Goal: Transaction & Acquisition: Purchase product/service

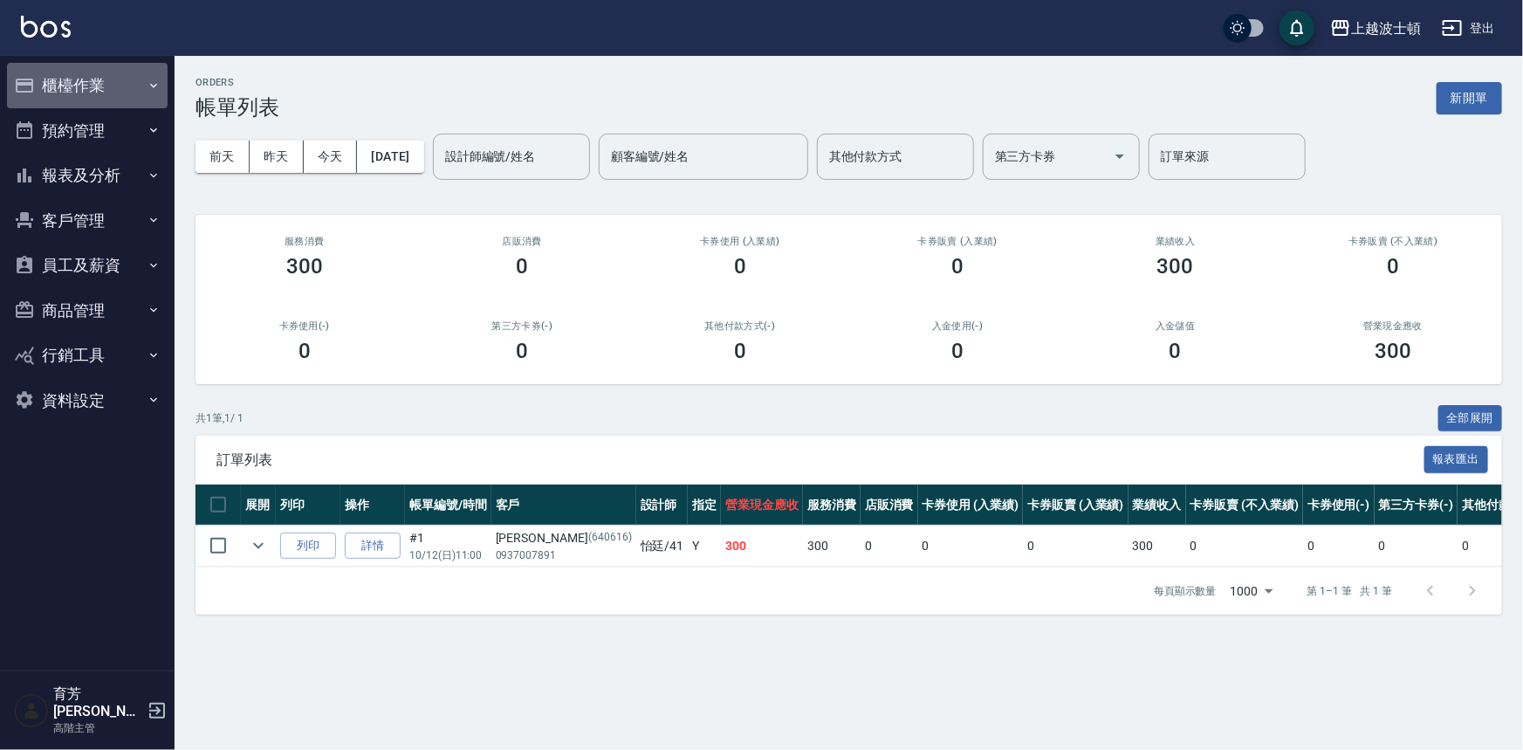
click at [90, 78] on button "櫃檯作業" at bounding box center [87, 85] width 161 height 45
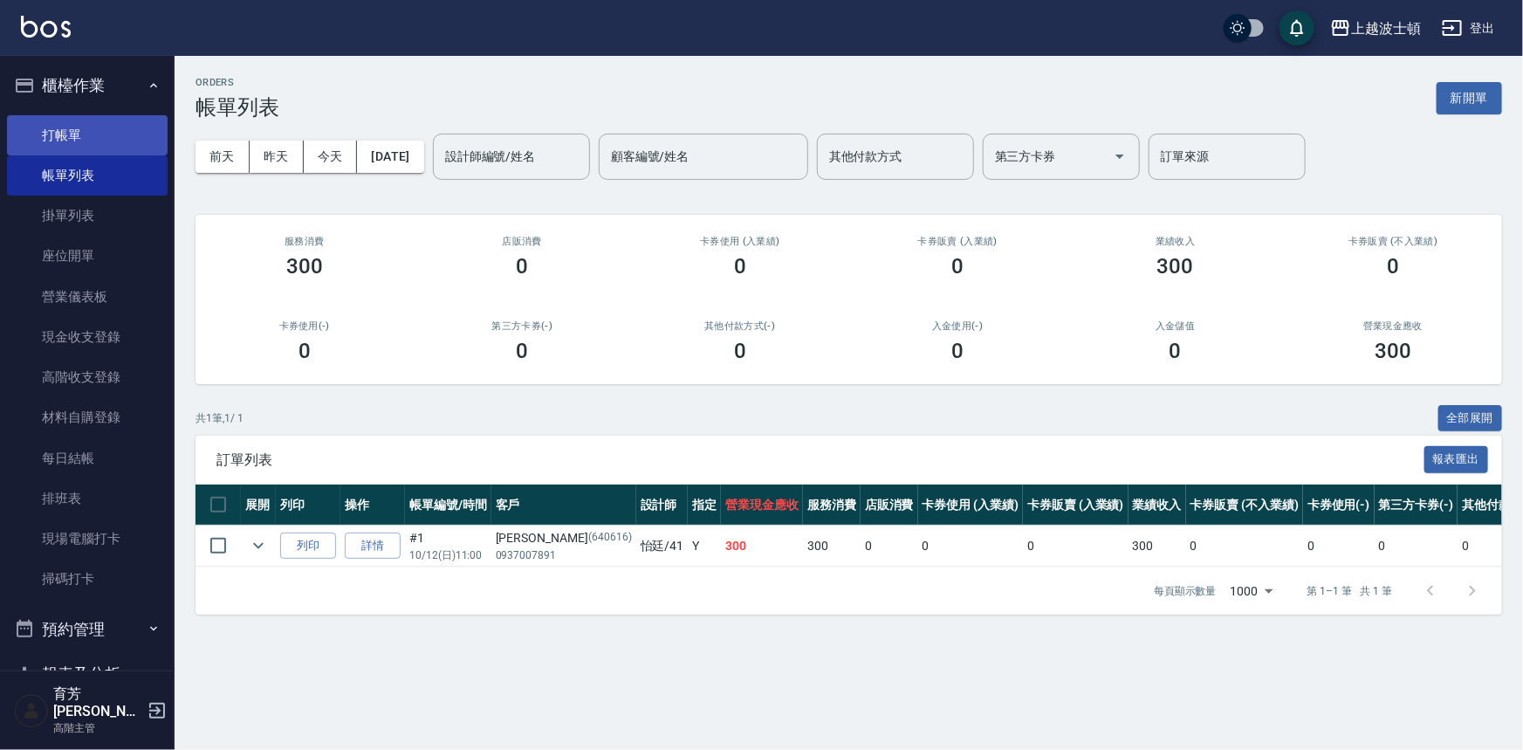
click at [104, 127] on link "打帳單" at bounding box center [87, 135] width 161 height 40
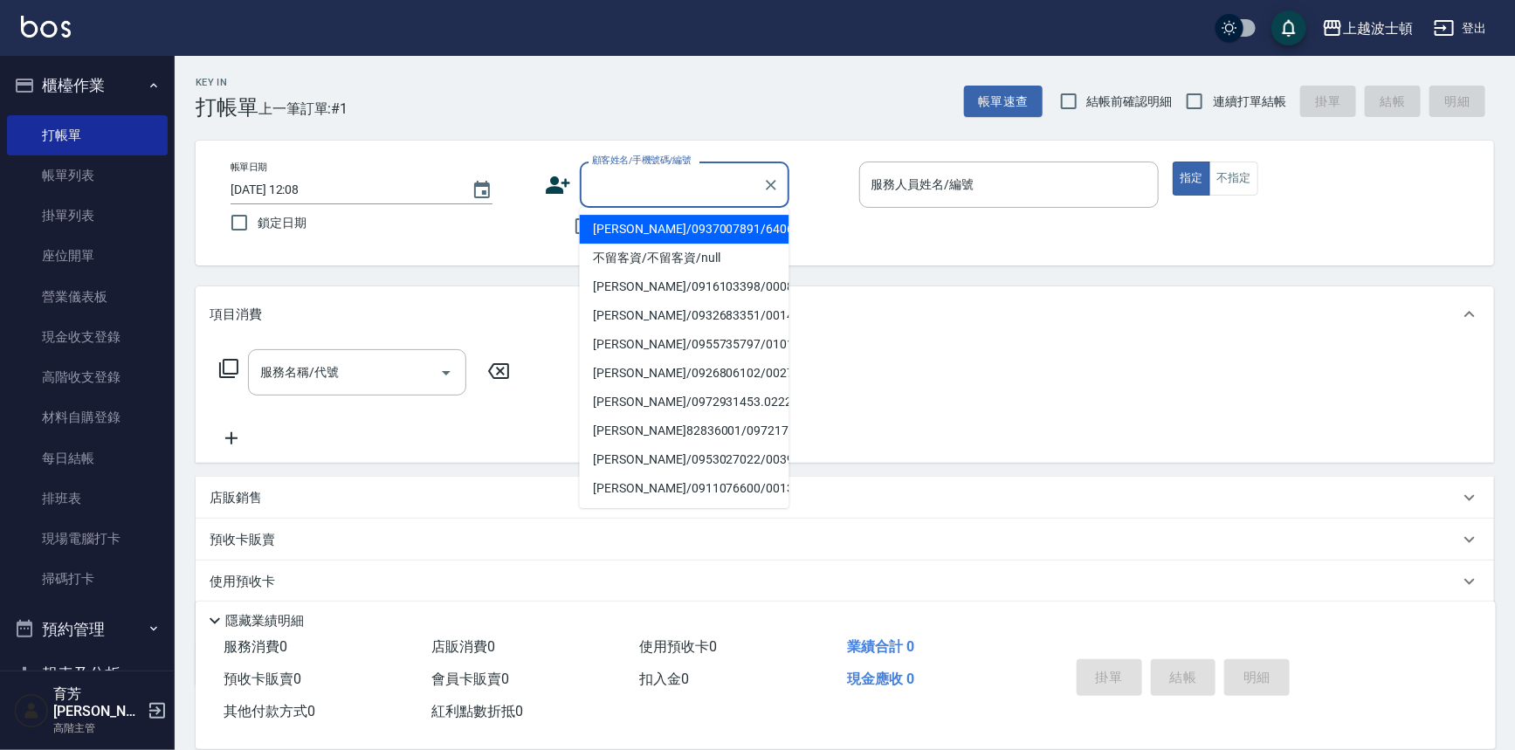
click at [630, 189] on input "顧客姓名/手機號碼/編號" at bounding box center [671, 184] width 168 height 31
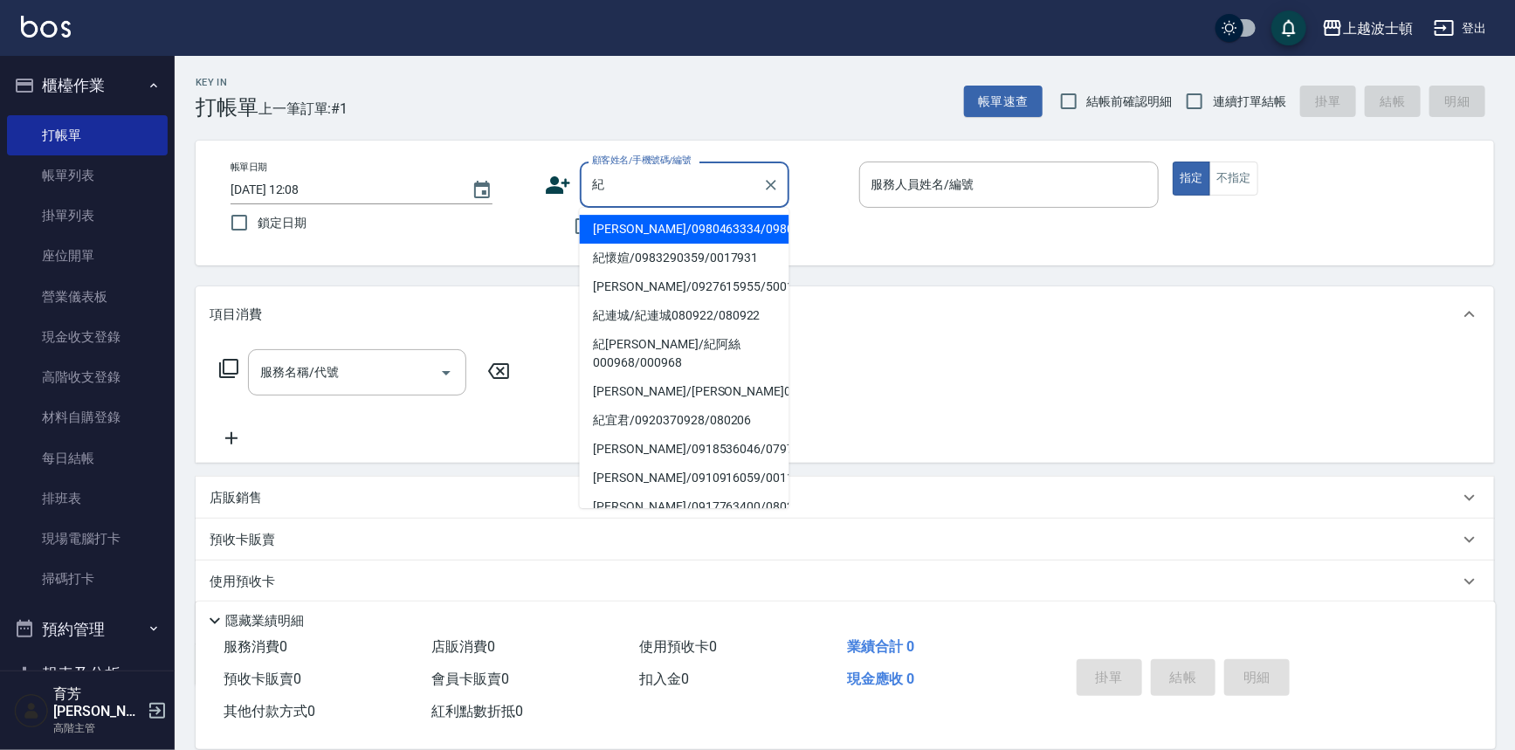
click at [644, 228] on li "[PERSON_NAME]/0980463334/0980463" at bounding box center [685, 229] width 210 height 29
type input "[PERSON_NAME]/0980463334/0980463"
type input "Akemi-2"
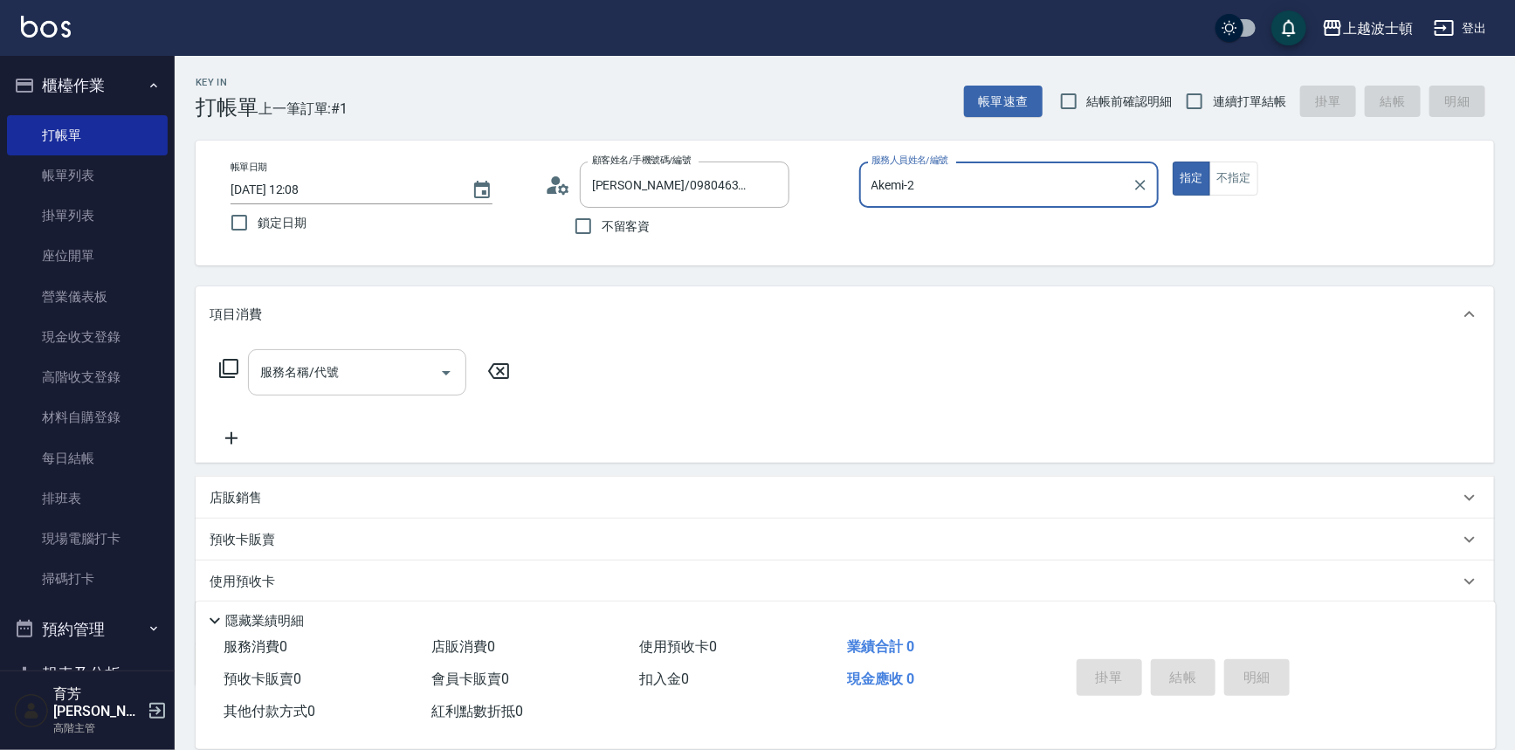
click at [409, 367] on input "服務名稱/代號" at bounding box center [344, 372] width 176 height 31
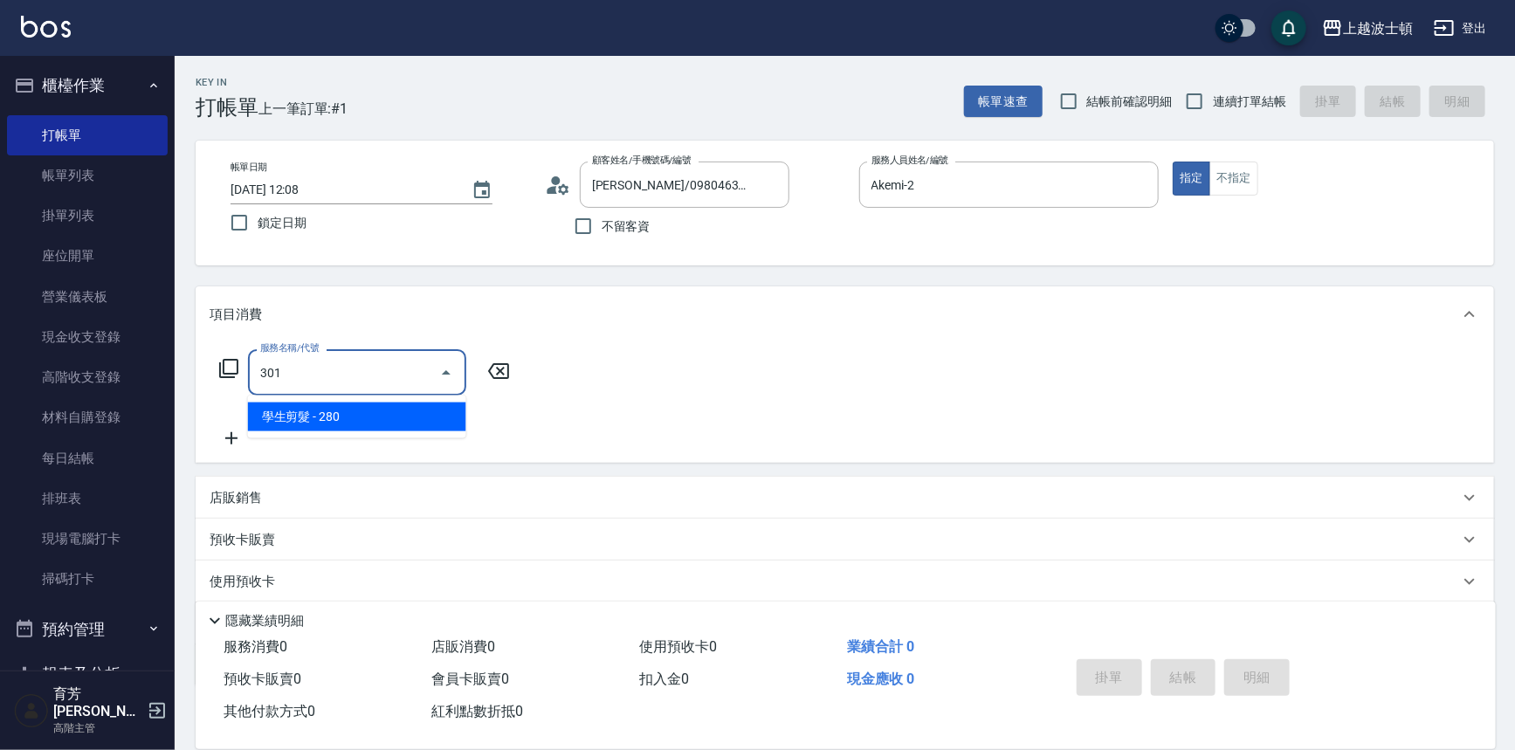
drag, startPoint x: 427, startPoint y: 402, endPoint x: 464, endPoint y: 398, distance: 37.8
click at [427, 403] on span "學生剪髮 - 280" at bounding box center [357, 416] width 218 height 29
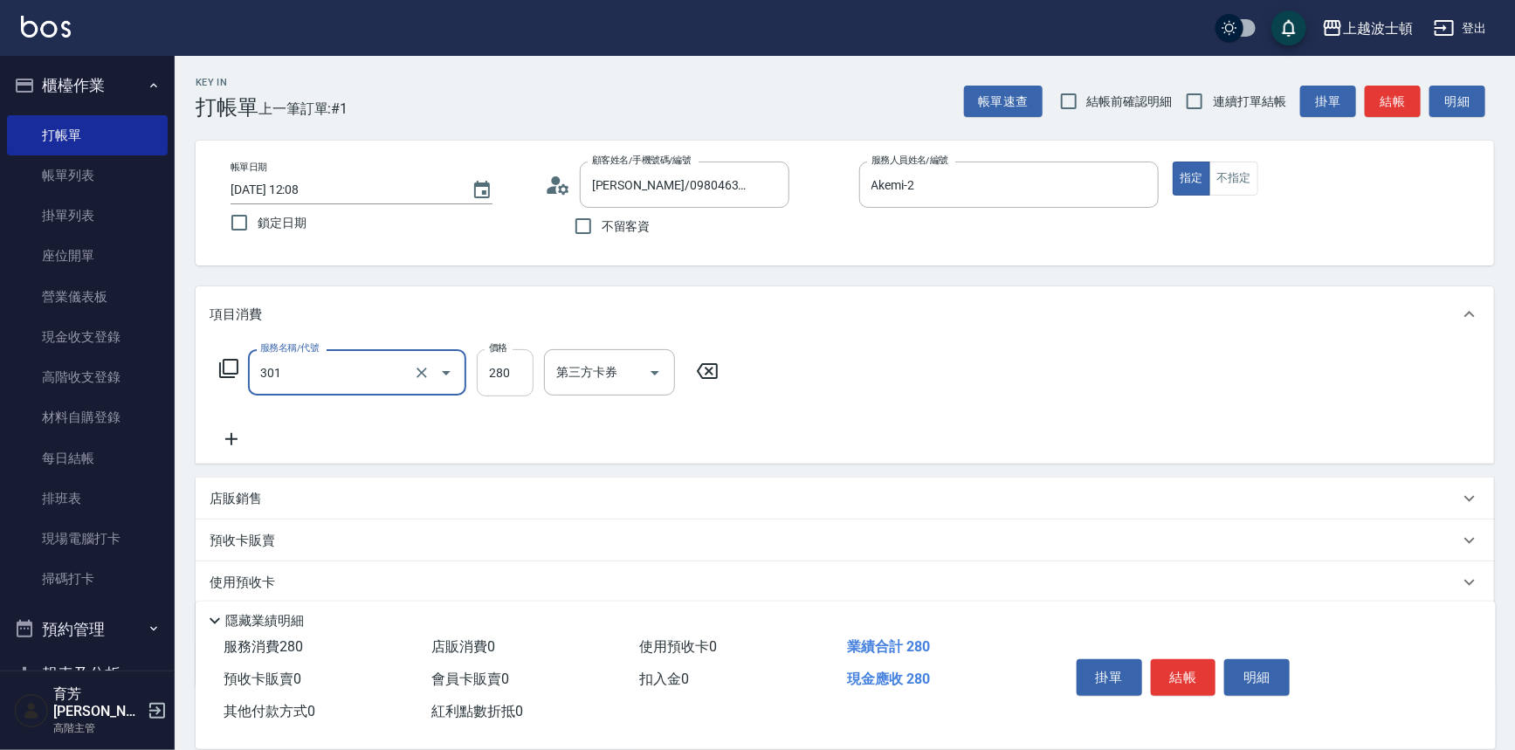
type input "學生剪髮(301)"
click at [504, 374] on input "280" at bounding box center [505, 372] width 57 height 47
type input "250"
click at [1293, 357] on div "服務名稱/代號 學生剪髮(301) 服務名稱/代號 價格 250 價格 第三方卡券 第三方卡券" at bounding box center [845, 402] width 1298 height 121
click at [1179, 670] on button "結帳" at bounding box center [1183, 677] width 65 height 37
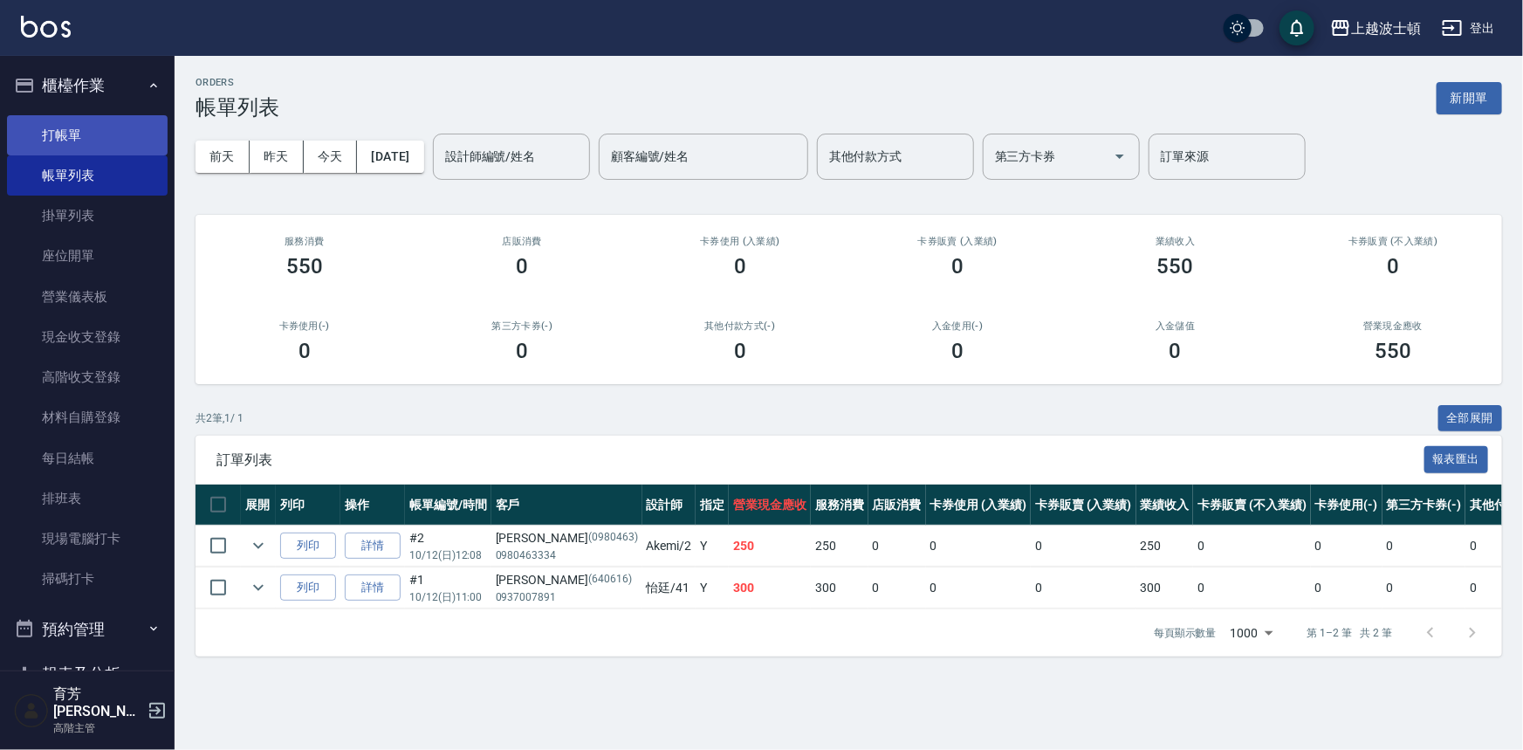
click at [118, 122] on link "打帳單" at bounding box center [87, 135] width 161 height 40
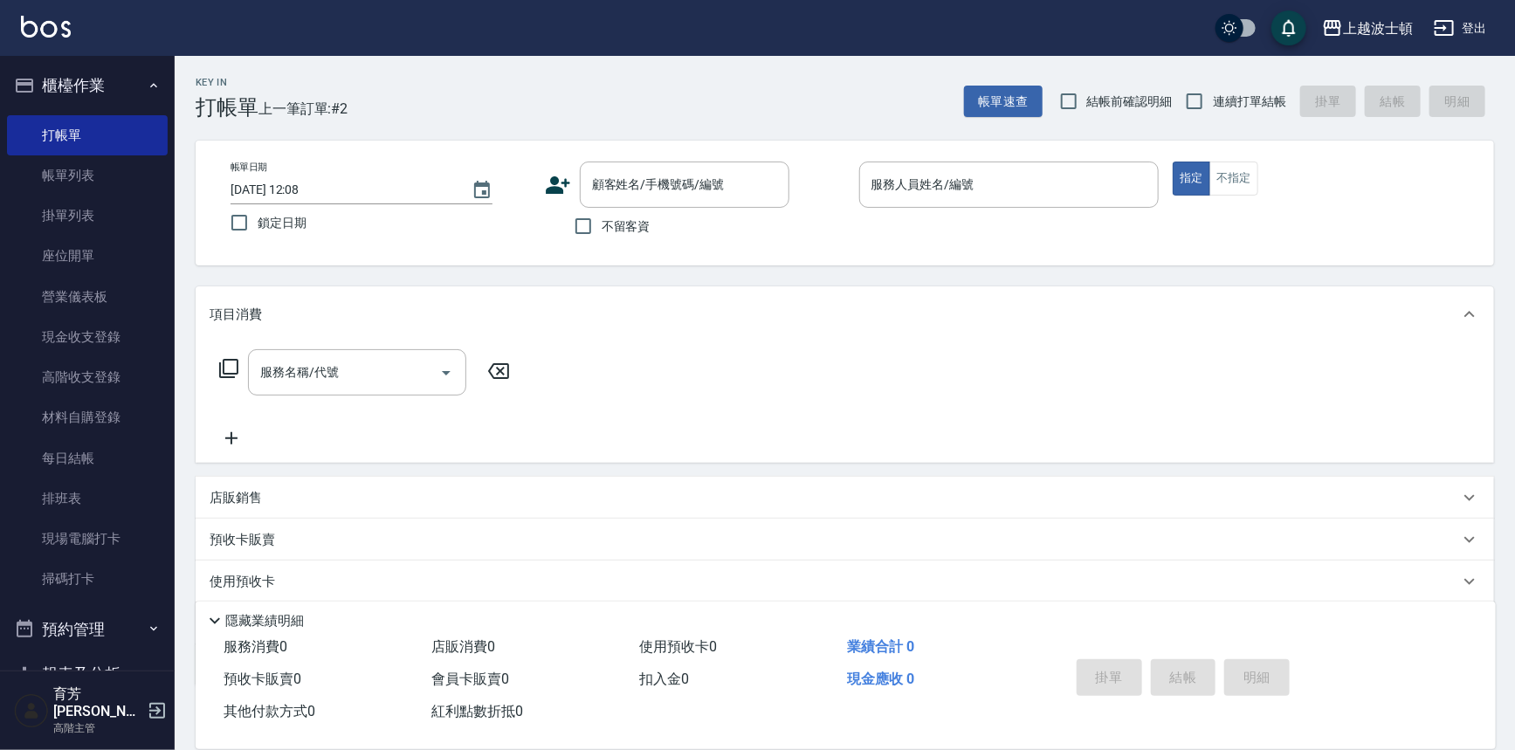
click at [745, 615] on div "隱藏業績明細" at bounding box center [849, 620] width 1291 height 21
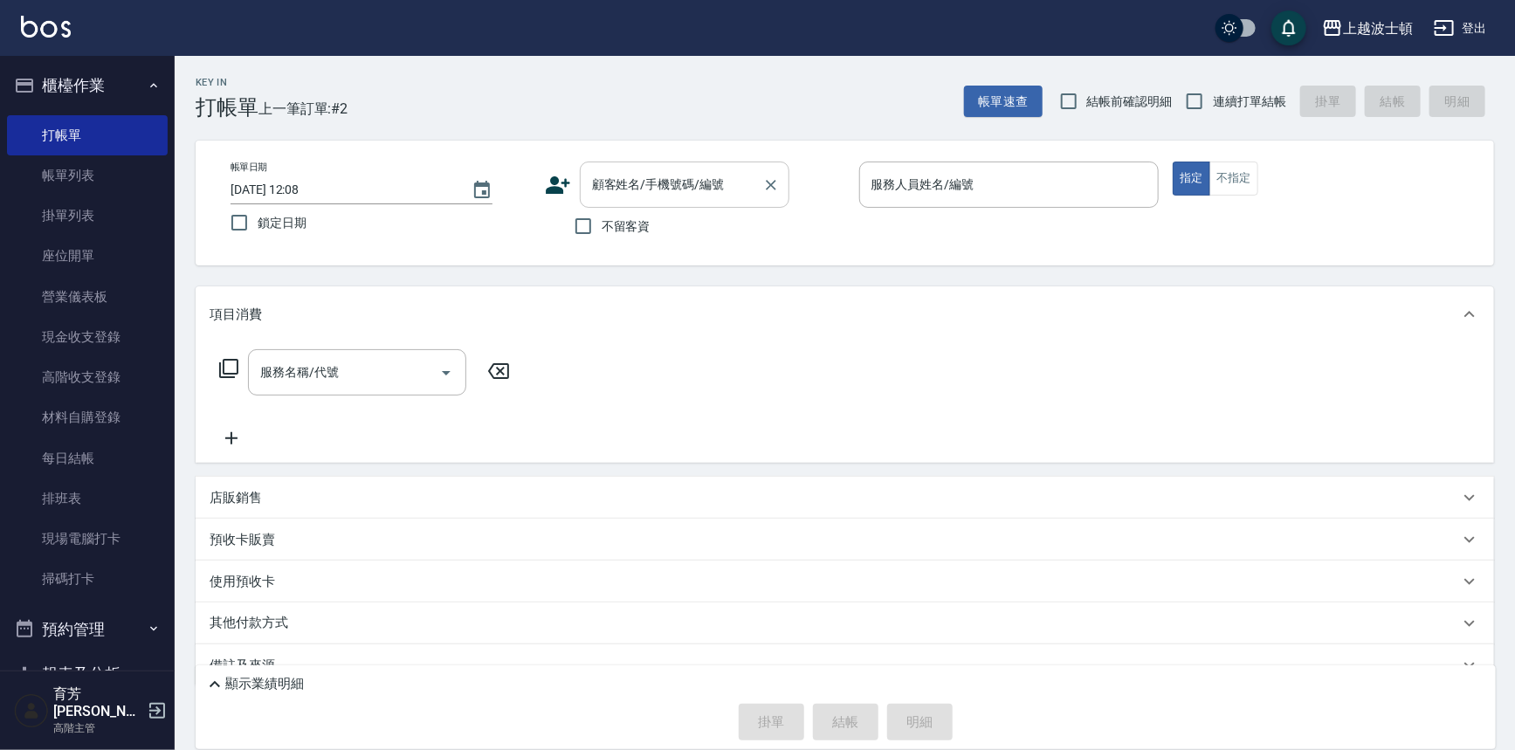
click at [649, 187] on input "顧客姓名/手機號碼/編號" at bounding box center [671, 184] width 168 height 31
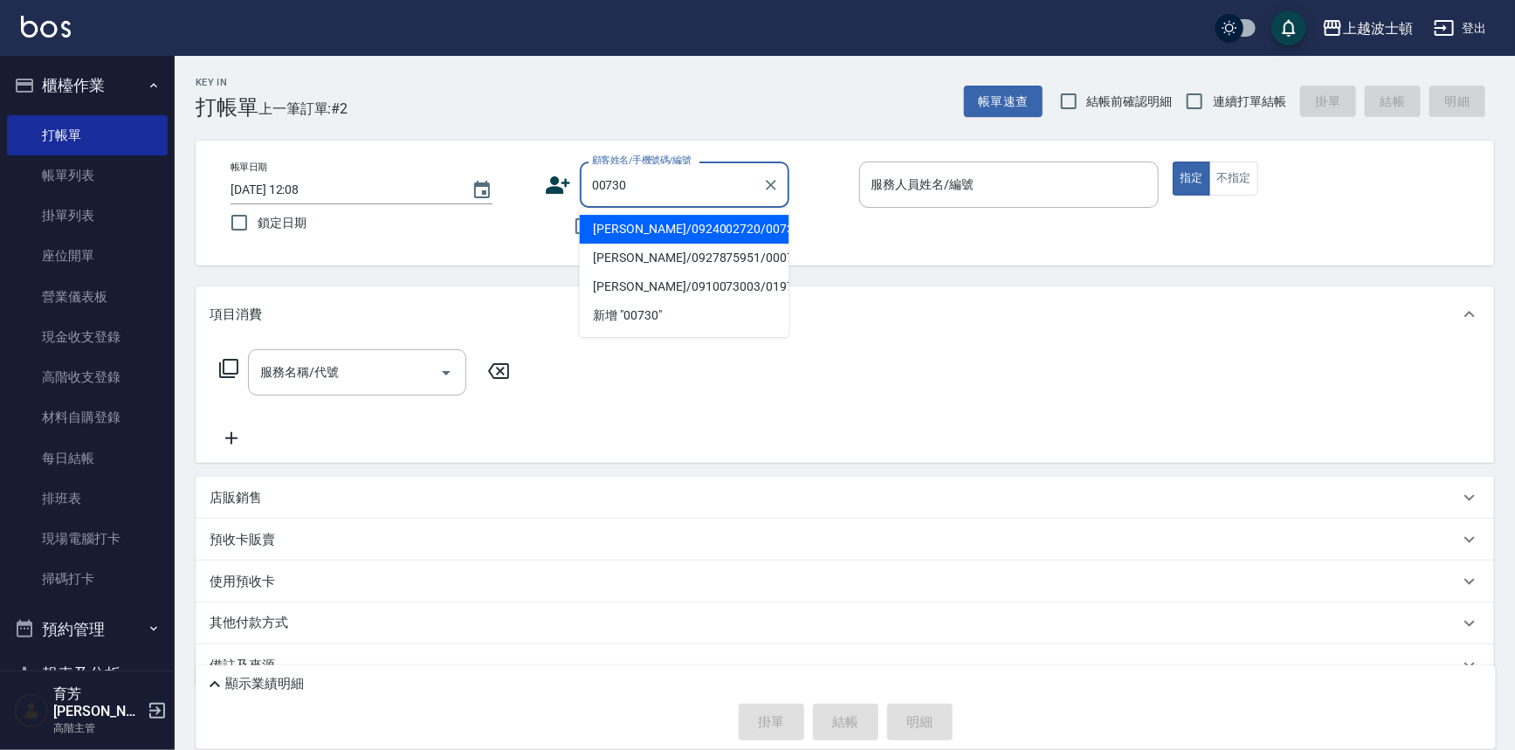
click at [687, 217] on li "[PERSON_NAME]/0924002720/00730" at bounding box center [685, 229] width 210 height 29
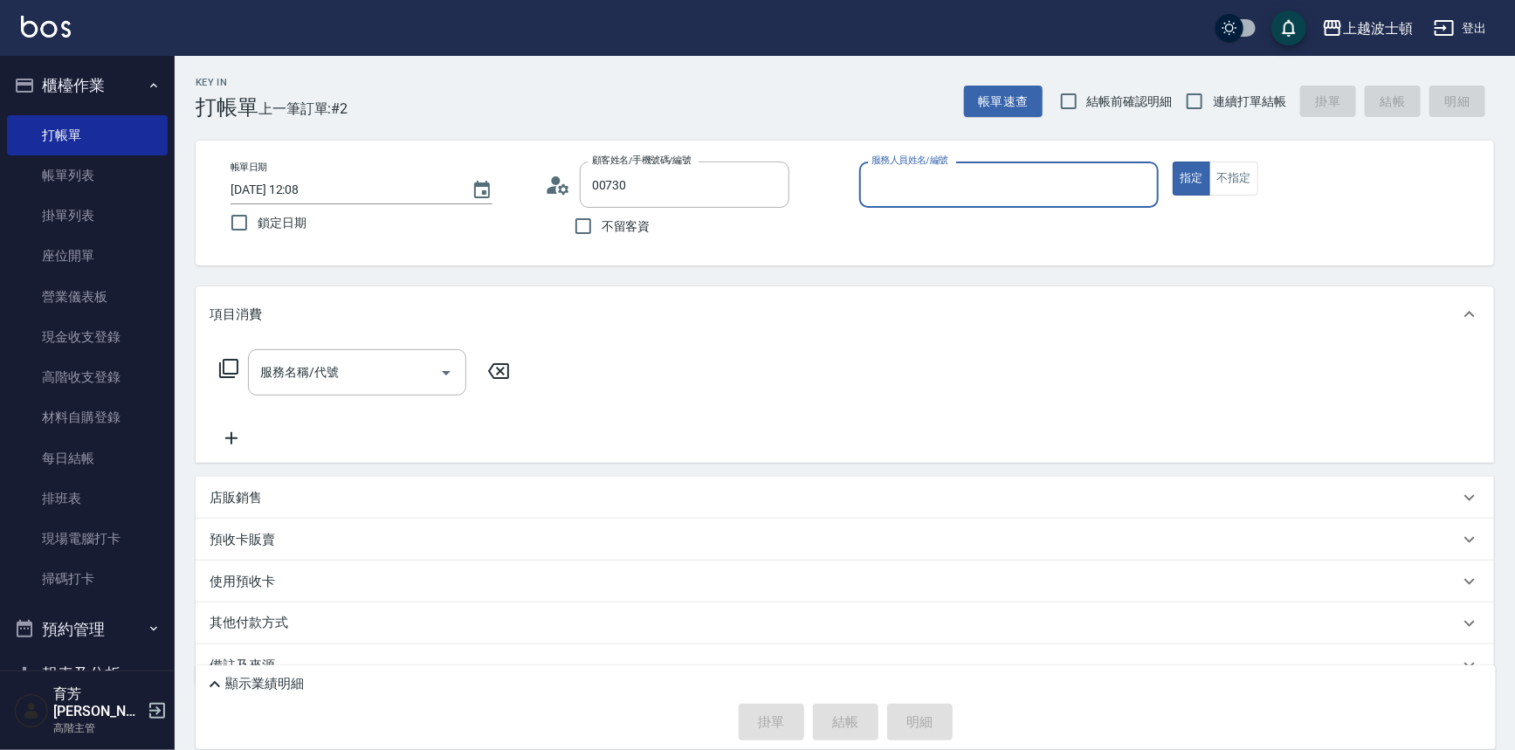
type input "[PERSON_NAME]/0924002720/00730"
type input "[PERSON_NAME]-1"
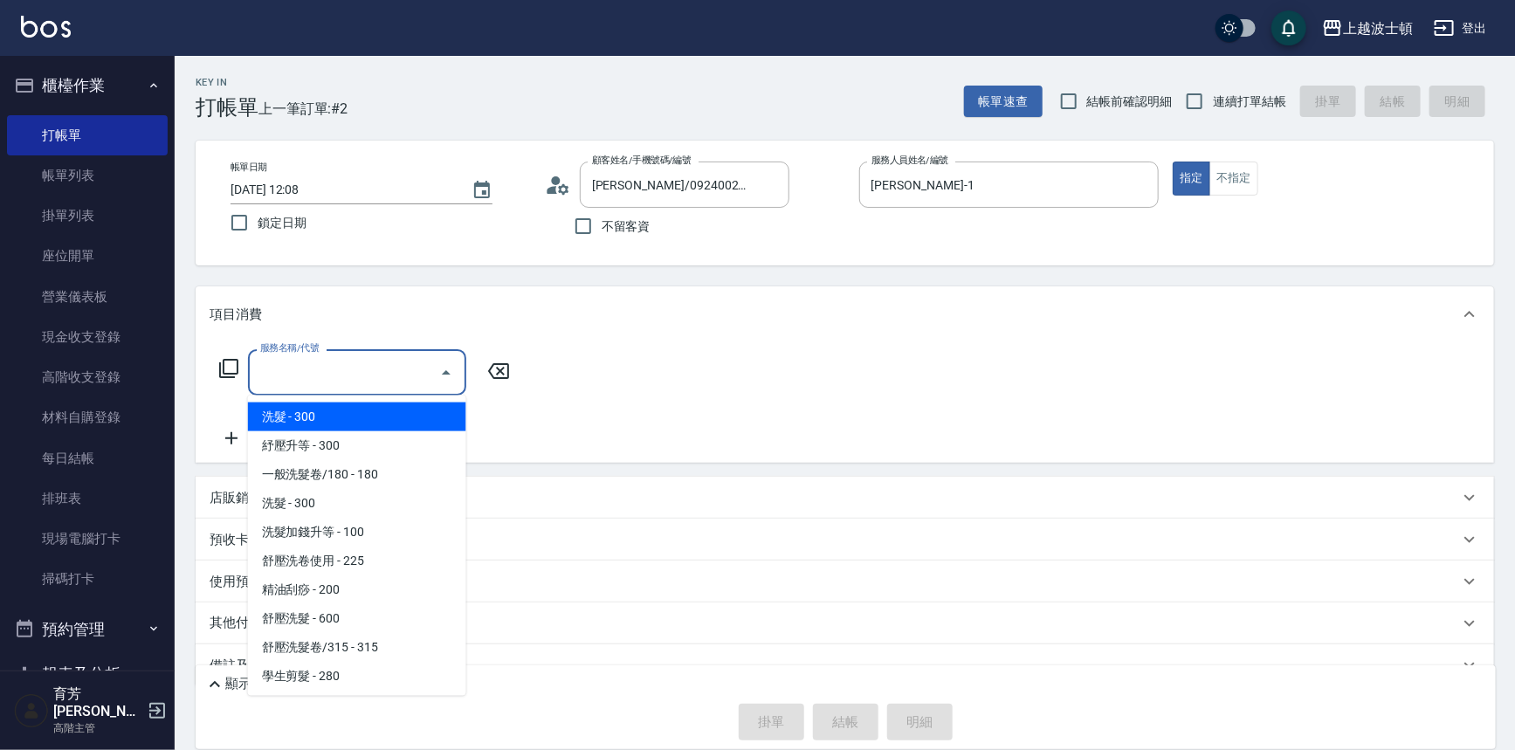
click at [302, 378] on input "服務名稱/代號" at bounding box center [344, 372] width 176 height 31
click at [392, 412] on span "洗髮 - 300" at bounding box center [357, 416] width 218 height 29
type input "洗髮(201)"
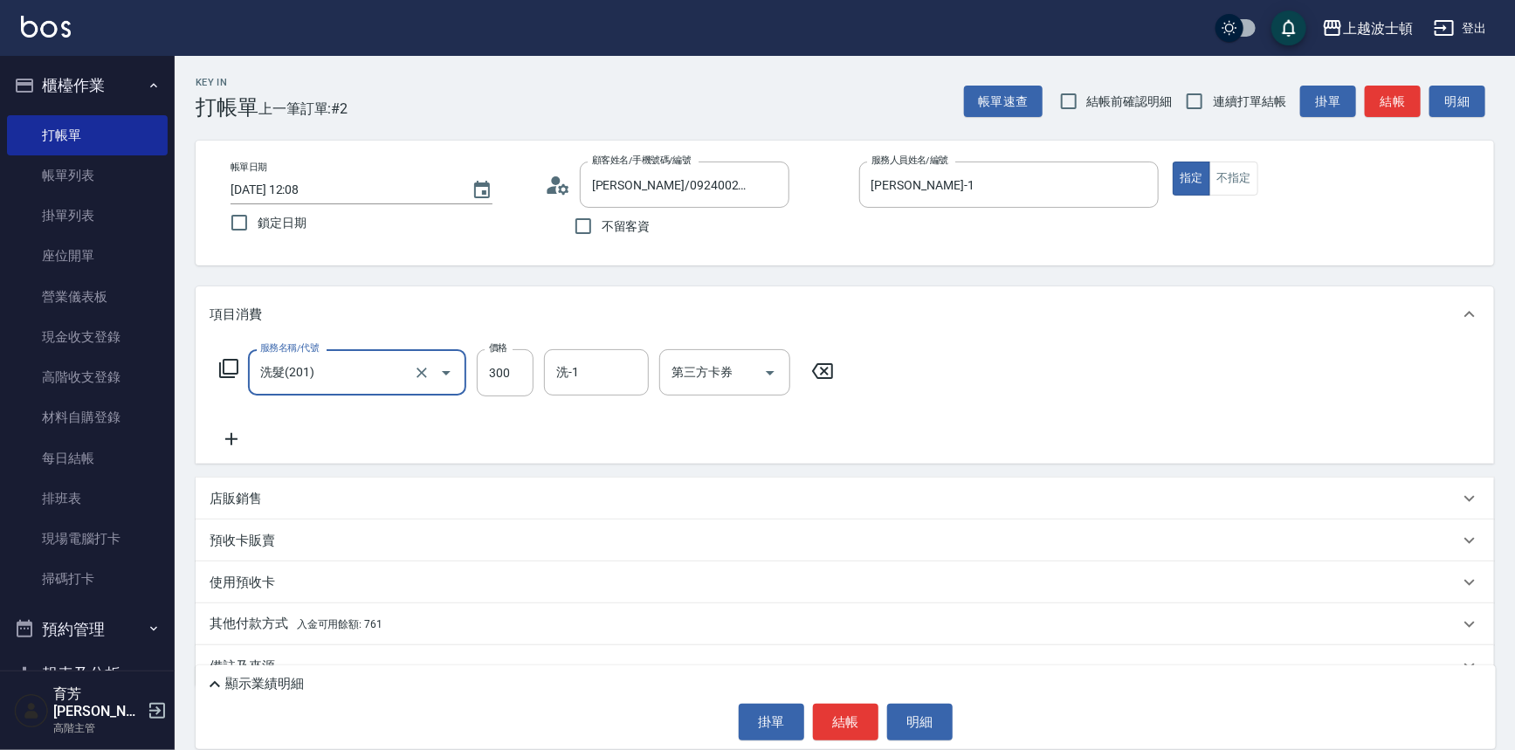
click at [252, 434] on icon at bounding box center [232, 439] width 44 height 21
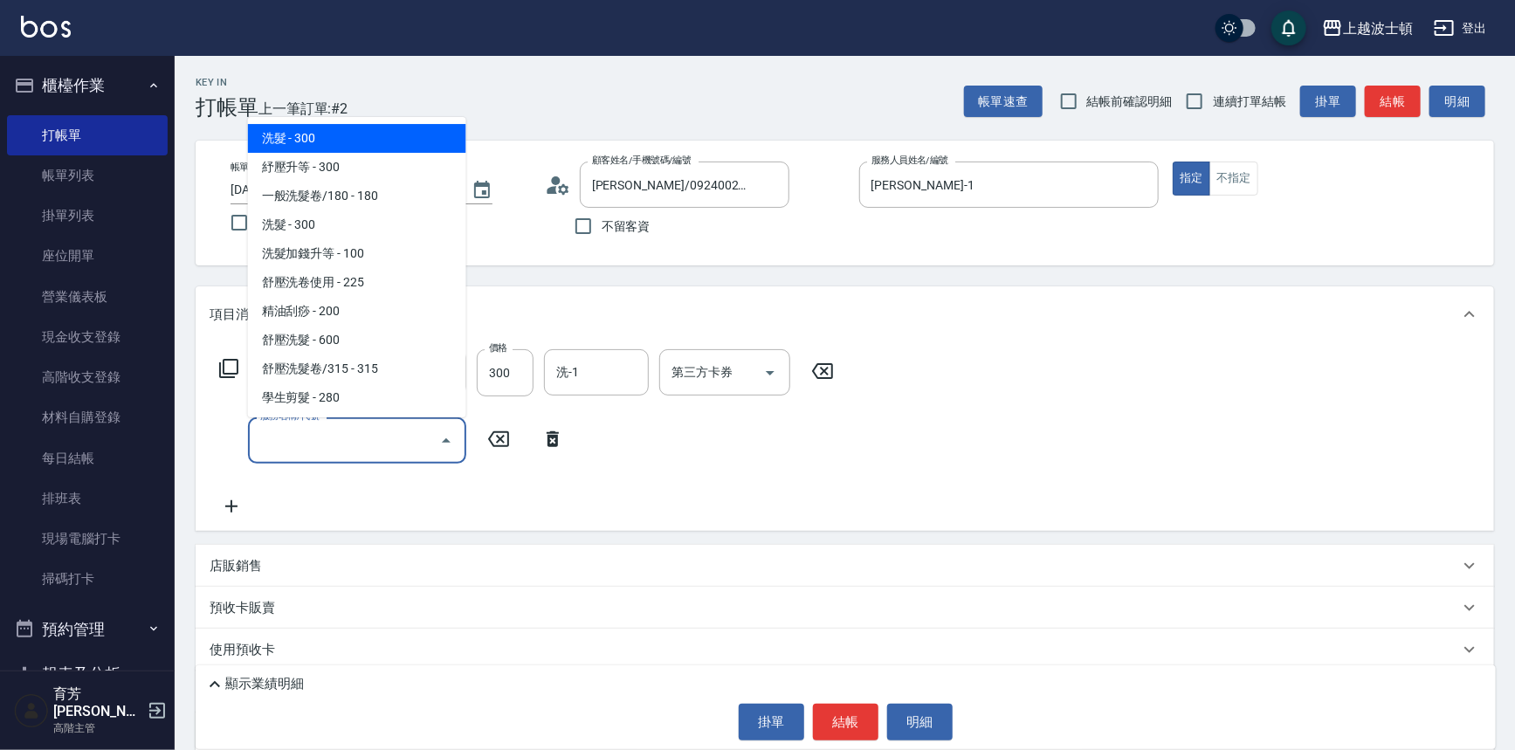
drag, startPoint x: 338, startPoint y: 434, endPoint x: 354, endPoint y: 290, distance: 144.9
click at [340, 422] on div "服務名稱/代號" at bounding box center [357, 440] width 218 height 46
click at [311, 429] on input "服務名稱/代號" at bounding box center [344, 440] width 176 height 31
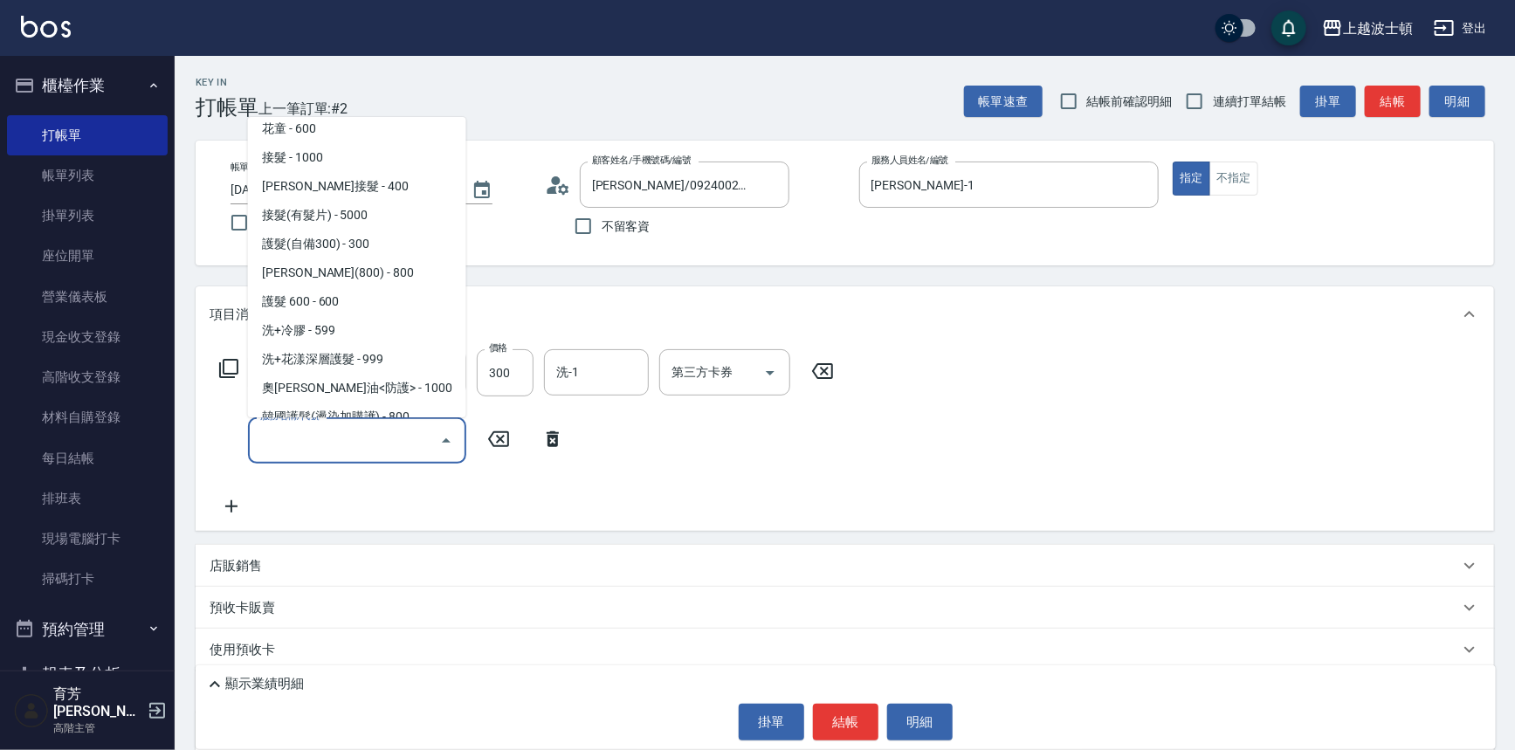
scroll to position [985, 0]
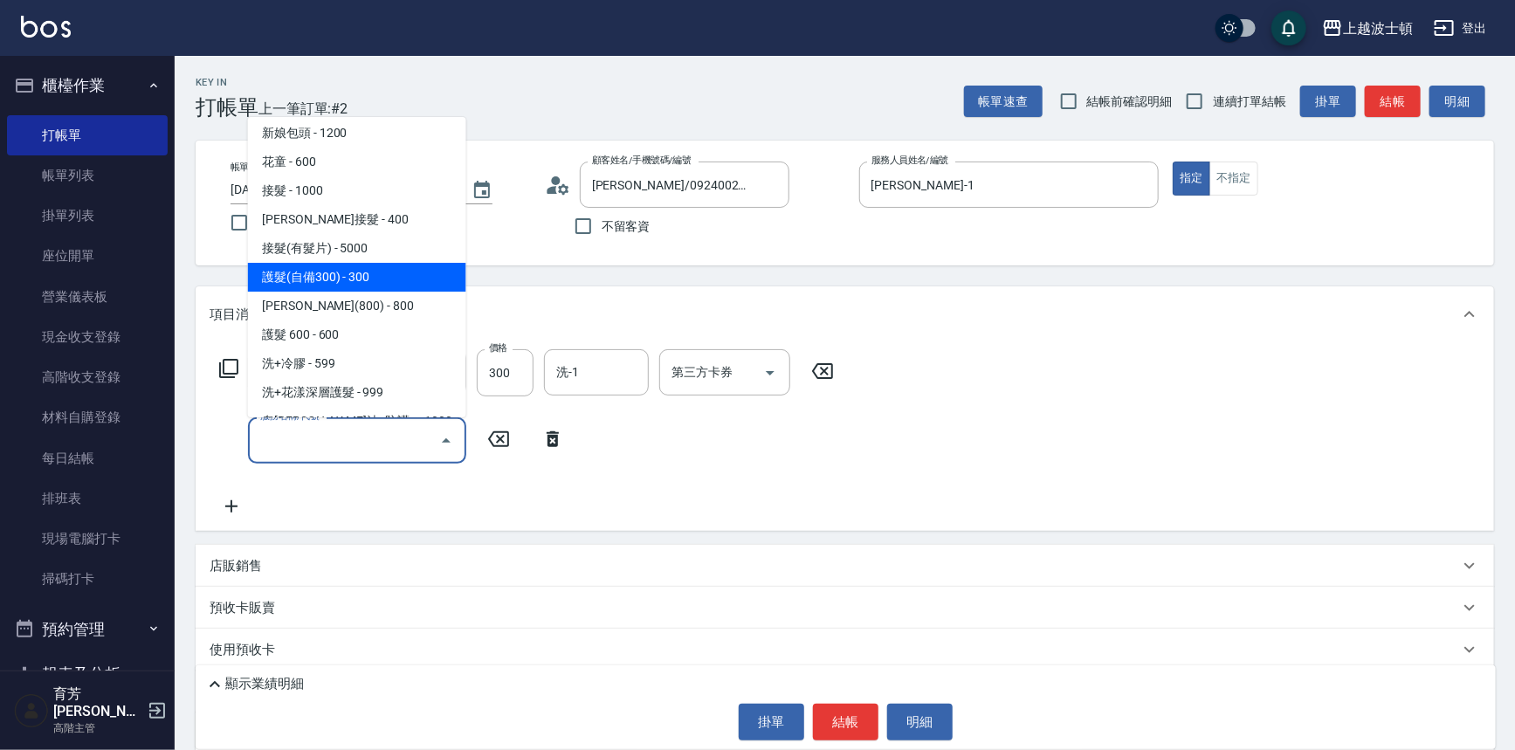
click at [402, 269] on span "護髮(自備300) - 300" at bounding box center [357, 277] width 218 height 29
type input "護髮(自備300)(701)"
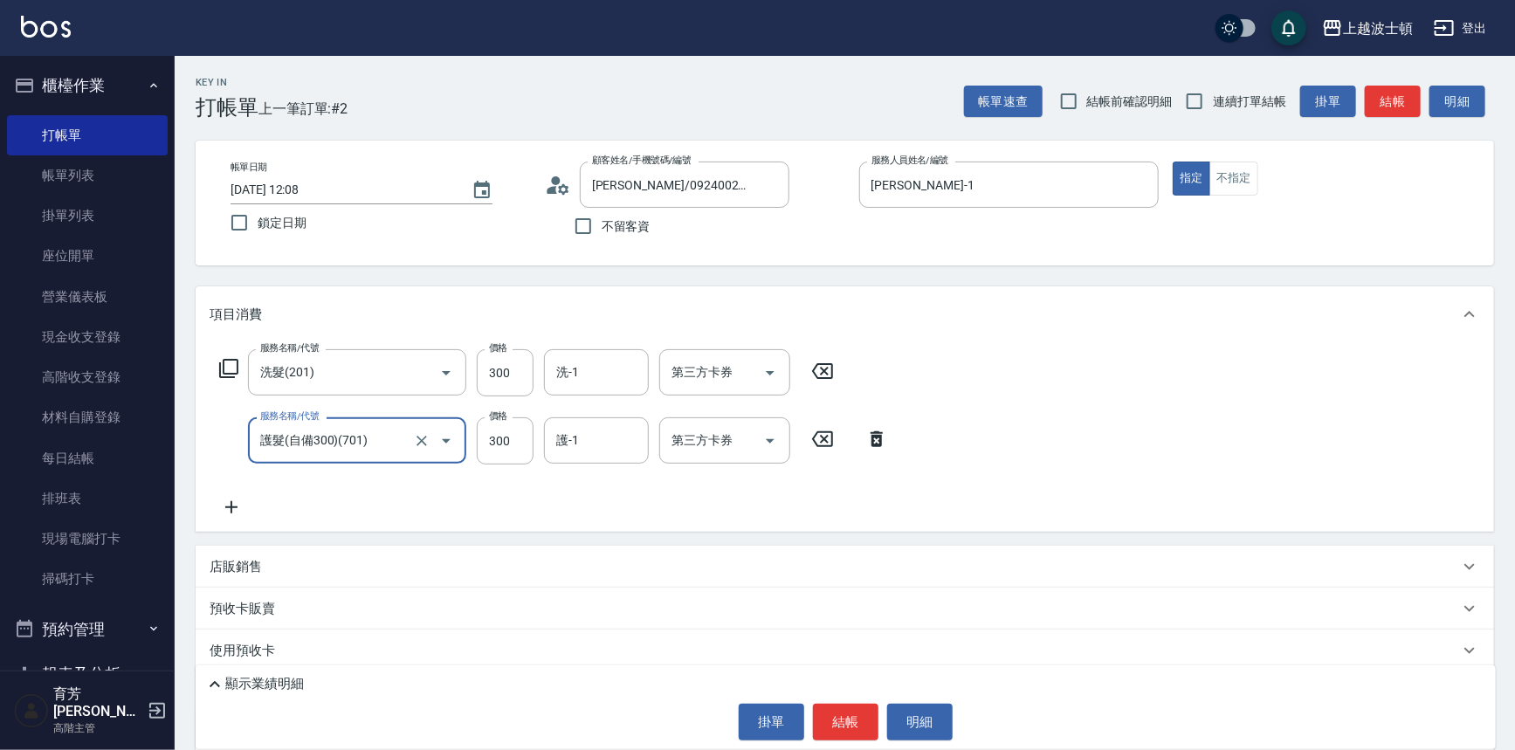
click at [232, 498] on icon at bounding box center [232, 507] width 44 height 21
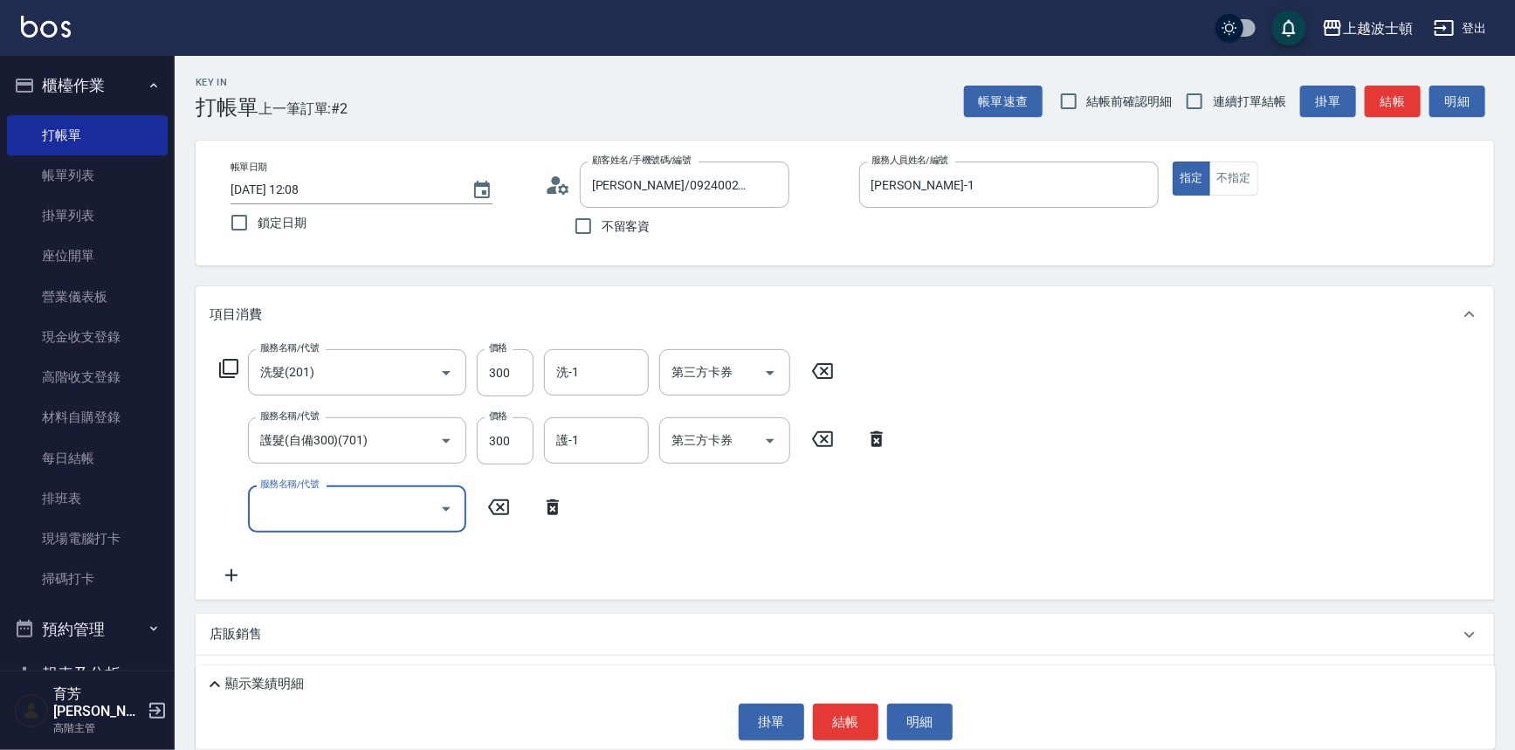
click at [290, 505] on input "服務名稱/代號" at bounding box center [344, 508] width 176 height 31
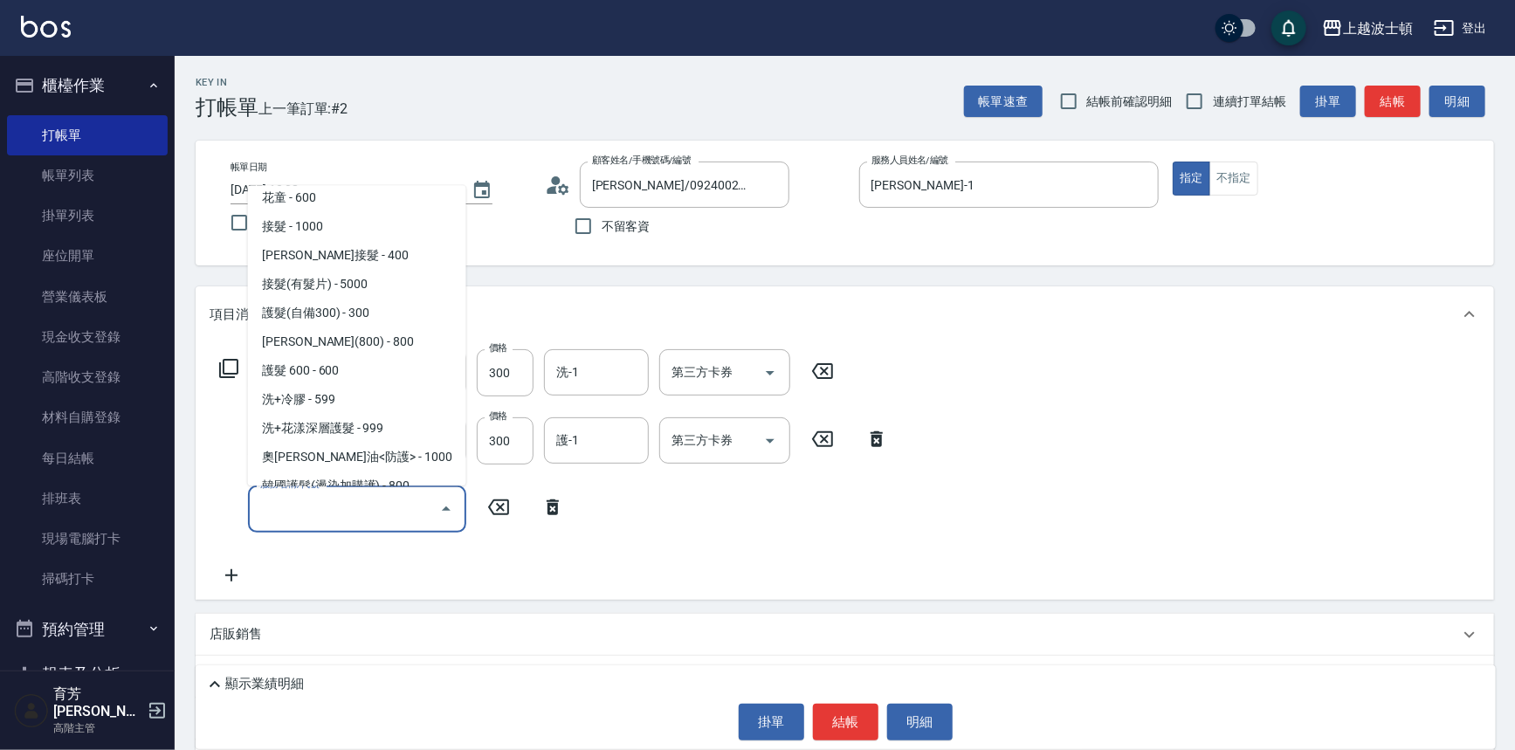
scroll to position [1034, 0]
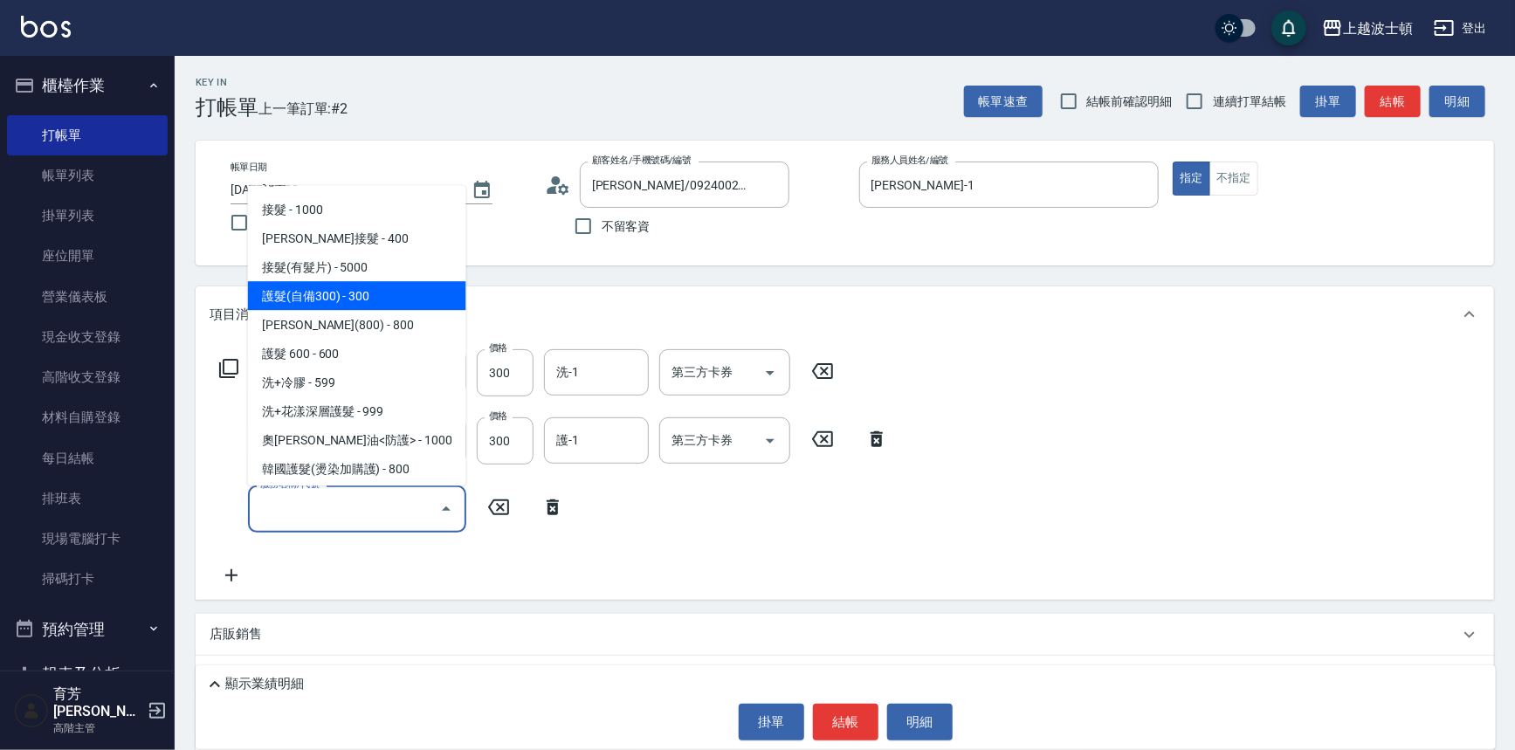
click at [389, 294] on span "護髮(自備300) - 300" at bounding box center [357, 296] width 218 height 29
type input "護髮(自備300)(701)"
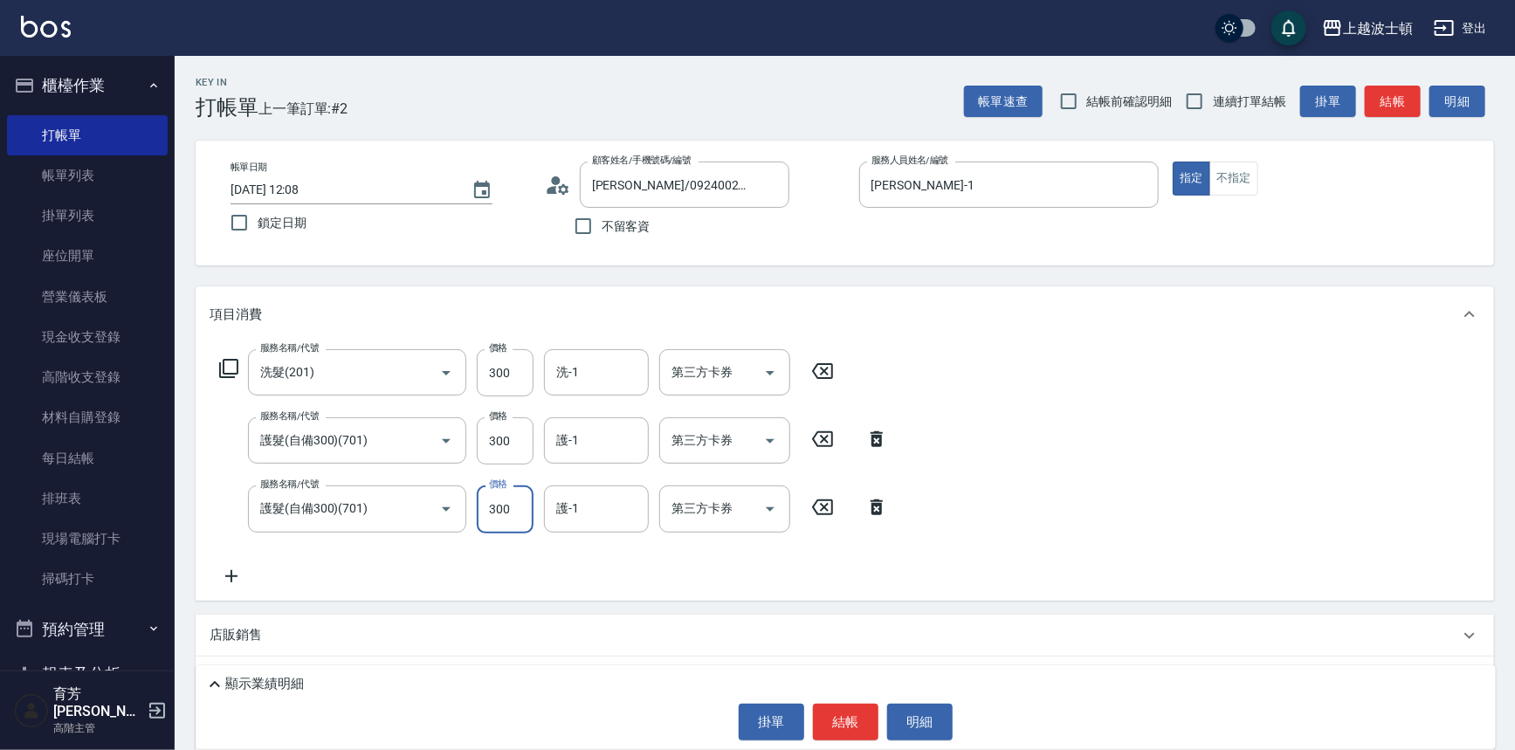
click at [493, 506] on input "300" at bounding box center [505, 508] width 57 height 47
type input "200"
drag, startPoint x: 493, startPoint y: 376, endPoint x: 467, endPoint y: 388, distance: 28.5
click at [493, 379] on input "300" at bounding box center [505, 372] width 57 height 47
type input "270"
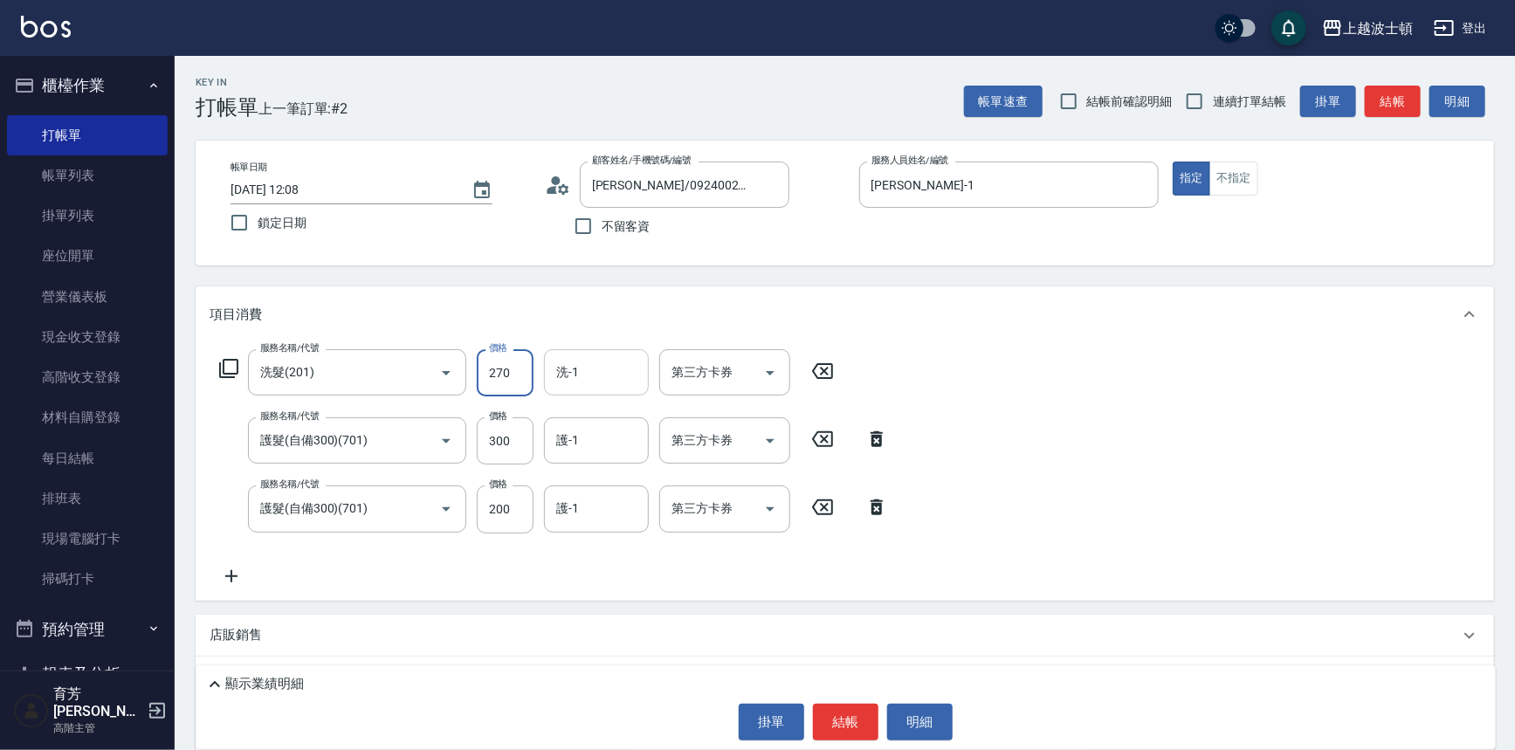
click at [587, 377] on input "洗-1" at bounding box center [596, 372] width 89 height 31
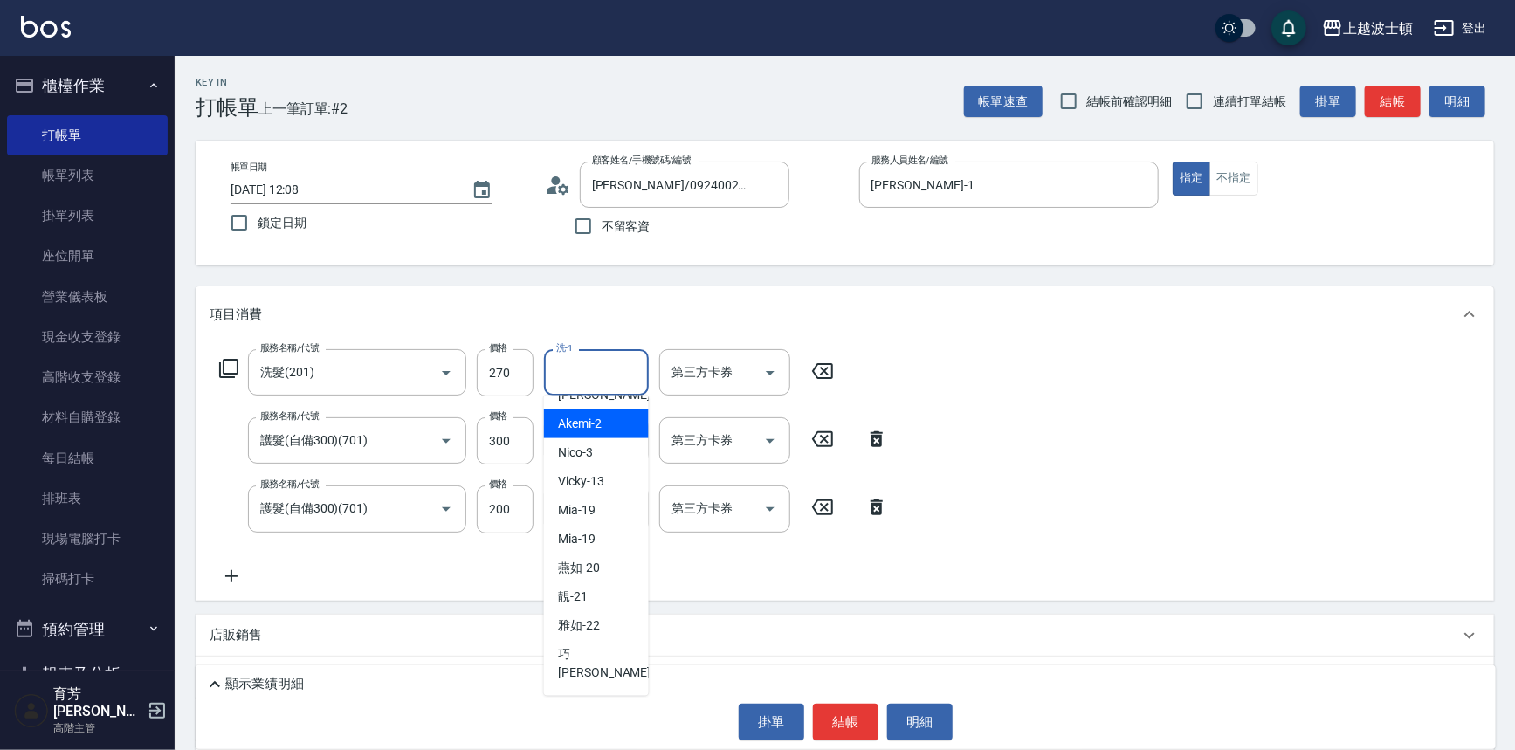
scroll to position [128, 0]
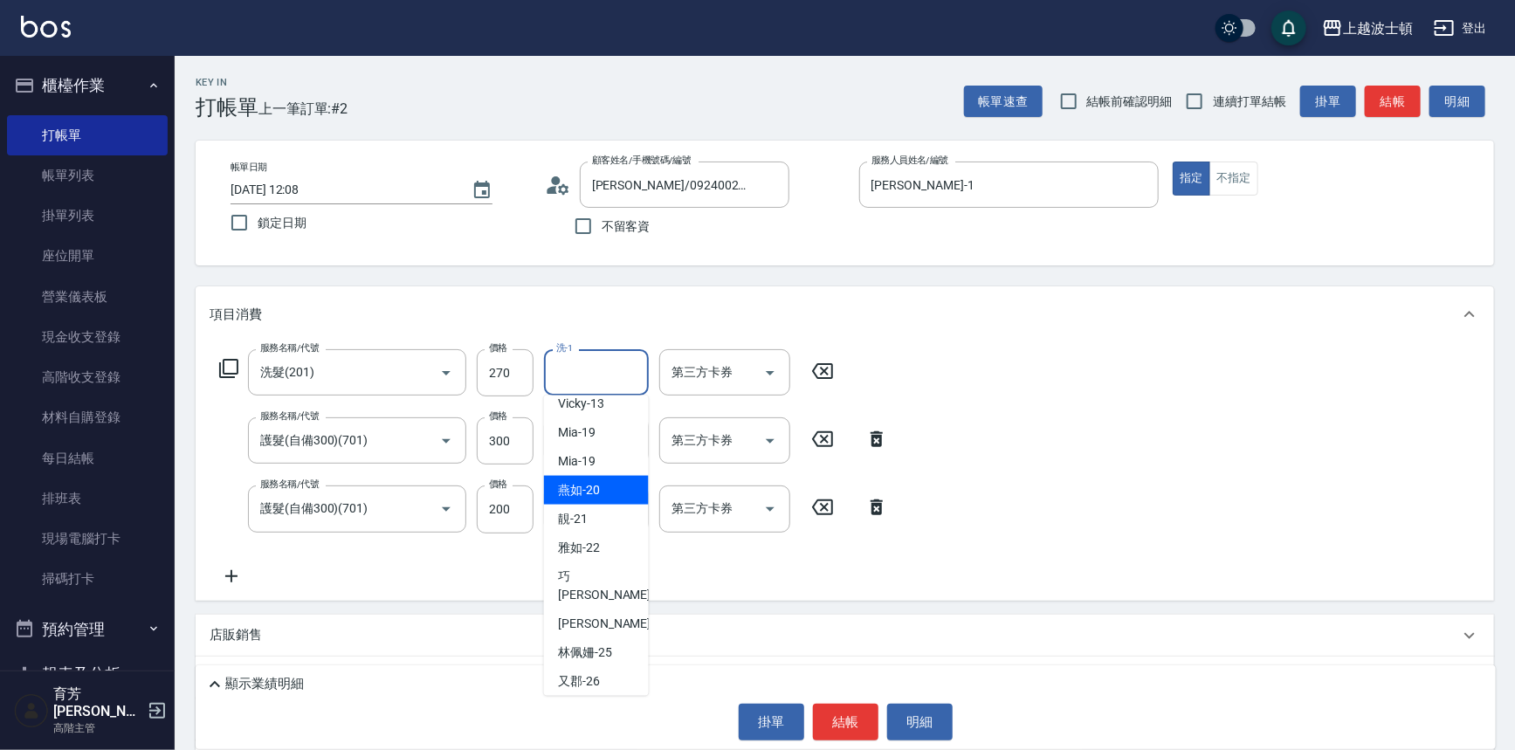
click at [612, 484] on div "燕如 -20" at bounding box center [596, 490] width 105 height 29
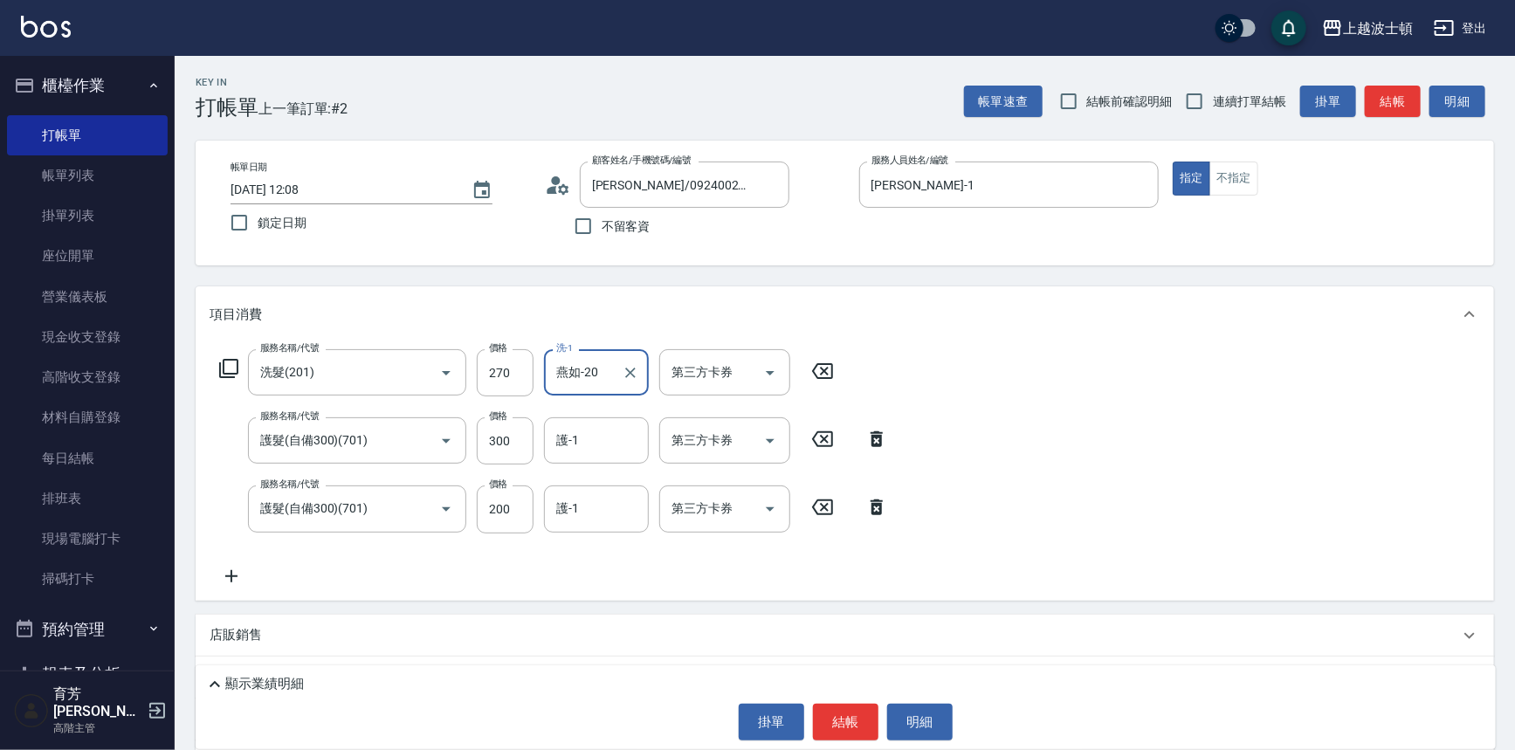
click at [594, 367] on input "燕如-20" at bounding box center [583, 372] width 63 height 31
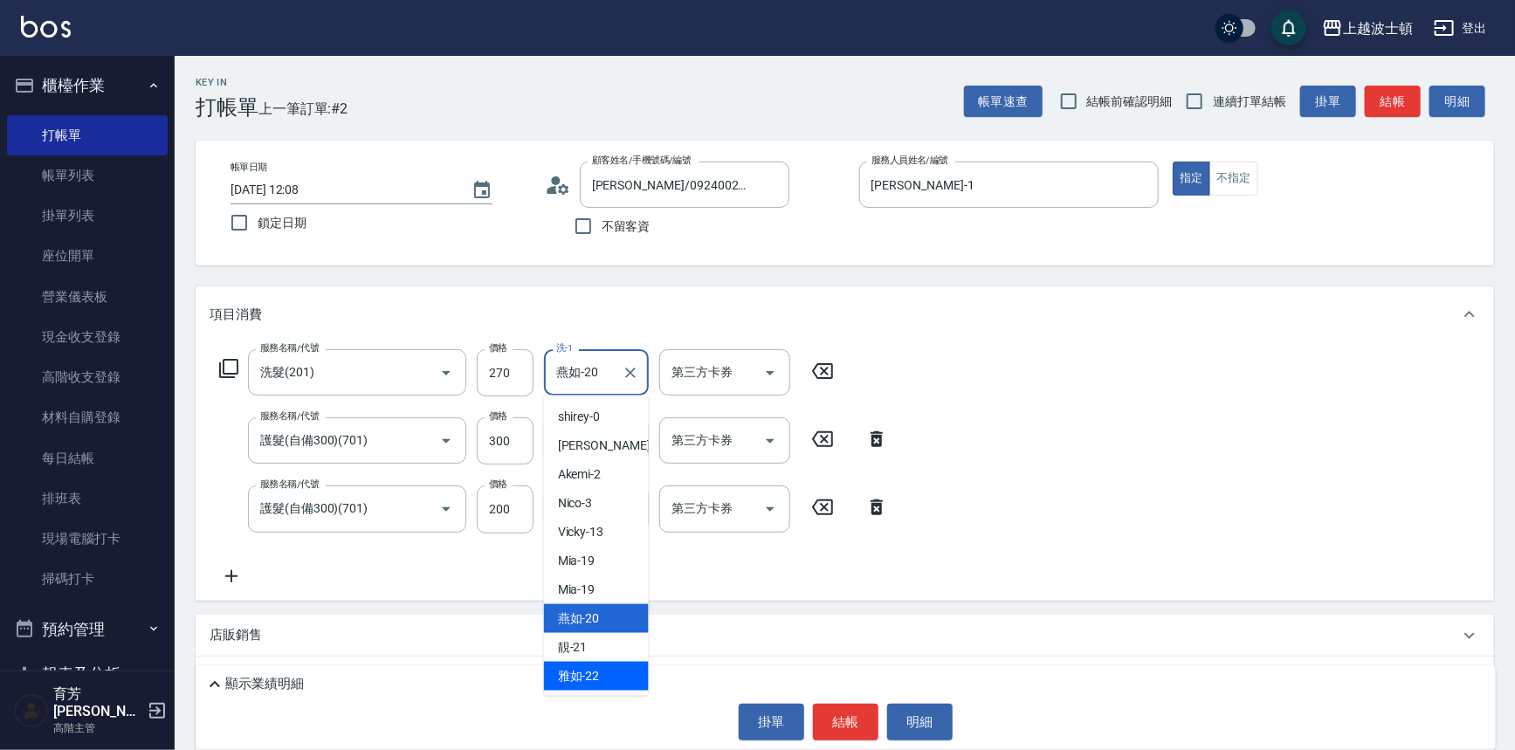
drag, startPoint x: 580, startPoint y: 674, endPoint x: 580, endPoint y: 644, distance: 29.7
click at [580, 670] on span "雅如 -22" at bounding box center [579, 676] width 42 height 18
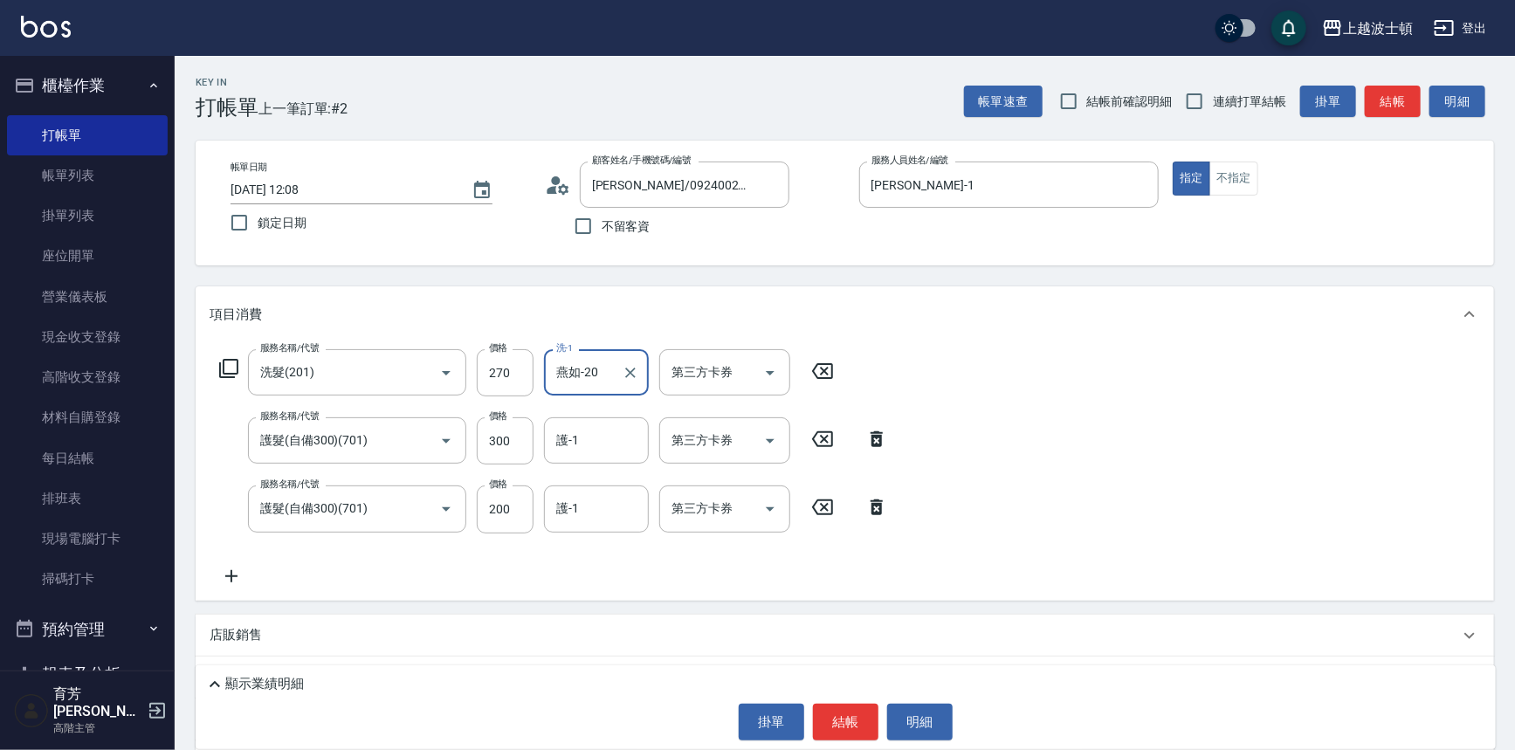
type input "雅如-22"
click at [588, 435] on input "護-1" at bounding box center [596, 440] width 89 height 31
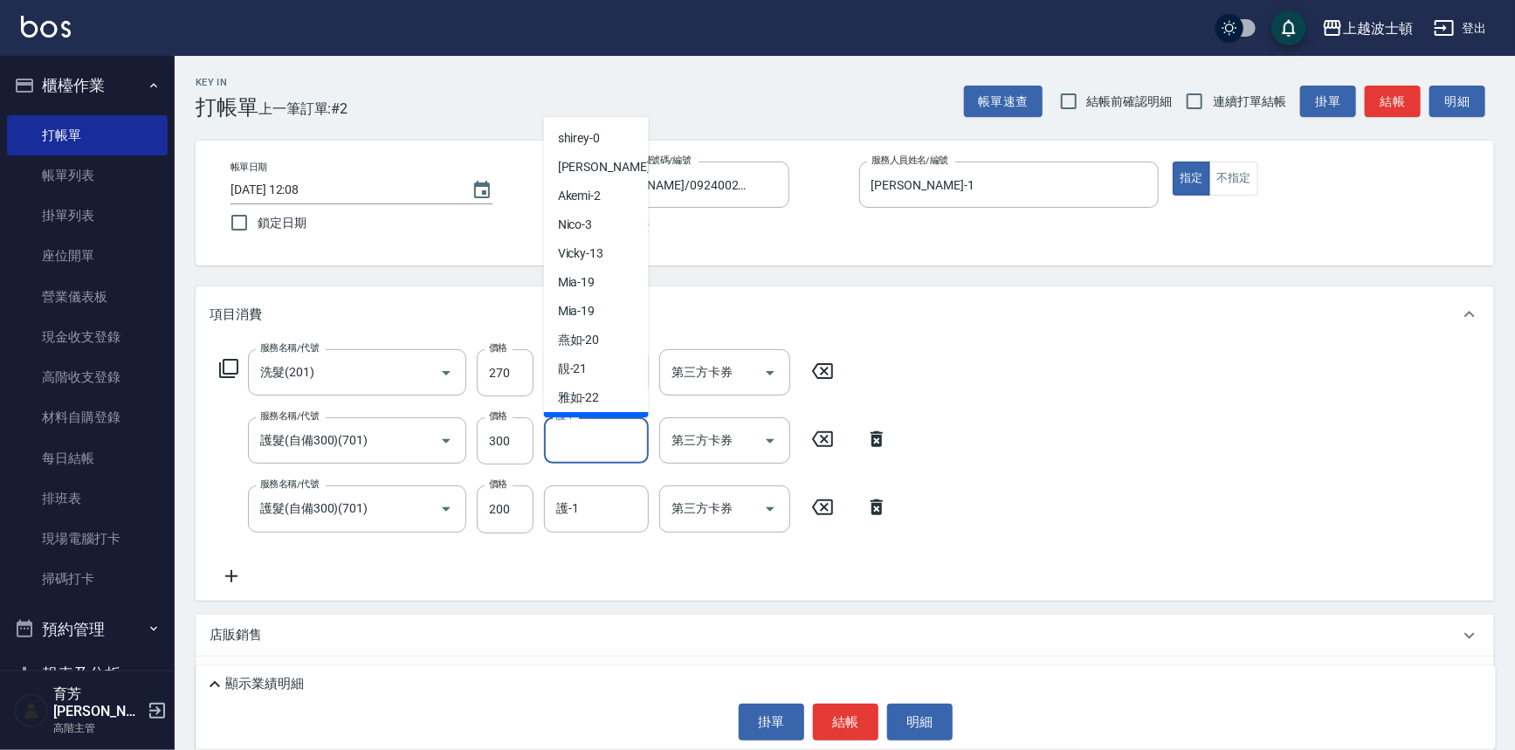
click at [599, 400] on div "雅如 -22" at bounding box center [596, 397] width 105 height 29
type input "雅如-22"
drag, startPoint x: 582, startPoint y: 526, endPoint x: 586, endPoint y: 508, distance: 18.7
click at [583, 523] on div "護-1" at bounding box center [596, 508] width 105 height 46
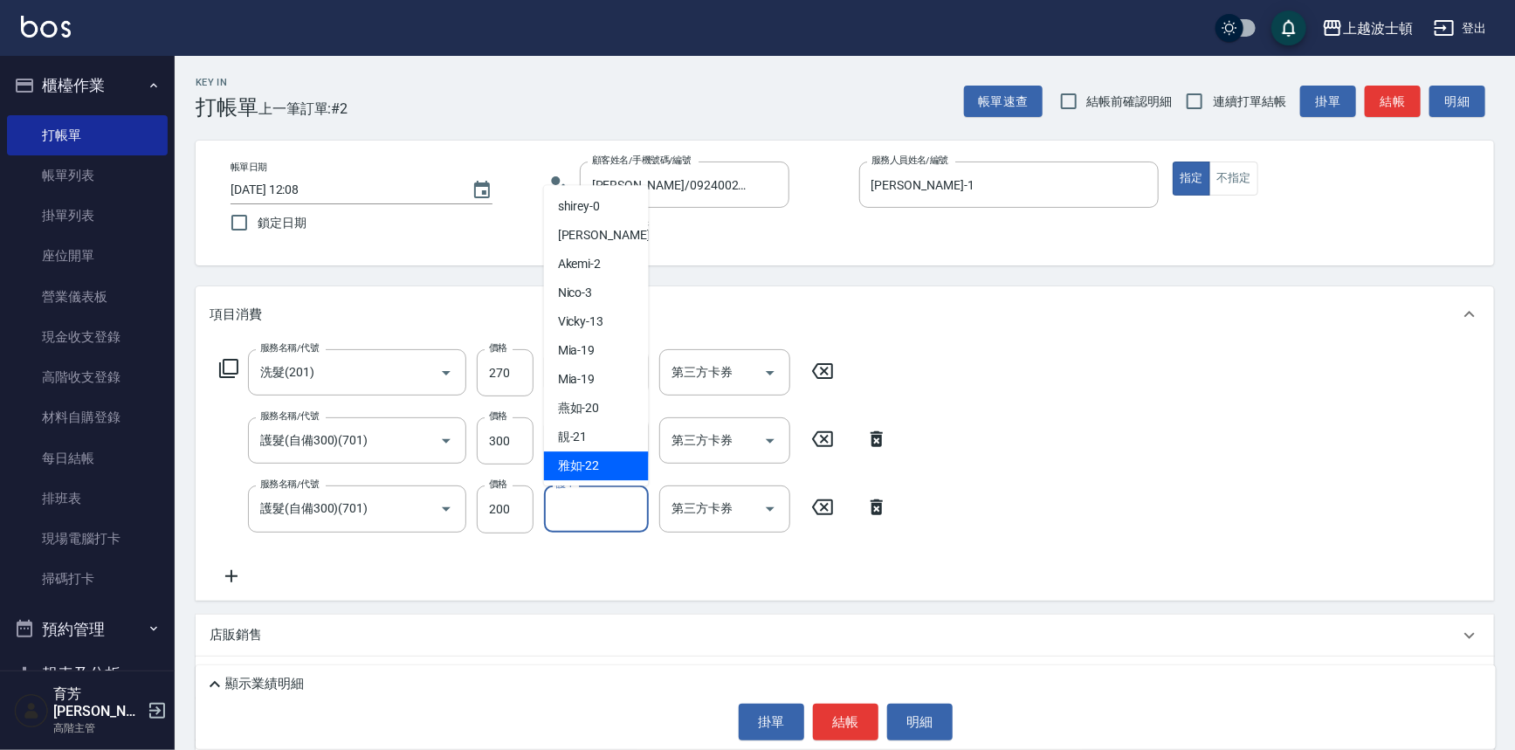
click at [593, 464] on span "雅如 -22" at bounding box center [579, 466] width 42 height 18
type input "雅如-22"
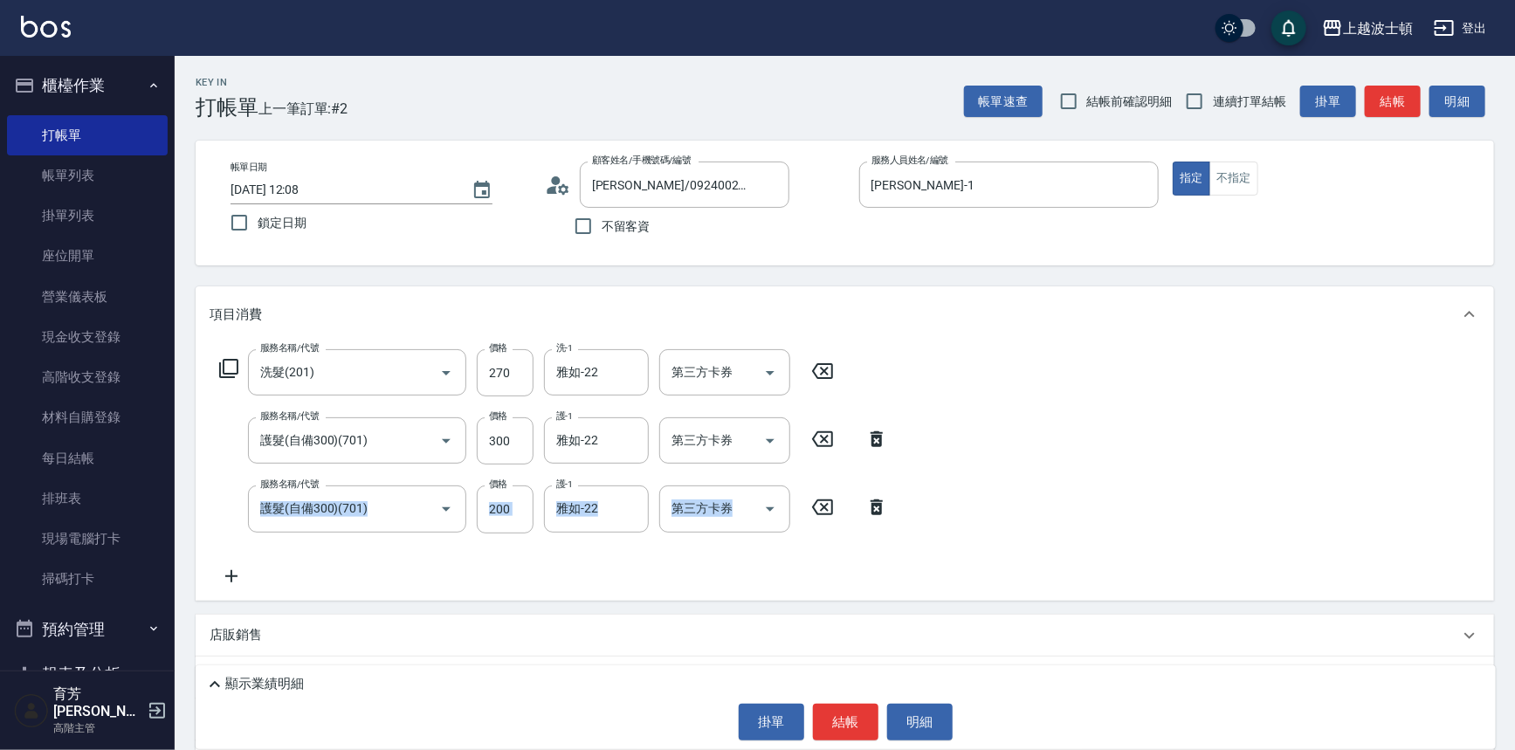
drag, startPoint x: 1501, startPoint y: 437, endPoint x: 1522, endPoint y: 447, distance: 23.0
click at [1515, 489] on html "上越波士頓 登出 櫃檯作業 打帳單 帳單列表 掛單列表 座位開單 營業儀表板 現金收支登錄 高階收支登錄 材料自購登錄 每日結帳 排班表 現場電腦打卡 掃碼打…" at bounding box center [757, 460] width 1515 height 920
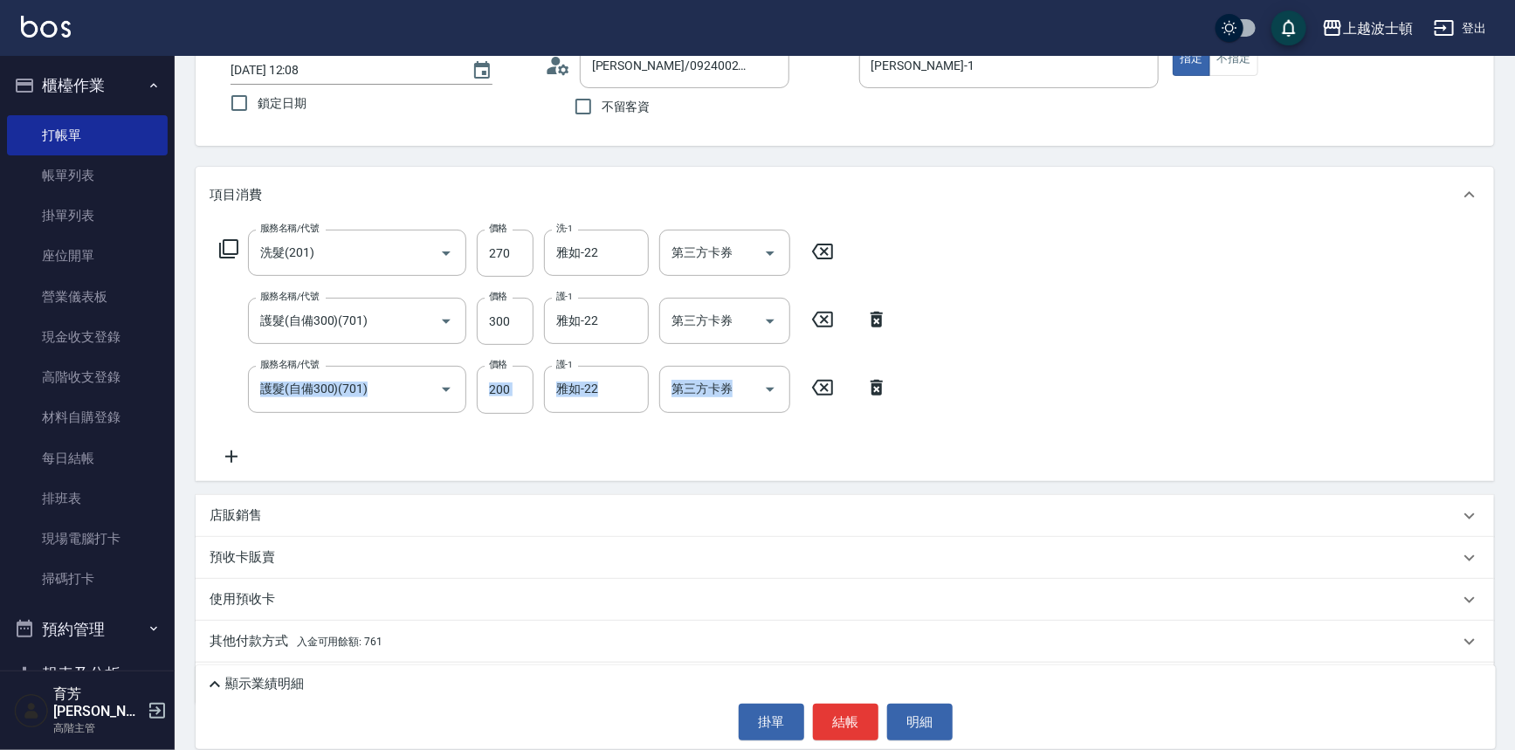
scroll to position [122, 0]
click at [313, 637] on span "入金可用餘額: 761" at bounding box center [340, 639] width 86 height 12
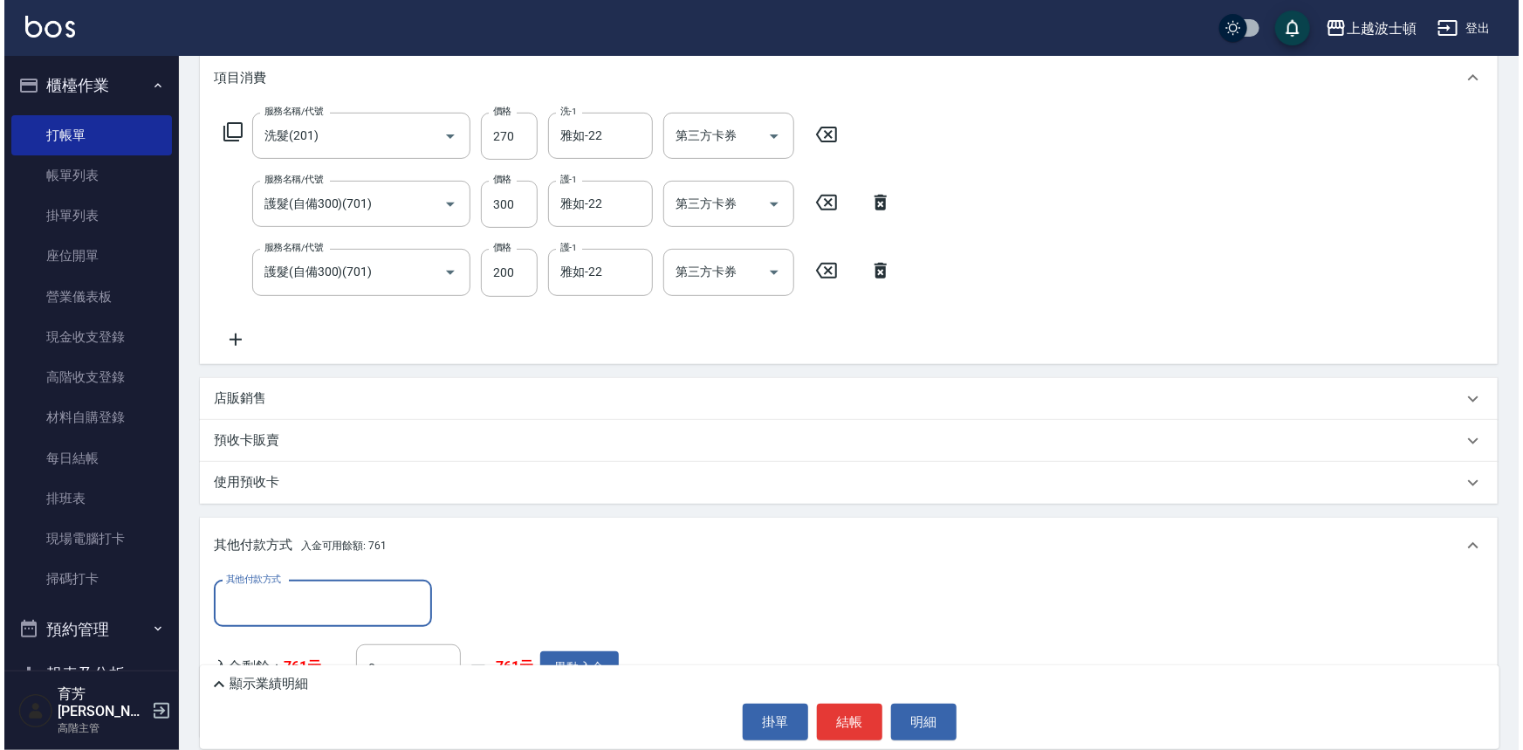
scroll to position [374, 0]
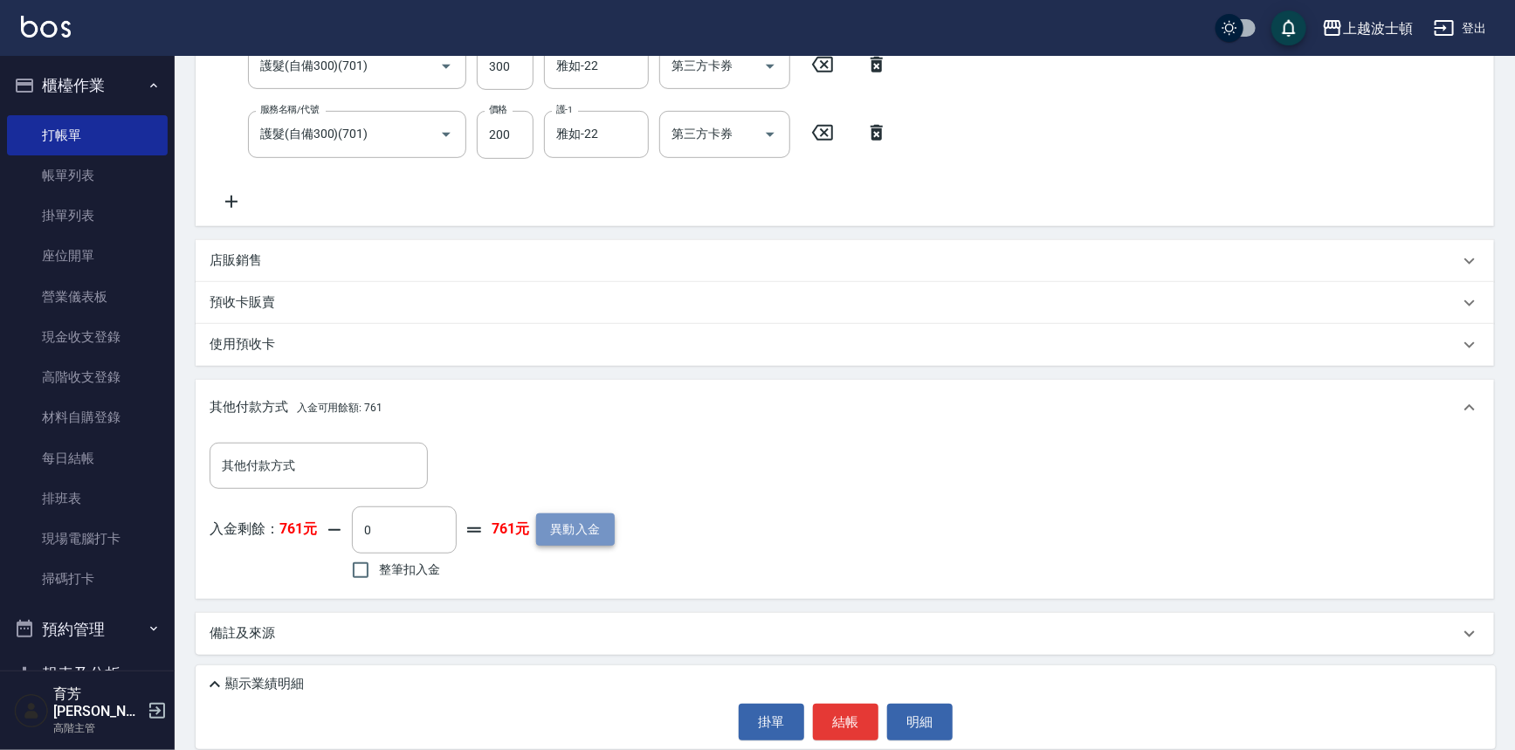
click at [567, 532] on button "異動入金" at bounding box center [575, 529] width 79 height 32
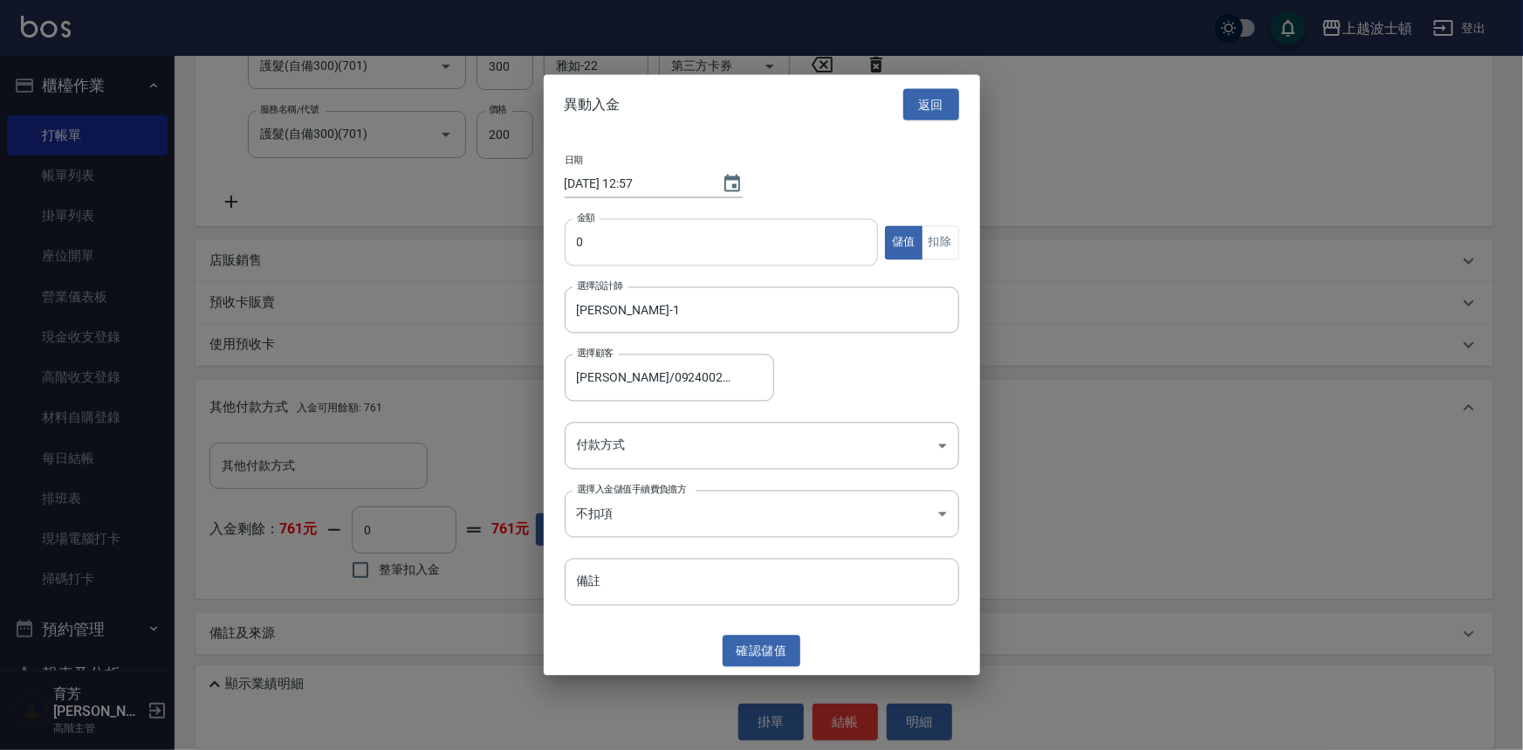
click at [575, 243] on input "0" at bounding box center [722, 242] width 314 height 47
type input "1000"
click at [668, 440] on body "上越波士頓 登出 櫃檯作業 打帳單 帳單列表 掛單列表 座位開單 營業儀表板 現金收支登錄 高階收支登錄 材料自購登錄 每日結帳 排班表 現場電腦打卡 掃碼打…" at bounding box center [761, 188] width 1523 height 1125
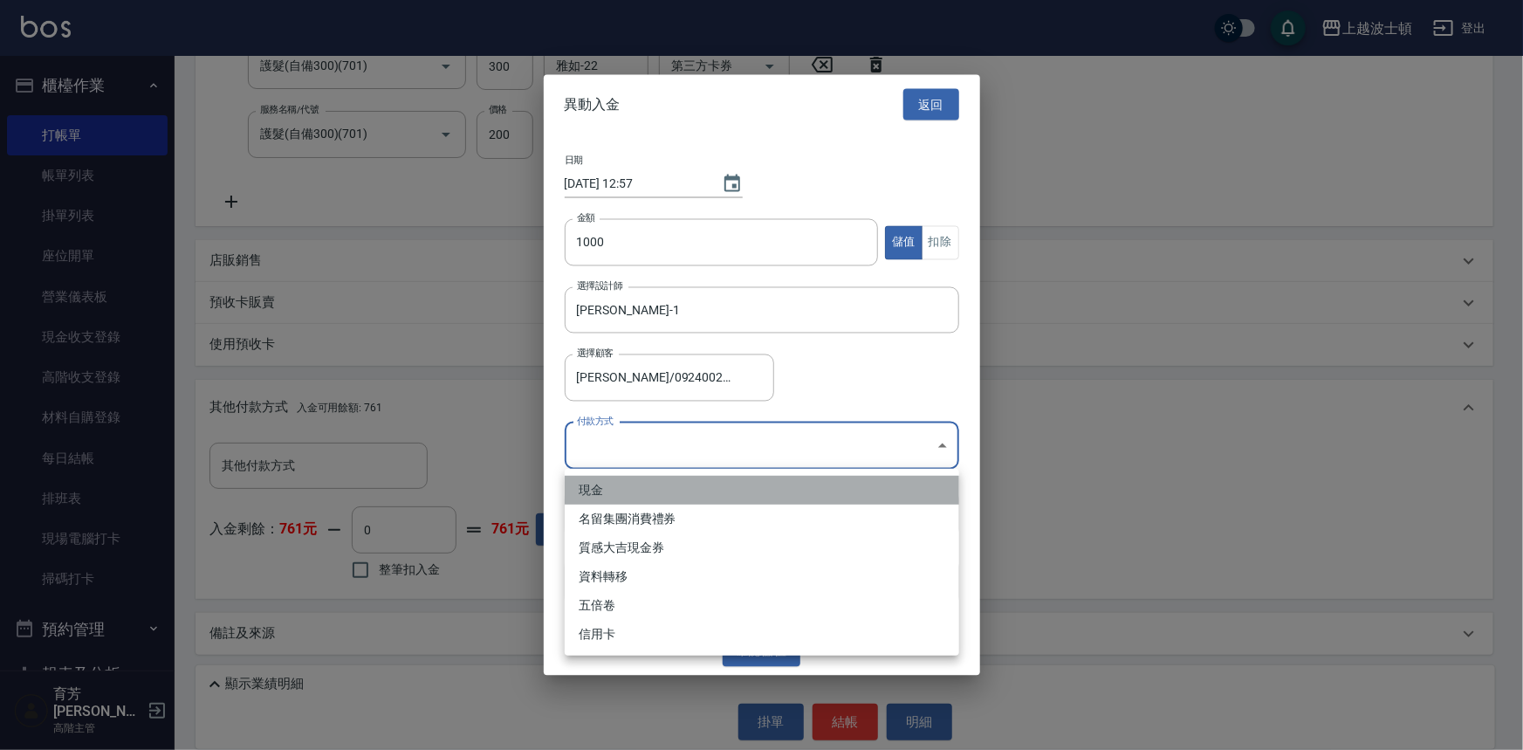
click at [652, 489] on li "現金" at bounding box center [762, 490] width 395 height 29
type input "現金"
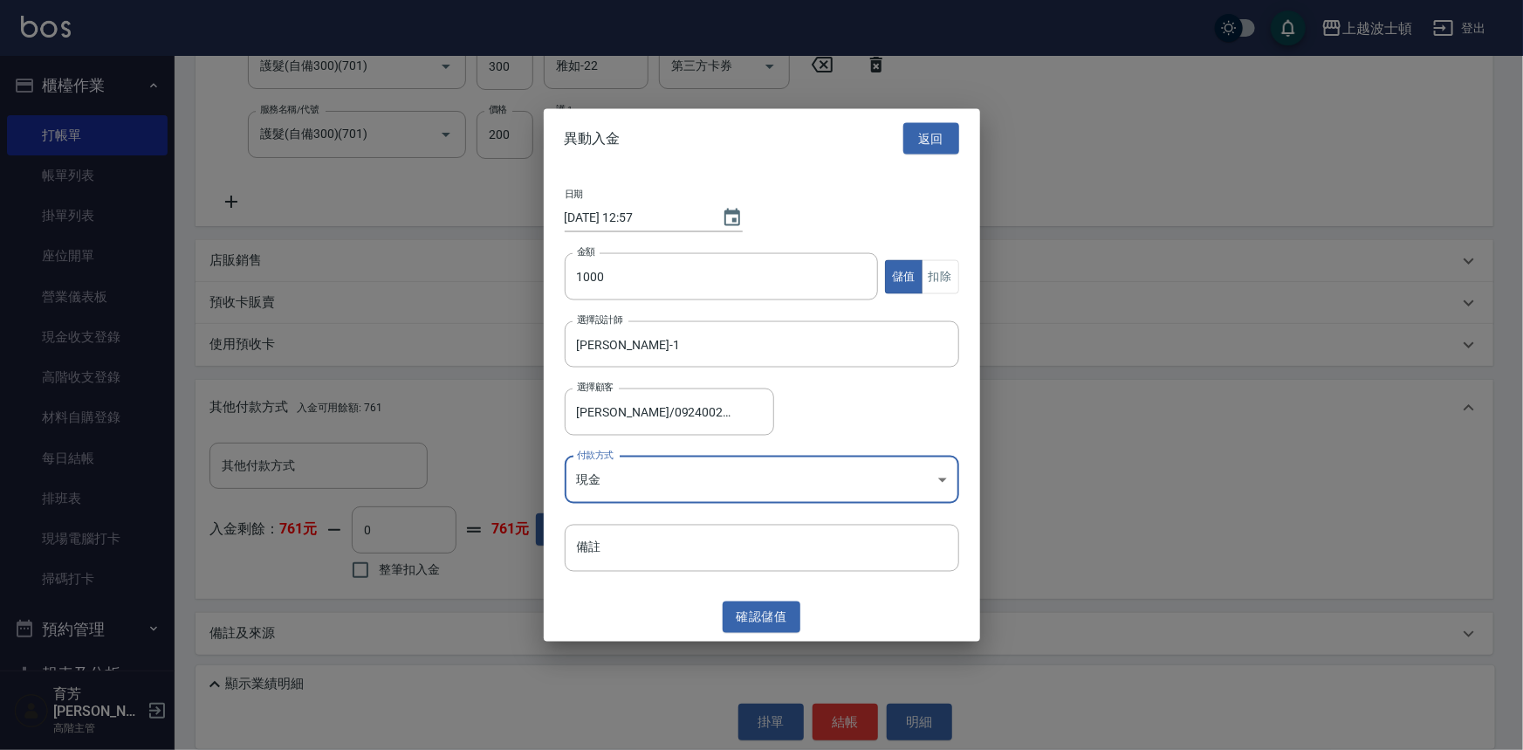
drag, startPoint x: 767, startPoint y: 620, endPoint x: 748, endPoint y: 618, distance: 19.3
click at [767, 620] on button "確認 儲值" at bounding box center [762, 617] width 79 height 32
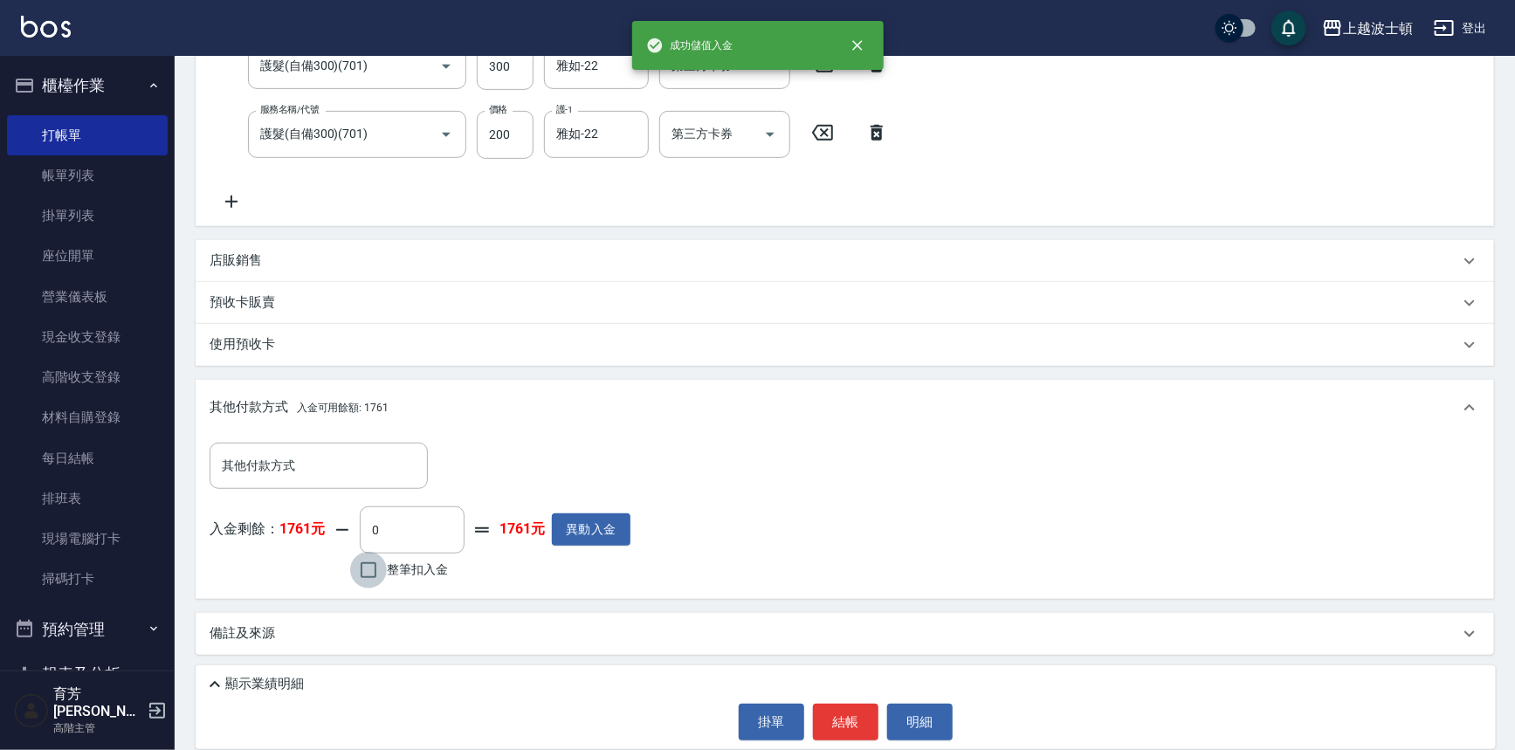
click at [384, 556] on input "整筆扣入金" at bounding box center [368, 570] width 37 height 37
checkbox input "true"
type input "770"
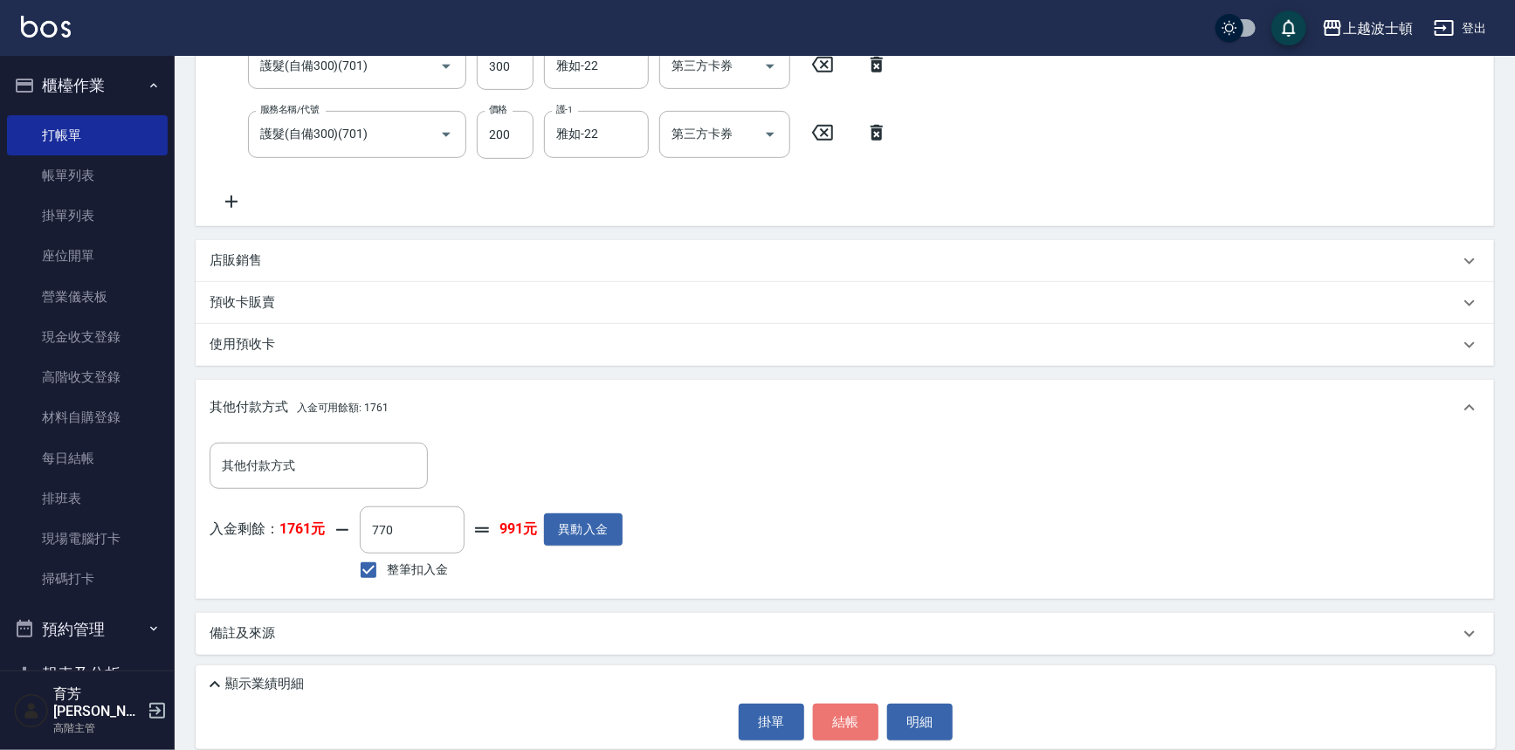
click at [842, 712] on button "結帳" at bounding box center [845, 722] width 65 height 37
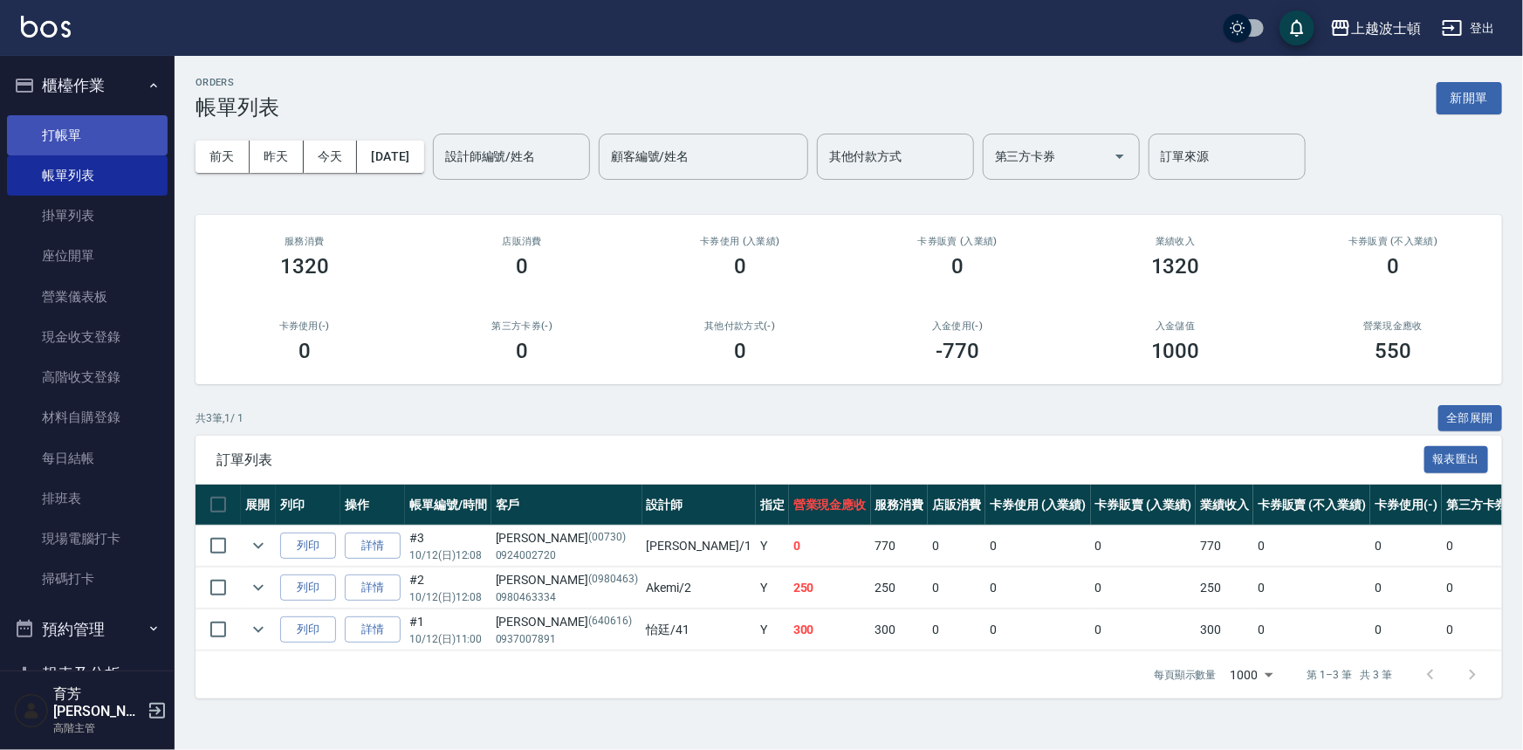
click at [39, 146] on link "打帳單" at bounding box center [87, 135] width 161 height 40
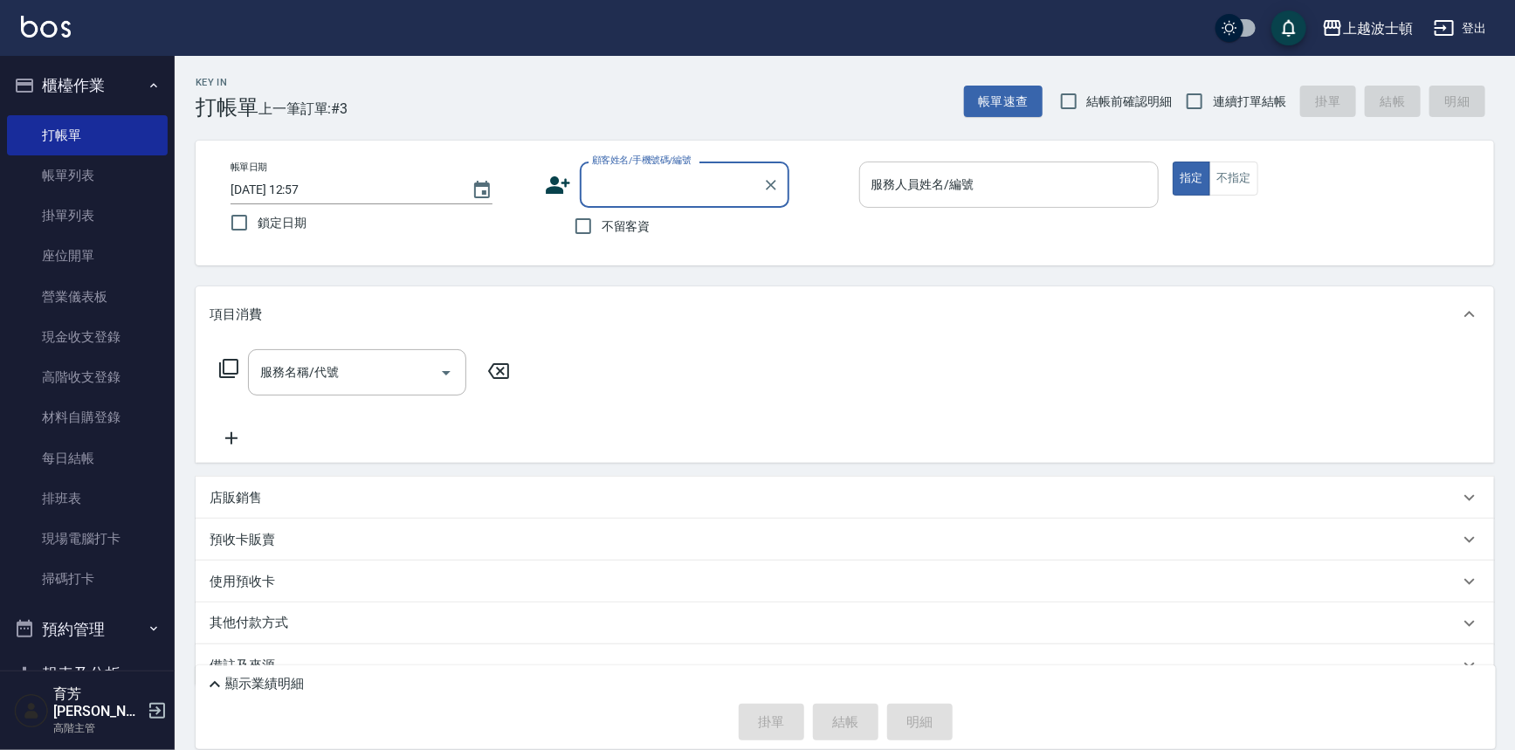
click at [915, 176] on input "服務人員姓名/編號" at bounding box center [1009, 184] width 285 height 31
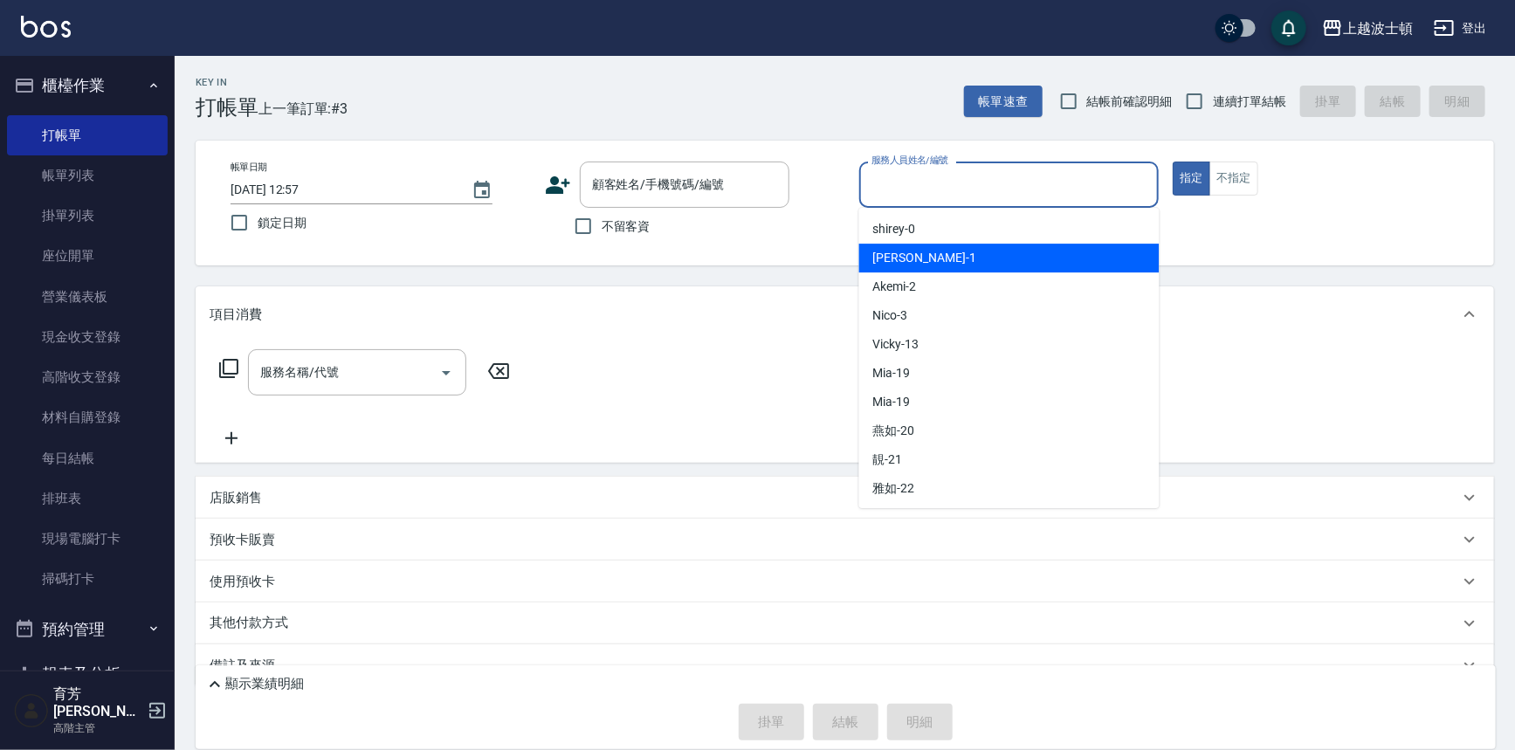
click at [908, 244] on div "[PERSON_NAME] -1" at bounding box center [1009, 258] width 300 height 29
type input "[PERSON_NAME]-1"
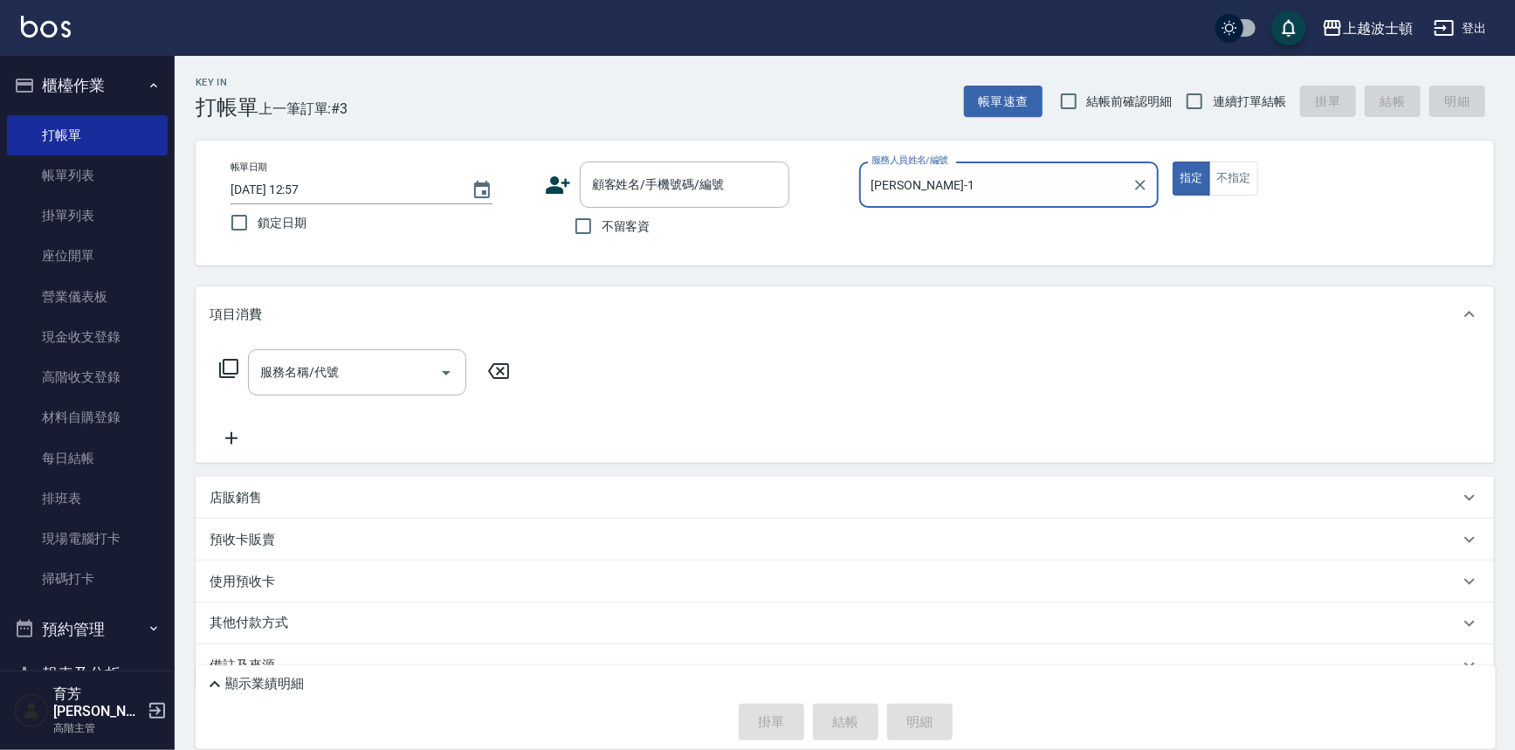
click at [616, 217] on span "不留客資" at bounding box center [625, 226] width 49 height 18
click at [601, 217] on input "不留客資" at bounding box center [583, 226] width 37 height 37
checkbox input "true"
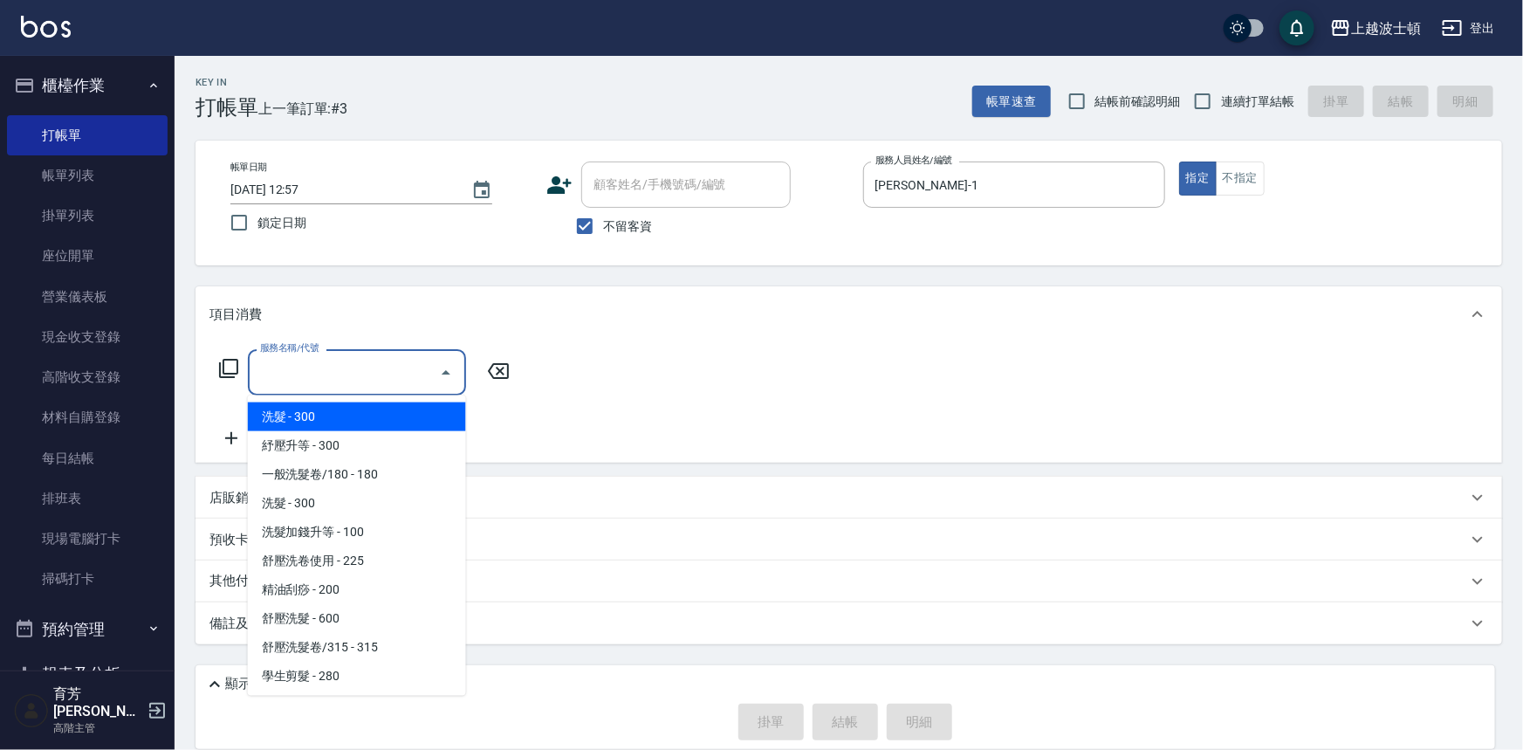
click at [354, 361] on input "服務名稱/代號" at bounding box center [344, 372] width 176 height 31
click at [347, 415] on span "洗髮 - 300" at bounding box center [357, 416] width 218 height 29
type input "洗髮(201)"
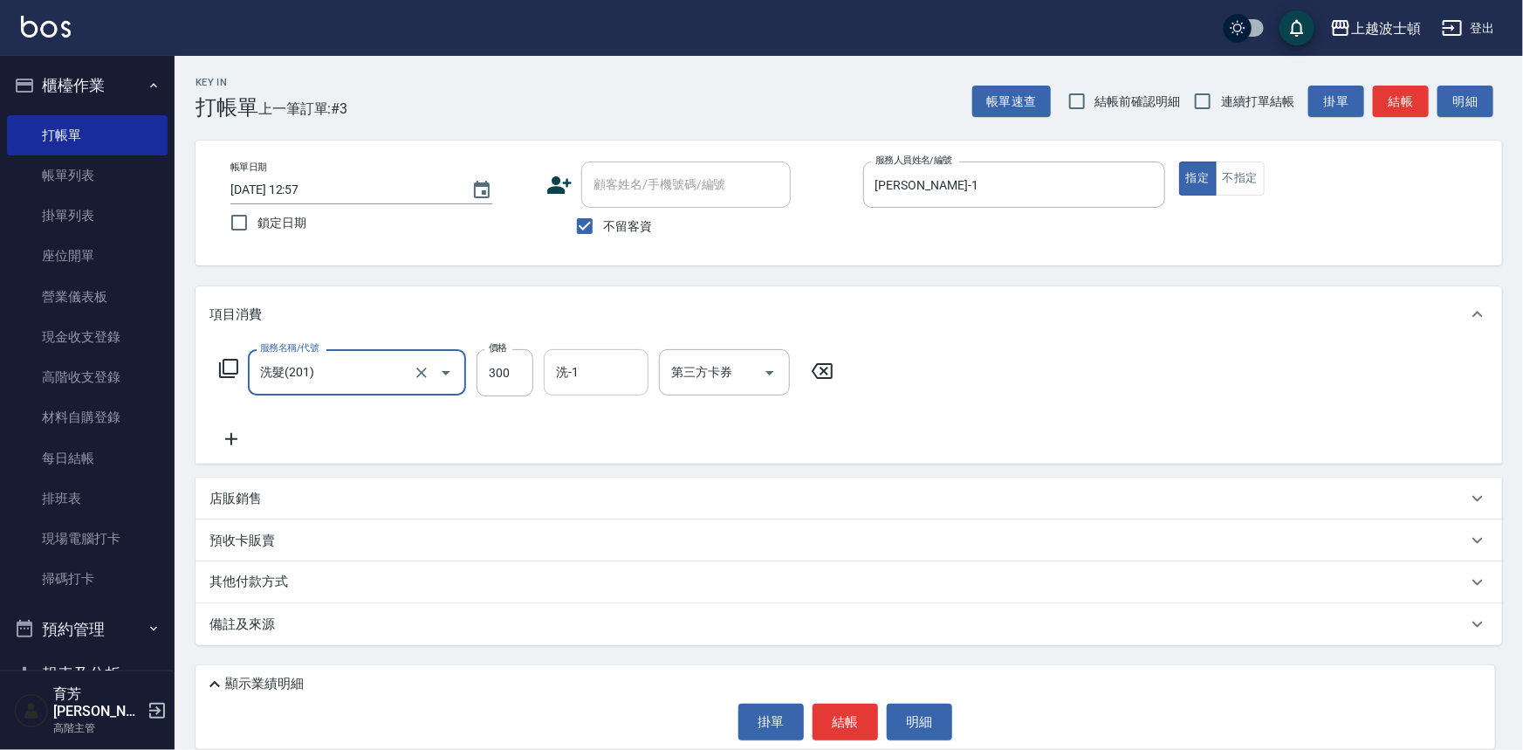
click at [600, 369] on input "洗-1" at bounding box center [596, 372] width 89 height 31
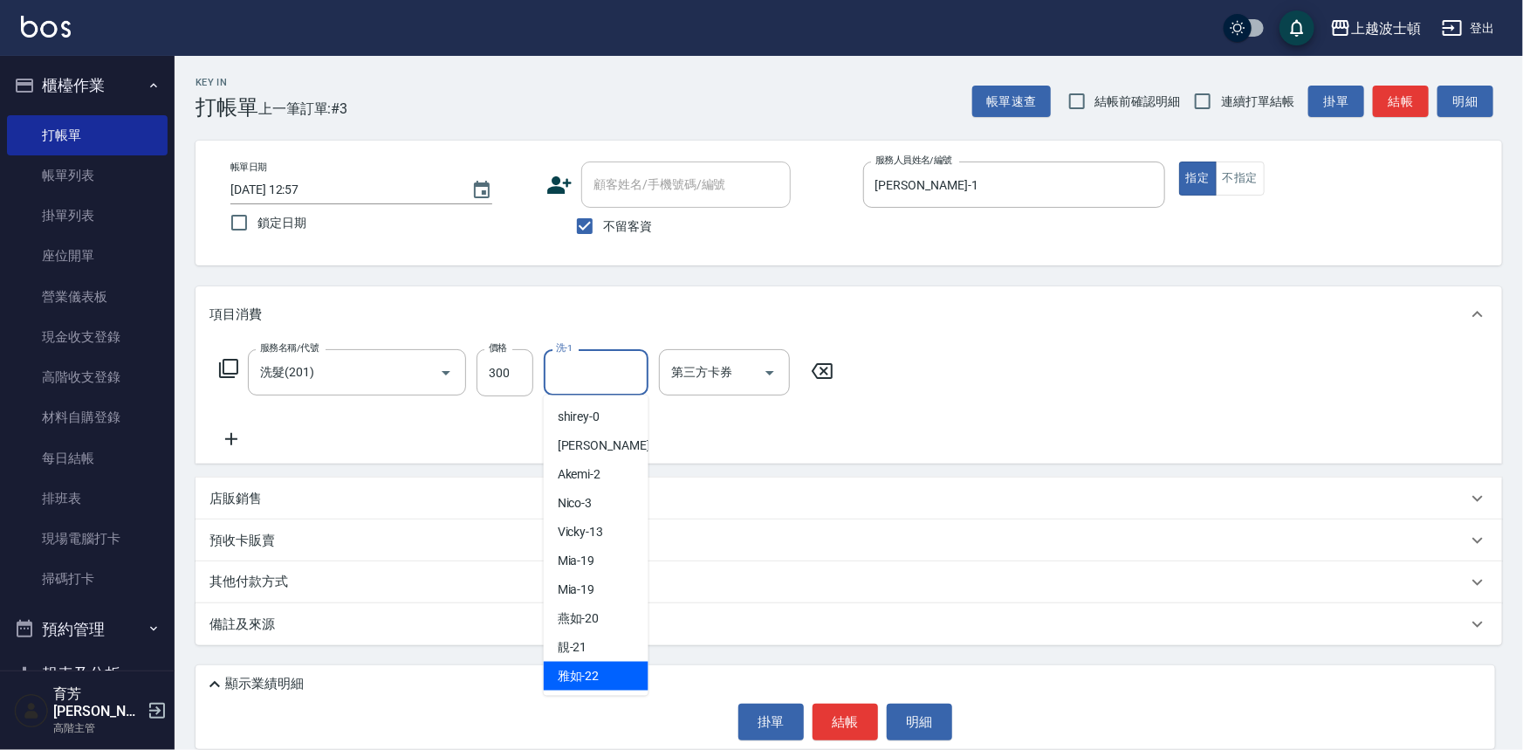
click at [585, 672] on span "雅如 -22" at bounding box center [579, 676] width 42 height 18
type input "雅如-22"
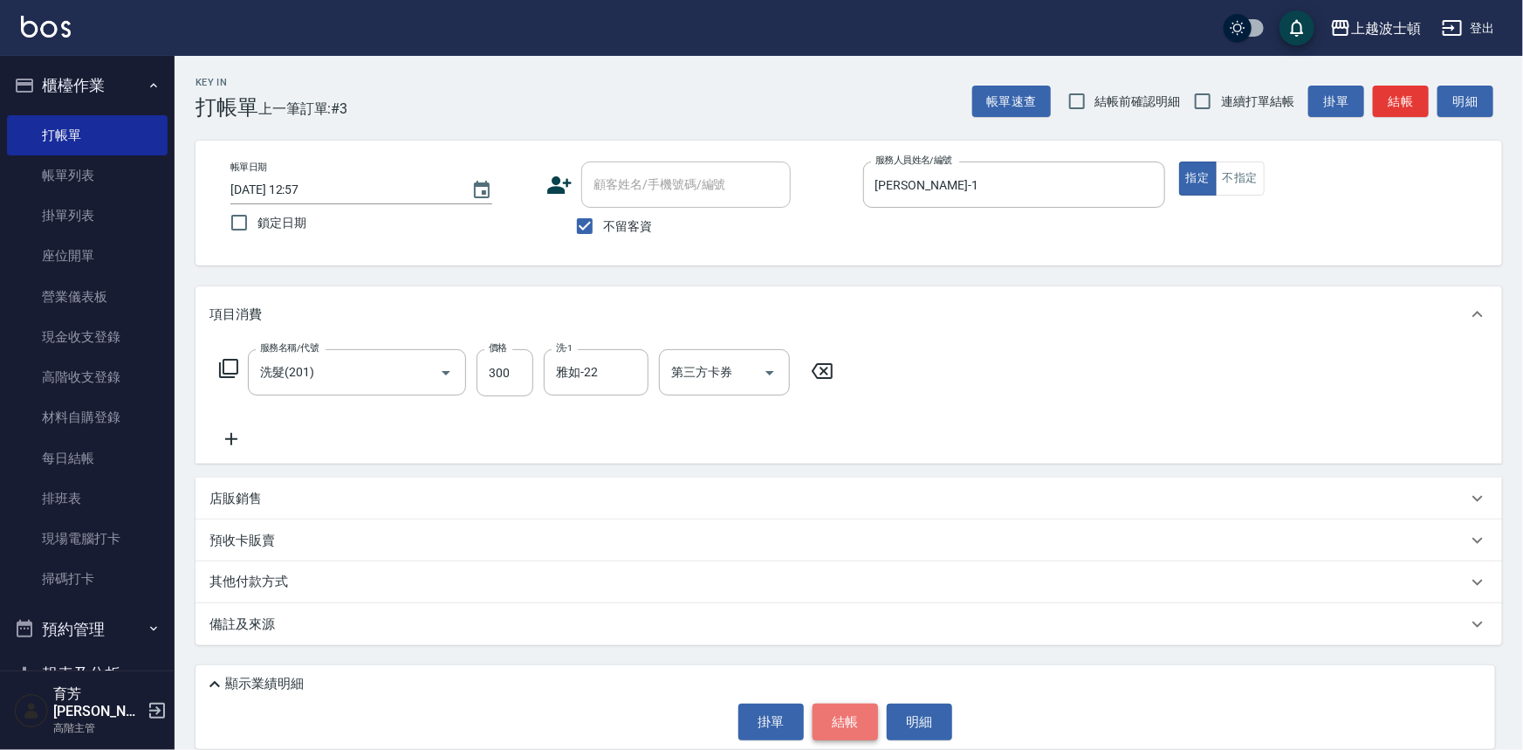
click at [861, 728] on button "結帳" at bounding box center [845, 722] width 65 height 37
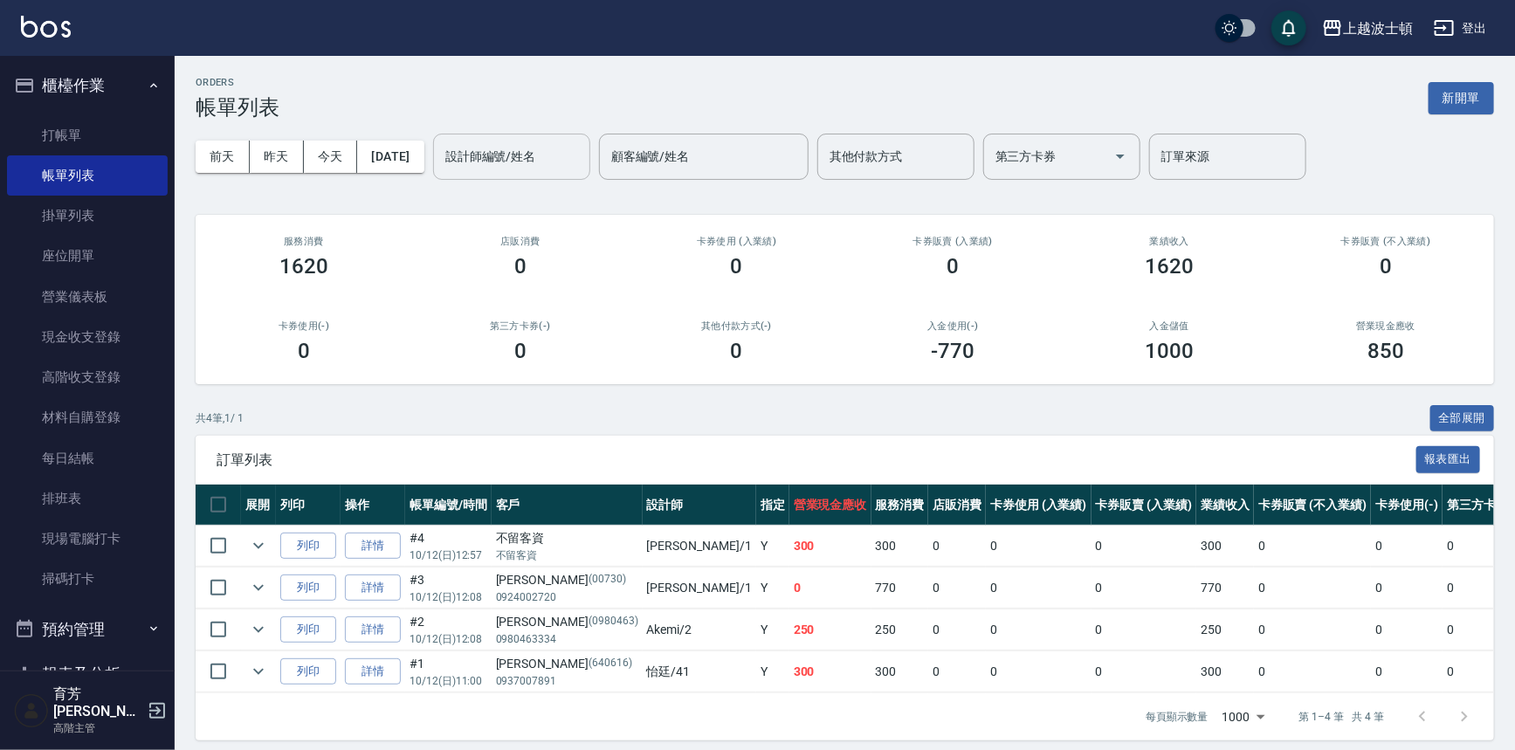
click at [513, 157] on div "設計師編號/姓名 設計師編號/姓名" at bounding box center [511, 157] width 157 height 46
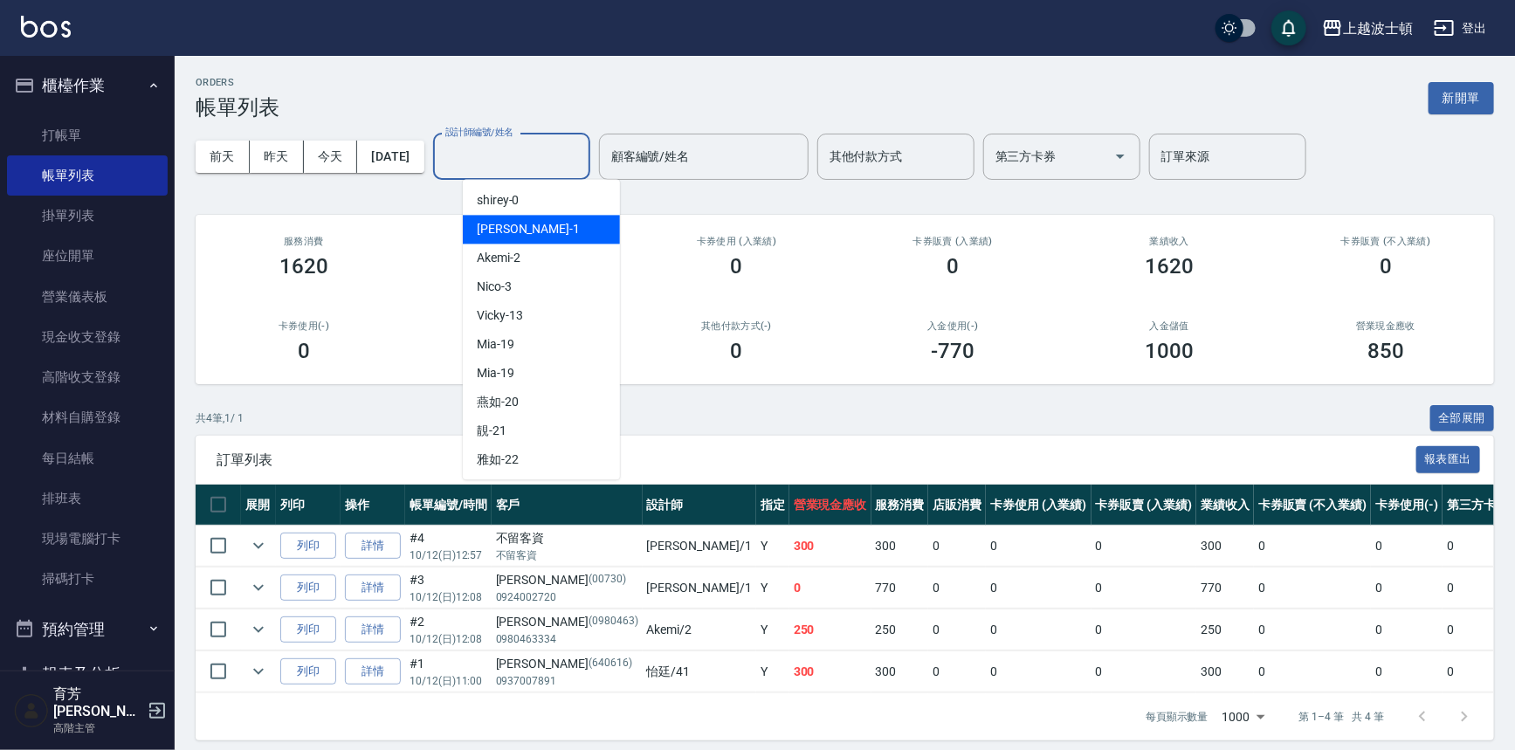
click at [521, 225] on div "[PERSON_NAME] -1" at bounding box center [541, 229] width 157 height 29
type input "[PERSON_NAME]-1"
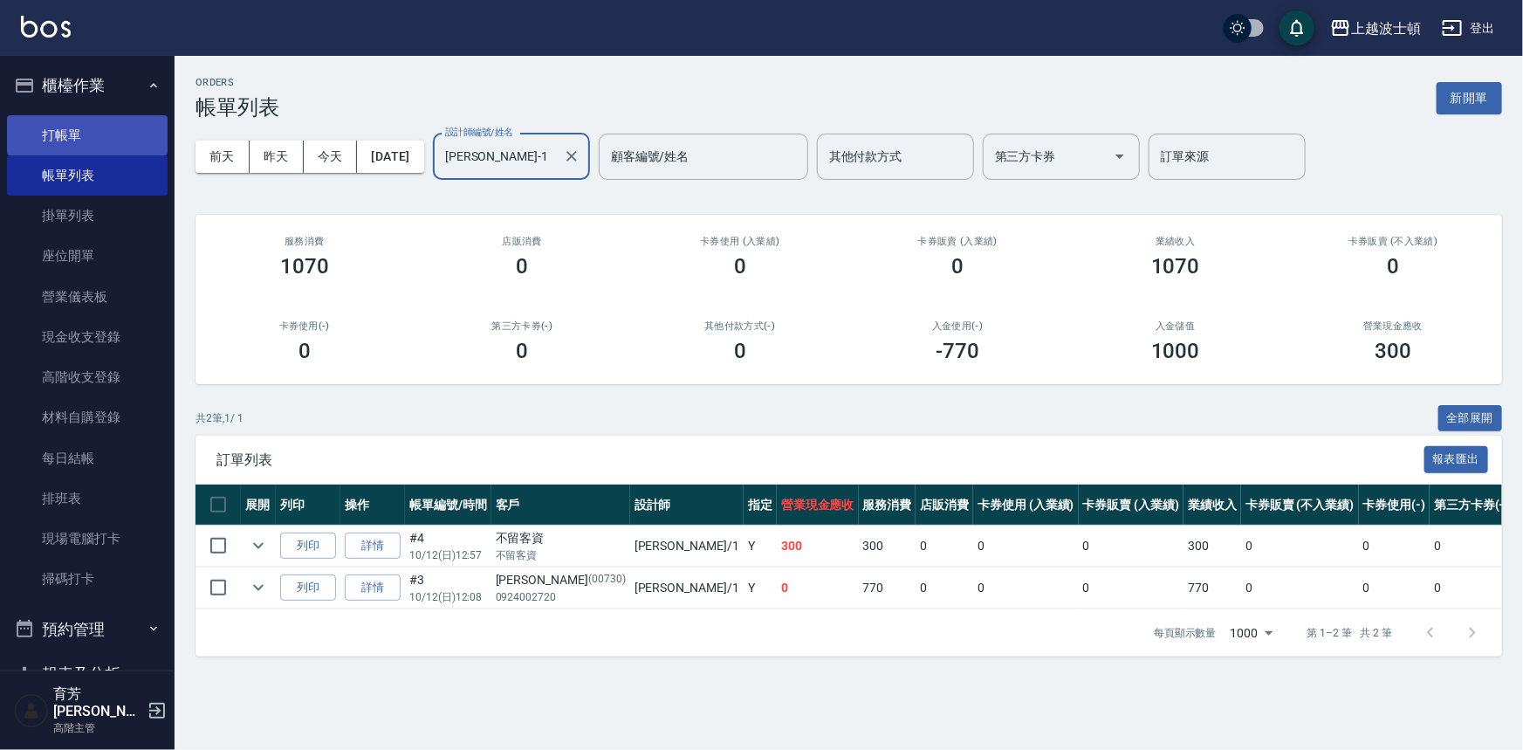
click at [100, 128] on link "打帳單" at bounding box center [87, 135] width 161 height 40
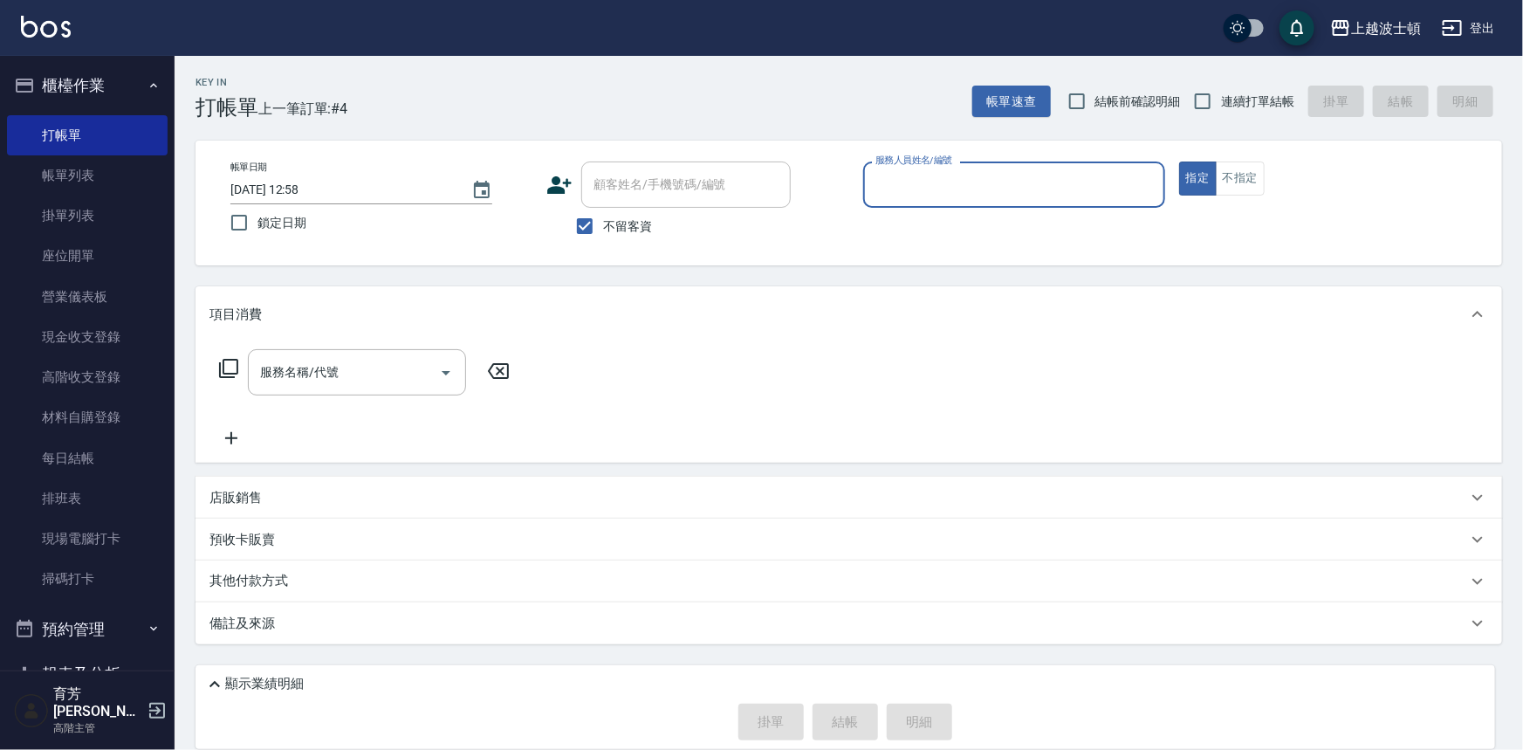
click at [914, 194] on input "服務人員姓名/編號" at bounding box center [1014, 184] width 286 height 31
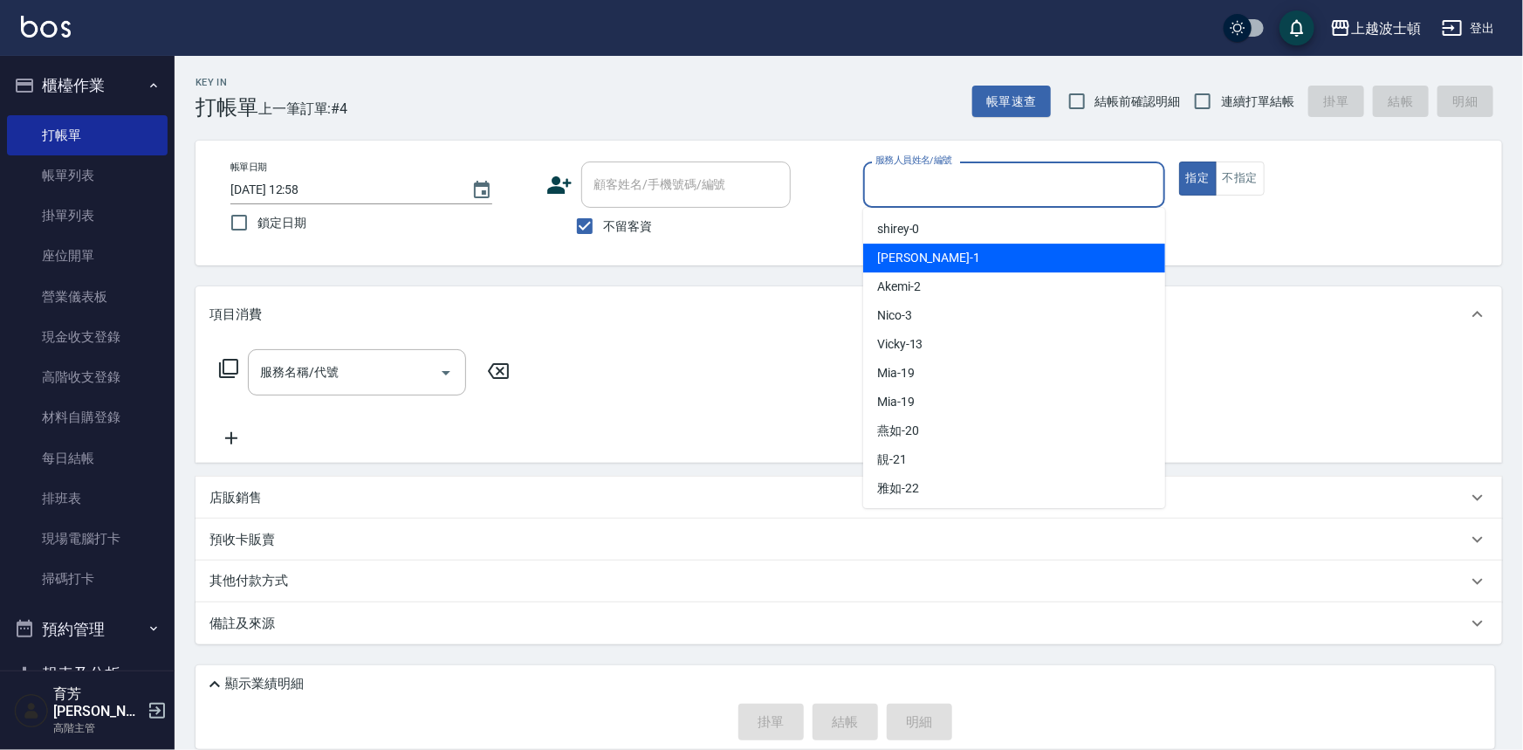
click at [905, 260] on span "[PERSON_NAME] -1" at bounding box center [928, 258] width 103 height 18
type input "[PERSON_NAME]-1"
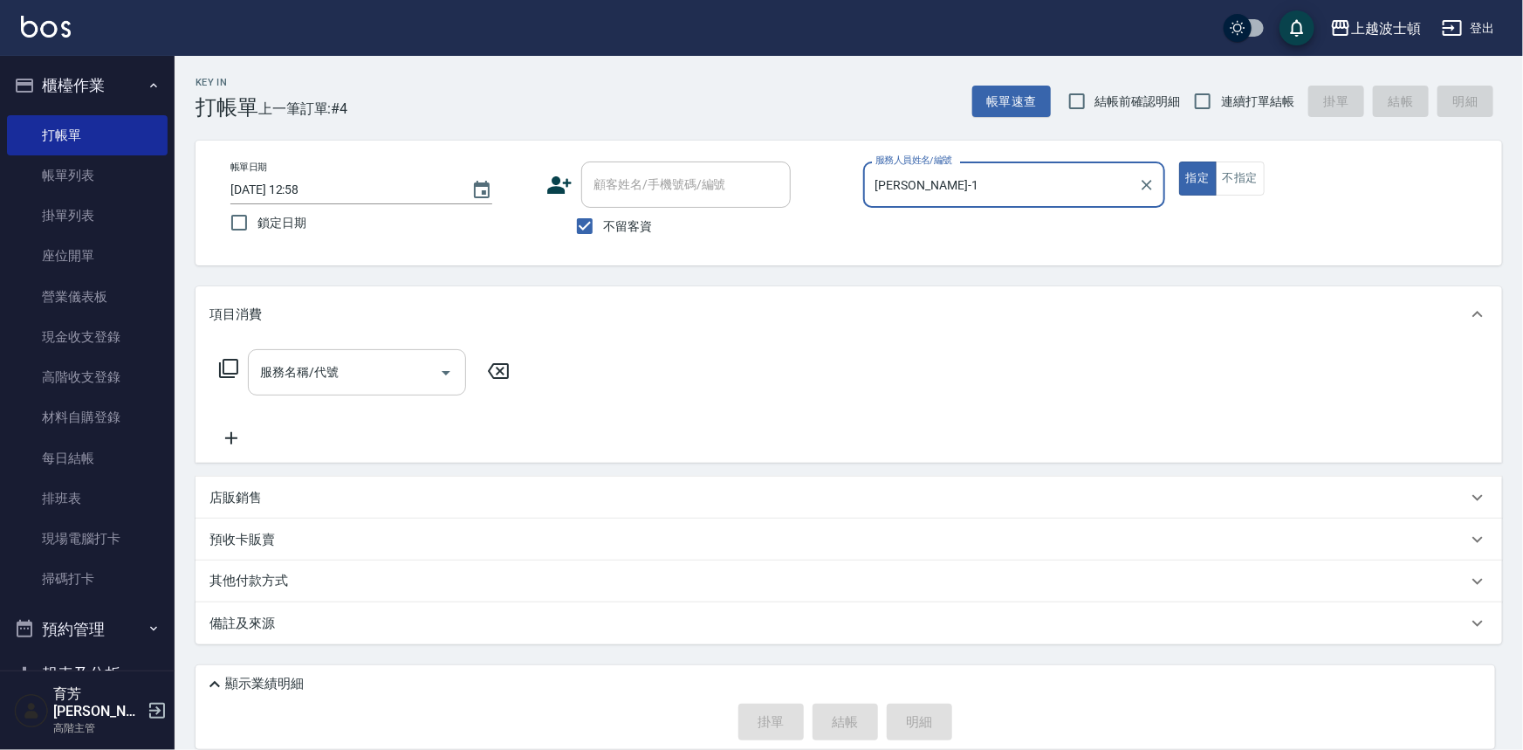
click at [374, 350] on div "服務名稱/代號" at bounding box center [357, 372] width 218 height 46
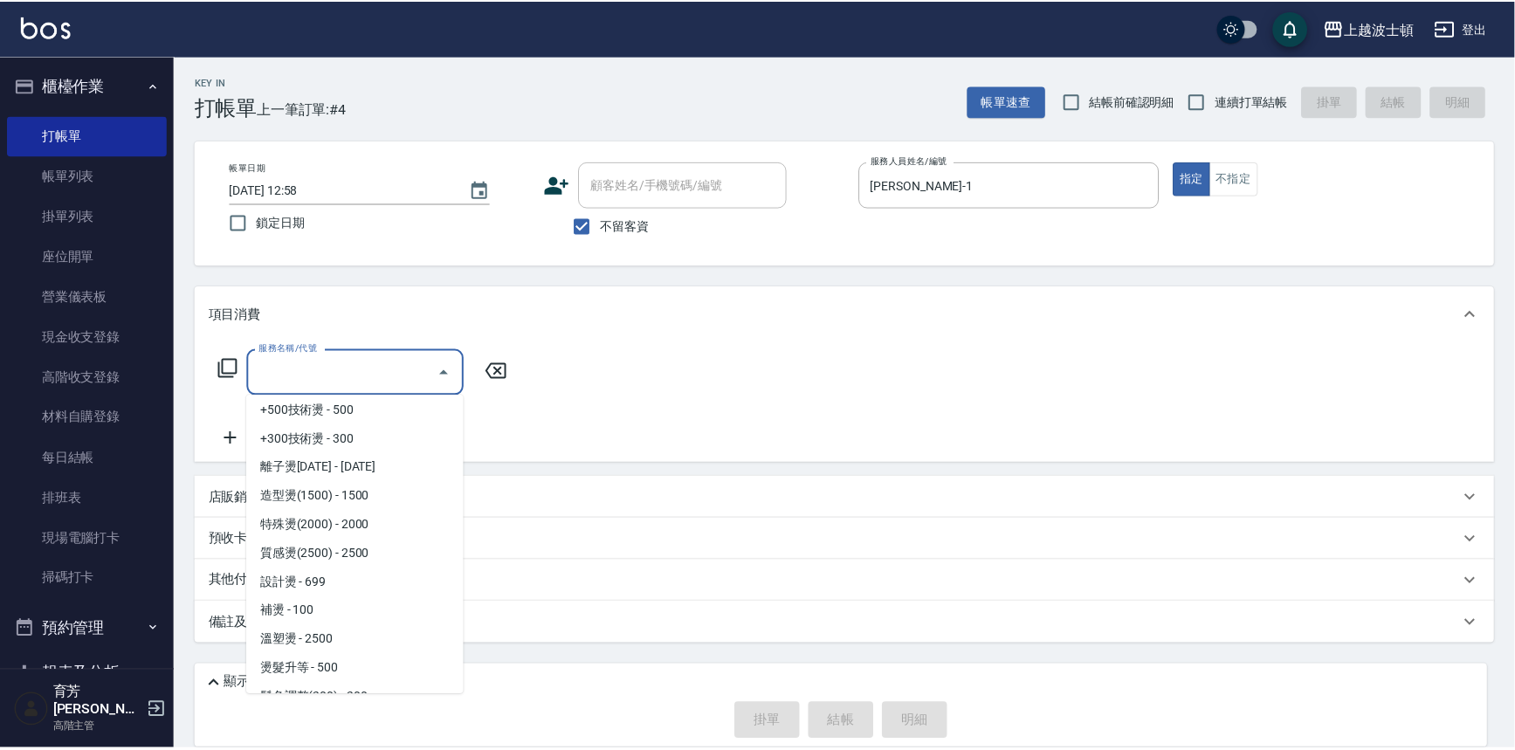
scroll to position [463, 0]
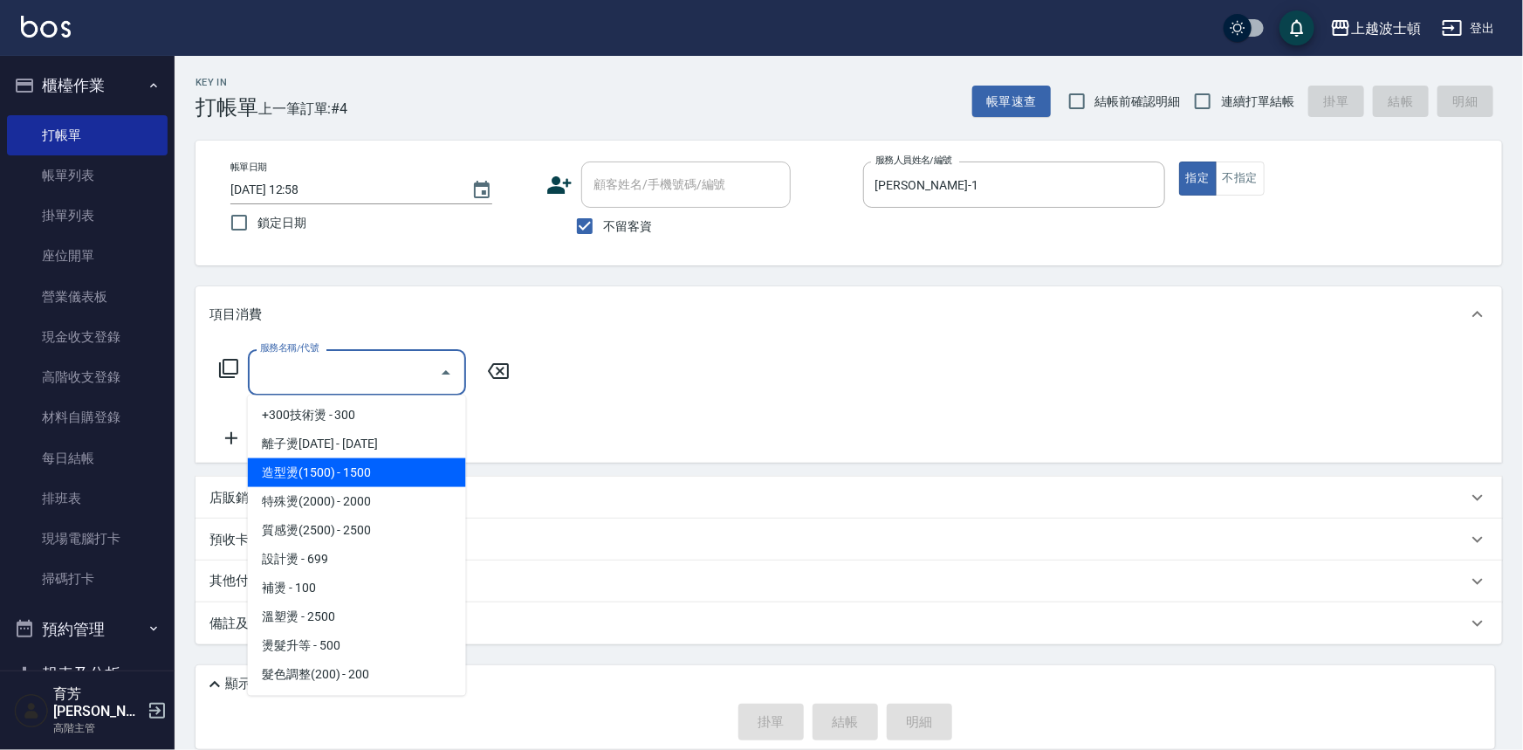
click at [386, 471] on span "造型燙(1500) - 1500" at bounding box center [357, 472] width 218 height 29
type input "造型燙(1500)(404)"
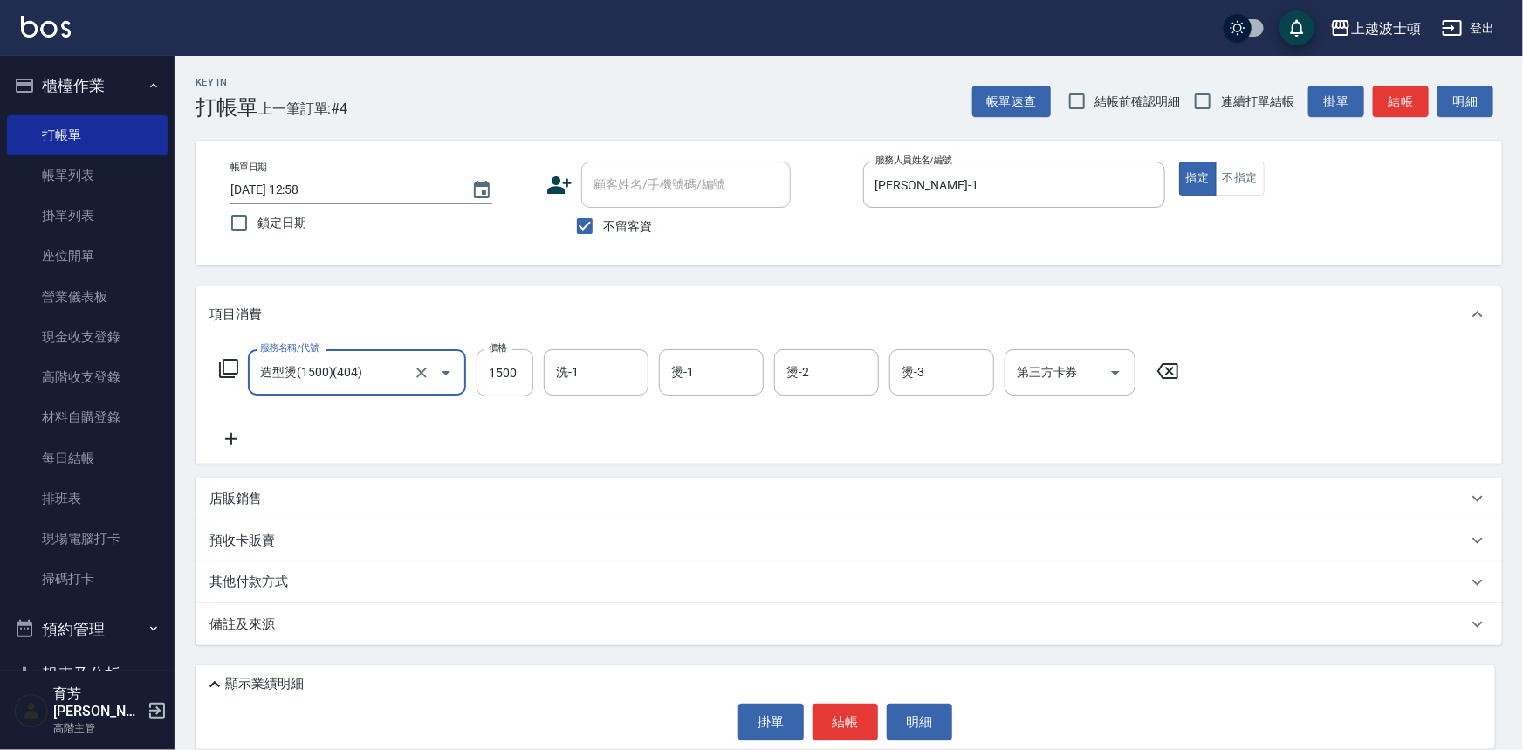
drag, startPoint x: 223, startPoint y: 439, endPoint x: 230, endPoint y: 431, distance: 10.0
click at [230, 431] on icon at bounding box center [232, 439] width 44 height 21
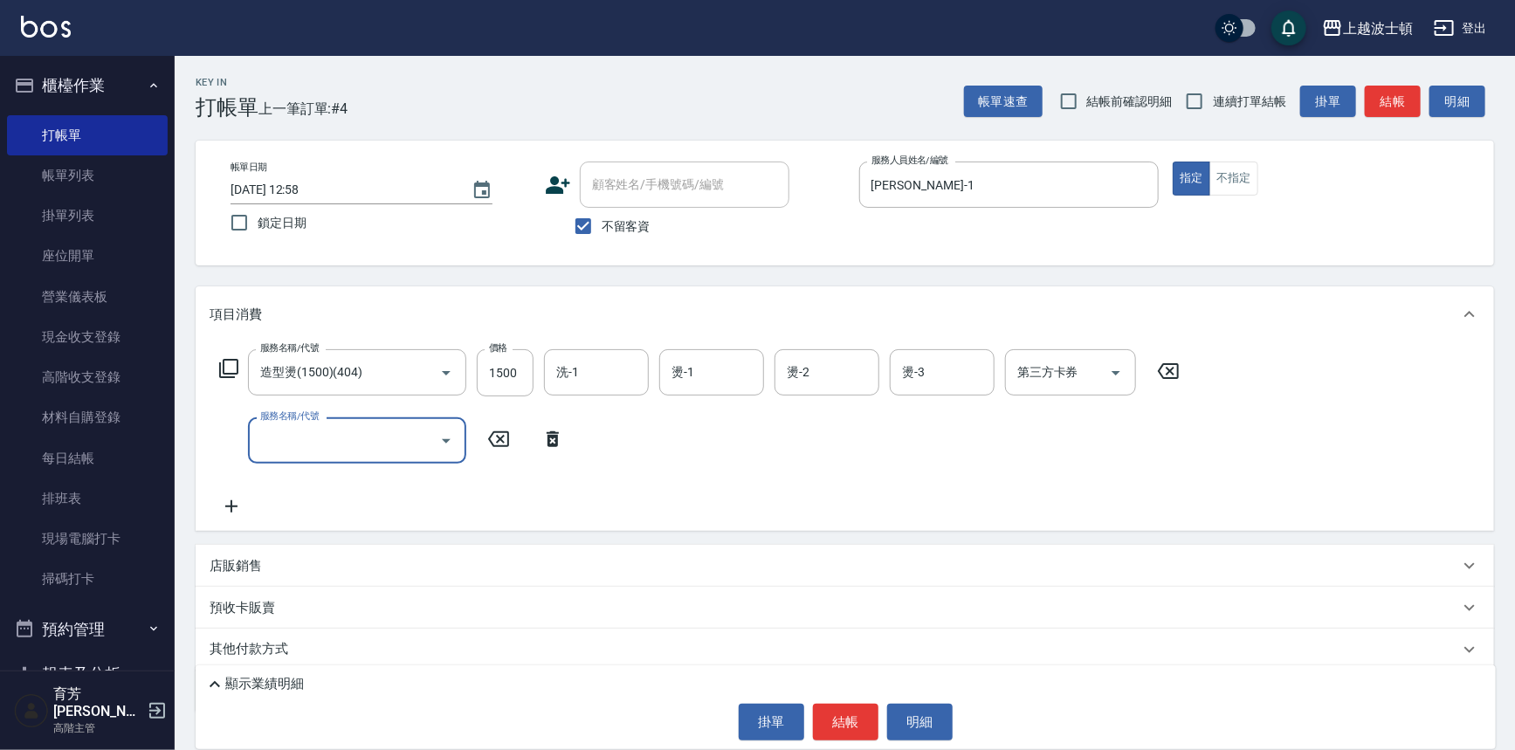
click at [311, 419] on div "服務名稱/代號 服務名稱/代號" at bounding box center [357, 440] width 218 height 46
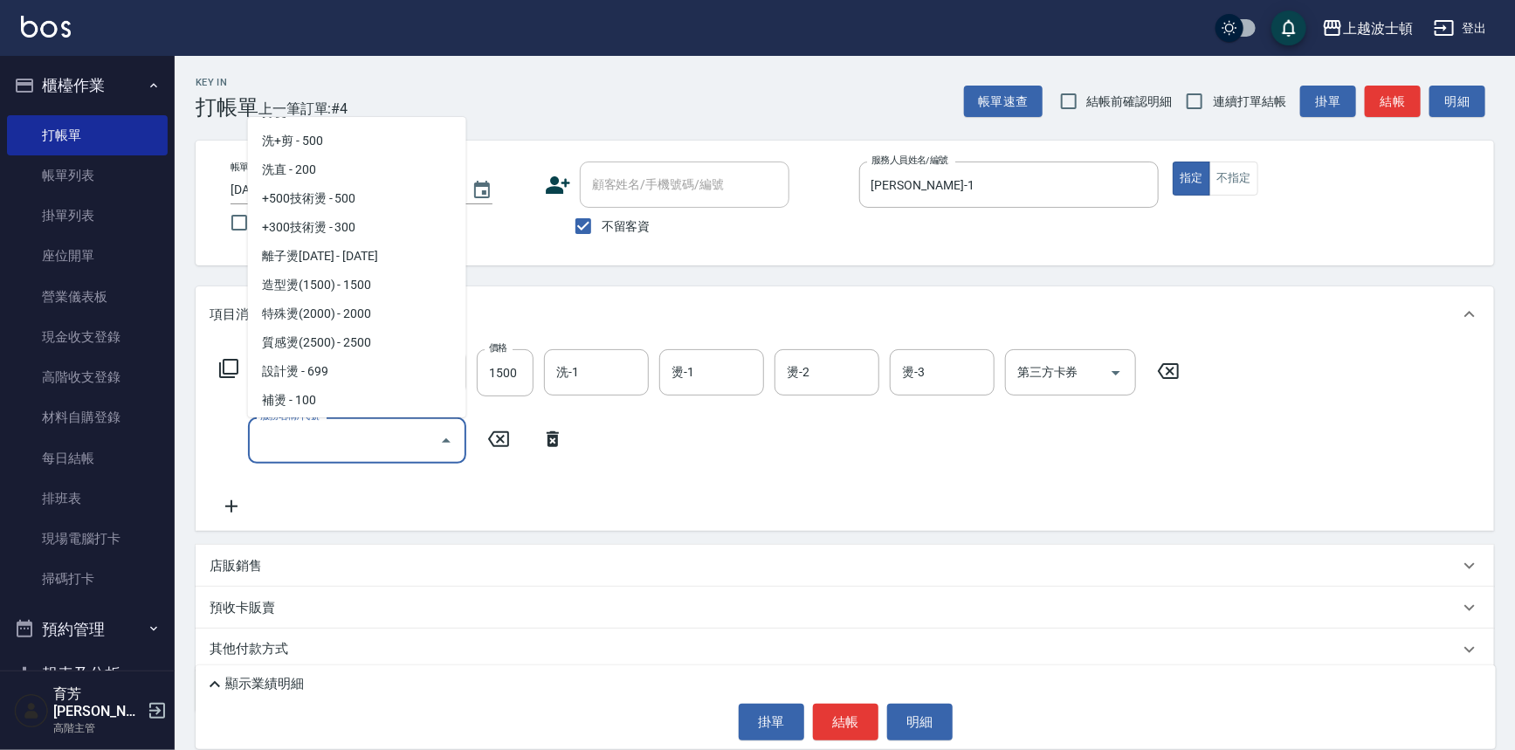
scroll to position [422, 0]
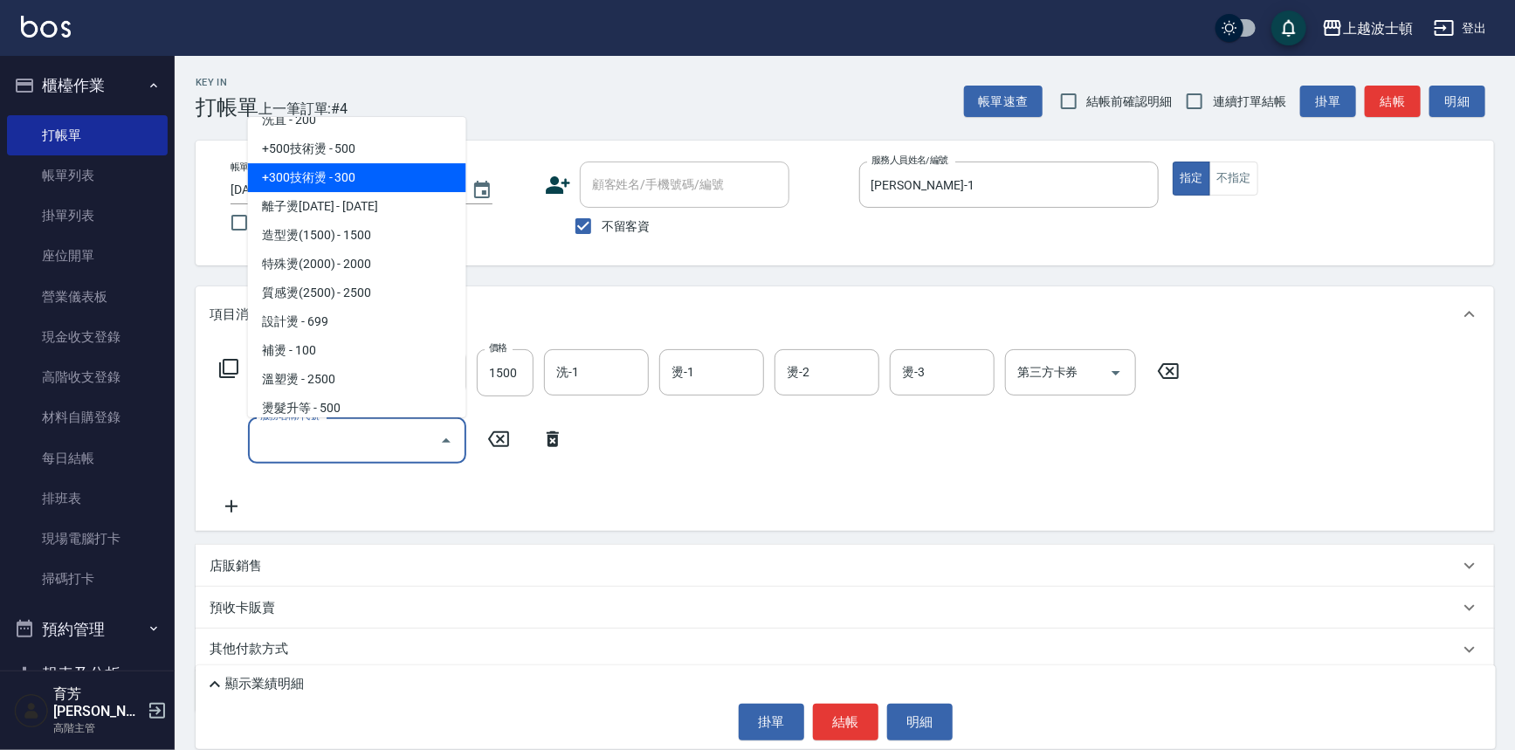
click at [349, 171] on span "+300技術燙 - 300" at bounding box center [357, 177] width 218 height 29
type input "+300技術燙(402)"
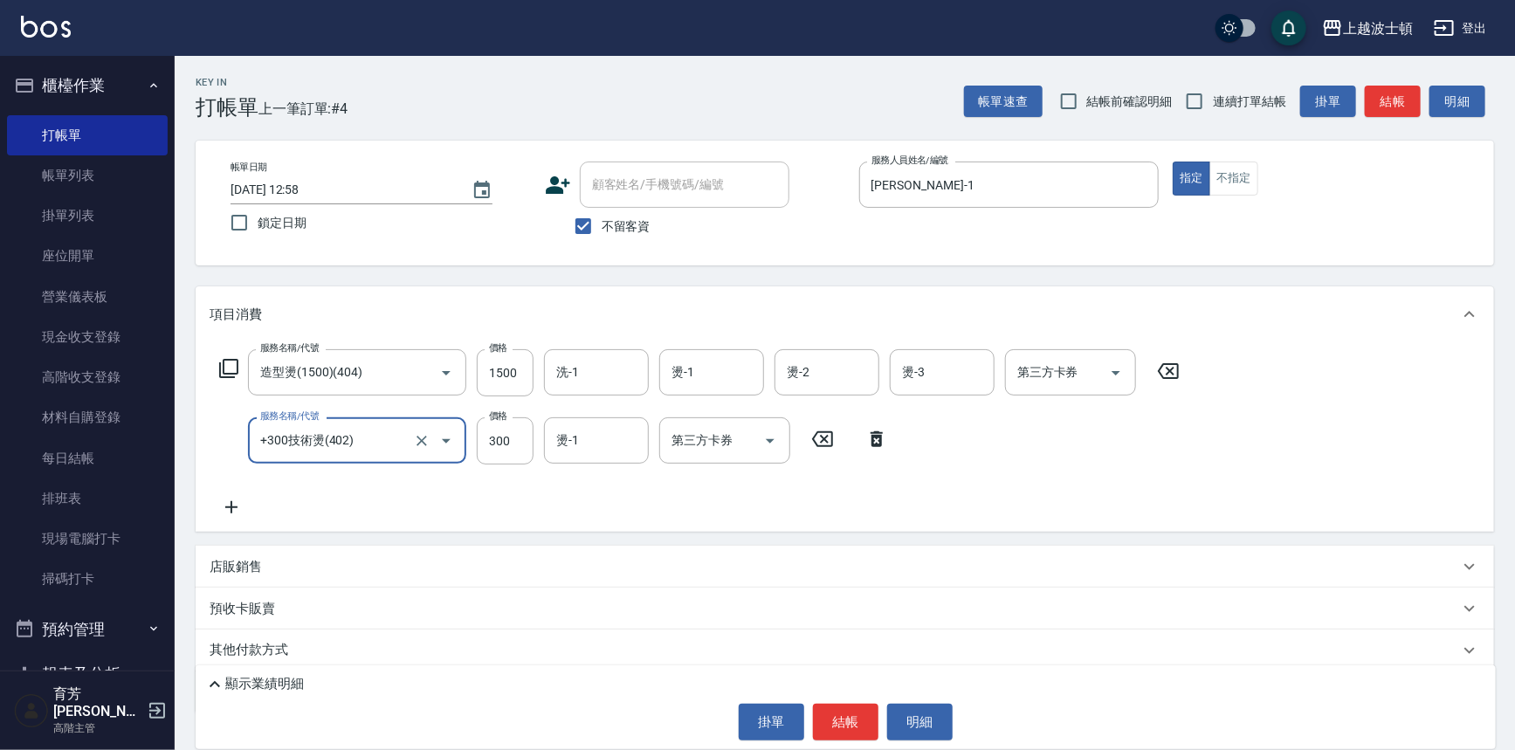
click at [239, 505] on icon at bounding box center [232, 507] width 44 height 21
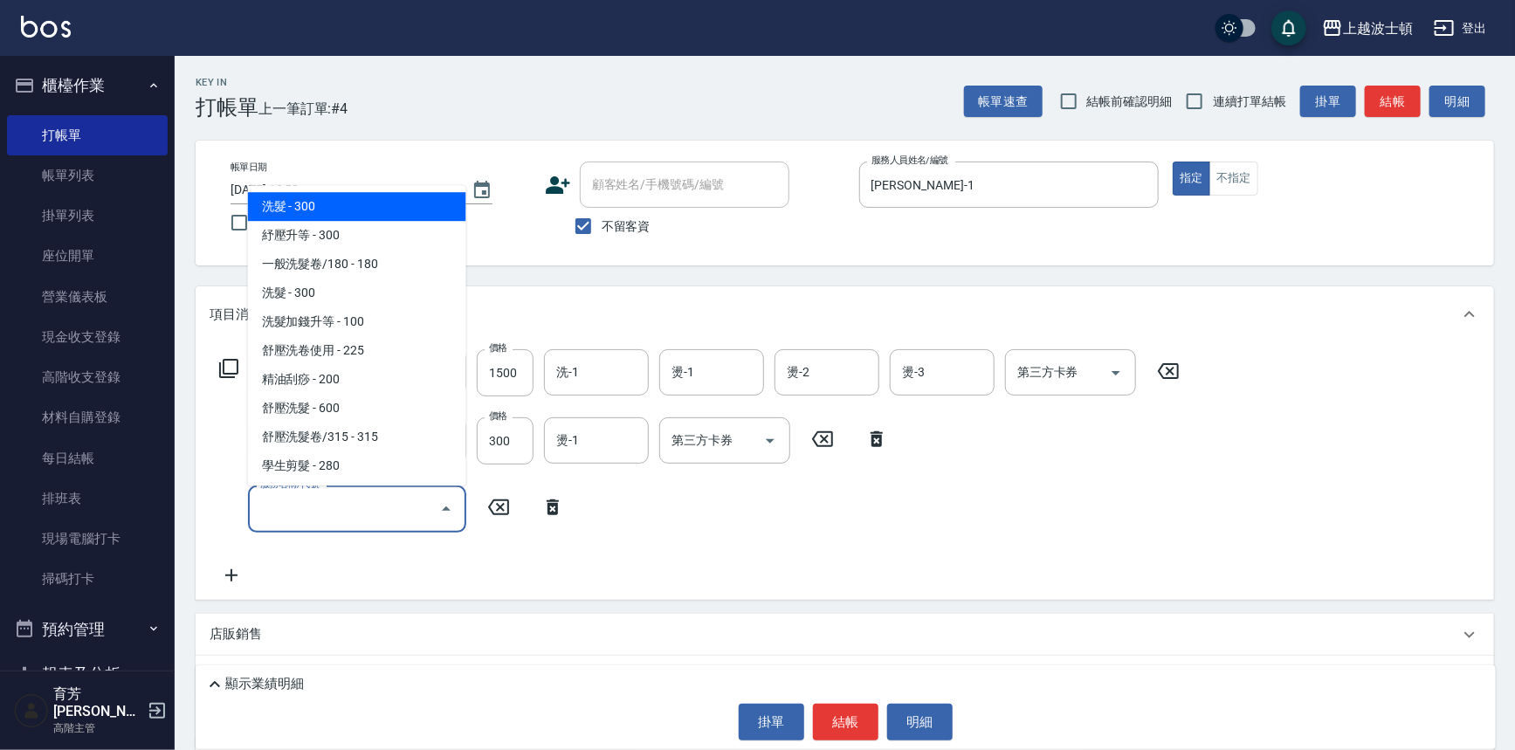
click at [290, 512] on input "服務名稱/代號" at bounding box center [344, 508] width 176 height 31
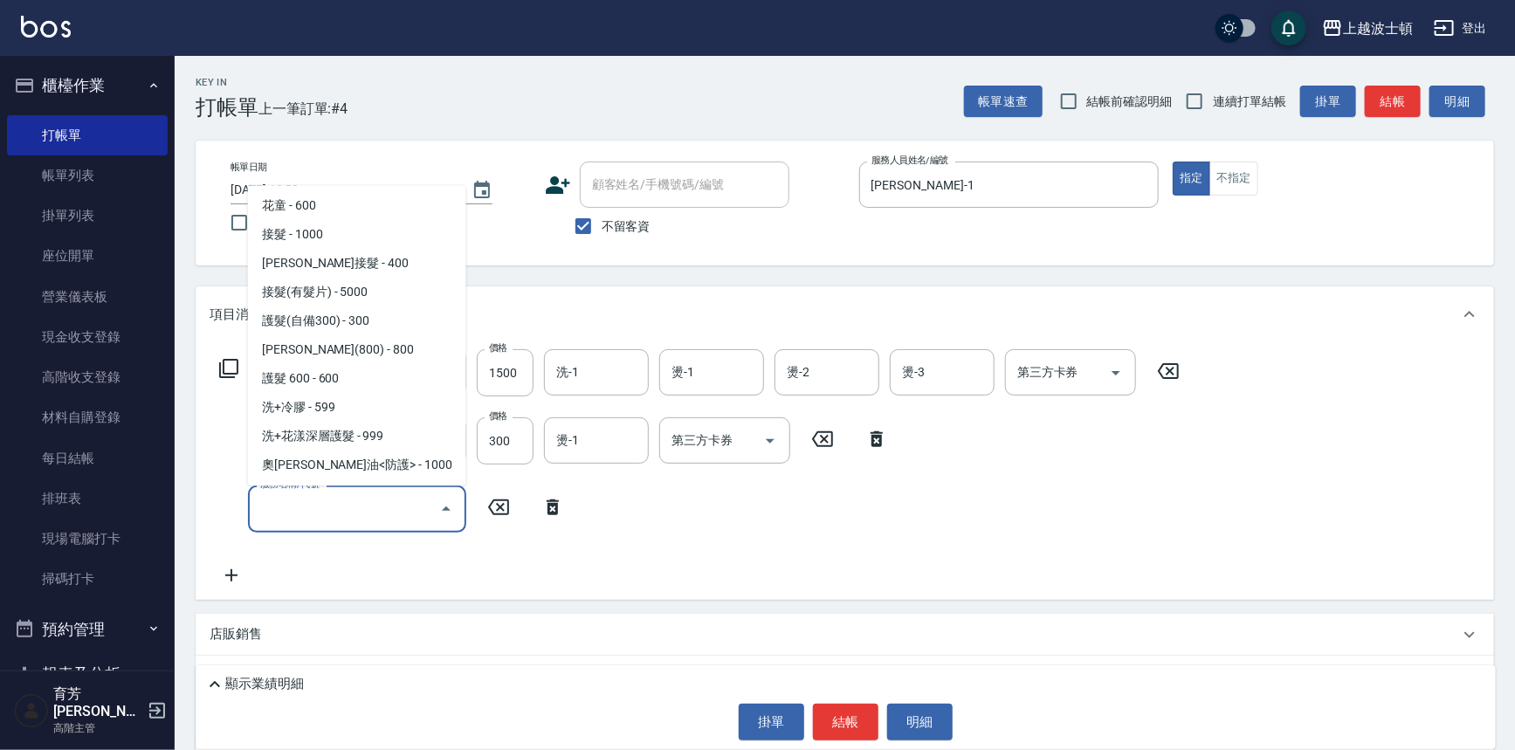
scroll to position [1068, 0]
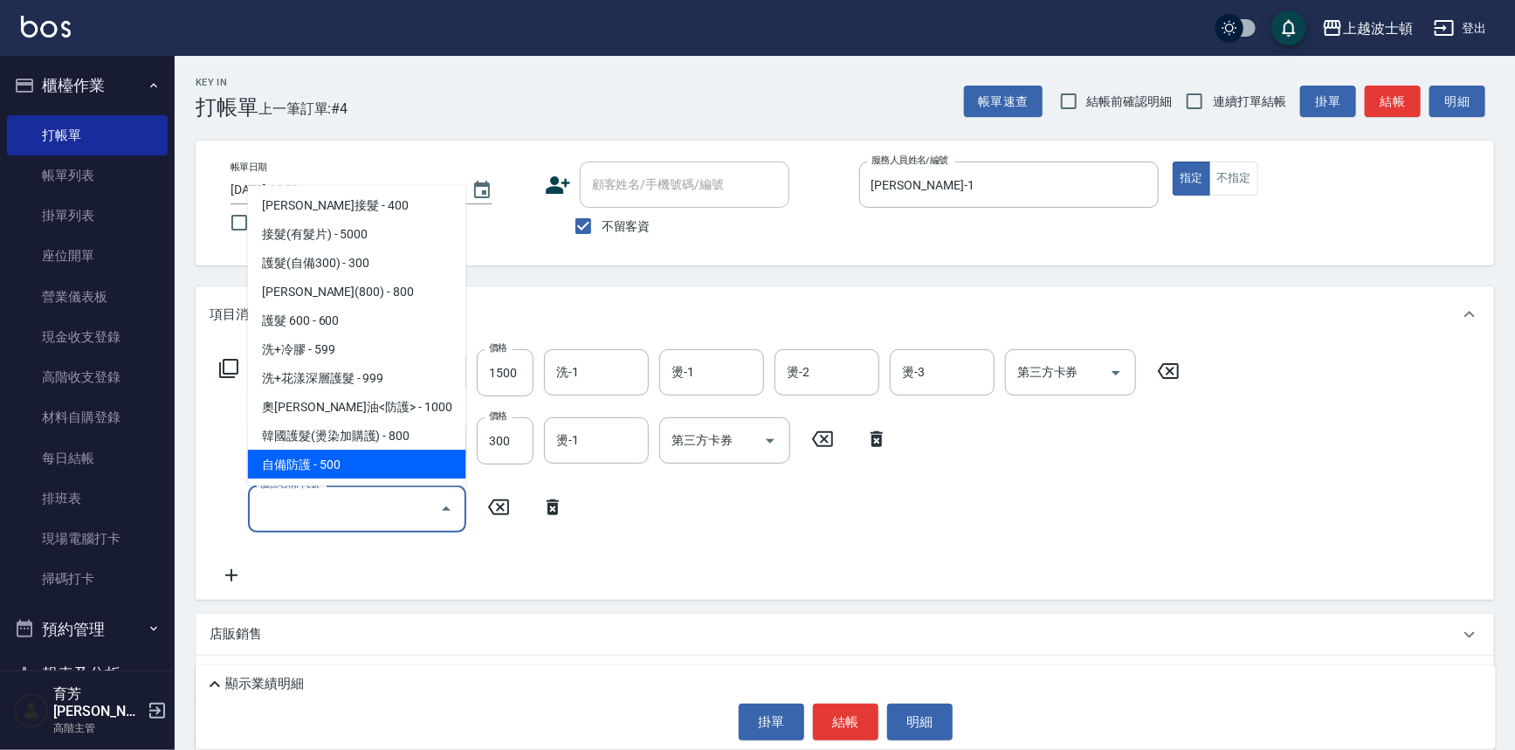
click at [399, 463] on span "自備防護 - 500" at bounding box center [357, 464] width 218 height 29
type input "自備防護(709)"
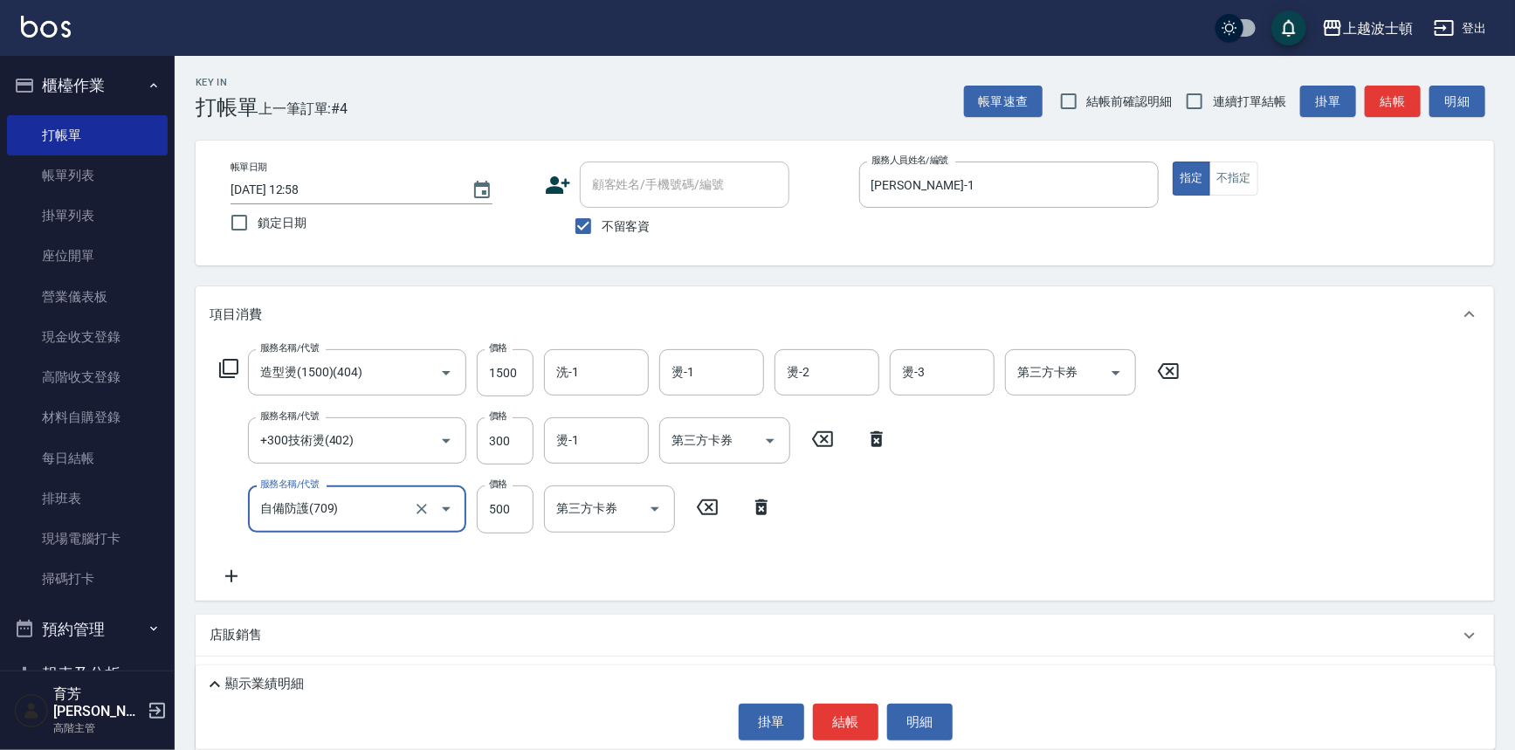
click at [230, 568] on icon at bounding box center [232, 576] width 44 height 21
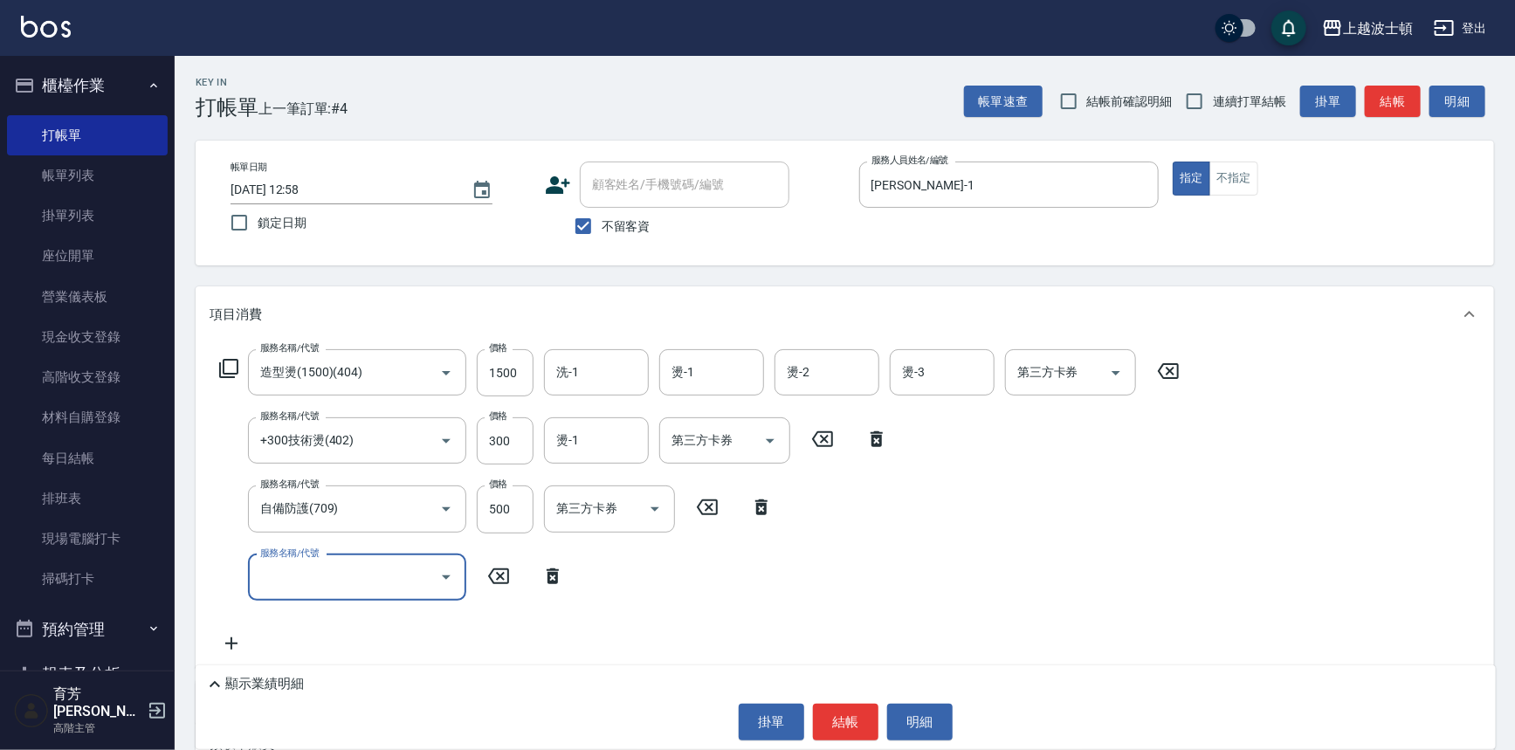
drag, startPoint x: 306, startPoint y: 568, endPoint x: 314, endPoint y: 559, distance: 12.4
click at [313, 563] on input "服務名稱/代號" at bounding box center [344, 577] width 176 height 31
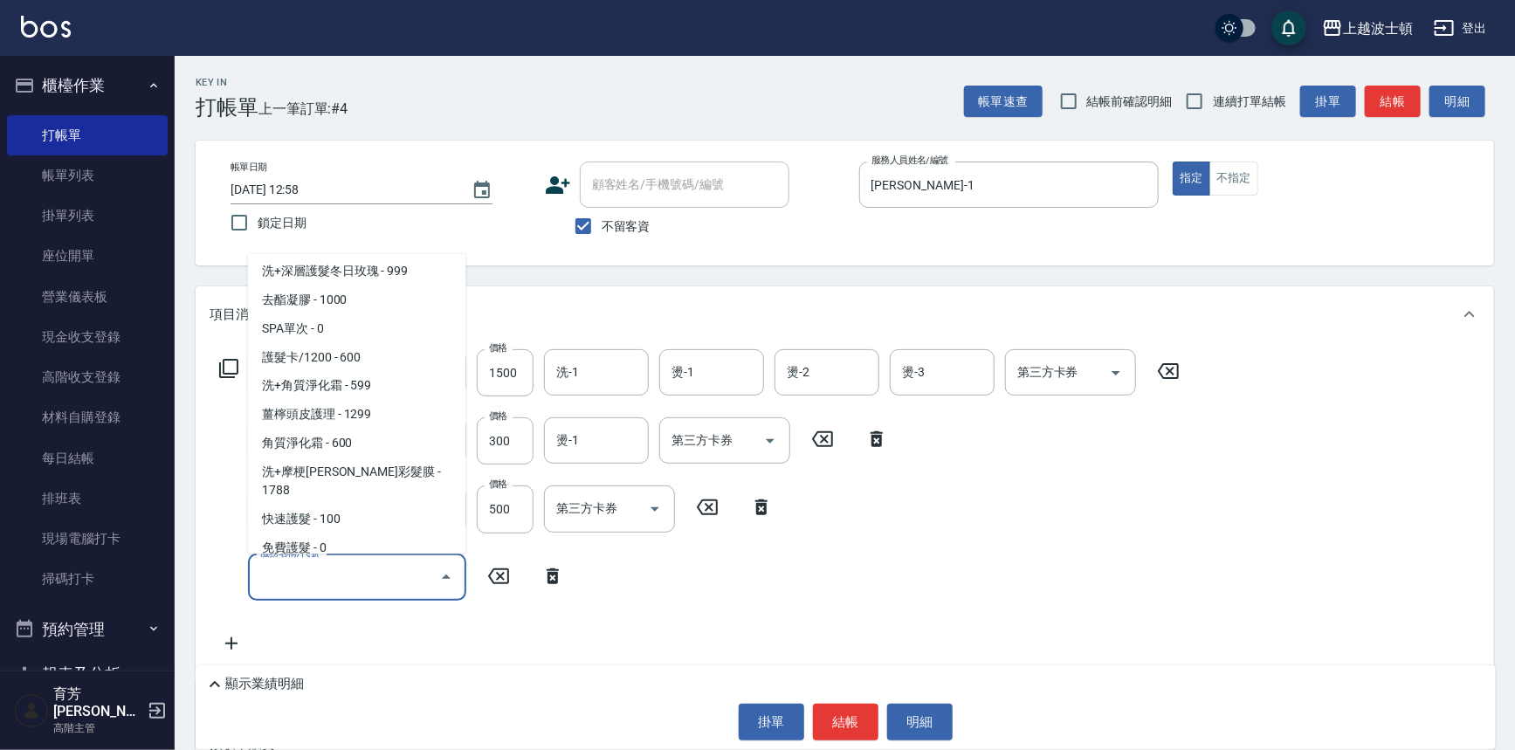
scroll to position [1581, 0]
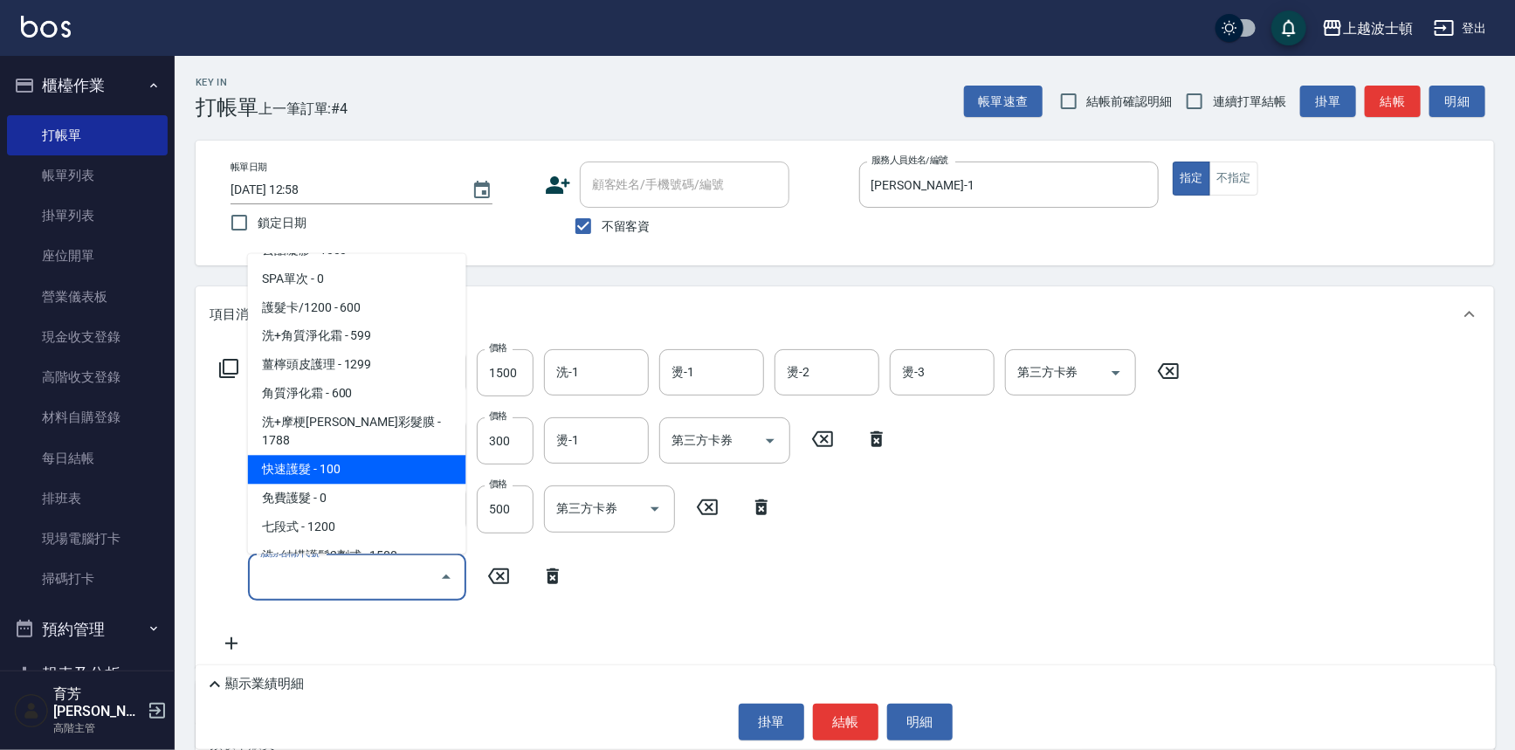
click at [422, 456] on span "快速護髮 - 100" at bounding box center [357, 470] width 218 height 29
type input "快速護髮(727)"
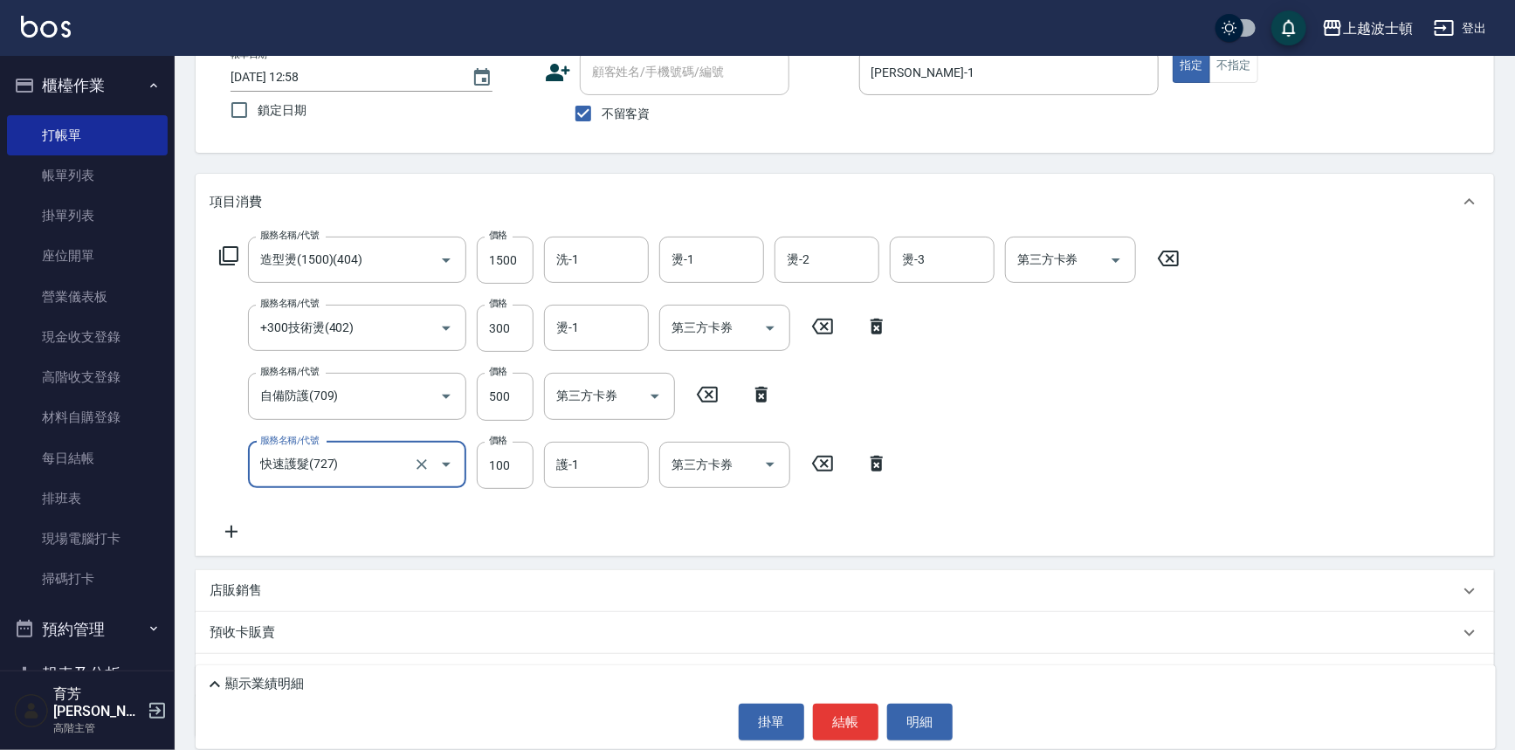
scroll to position [196, 0]
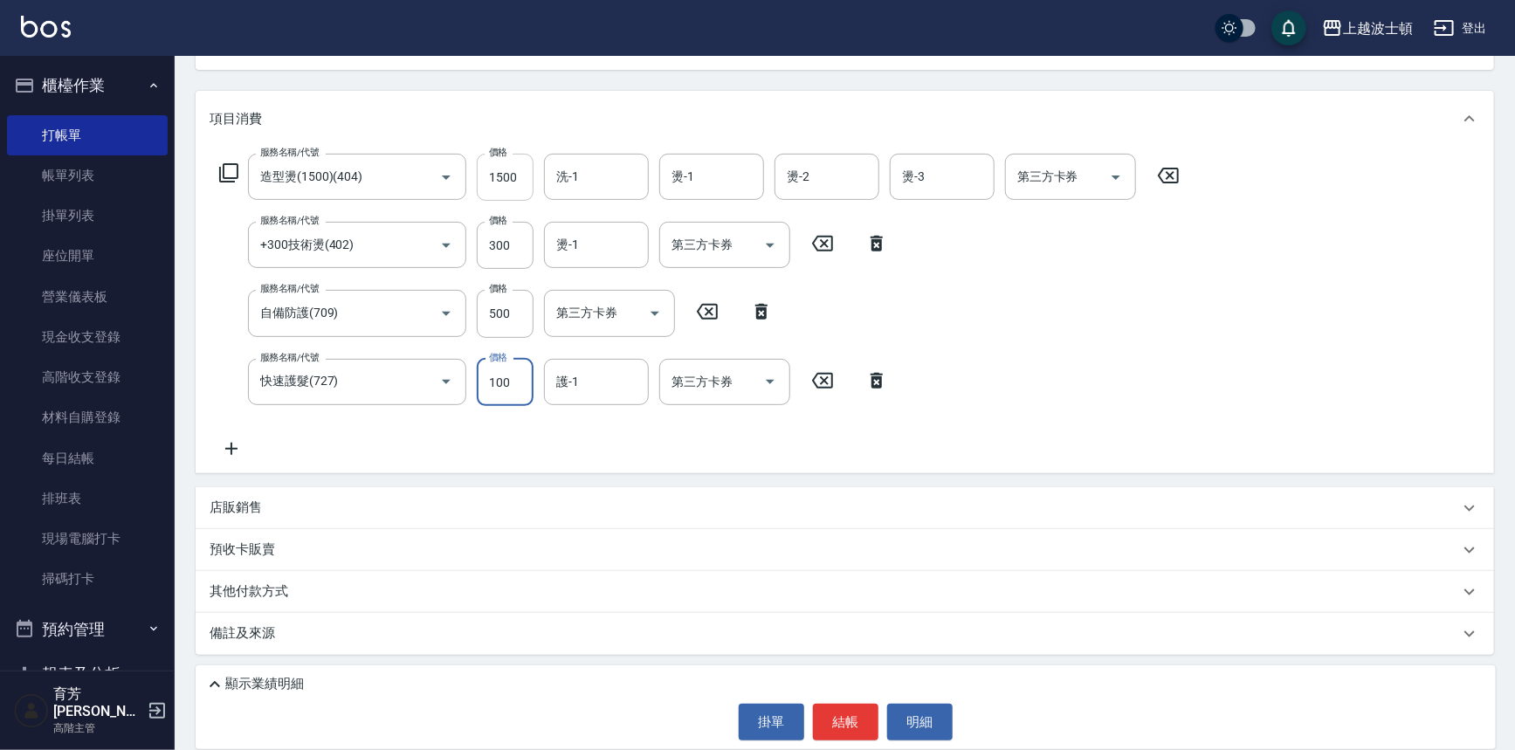
click at [489, 175] on input "1500" at bounding box center [505, 177] width 57 height 47
type input "1100"
click at [230, 444] on icon at bounding box center [231, 449] width 12 height 12
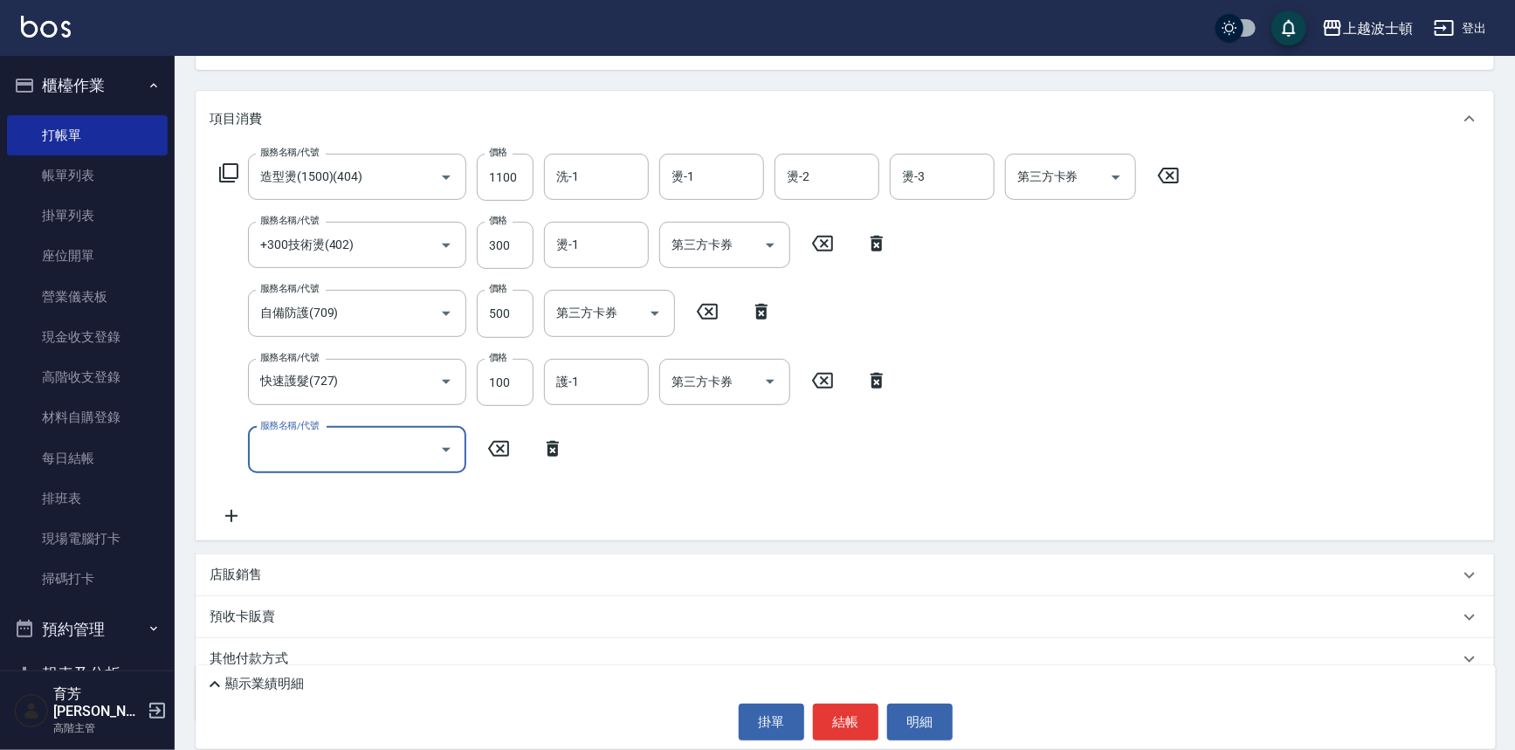
drag, startPoint x: 230, startPoint y: 444, endPoint x: 358, endPoint y: 454, distance: 127.8
click at [360, 460] on div "服務名稱/代號" at bounding box center [357, 450] width 218 height 46
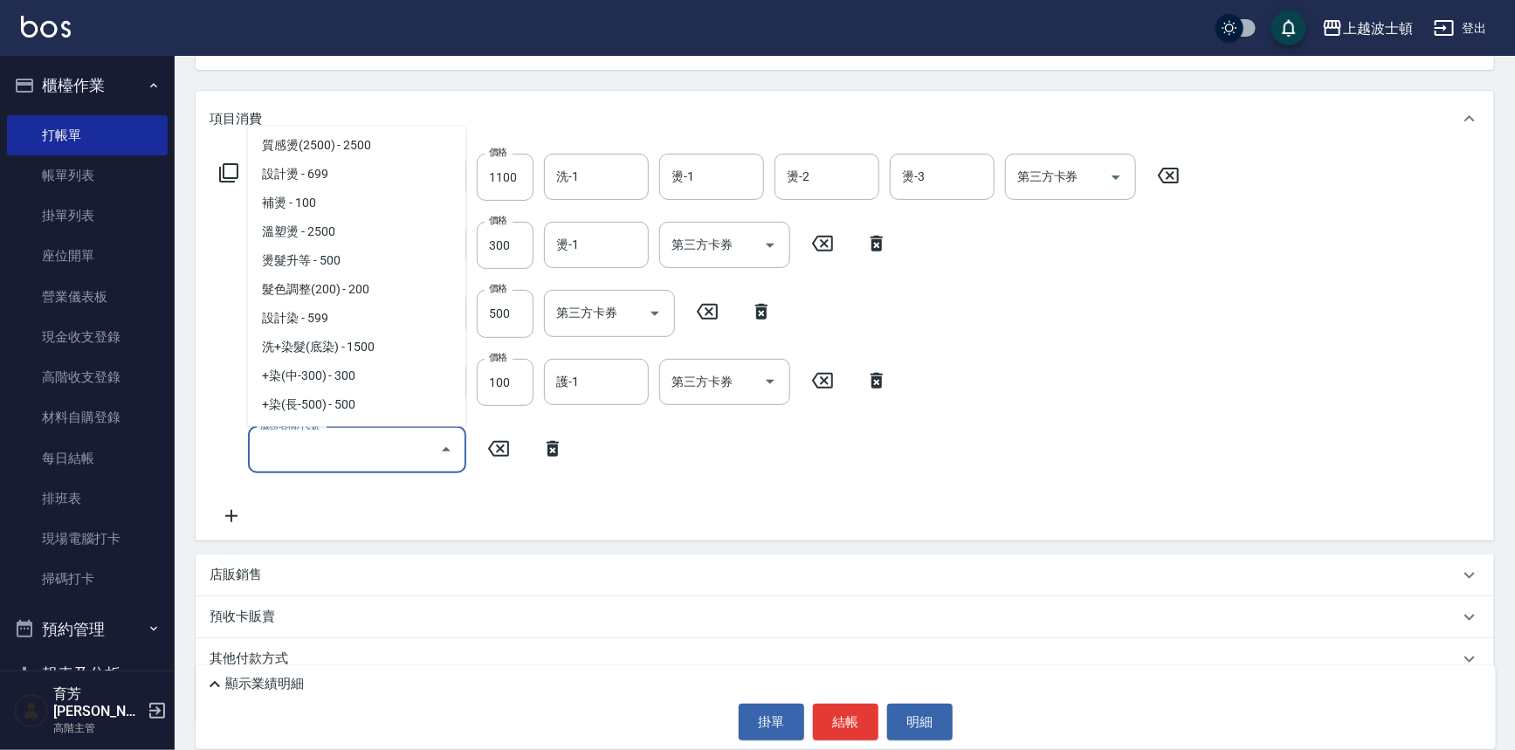
scroll to position [587, 0]
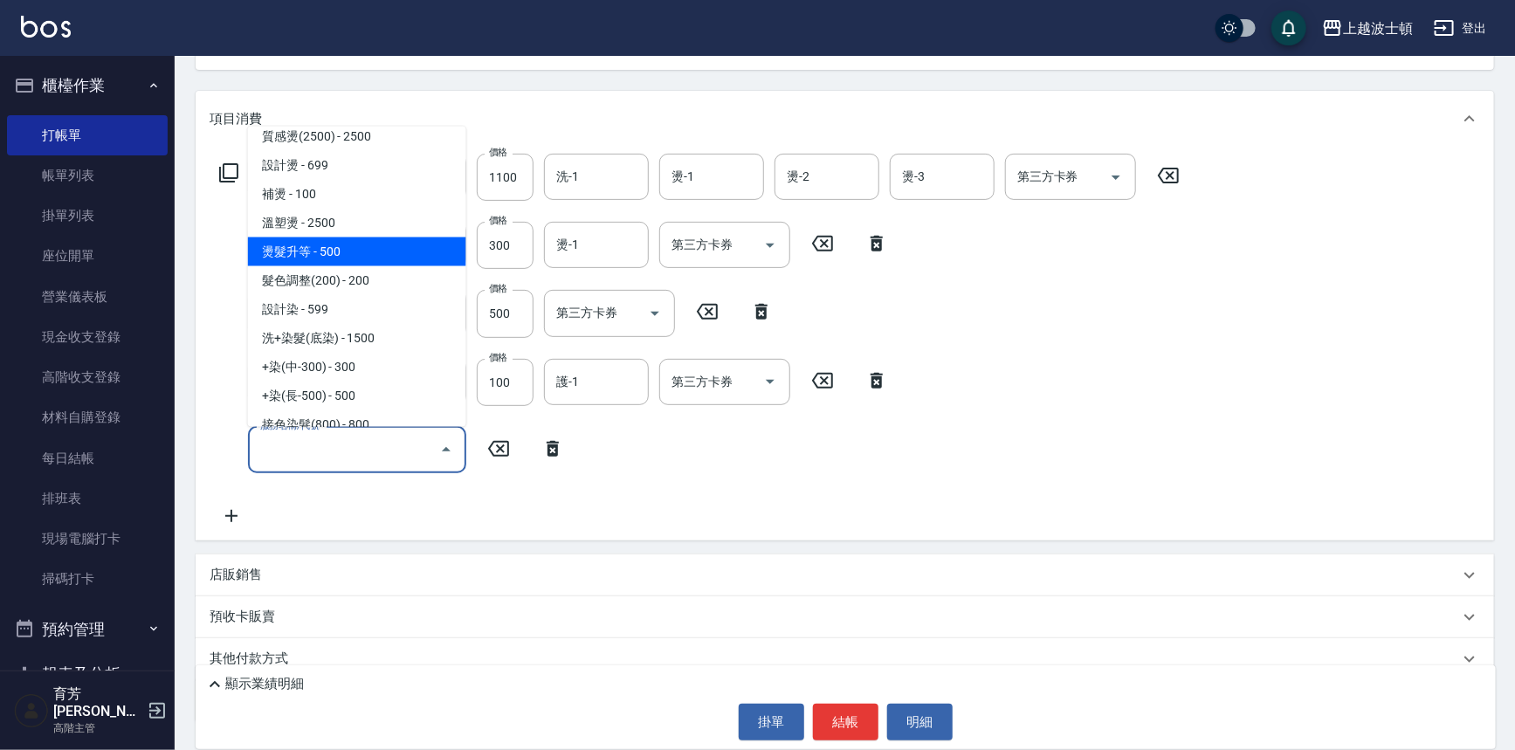
click at [371, 248] on span "燙髮升等 - 500" at bounding box center [357, 251] width 218 height 29
type input "燙髮升等(430)"
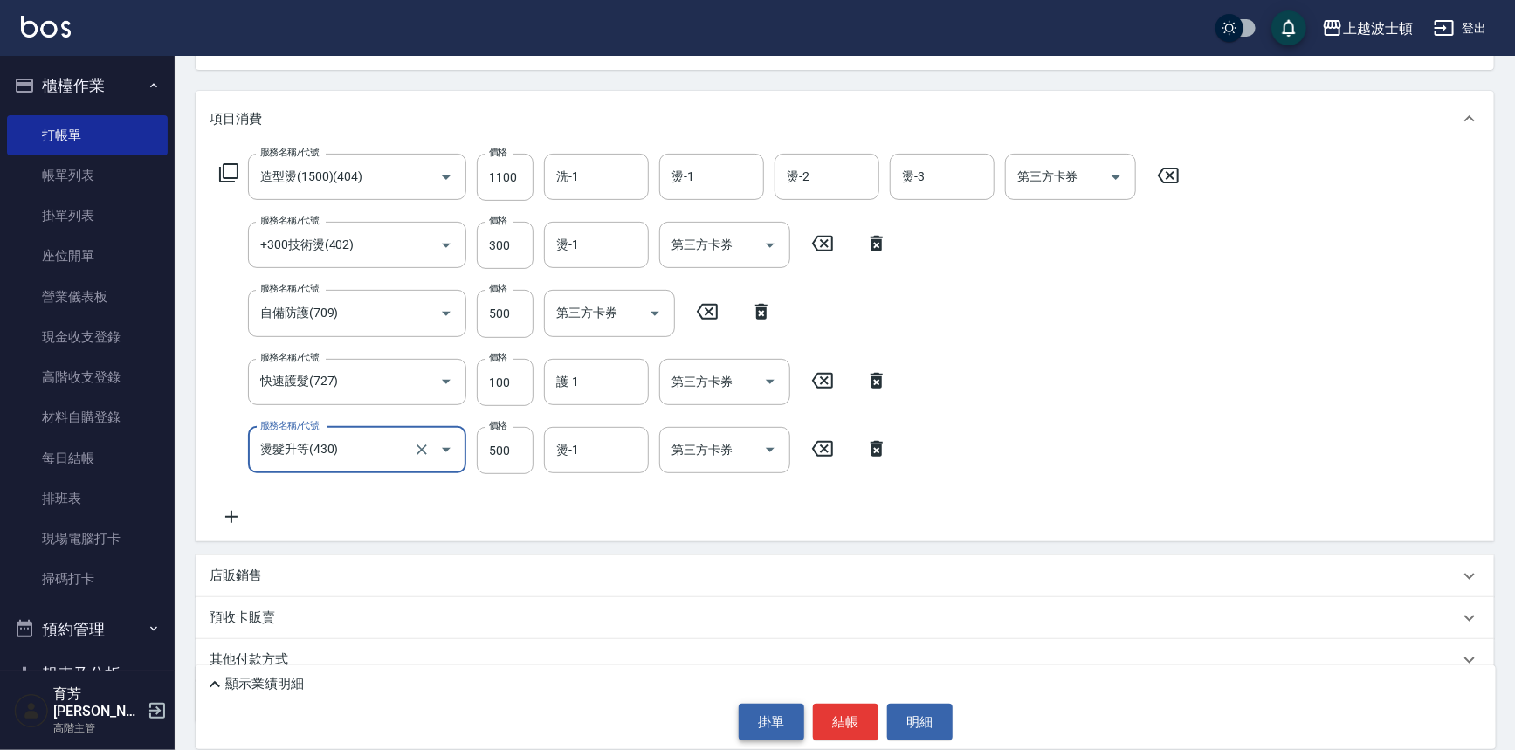
click at [767, 706] on button "掛單" at bounding box center [771, 722] width 65 height 37
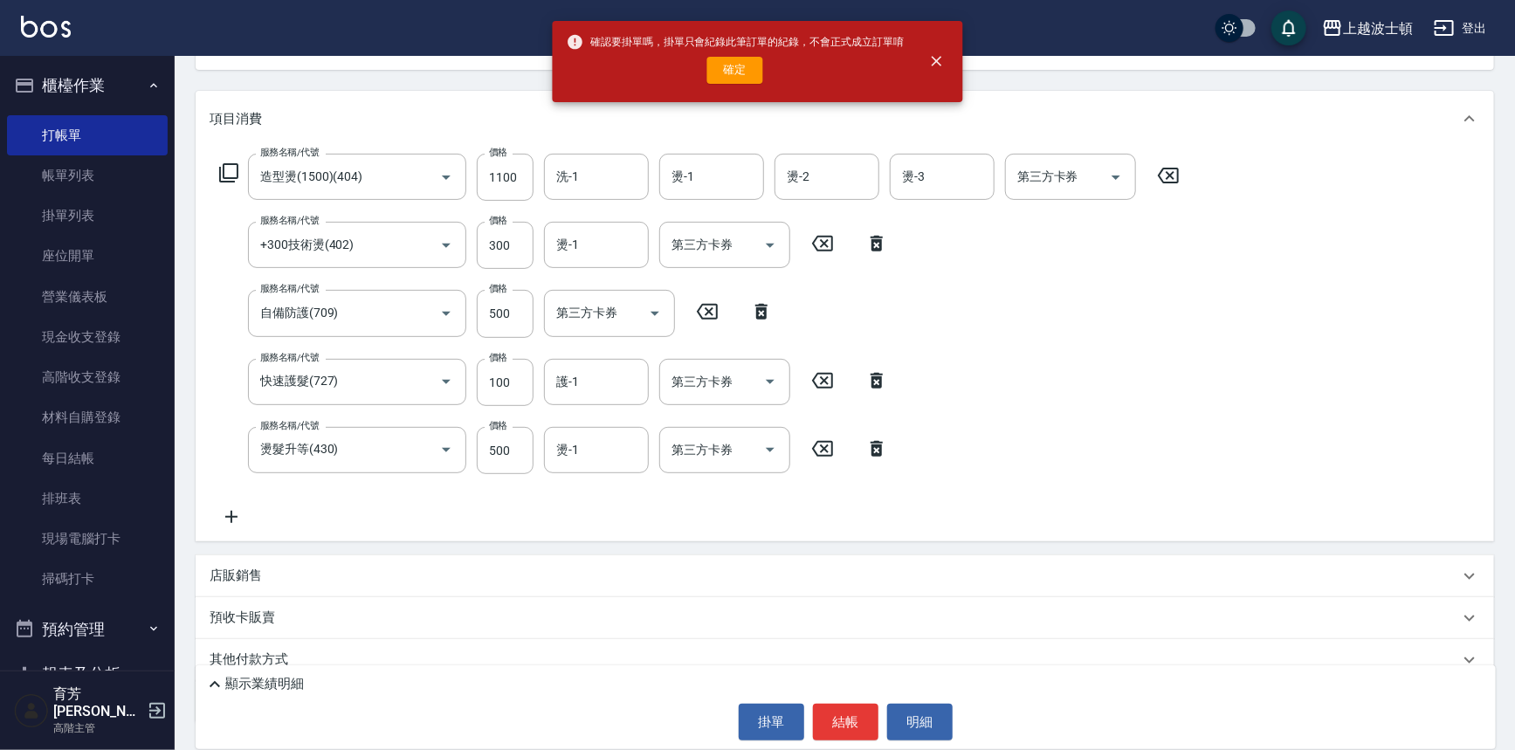
click at [1218, 327] on div "服務名稱/代號 造型燙(1500)(404) 服務名稱/代號 價格 1100 價格 洗-1 洗-1 燙-1 燙-1 燙-2 燙-2 燙-3 燙-3 第三方卡券…" at bounding box center [845, 344] width 1298 height 395
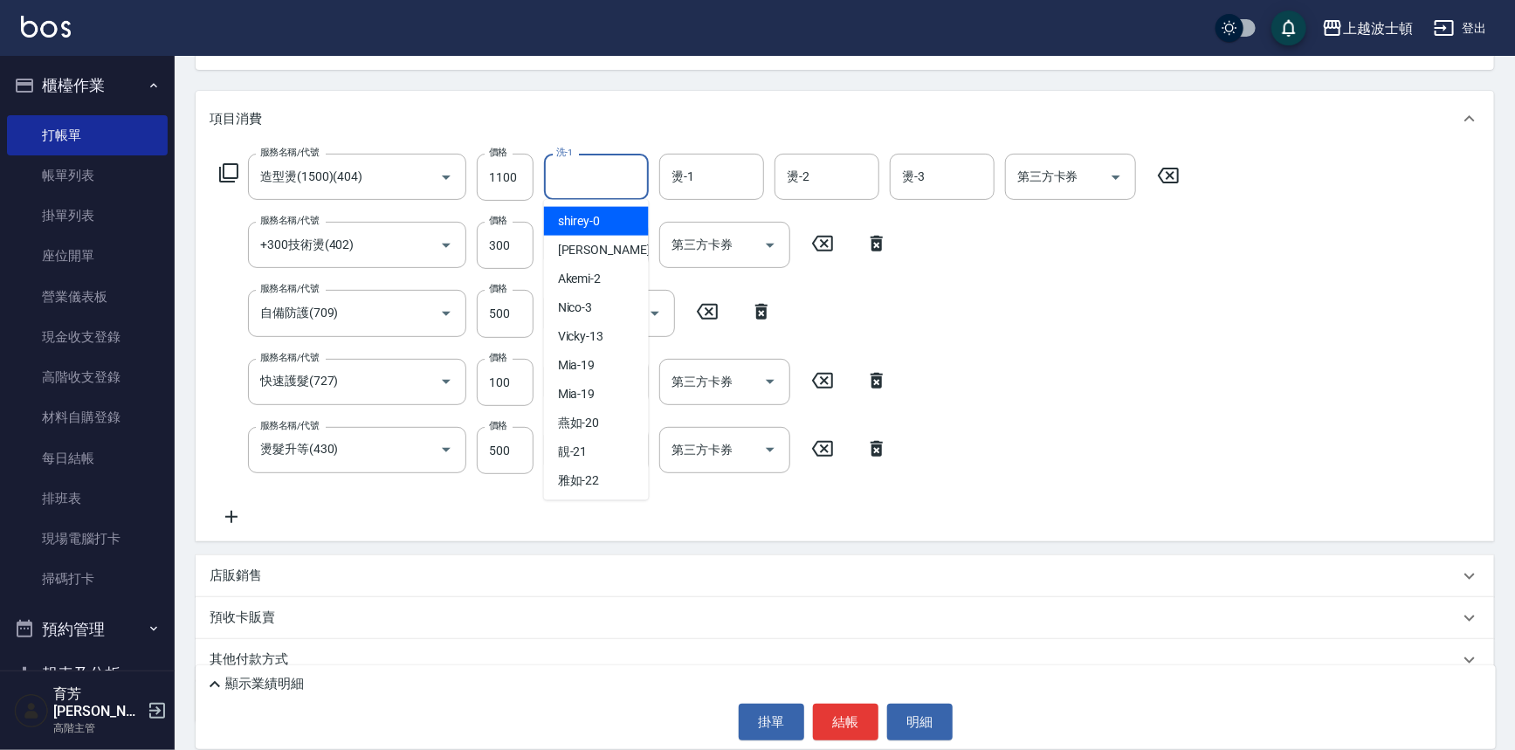
click at [598, 166] on input "洗-1" at bounding box center [596, 176] width 89 height 31
click at [592, 479] on span "雅如 -22" at bounding box center [579, 480] width 42 height 18
type input "雅如-22"
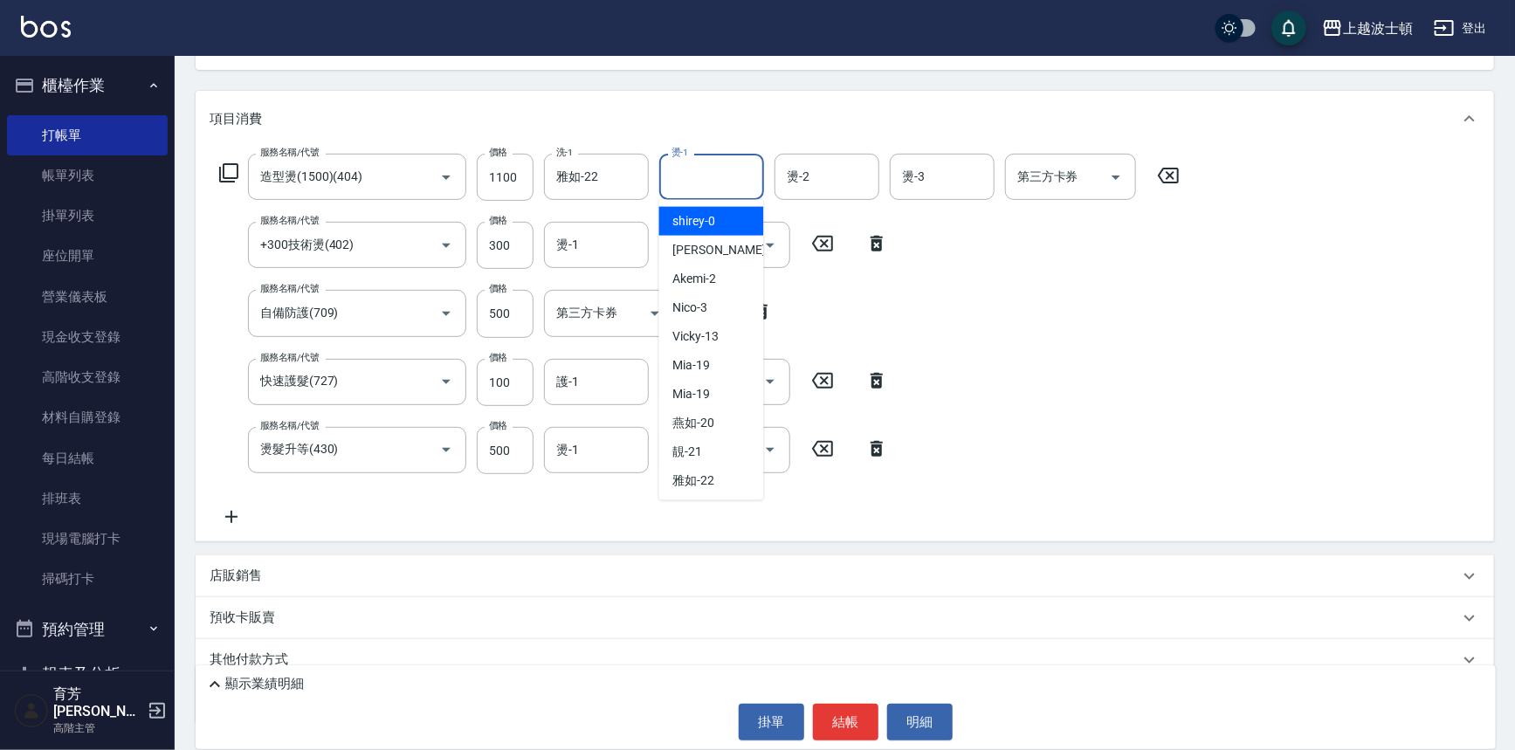
click at [709, 180] on input "燙-1" at bounding box center [711, 176] width 89 height 31
click at [675, 471] on span "雅如 -22" at bounding box center [694, 480] width 42 height 18
type input "雅如-22"
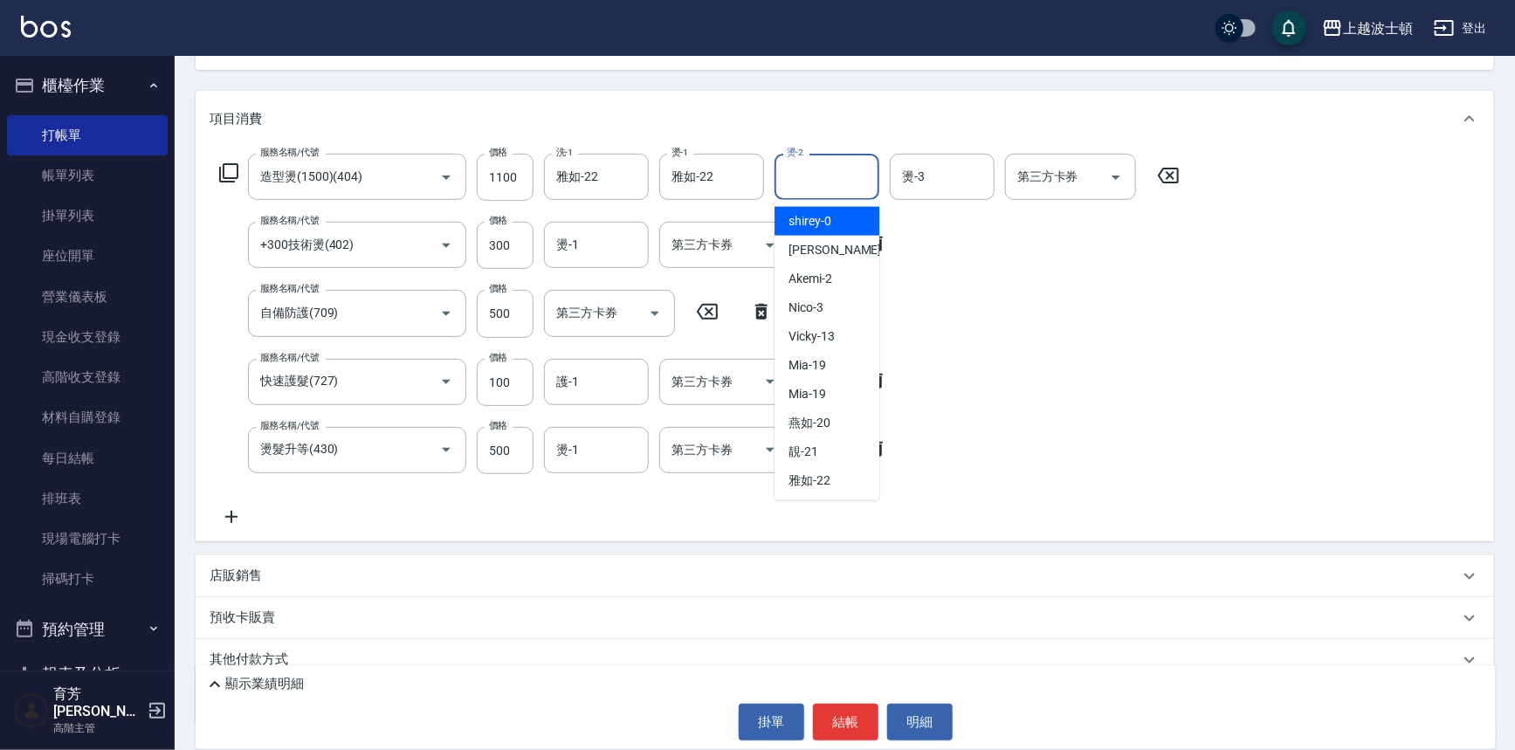
click at [849, 176] on input "燙-2" at bounding box center [826, 176] width 89 height 31
drag, startPoint x: 840, startPoint y: 244, endPoint x: 930, endPoint y: 169, distance: 117.1
click at [838, 244] on div "[PERSON_NAME] -1" at bounding box center [826, 250] width 105 height 29
type input "[PERSON_NAME]-1"
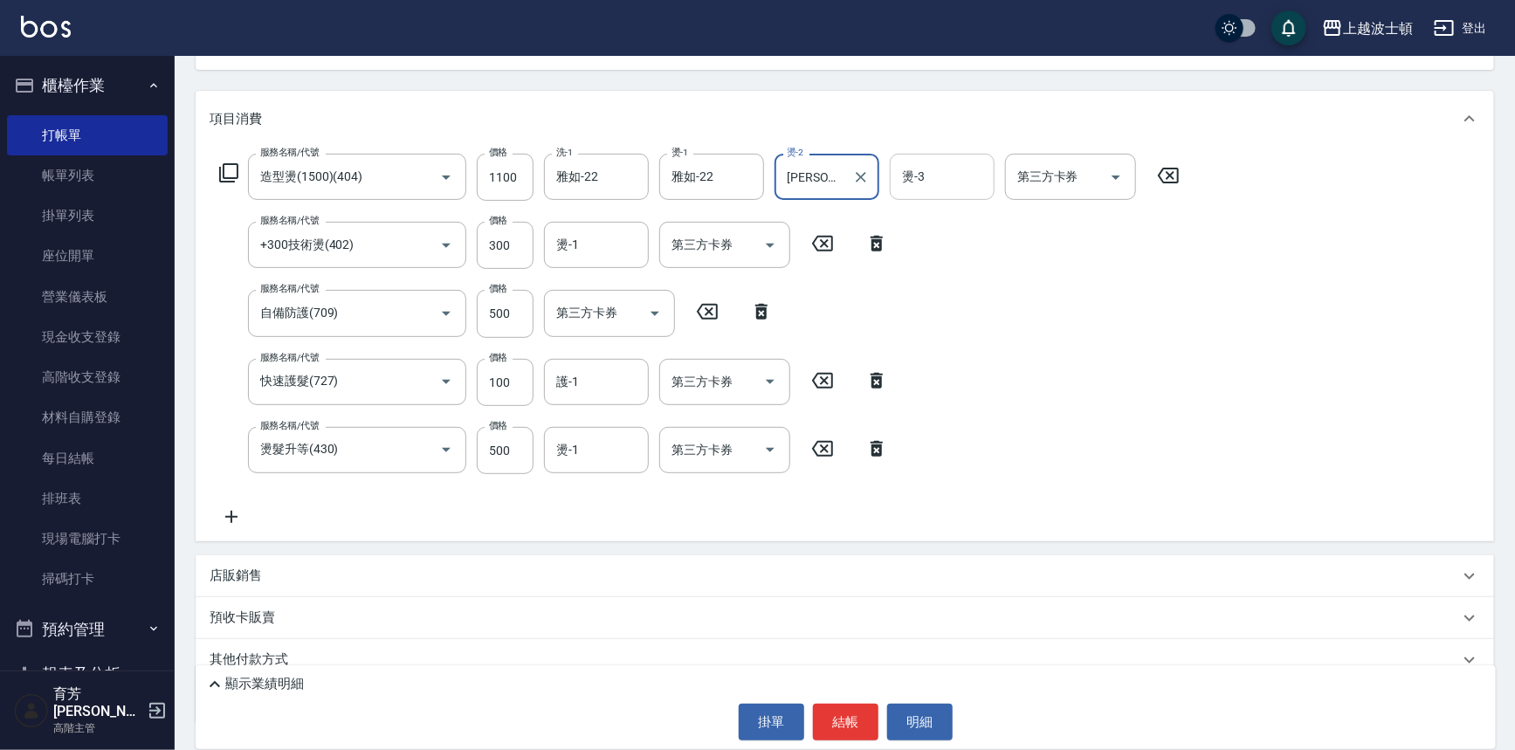
click at [937, 162] on input "燙-3" at bounding box center [941, 176] width 89 height 31
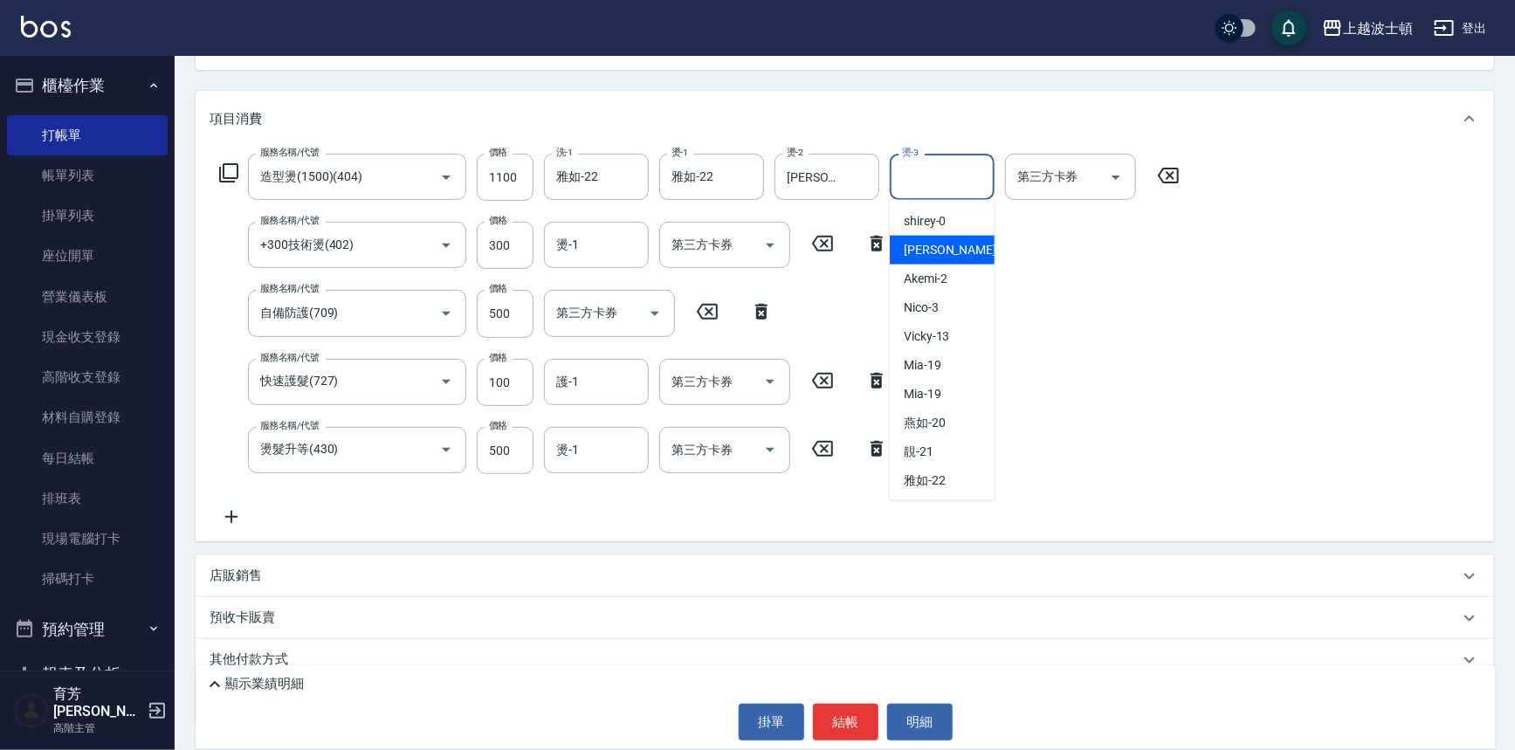
click at [912, 247] on span "[PERSON_NAME] -1" at bounding box center [954, 250] width 103 height 18
type input "[PERSON_NAME]-1"
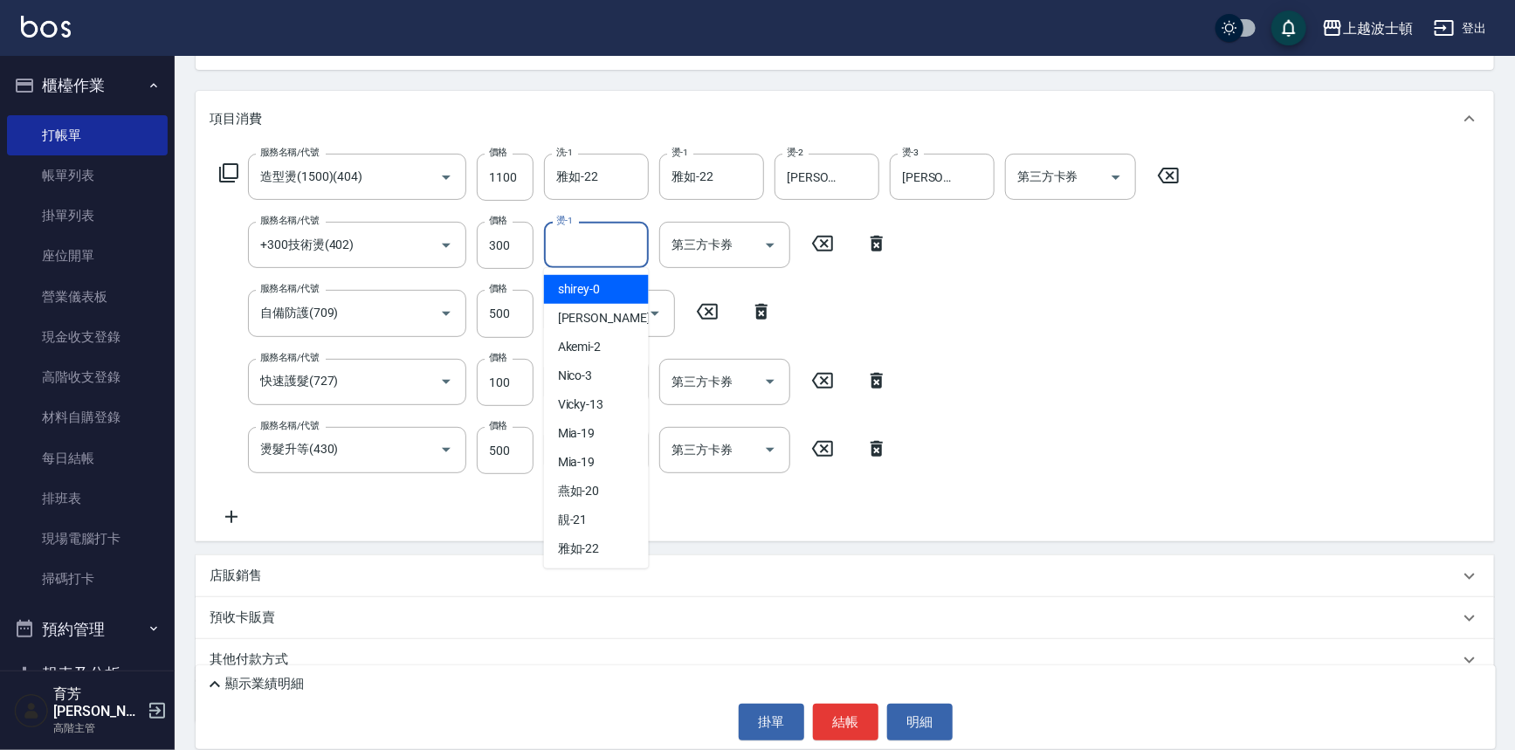
click at [570, 246] on input "燙-1" at bounding box center [596, 245] width 89 height 31
click at [560, 578] on span "[PERSON_NAME]-25" at bounding box center [585, 587] width 54 height 18
type input "[PERSON_NAME]-25"
click at [576, 374] on input "護-1" at bounding box center [596, 382] width 89 height 31
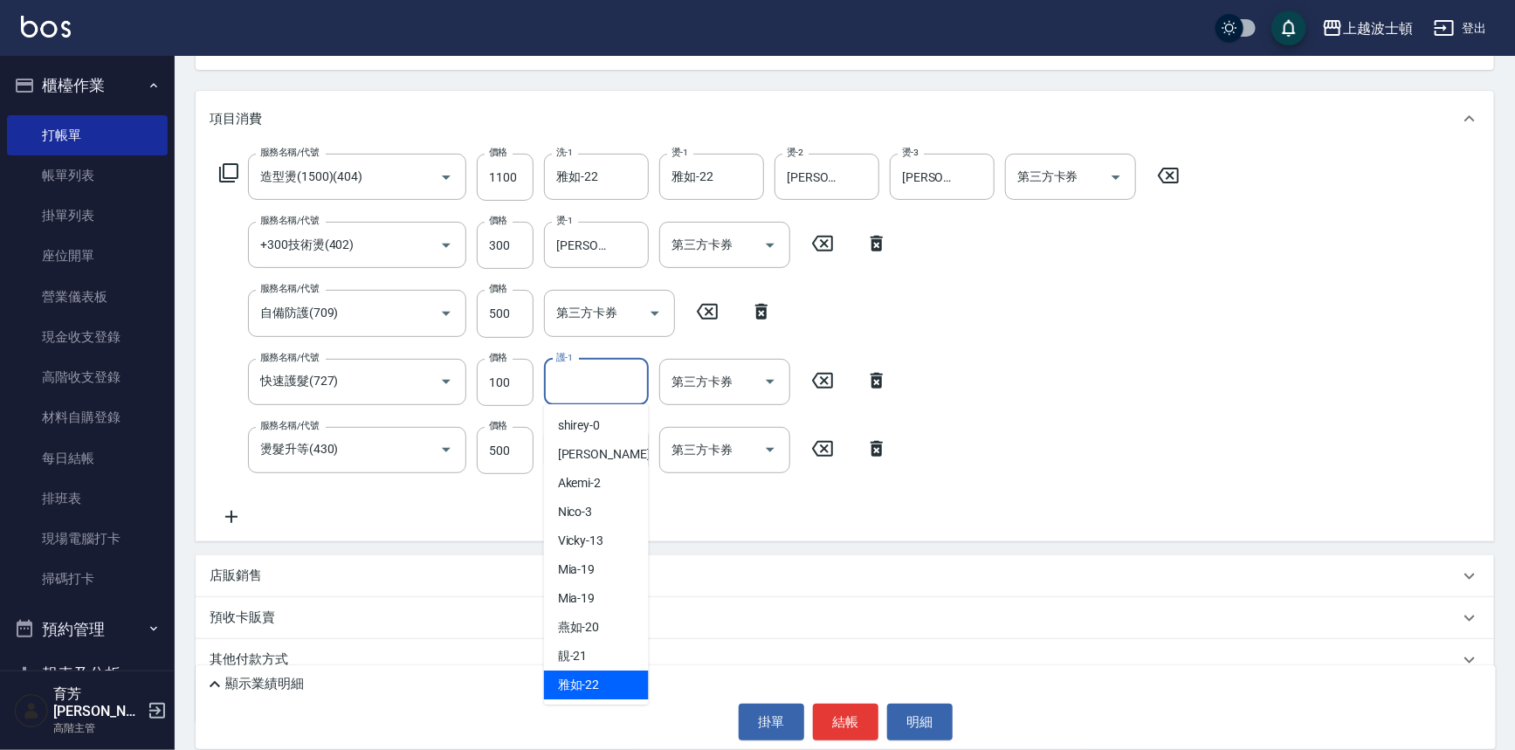
drag, startPoint x: 581, startPoint y: 684, endPoint x: 577, endPoint y: 518, distance: 166.8
click at [577, 678] on span "雅如 -22" at bounding box center [579, 685] width 42 height 18
type input "雅如-22"
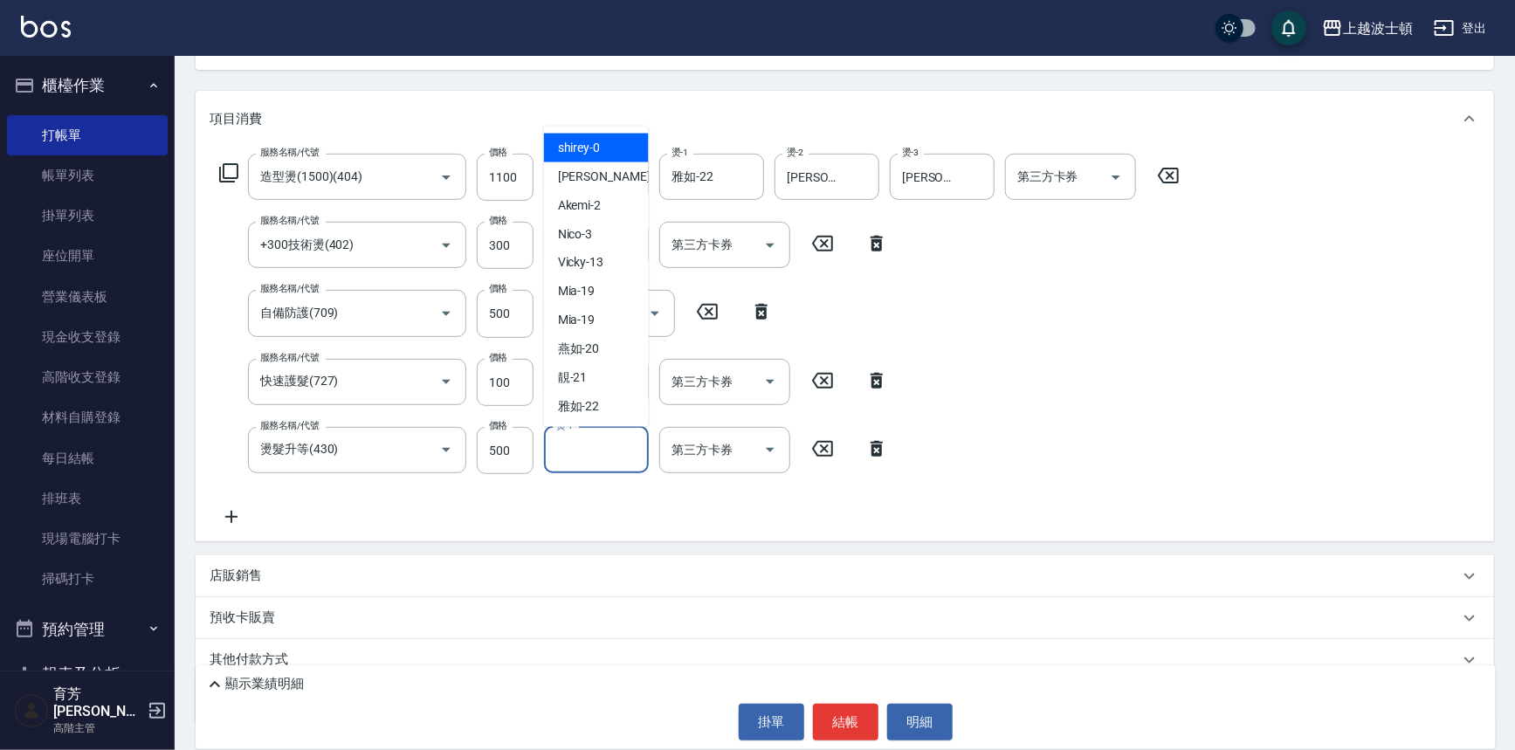
click at [587, 452] on input "燙-1" at bounding box center [596, 450] width 89 height 31
click at [618, 413] on div "雅如 -22" at bounding box center [596, 407] width 105 height 29
click at [597, 441] on input "雅如-22" at bounding box center [583, 450] width 63 height 31
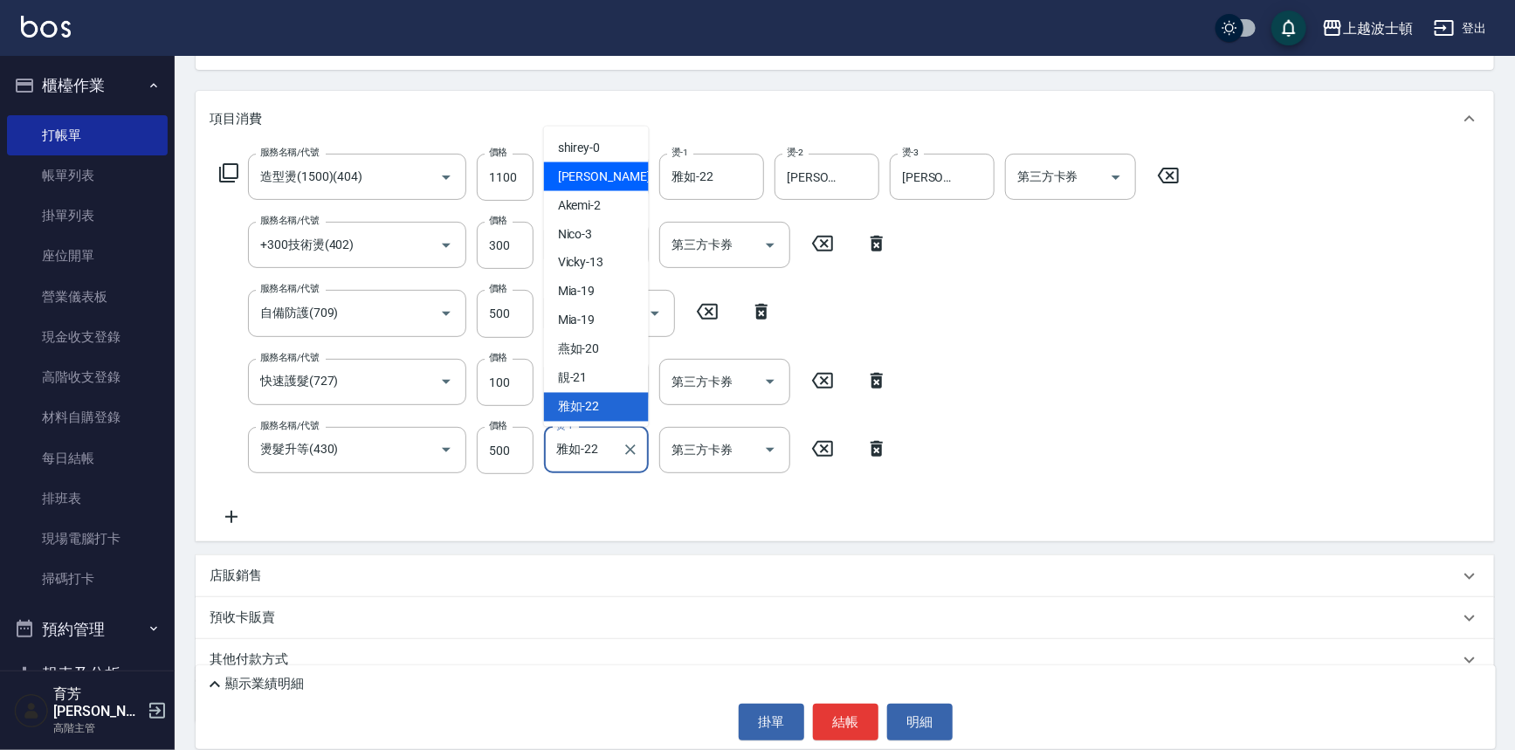
click at [594, 175] on div "[PERSON_NAME] -1" at bounding box center [596, 176] width 105 height 29
type input "[PERSON_NAME]-1"
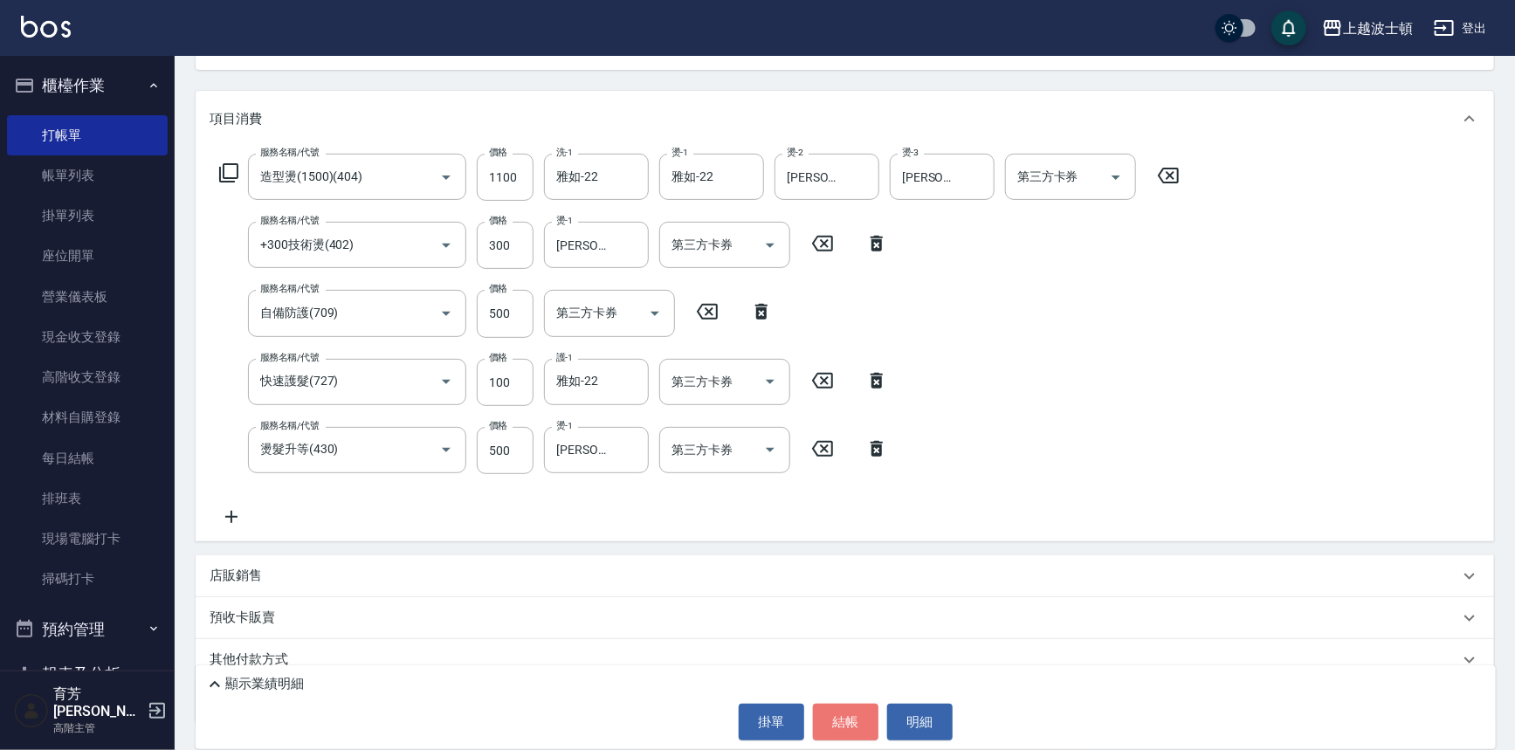
click at [843, 711] on button "結帳" at bounding box center [845, 722] width 65 height 37
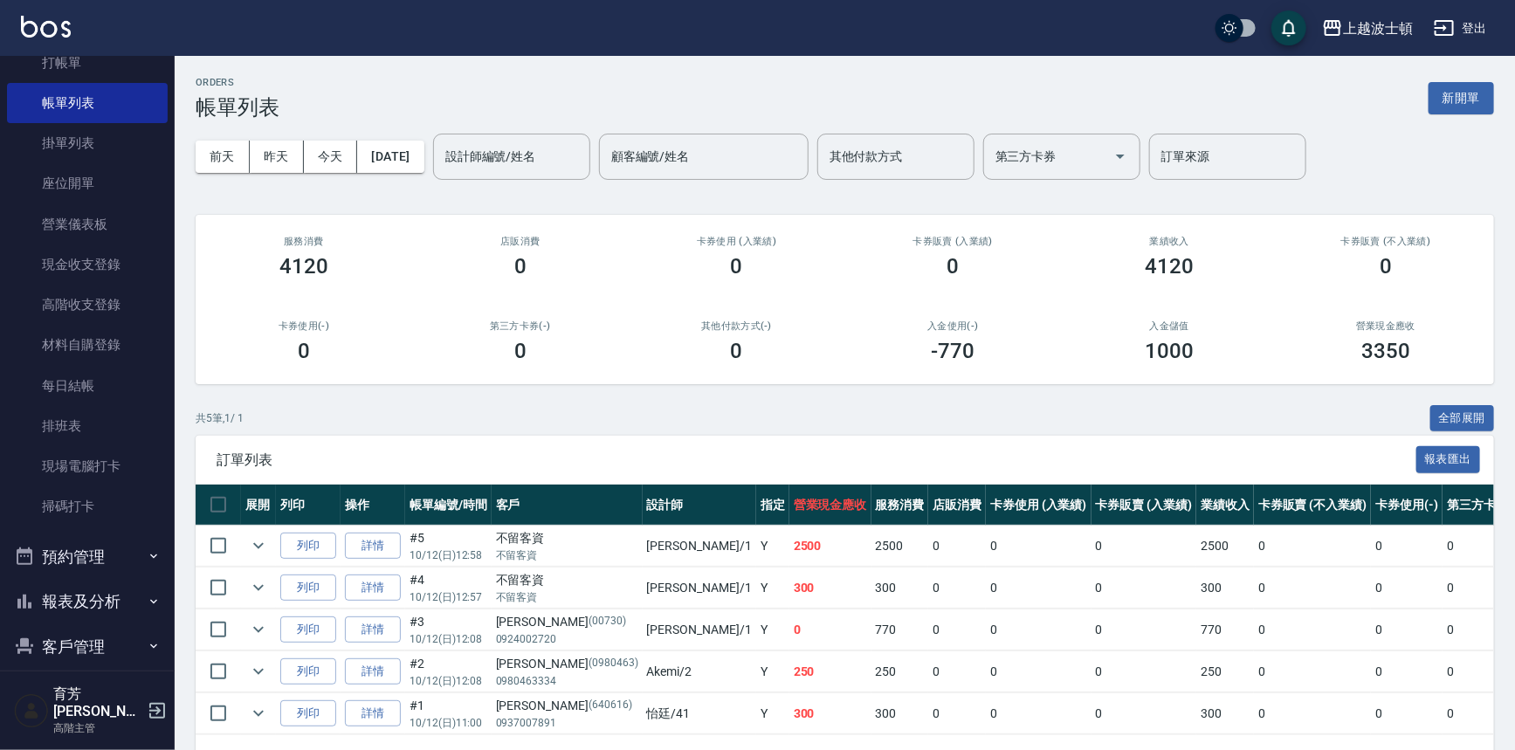
scroll to position [255, 0]
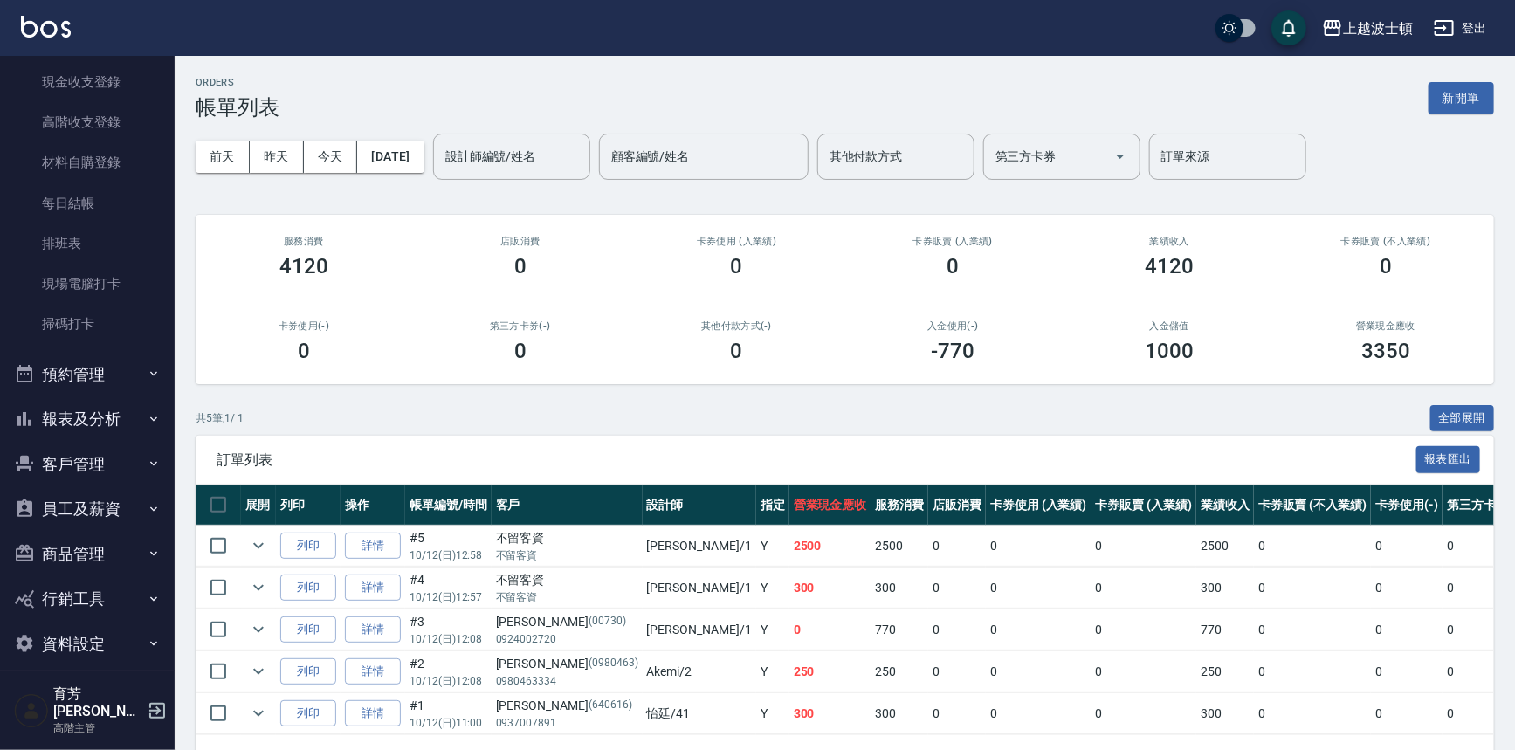
click at [87, 415] on button "報表及分析" at bounding box center [87, 418] width 161 height 45
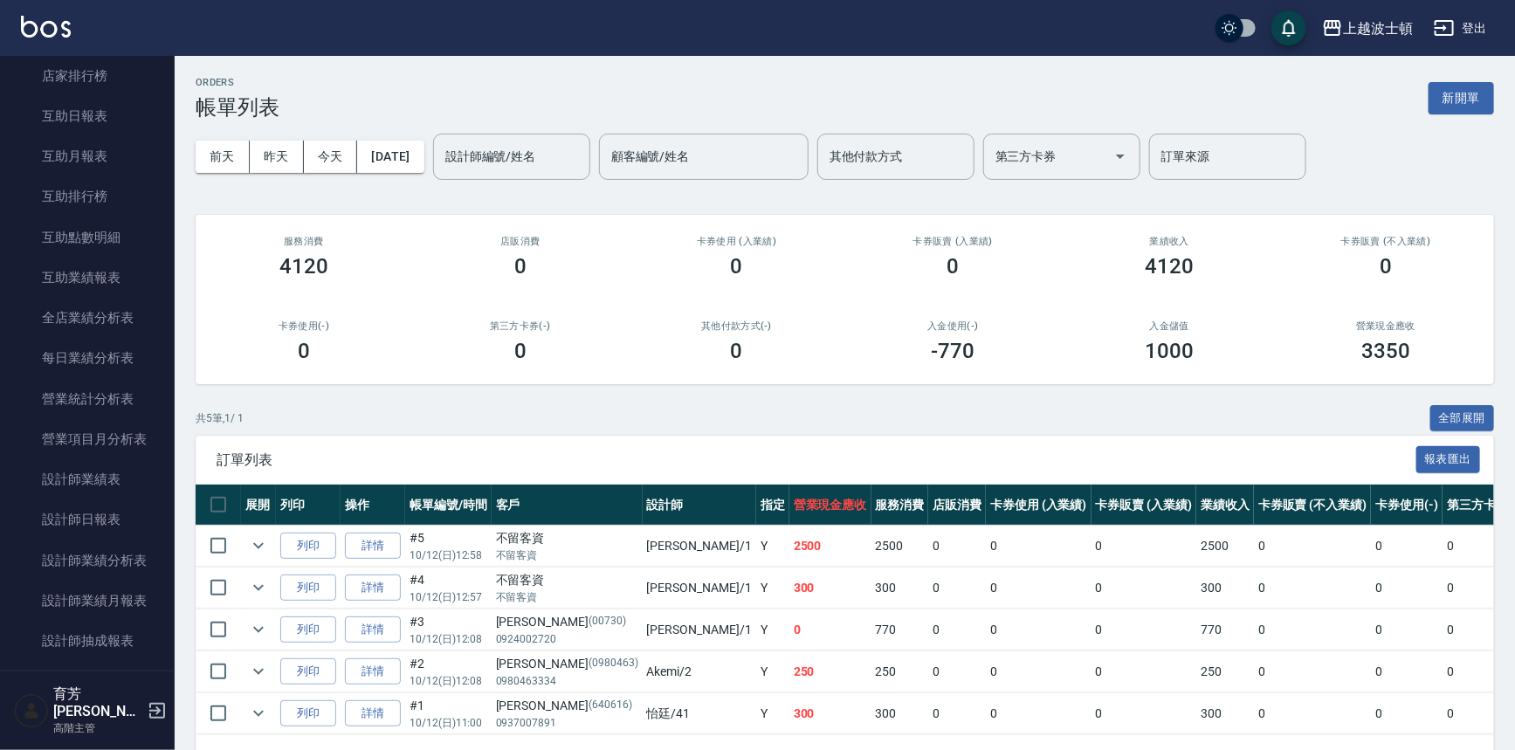
scroll to position [842, 0]
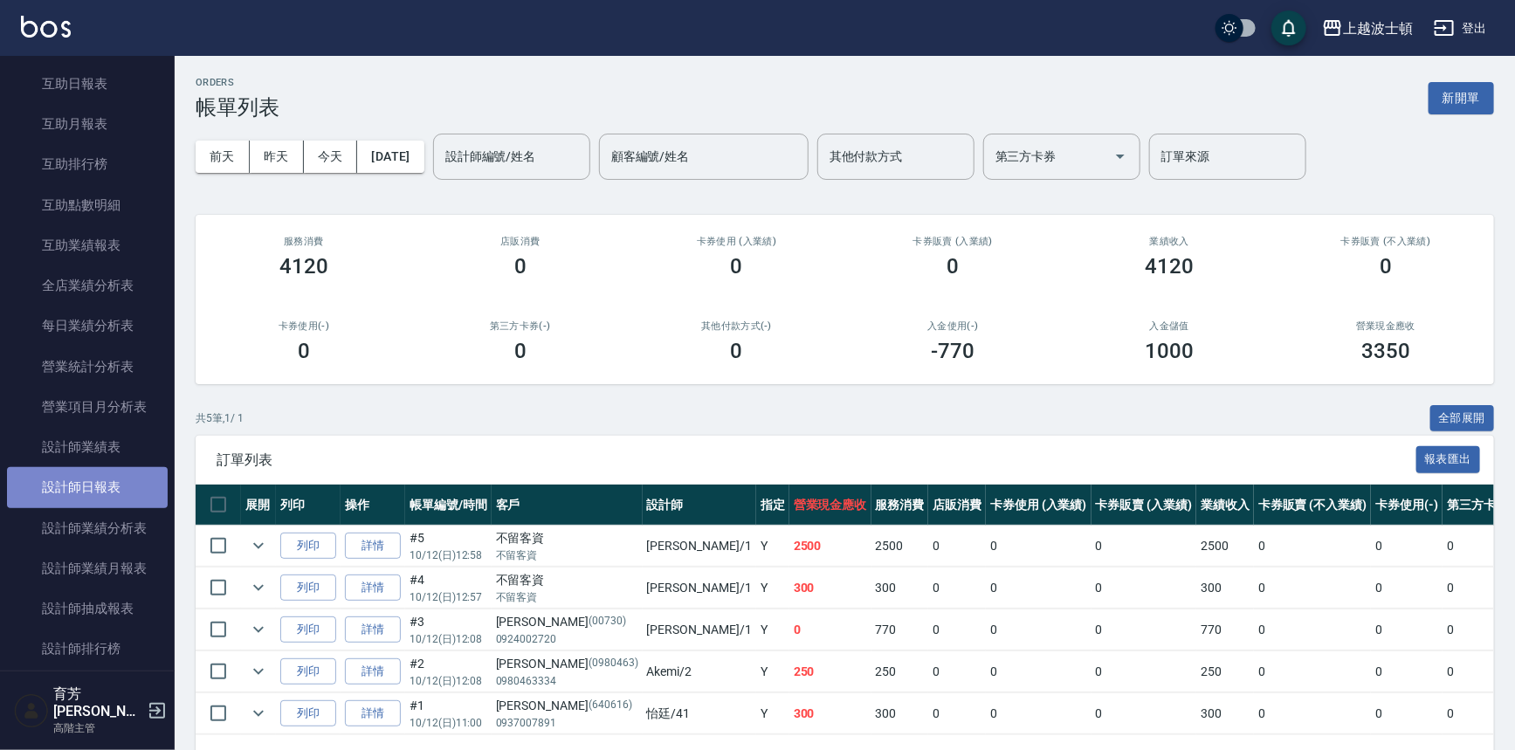
click at [111, 476] on link "設計師日報表" at bounding box center [87, 487] width 161 height 40
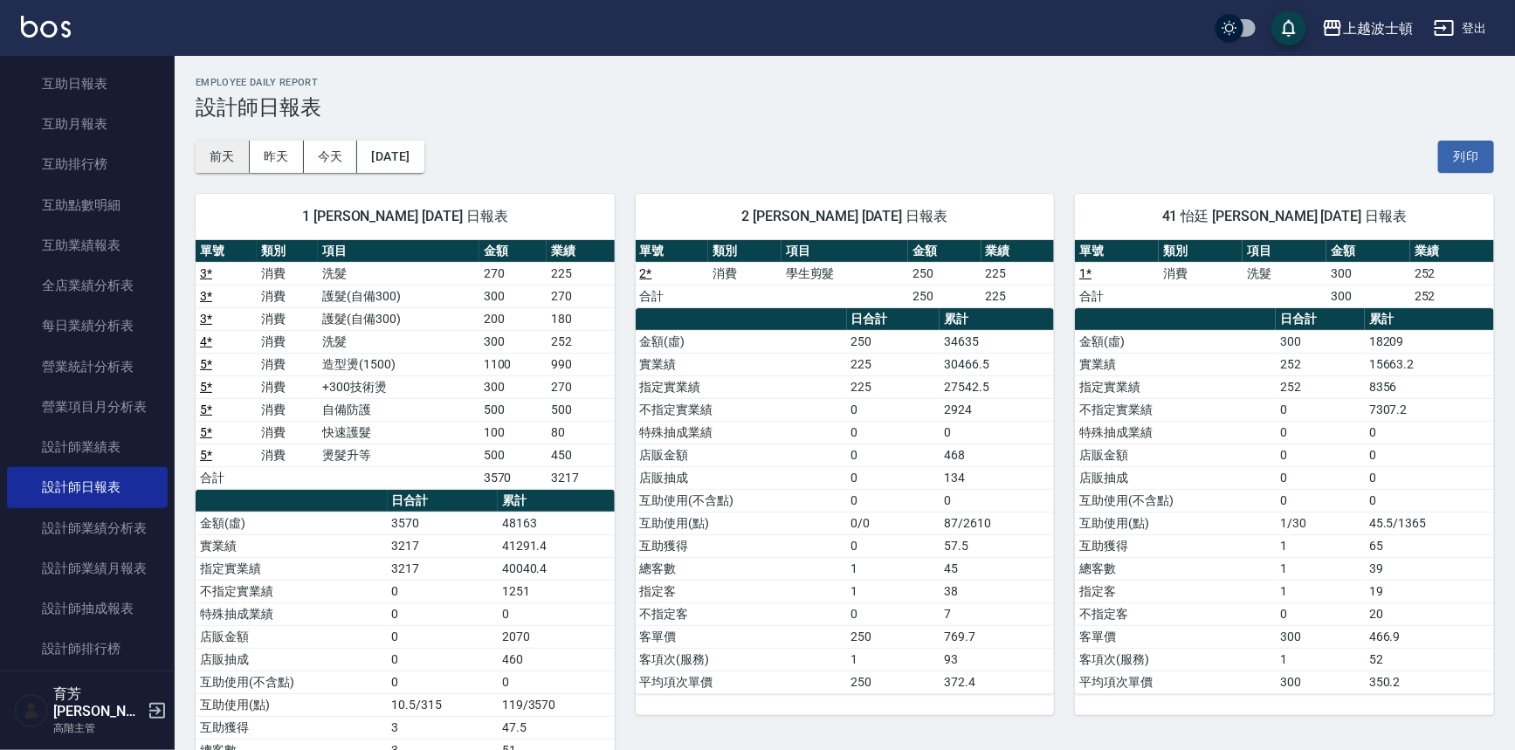
click at [229, 154] on button "前天" at bounding box center [223, 157] width 54 height 32
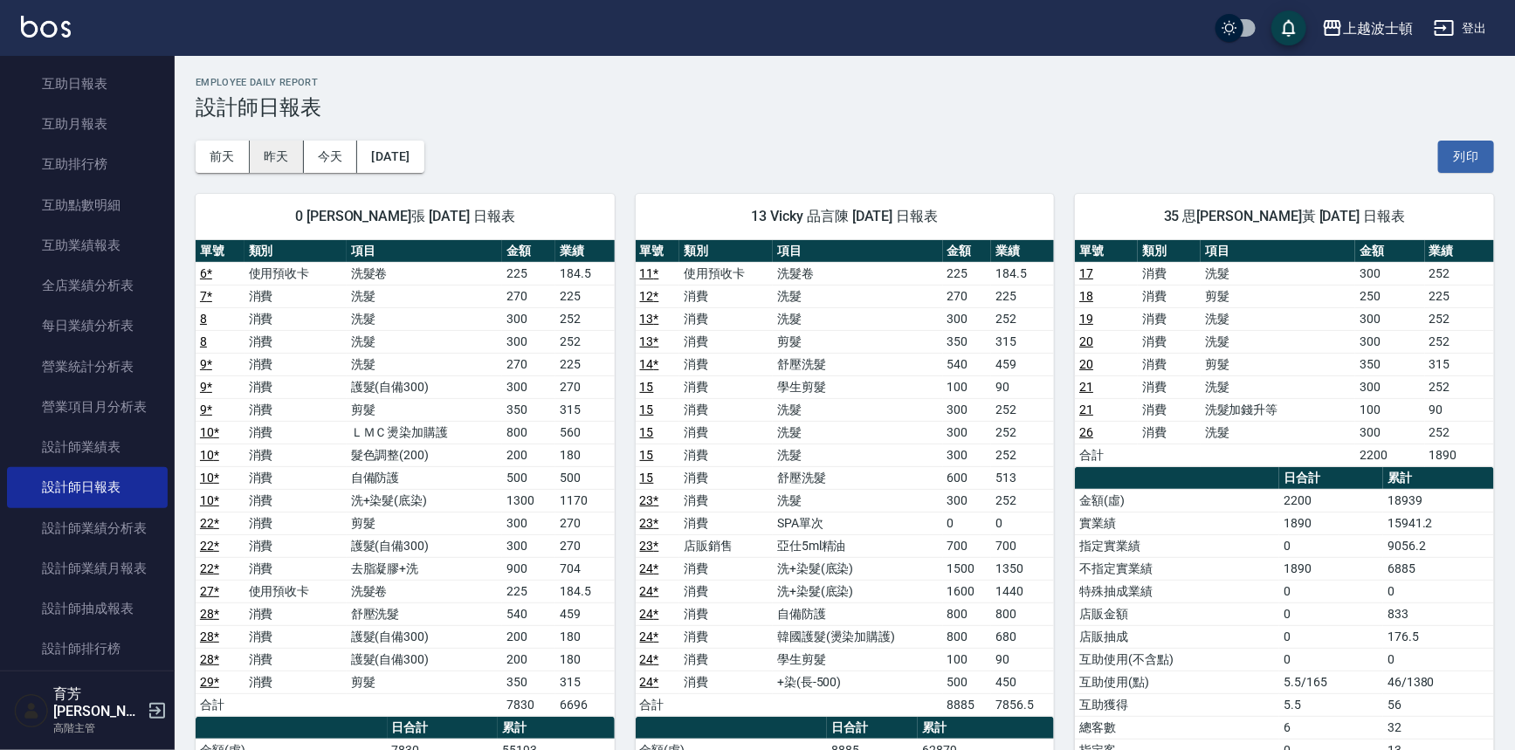
click at [265, 157] on button "昨天" at bounding box center [277, 157] width 54 height 32
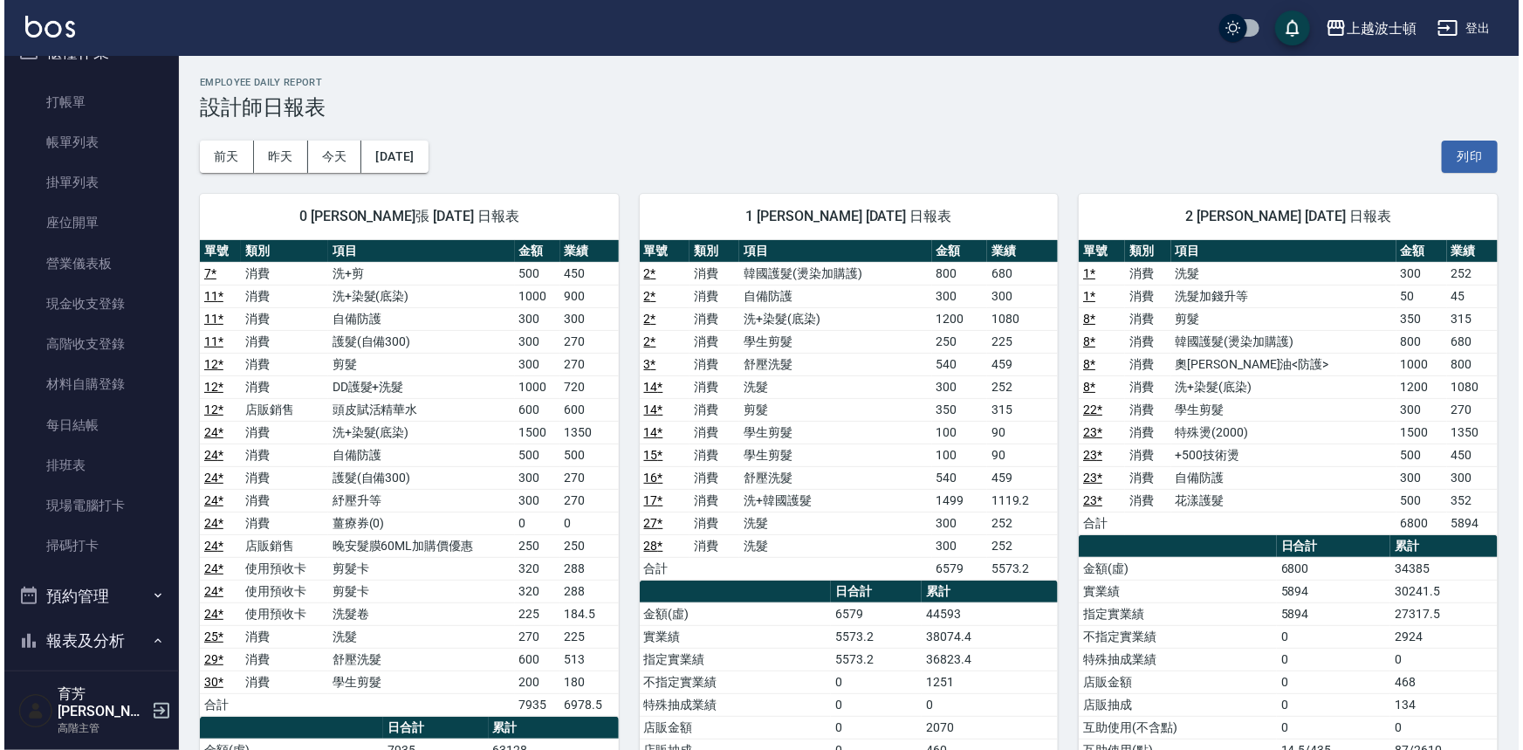
scroll to position [17, 0]
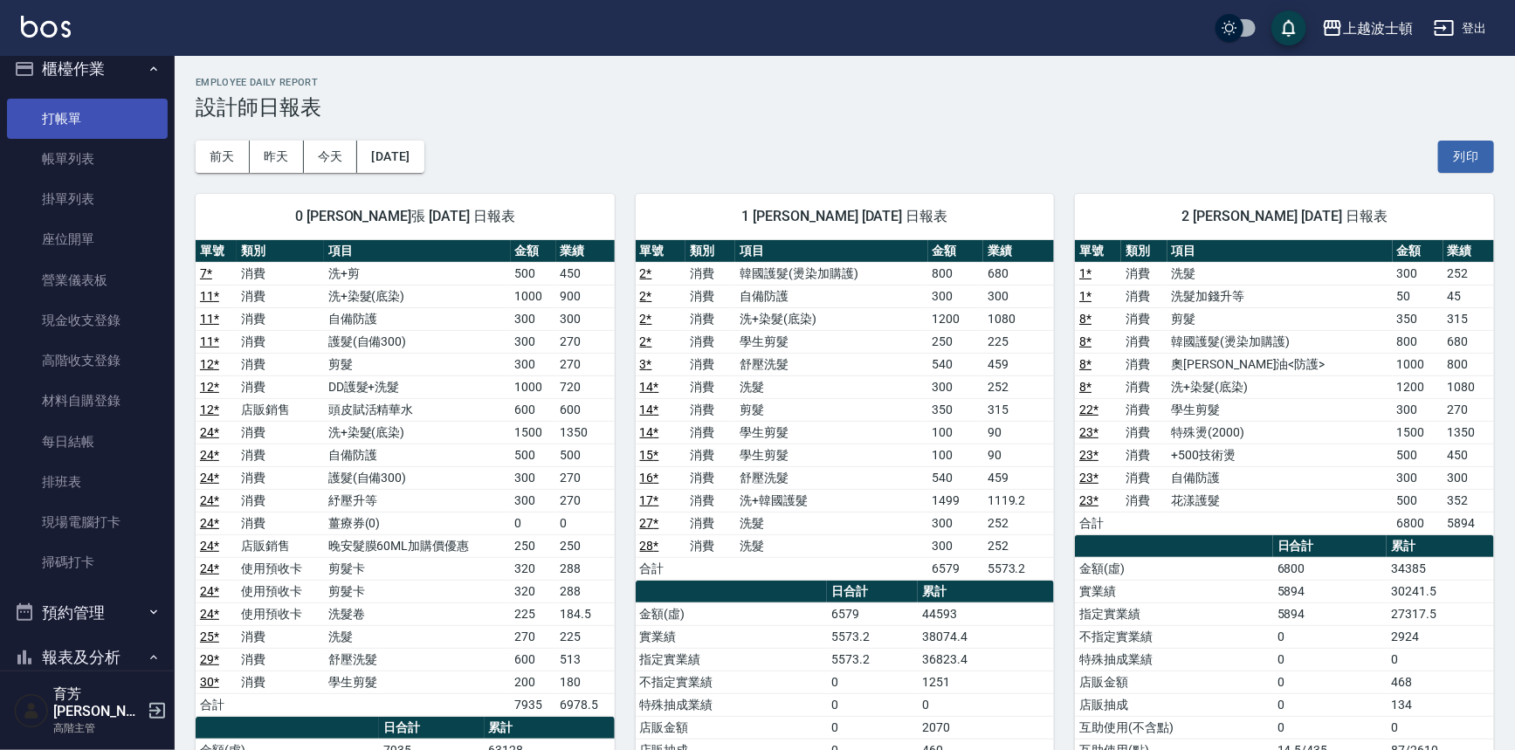
click at [127, 120] on link "打帳單" at bounding box center [87, 119] width 161 height 40
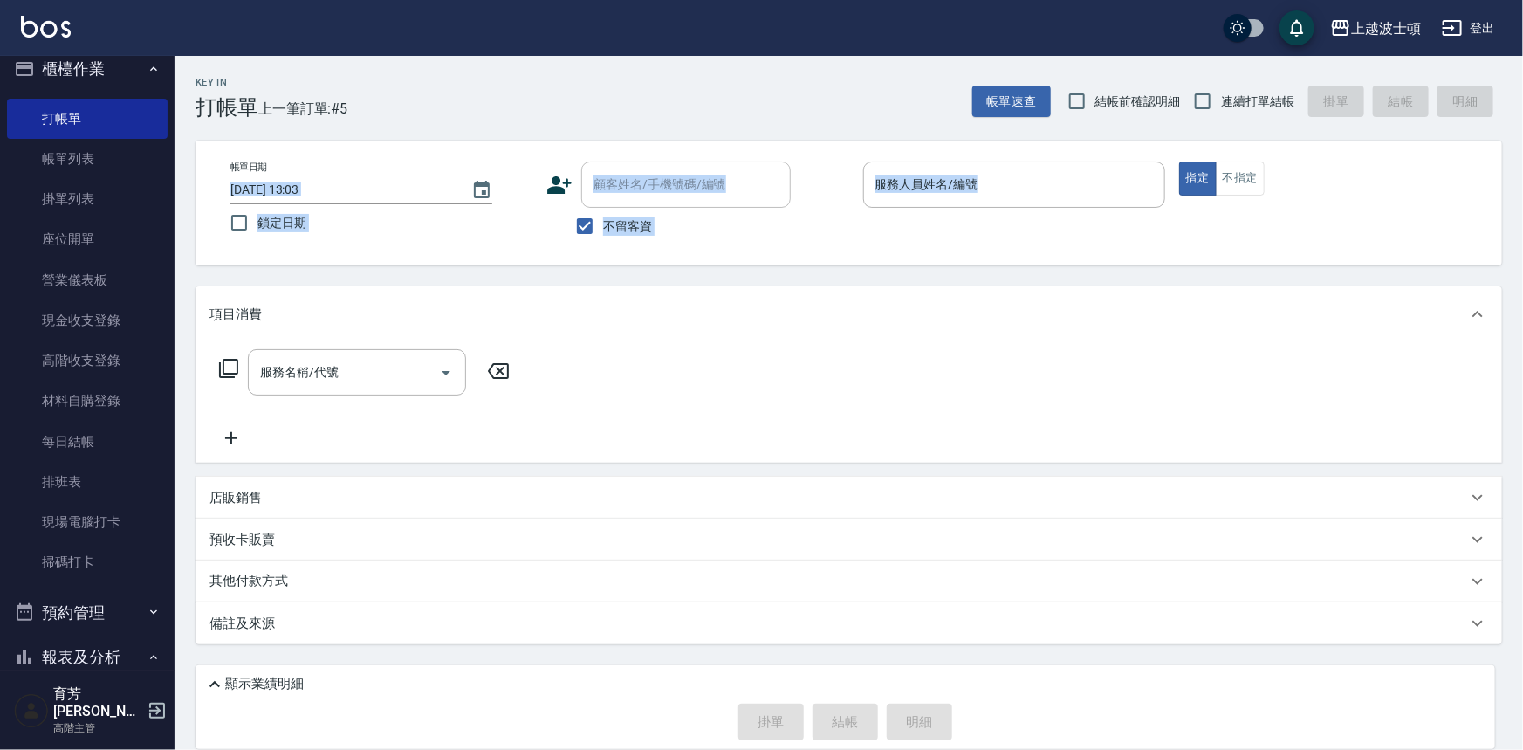
drag, startPoint x: 178, startPoint y: 202, endPoint x: 169, endPoint y: 275, distance: 73.8
click at [172, 314] on div "上越波士頓 登出 櫃檯作業 打帳單 帳單列表 掛單列表 座位開單 營業儀表板 現金收支登錄 高階收支登錄 材料自購登錄 每日結帳 排班表 現場電腦打卡 掃碼打…" at bounding box center [761, 375] width 1523 height 750
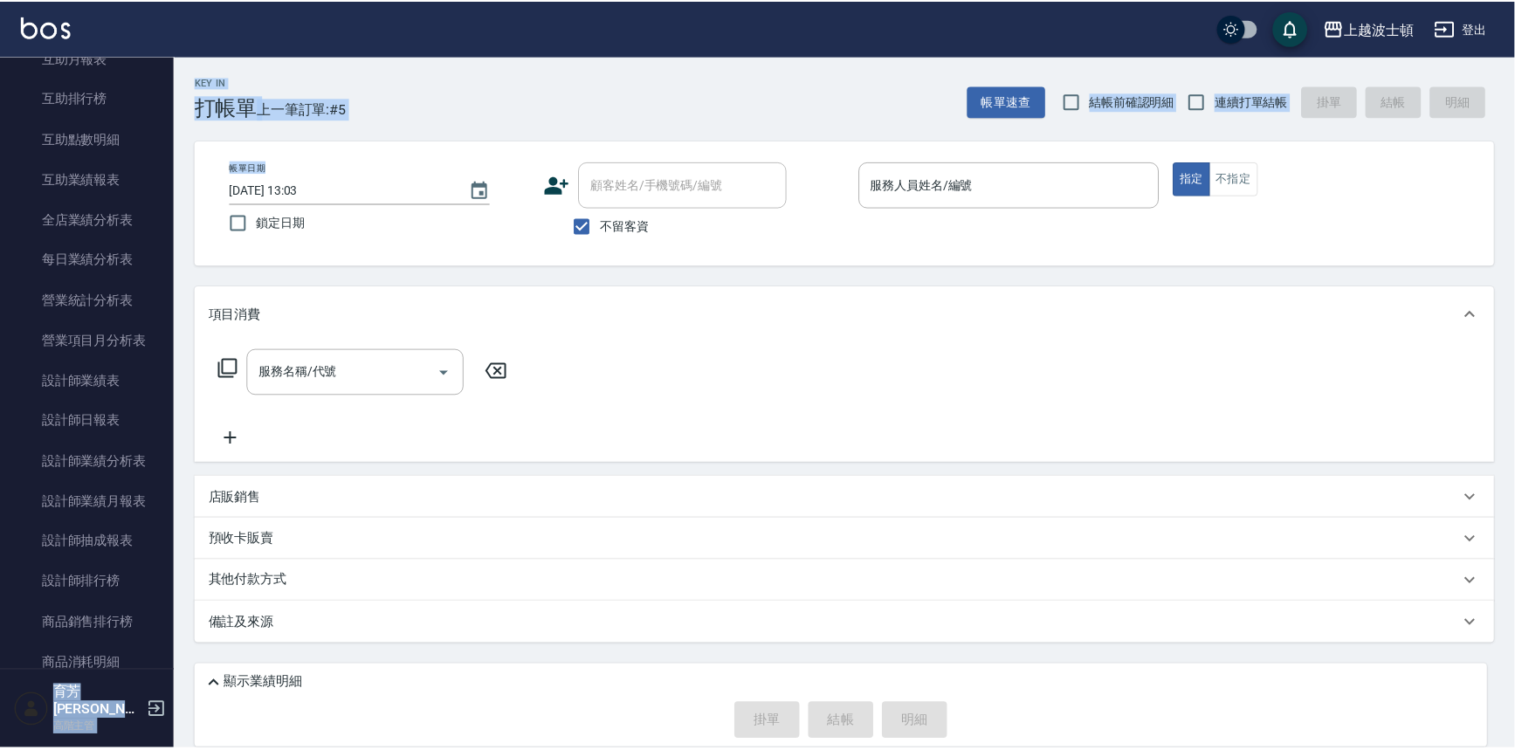
scroll to position [862, 0]
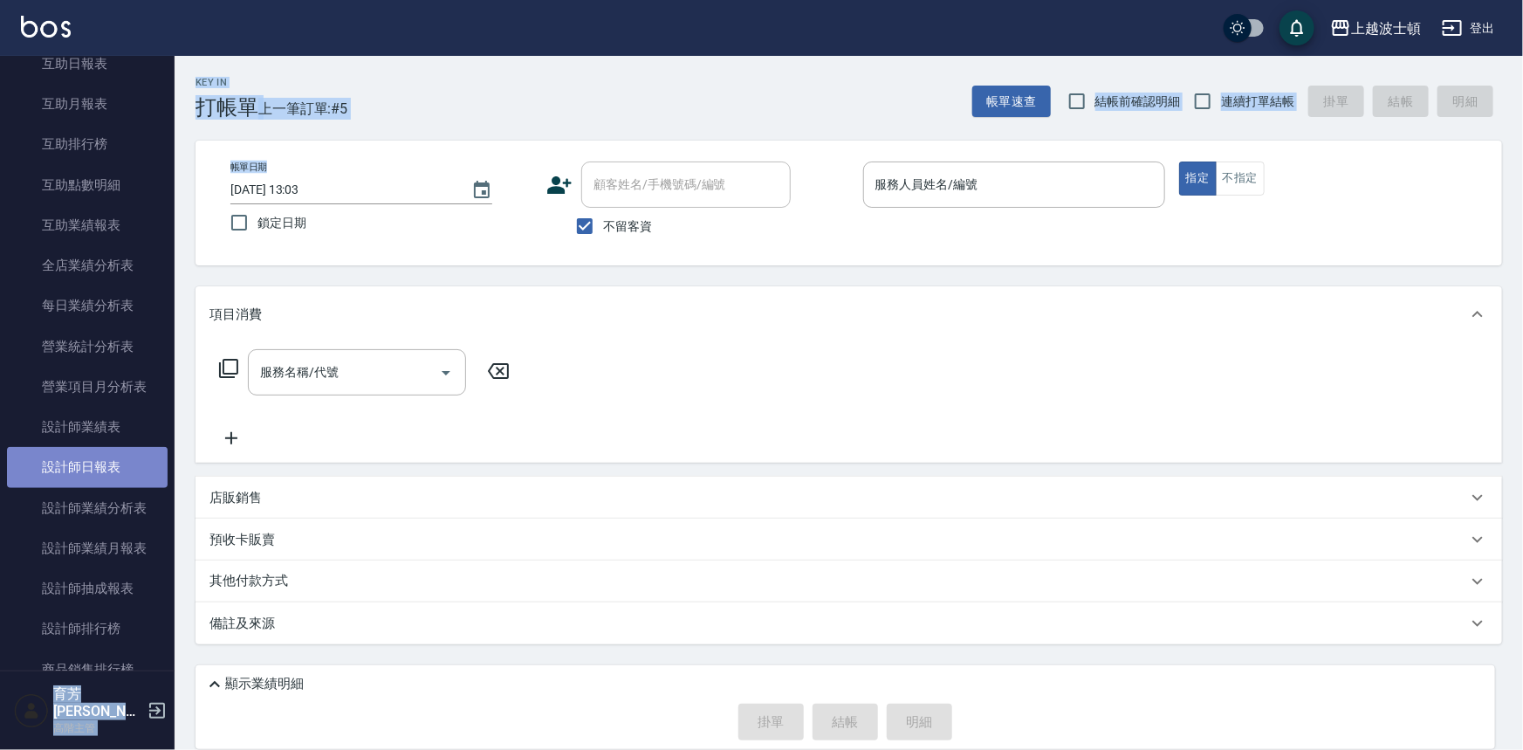
click at [95, 471] on link "設計師日報表" at bounding box center [87, 467] width 161 height 40
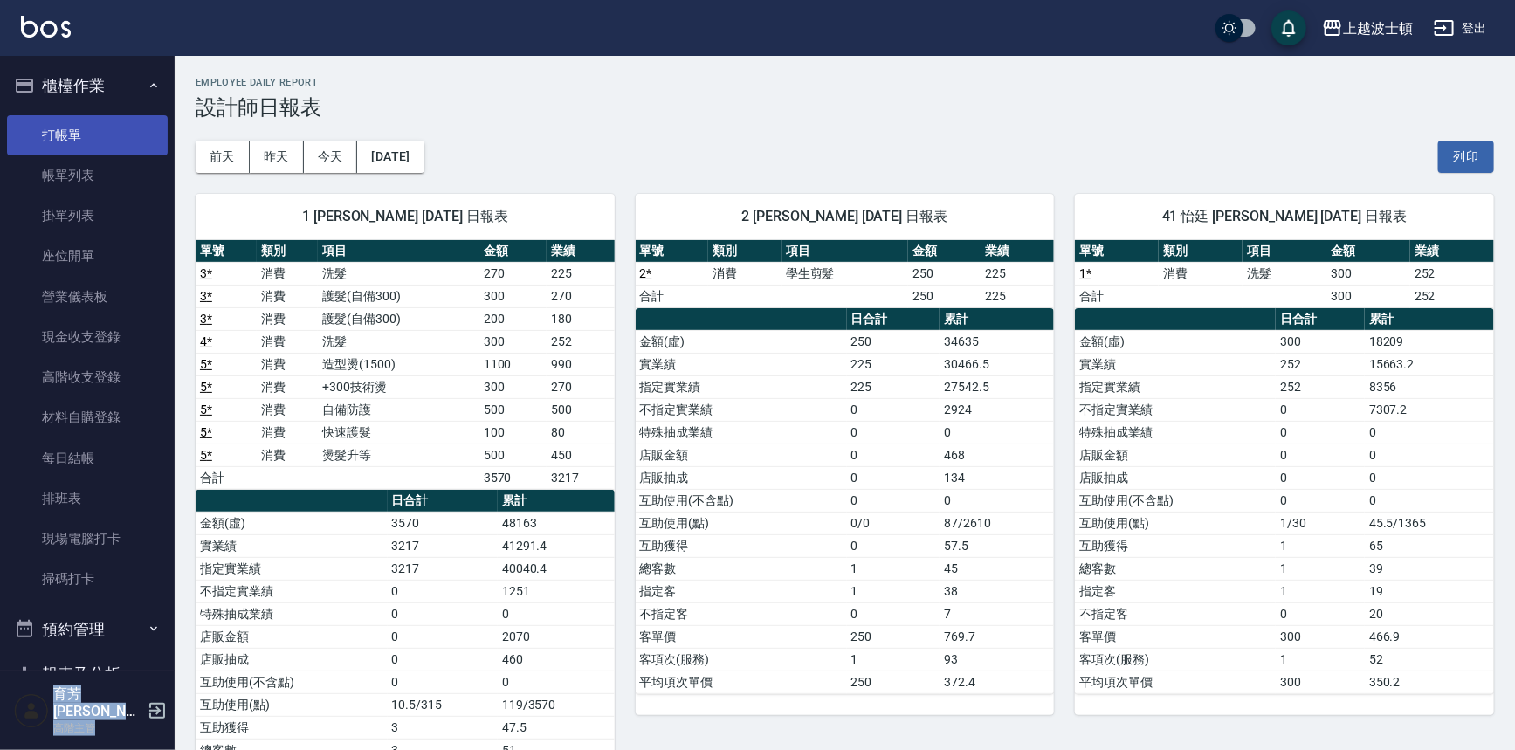
click at [52, 134] on link "打帳單" at bounding box center [87, 135] width 161 height 40
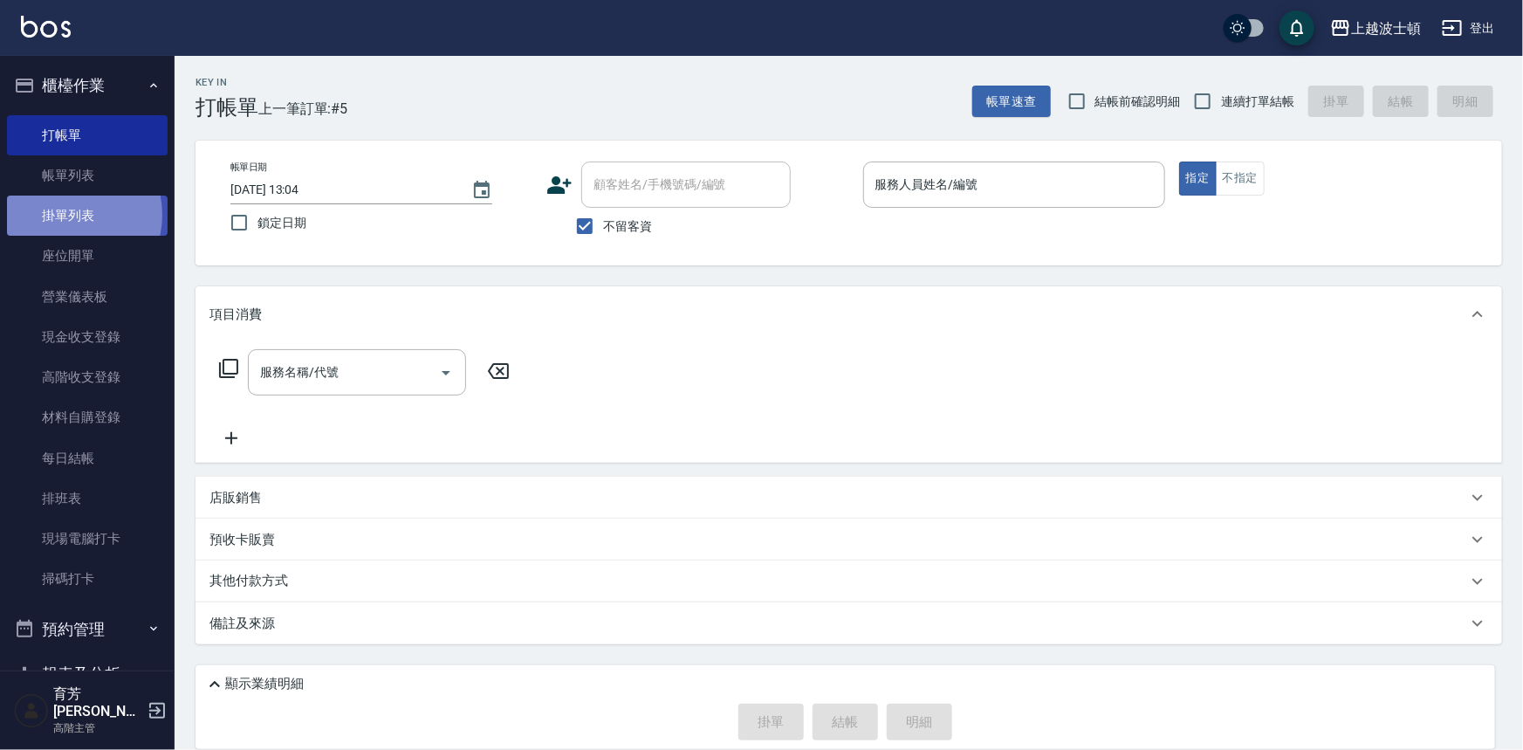
click at [66, 215] on link "掛單列表" at bounding box center [87, 216] width 161 height 40
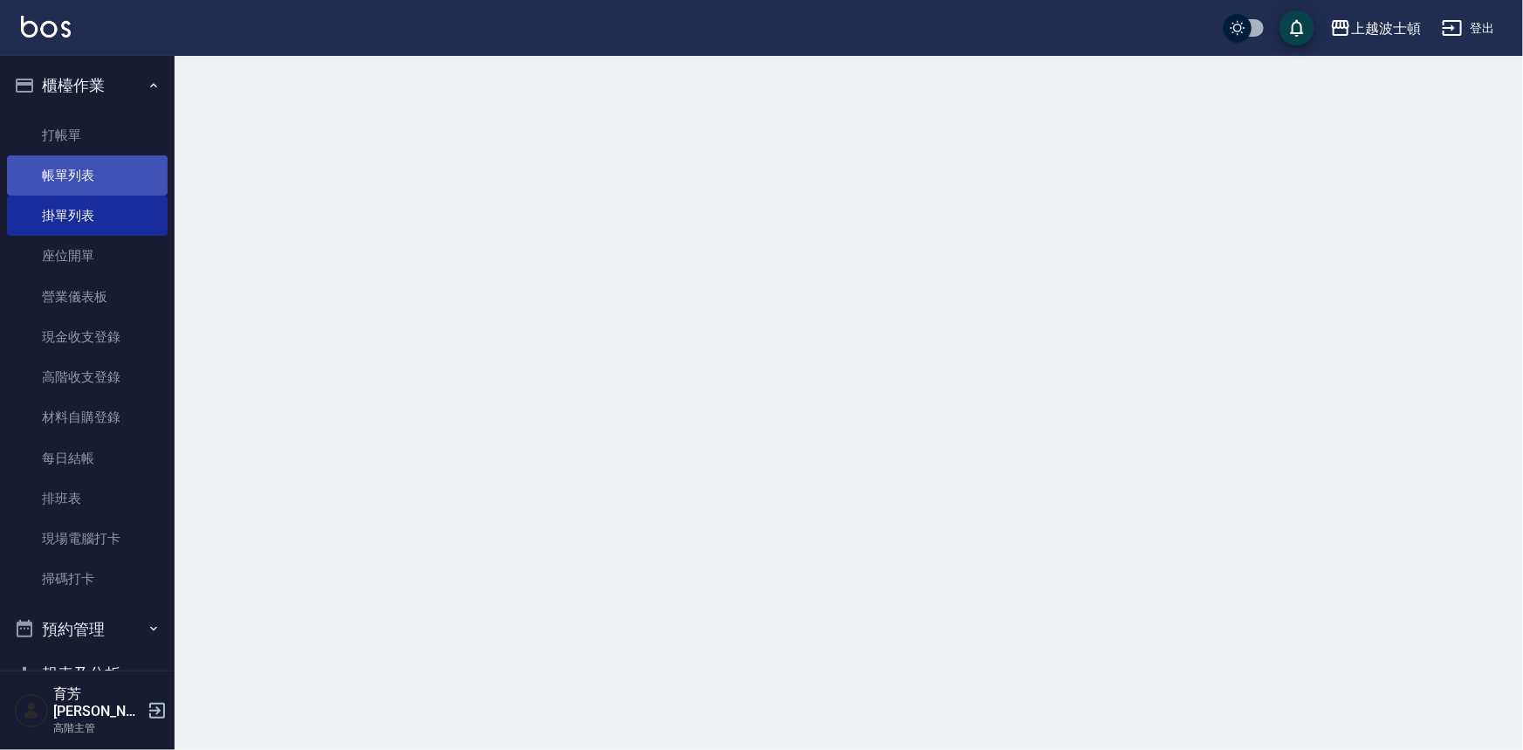
click at [62, 188] on link "帳單列表" at bounding box center [87, 175] width 161 height 40
drag, startPoint x: 62, startPoint y: 188, endPoint x: 41, endPoint y: 191, distance: 21.2
click at [58, 189] on link "帳單列表" at bounding box center [87, 175] width 161 height 40
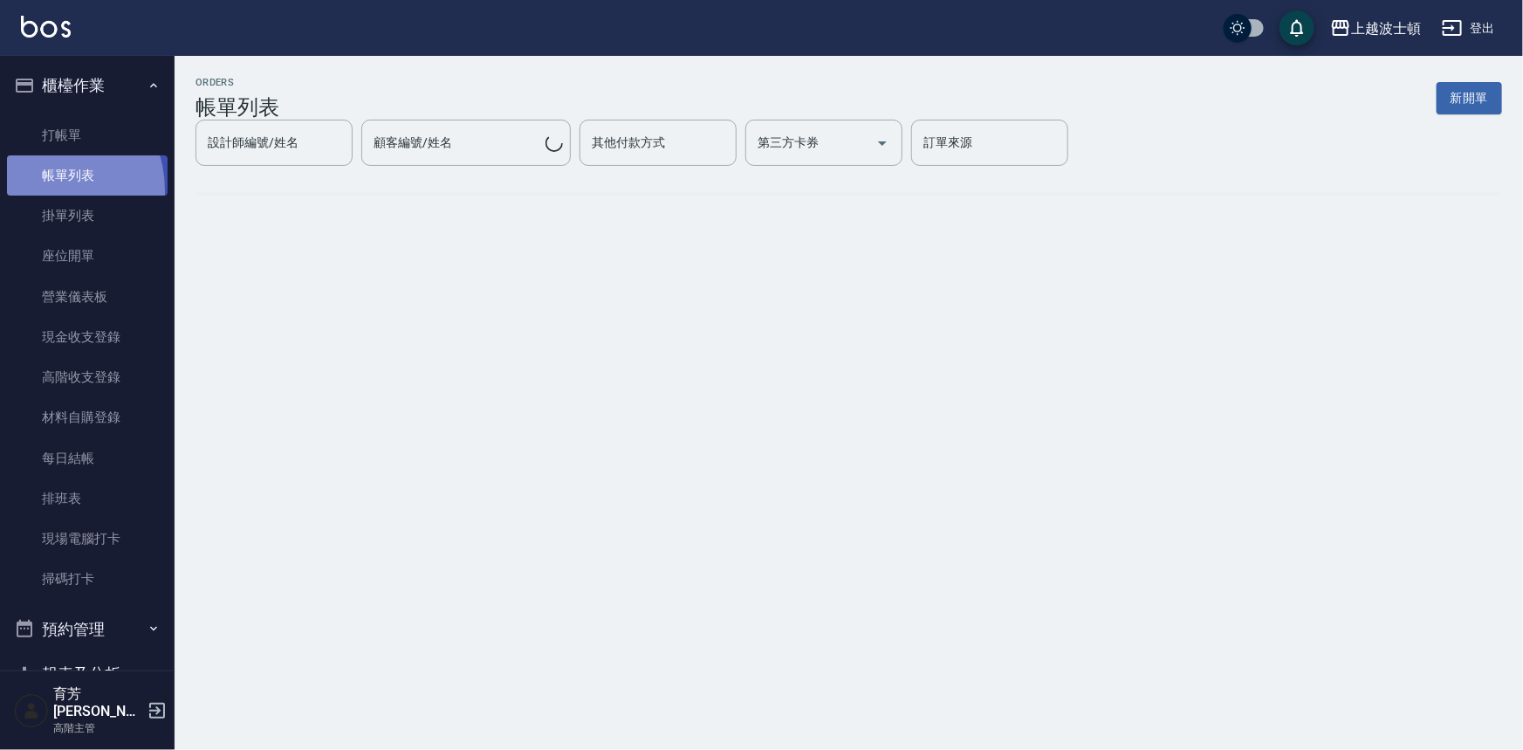
click at [41, 191] on link "帳單列表" at bounding box center [87, 175] width 161 height 40
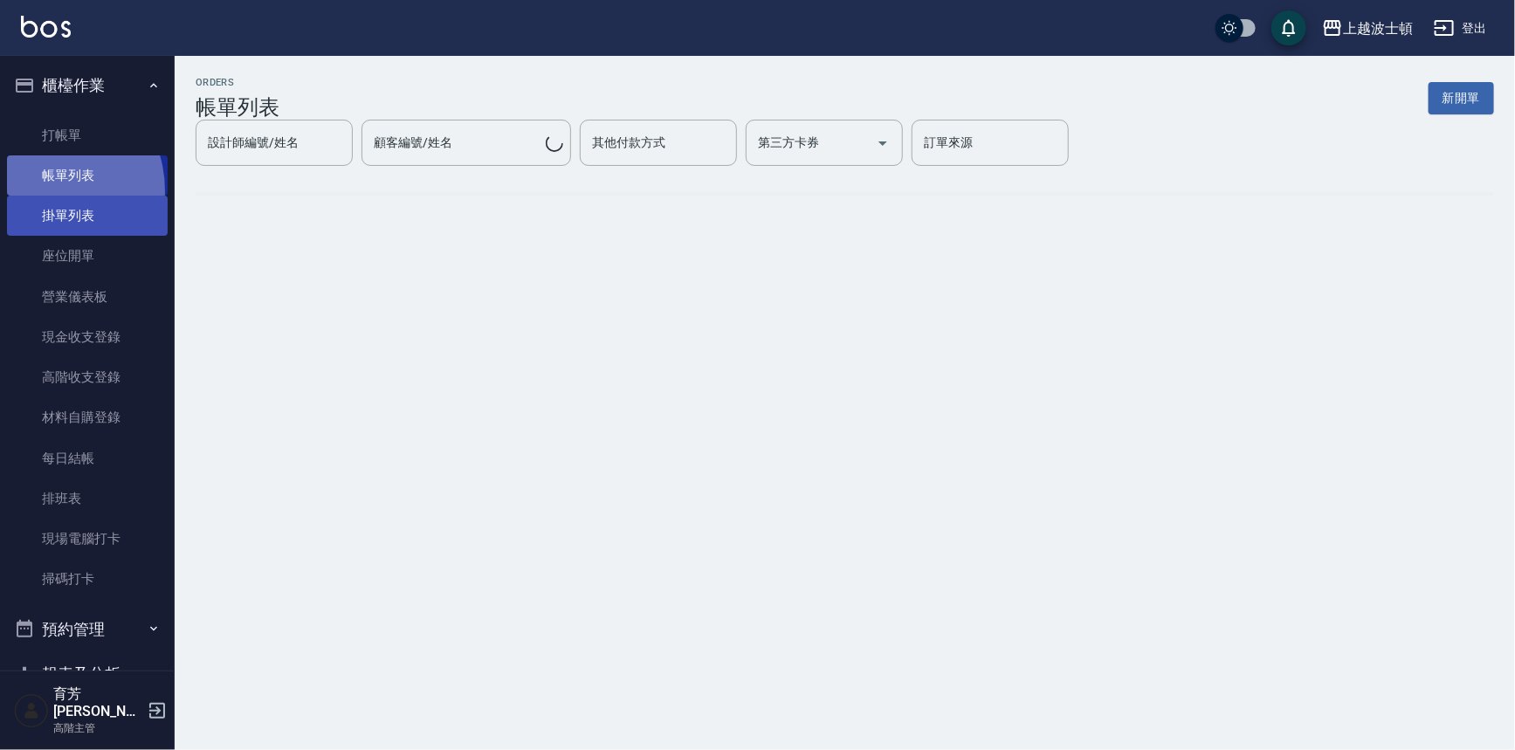
click at [38, 198] on link "掛單列表" at bounding box center [87, 216] width 161 height 40
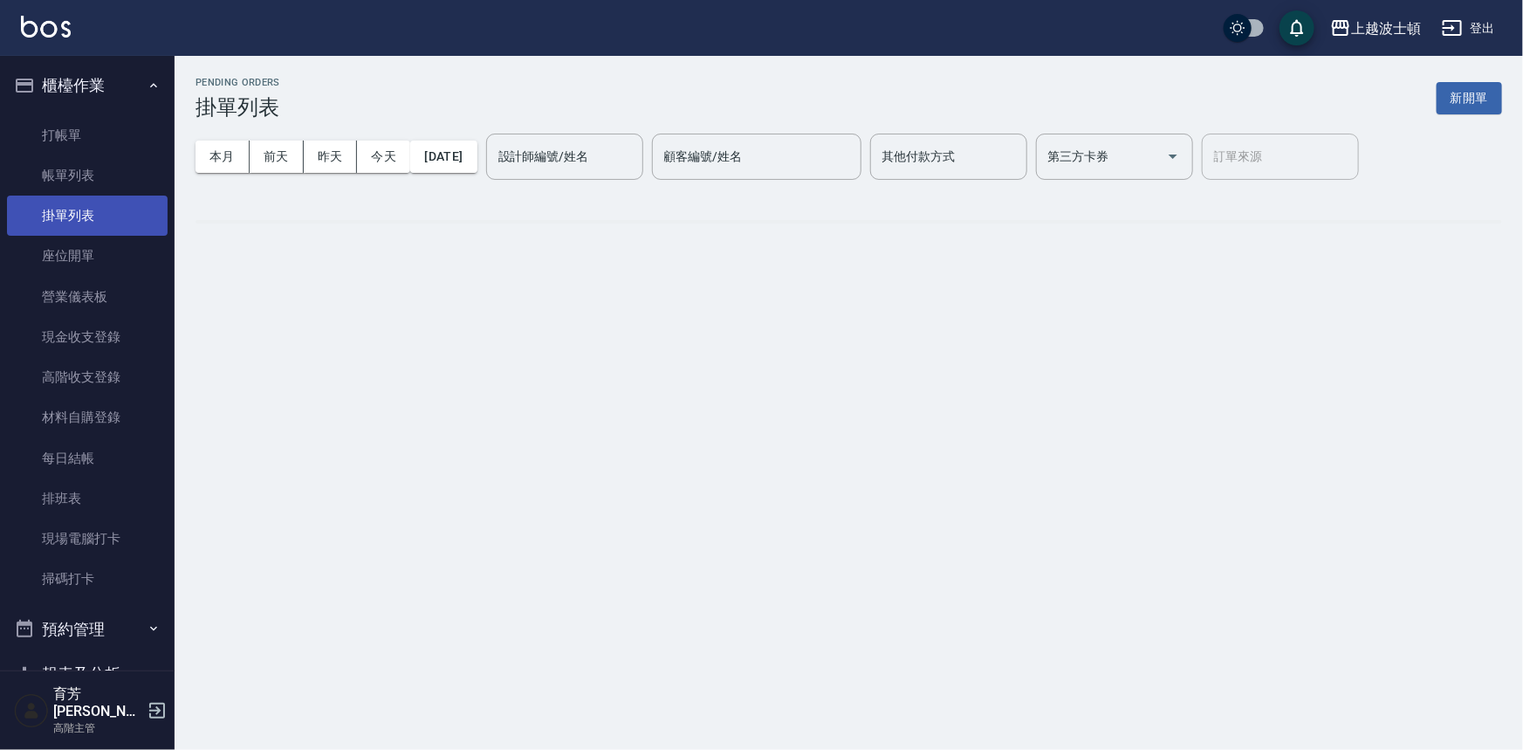
click at [17, 198] on link "掛單列表" at bounding box center [87, 216] width 161 height 40
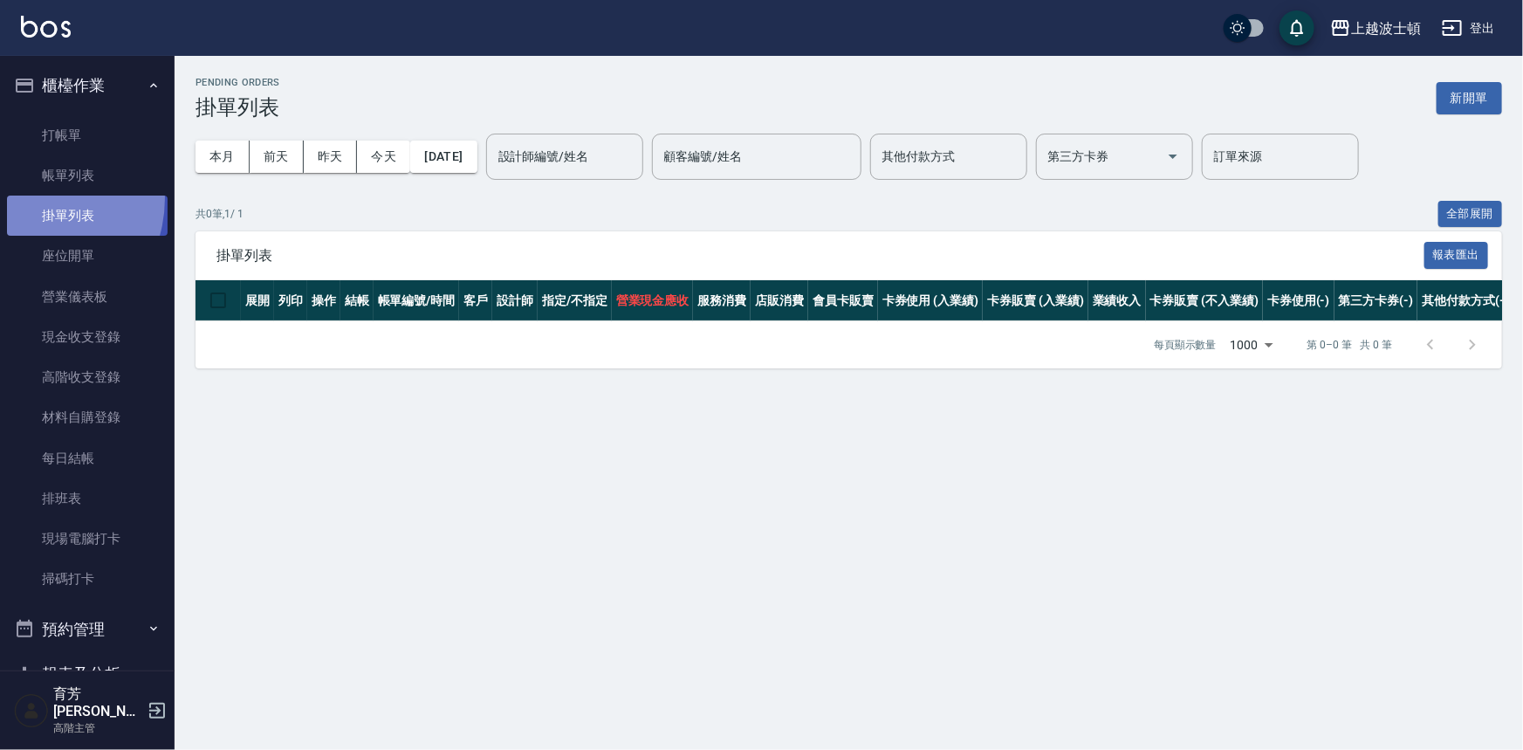
click at [25, 198] on link "掛單列表" at bounding box center [87, 216] width 161 height 40
click at [25, 196] on link "掛單列表" at bounding box center [87, 216] width 161 height 40
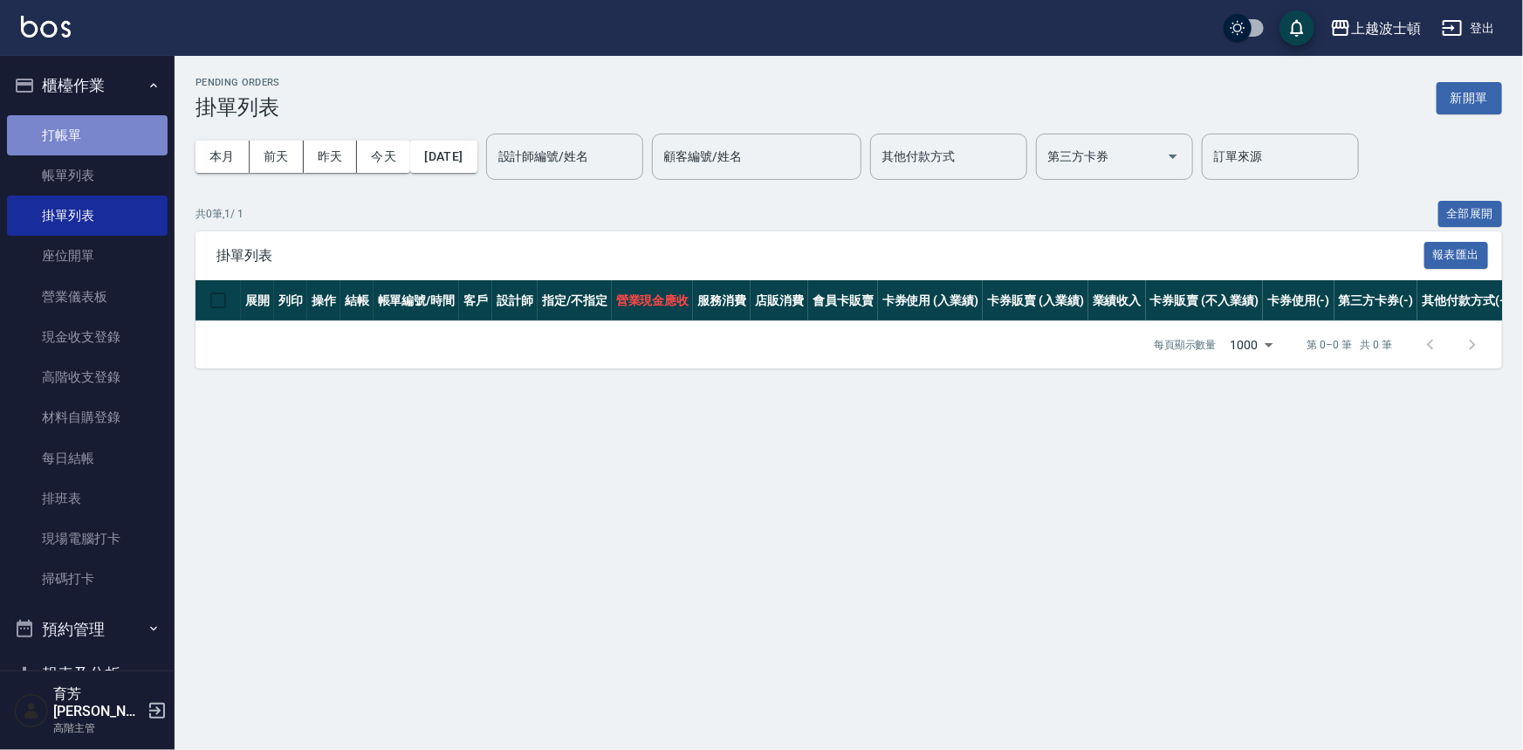
click at [110, 134] on link "打帳單" at bounding box center [87, 135] width 161 height 40
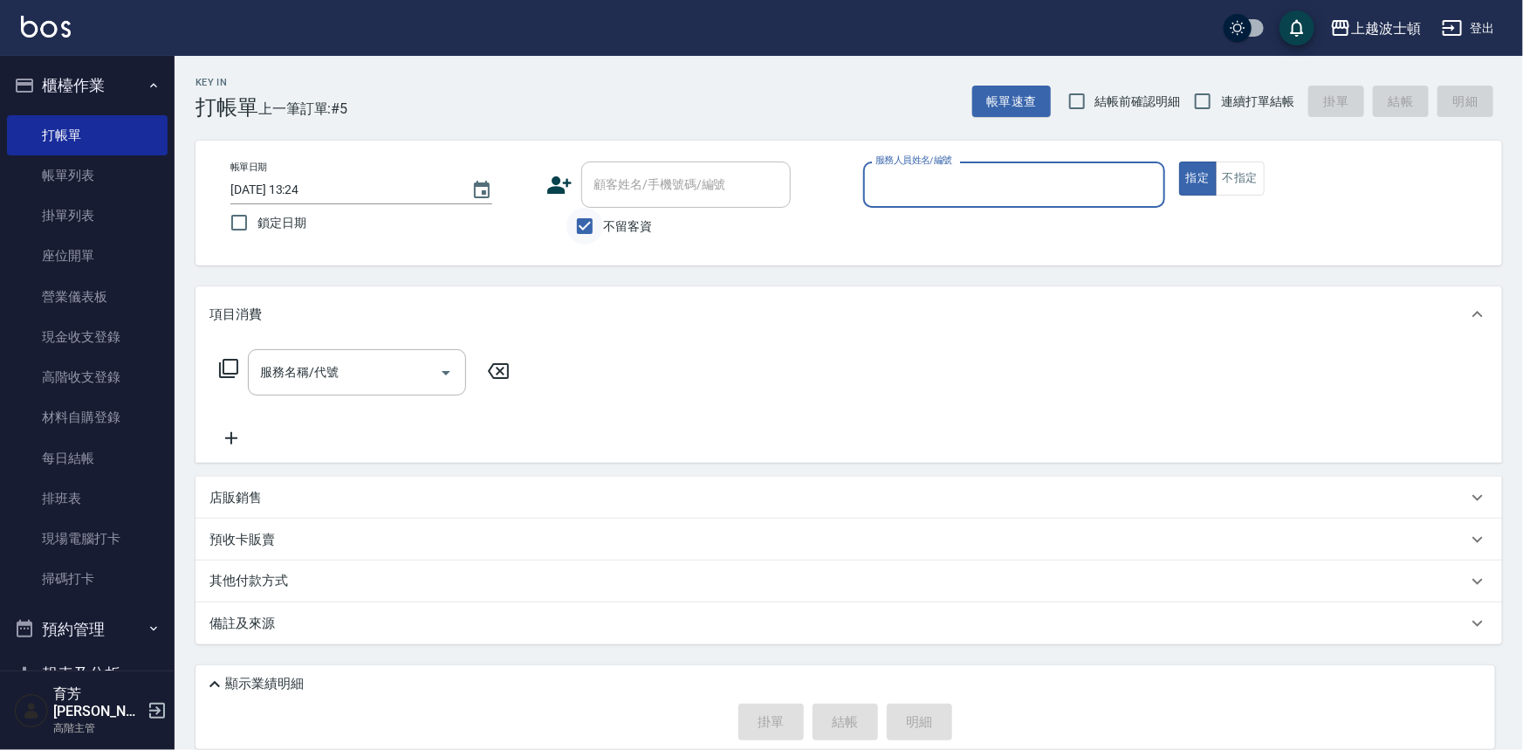
click at [592, 214] on input "不留客資" at bounding box center [585, 226] width 37 height 37
checkbox input "false"
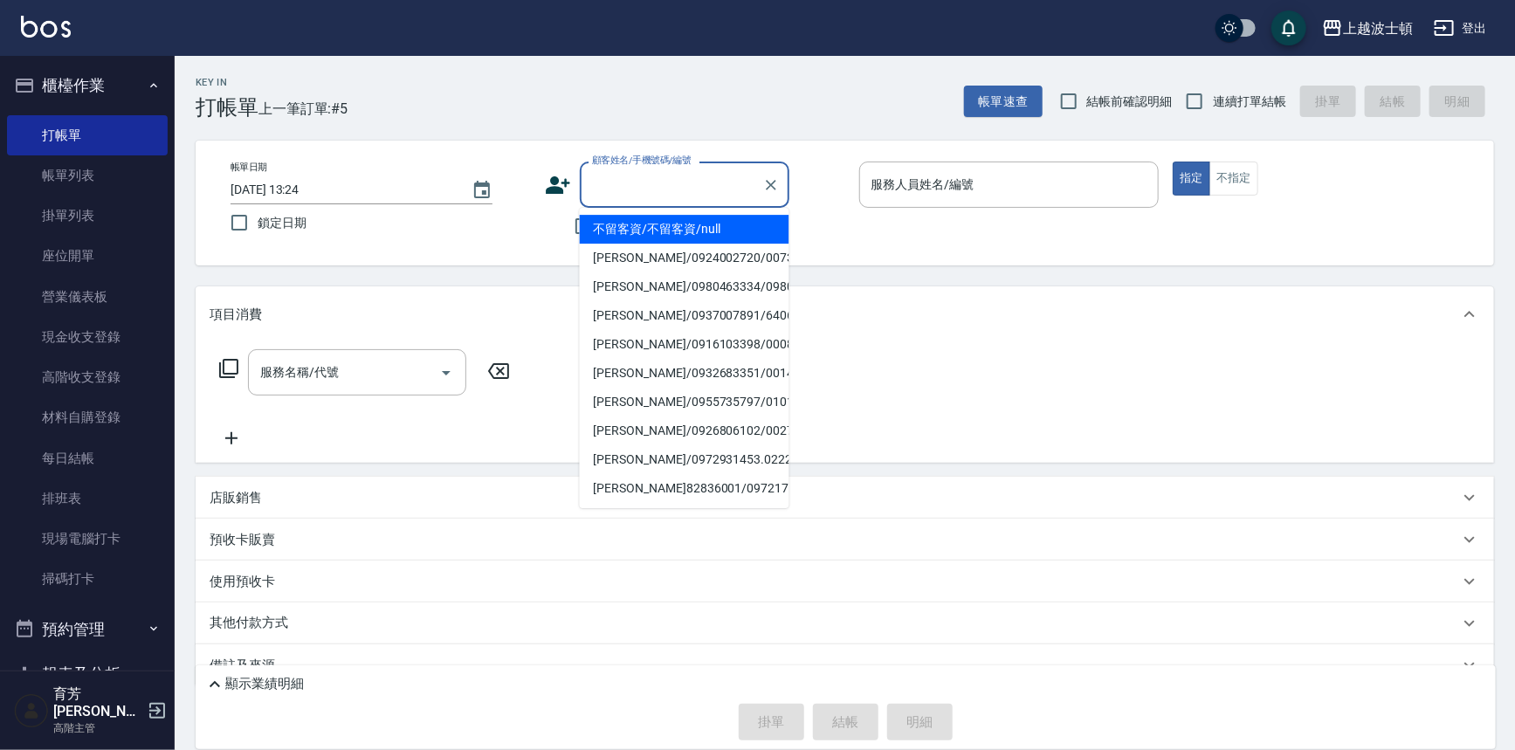
click at [648, 190] on input "顧客姓名/手機號碼/編號" at bounding box center [671, 184] width 168 height 31
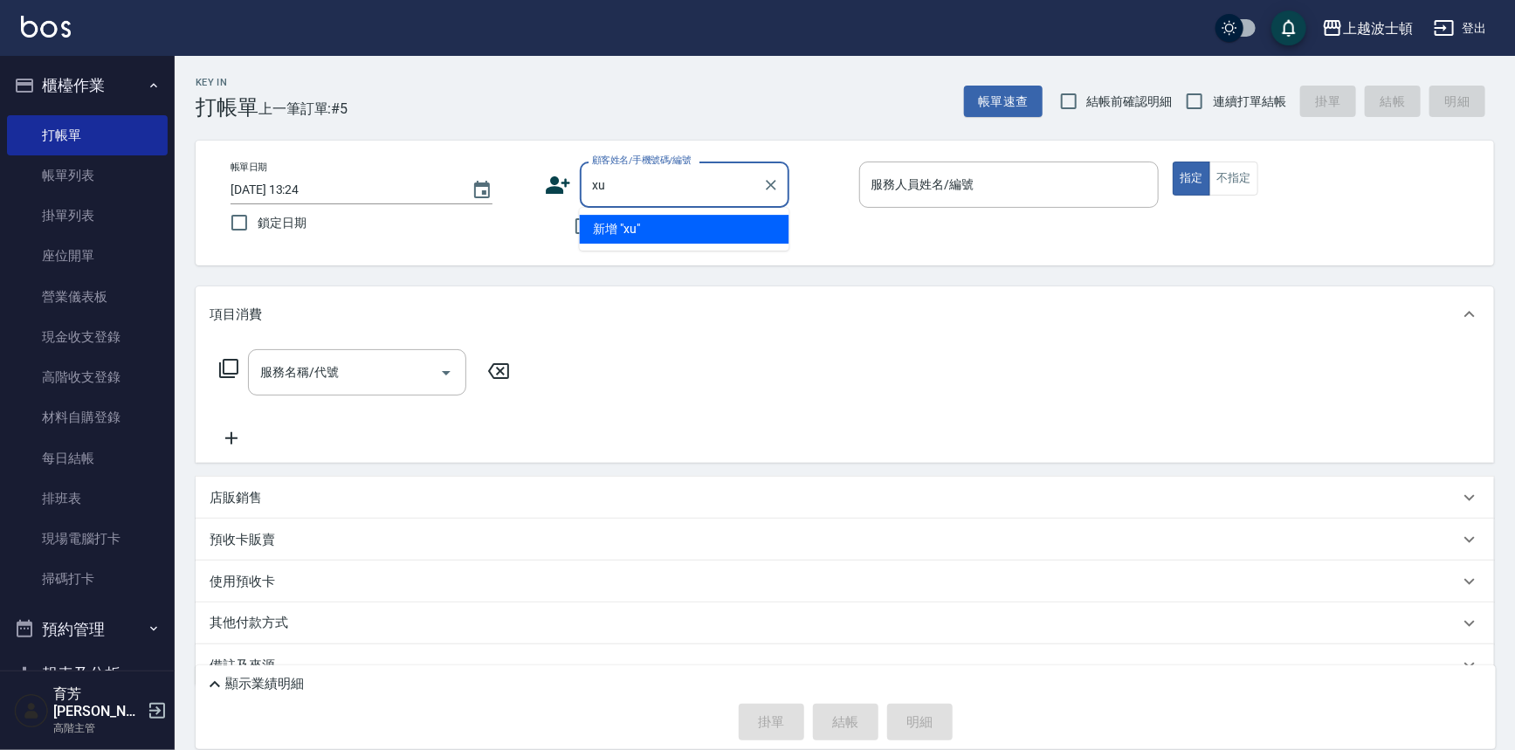
type input "x"
click at [708, 216] on li "[PERSON_NAME]/0952456556/001214" at bounding box center [685, 229] width 210 height 29
type input "[PERSON_NAME]/0952456556/001214"
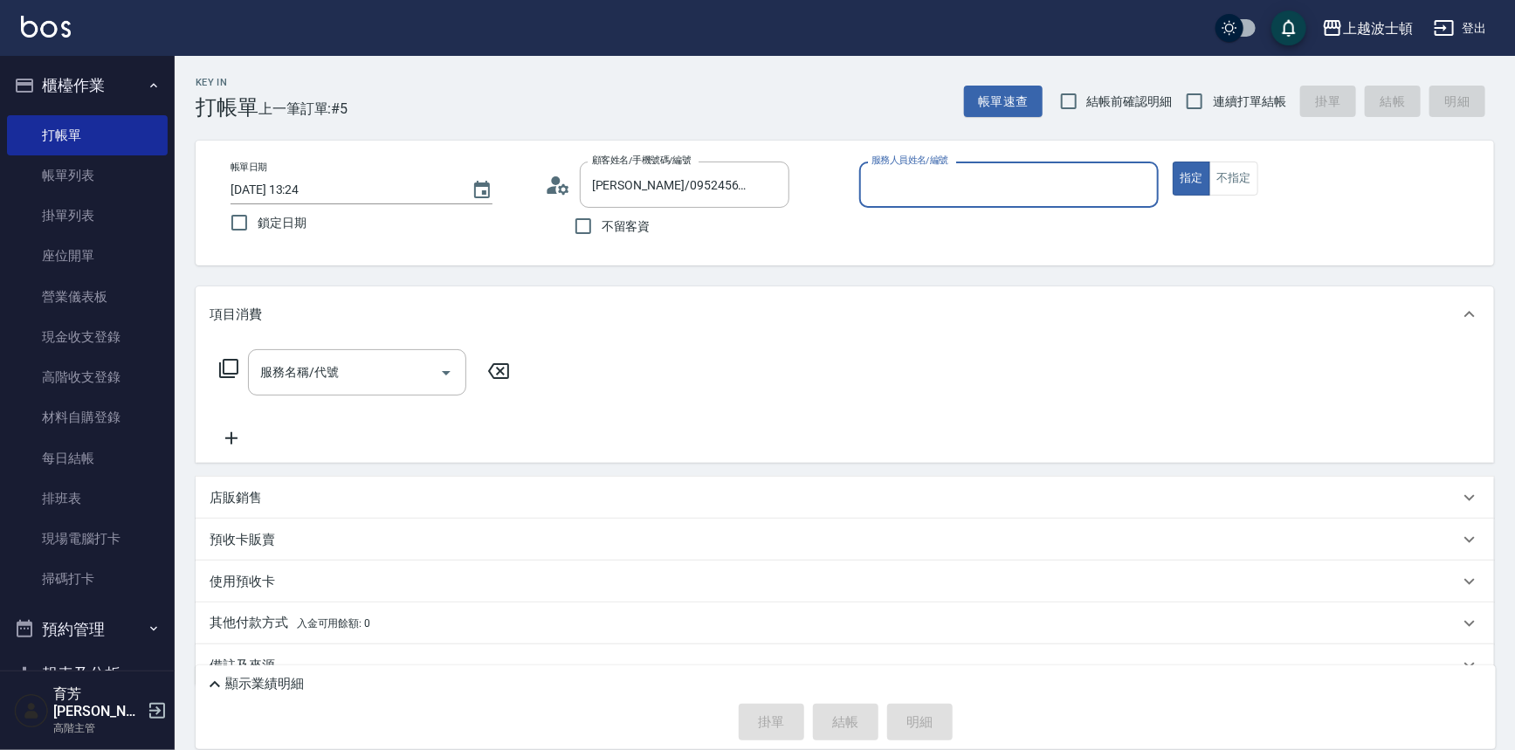
click at [925, 166] on div "服務人員姓名/編號" at bounding box center [1009, 184] width 300 height 46
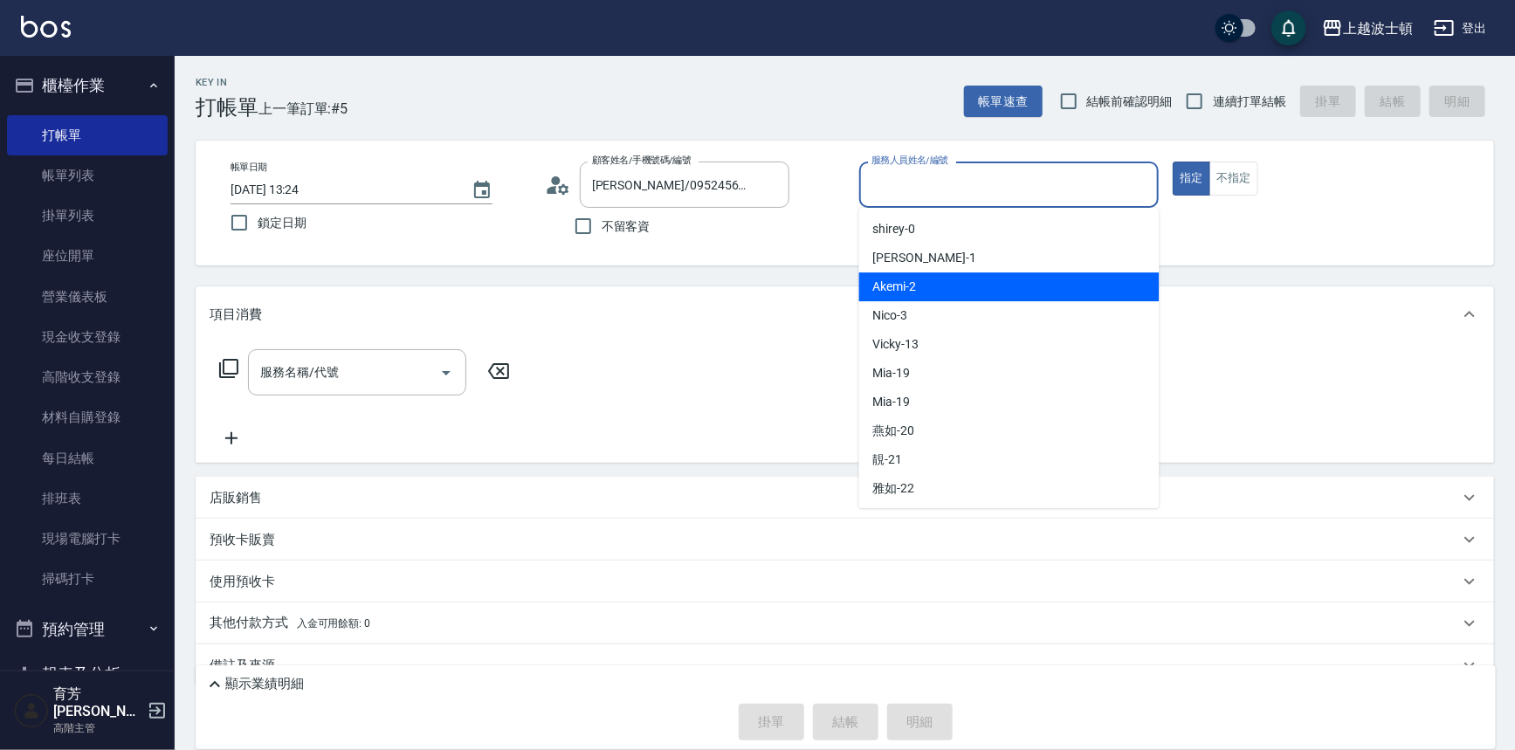
click at [948, 280] on div "Akemi -2" at bounding box center [1009, 286] width 300 height 29
type input "Akemi-2"
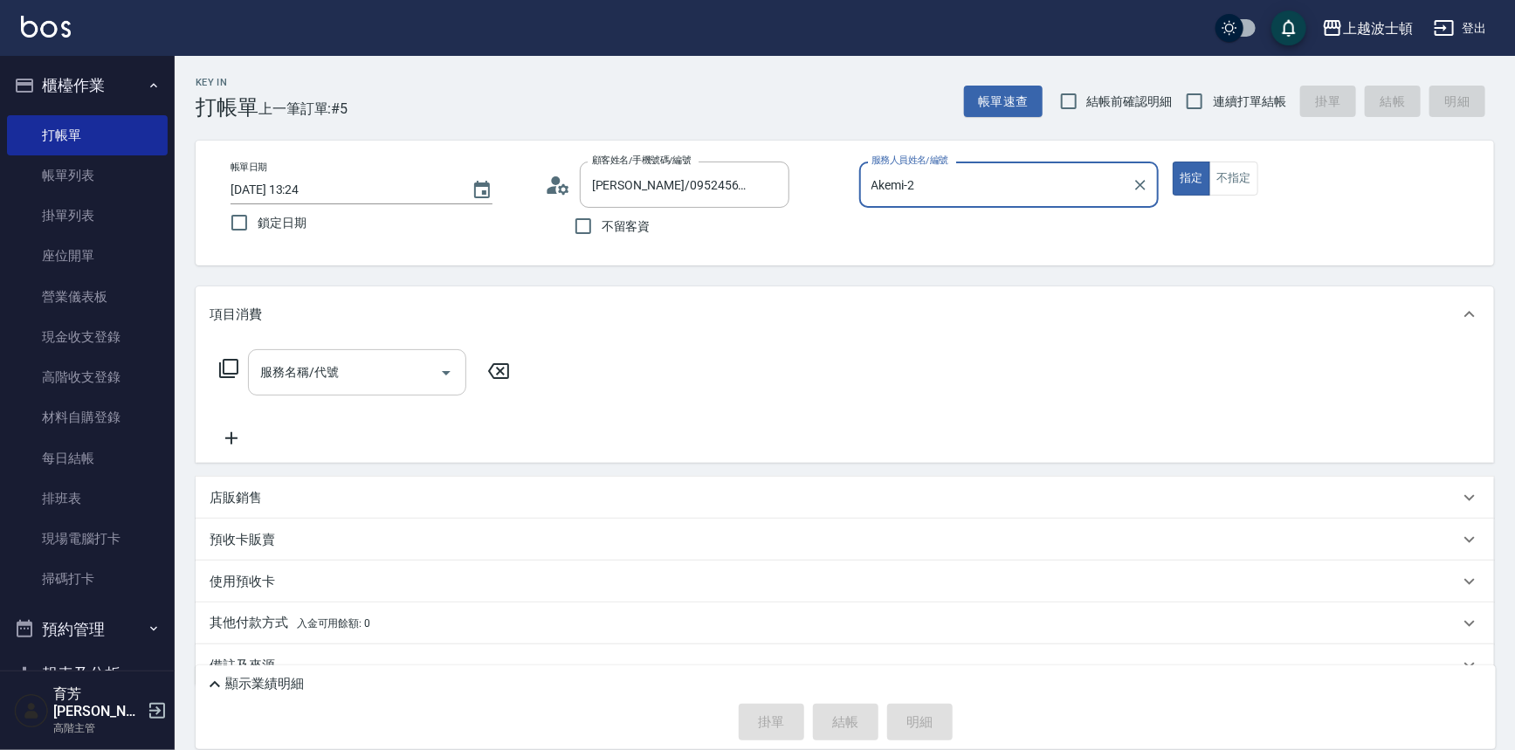
click at [329, 376] on input "服務名稱/代號" at bounding box center [344, 372] width 176 height 31
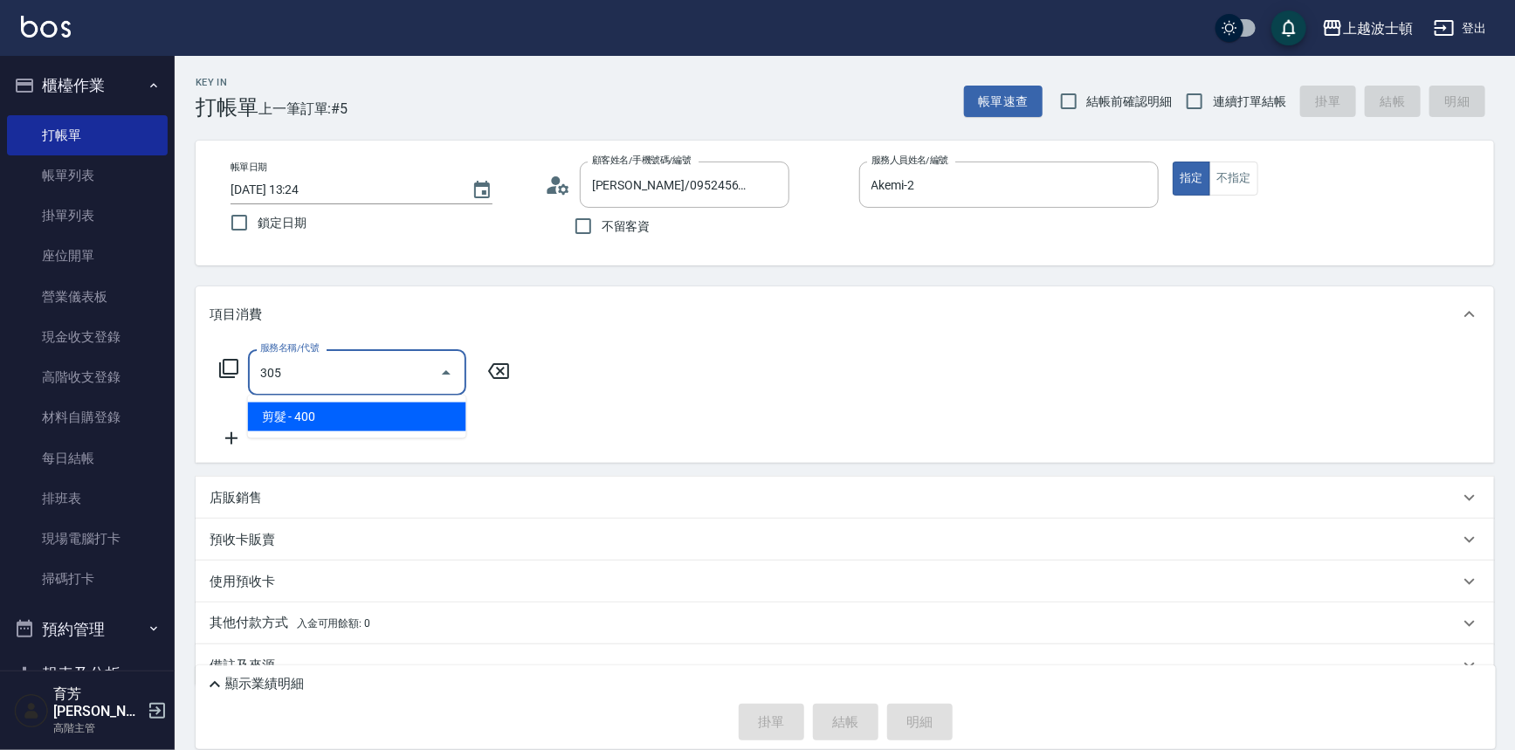
click at [396, 426] on span "剪髮 - 400" at bounding box center [357, 416] width 218 height 29
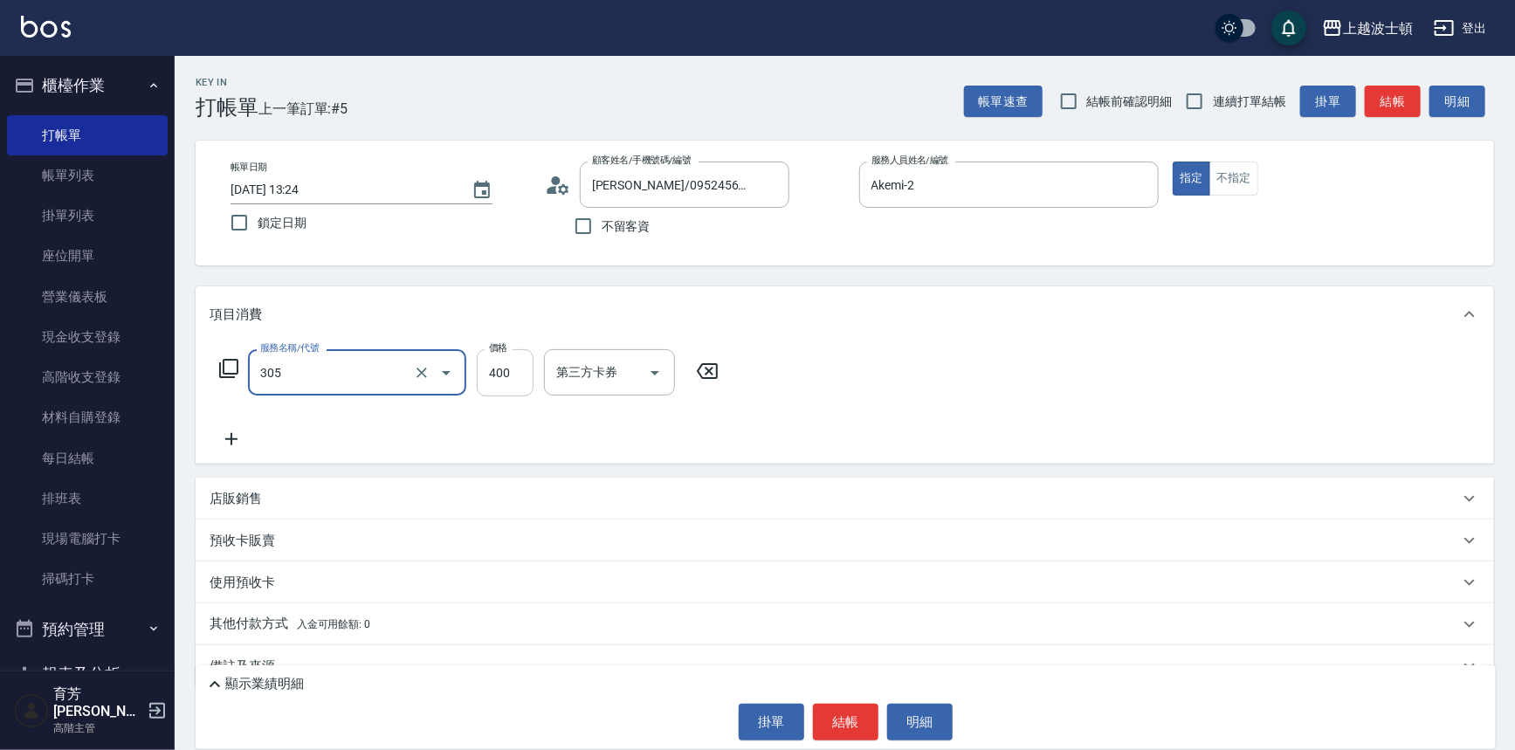
type input "剪髮(305)"
click at [529, 383] on input "400" at bounding box center [505, 372] width 57 height 47
type input "350"
click at [1104, 395] on div "服務名稱/代號 剪髮(305) 服務名稱/代號 價格 350 價格 第三方卡券 第三方卡券" at bounding box center [845, 402] width 1298 height 121
click at [828, 728] on button "結帳" at bounding box center [845, 722] width 65 height 37
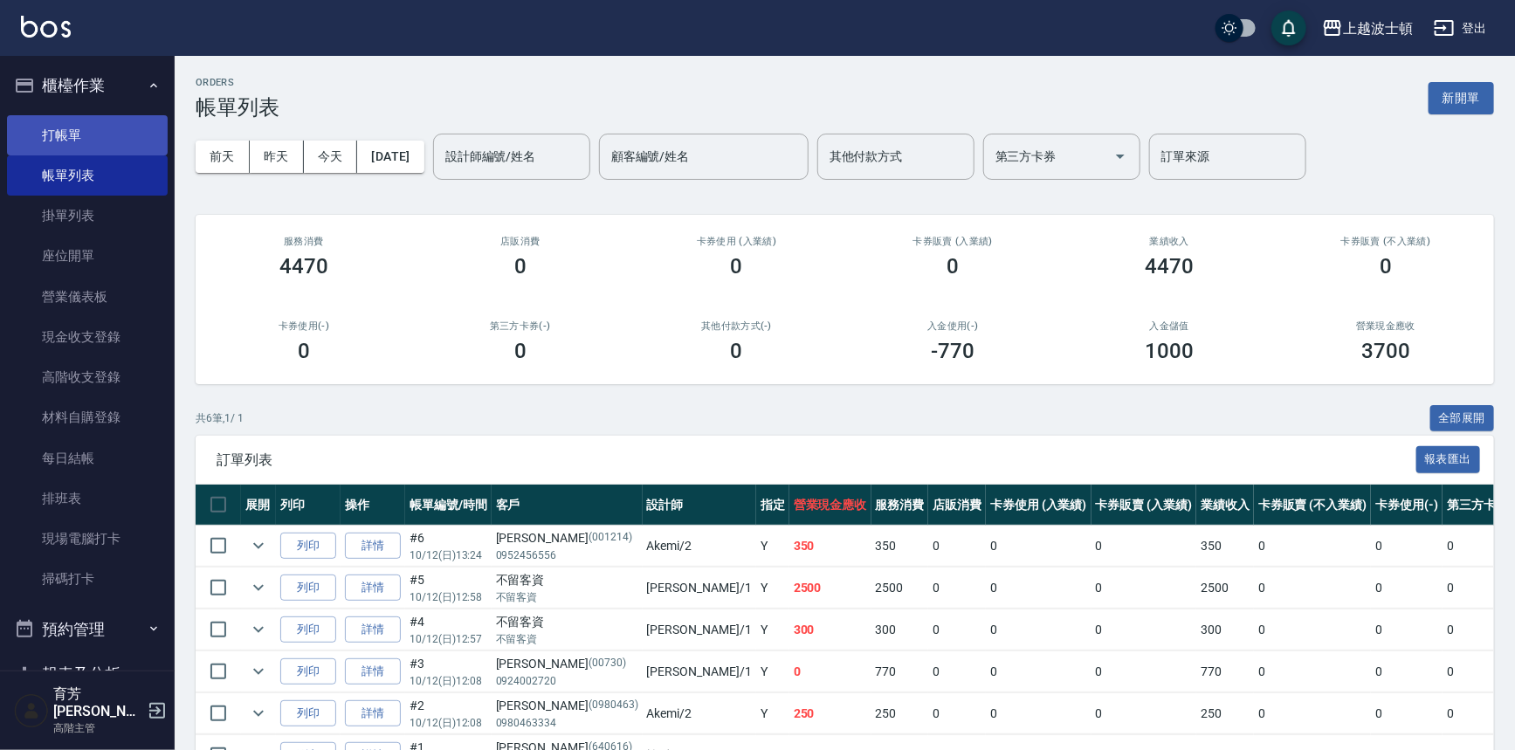
click at [101, 146] on link "打帳單" at bounding box center [87, 135] width 161 height 40
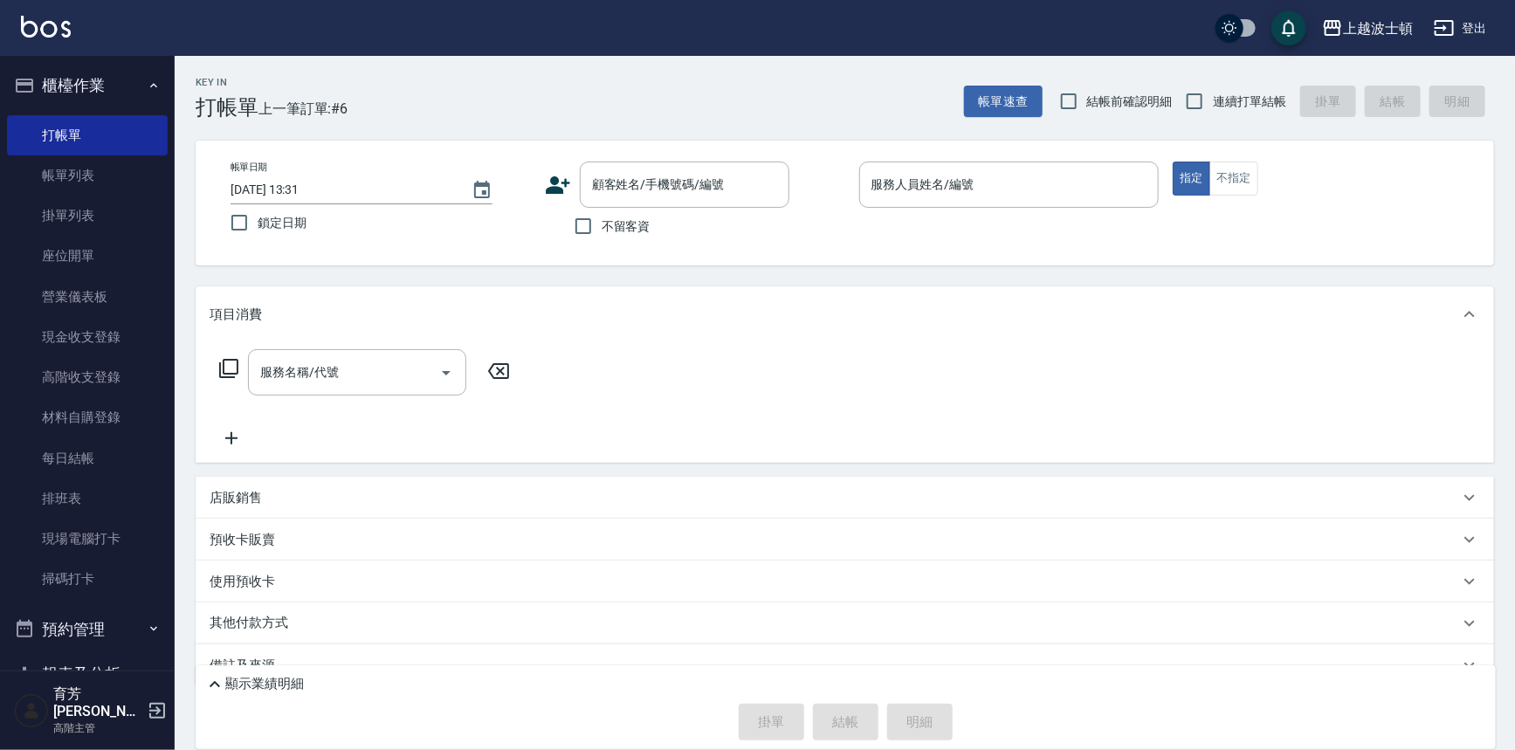
click at [555, 176] on icon at bounding box center [558, 184] width 24 height 17
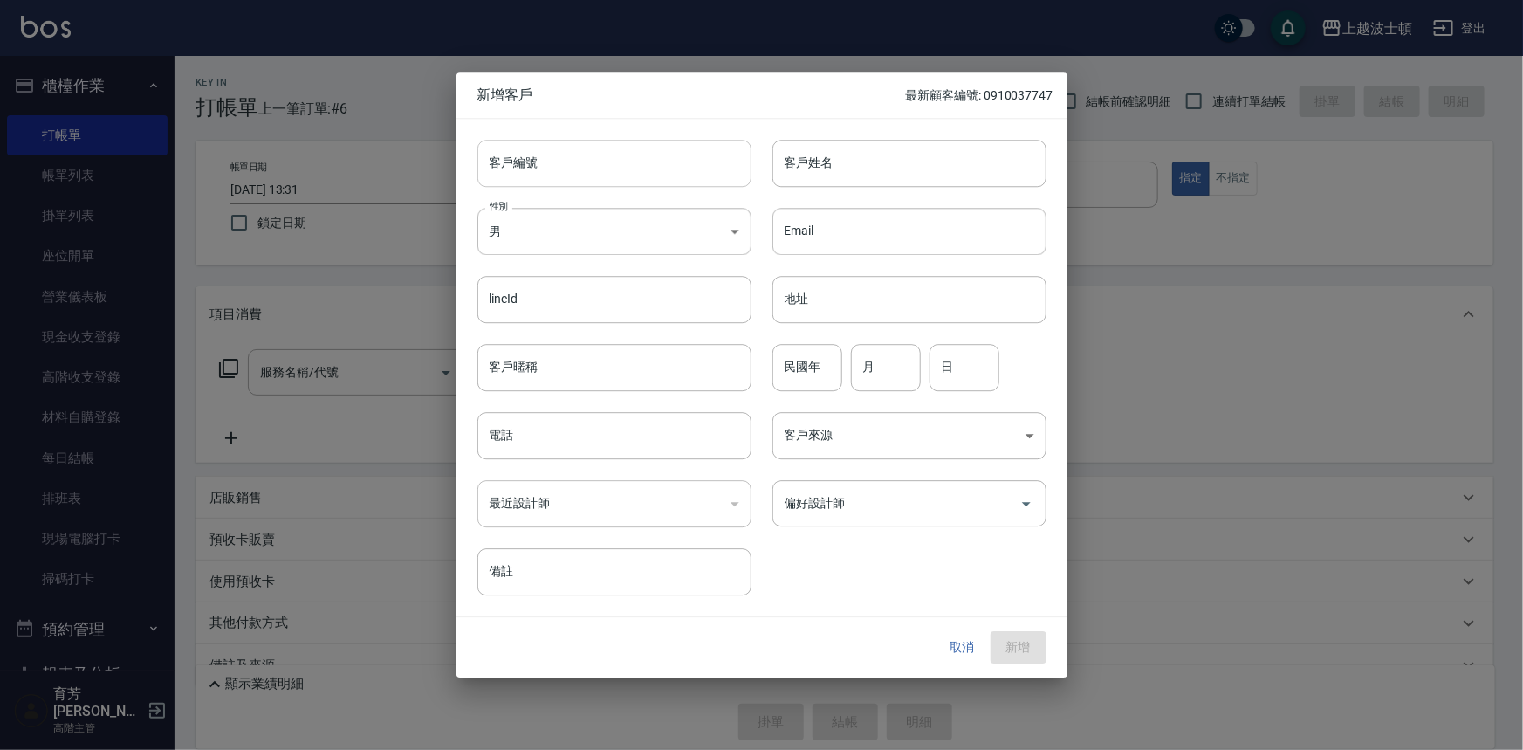
click at [585, 168] on input "客戶編號" at bounding box center [614, 163] width 274 height 47
click at [636, 174] on input "客戶編號" at bounding box center [614, 163] width 274 height 47
click at [786, 155] on input "客戶姓名" at bounding box center [910, 163] width 274 height 47
type input "[PERSON_NAME]"
click at [556, 444] on input "電話" at bounding box center [614, 435] width 274 height 47
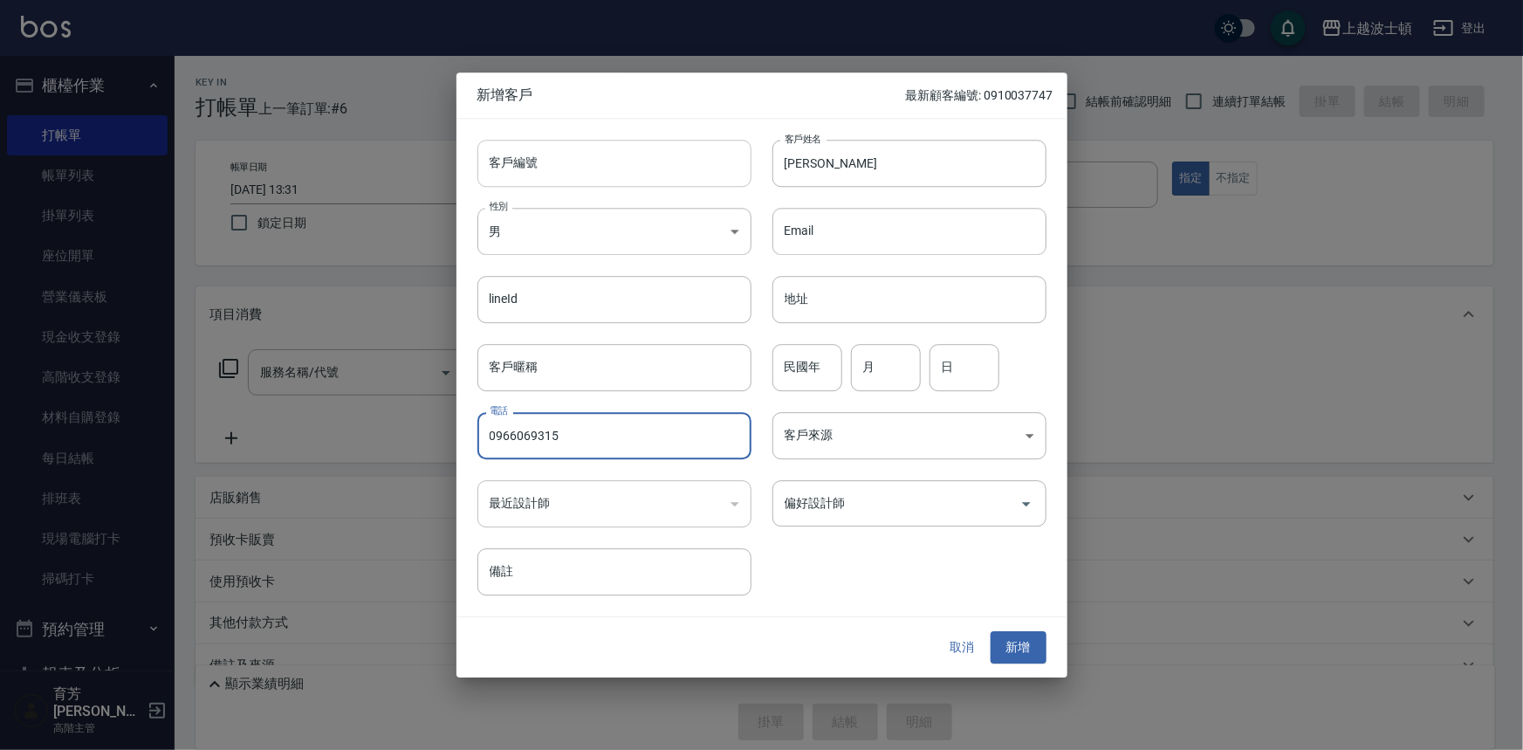
type input "0966069315"
click at [557, 169] on input "客戶編號" at bounding box center [614, 163] width 274 height 47
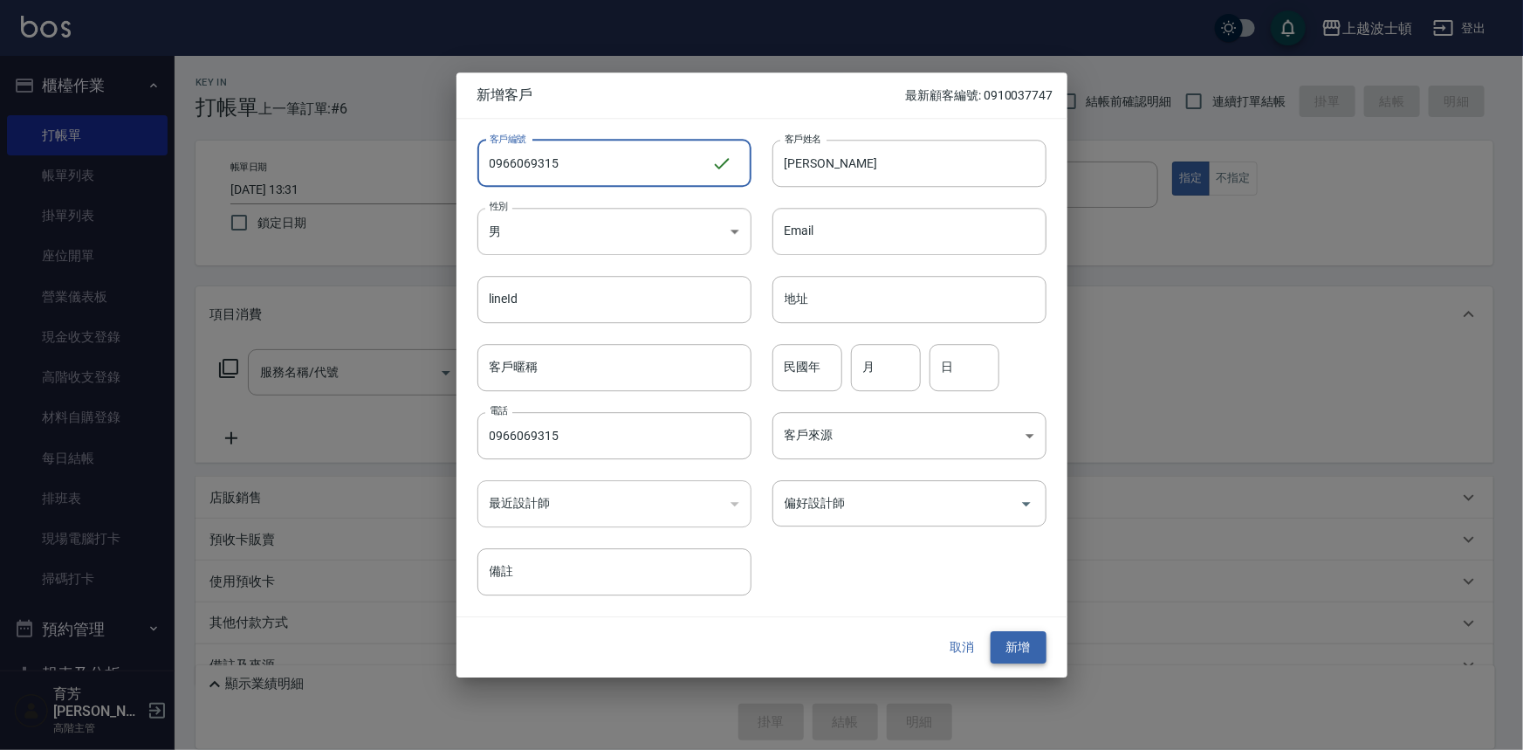
type input "0966069315"
click at [1016, 649] on button "新增" at bounding box center [1019, 648] width 56 height 32
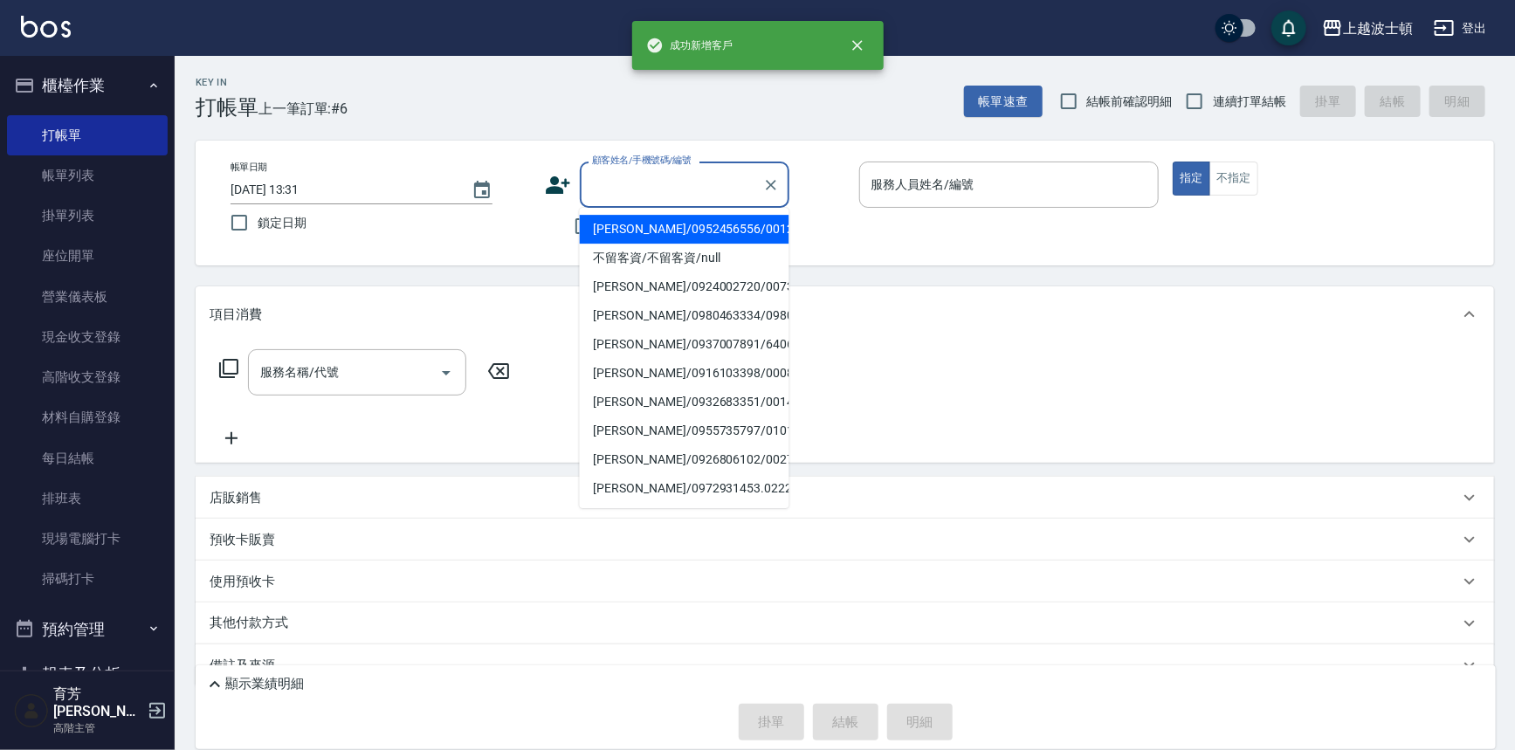
click at [618, 186] on input "顧客姓名/手機號碼/編號" at bounding box center [671, 184] width 168 height 31
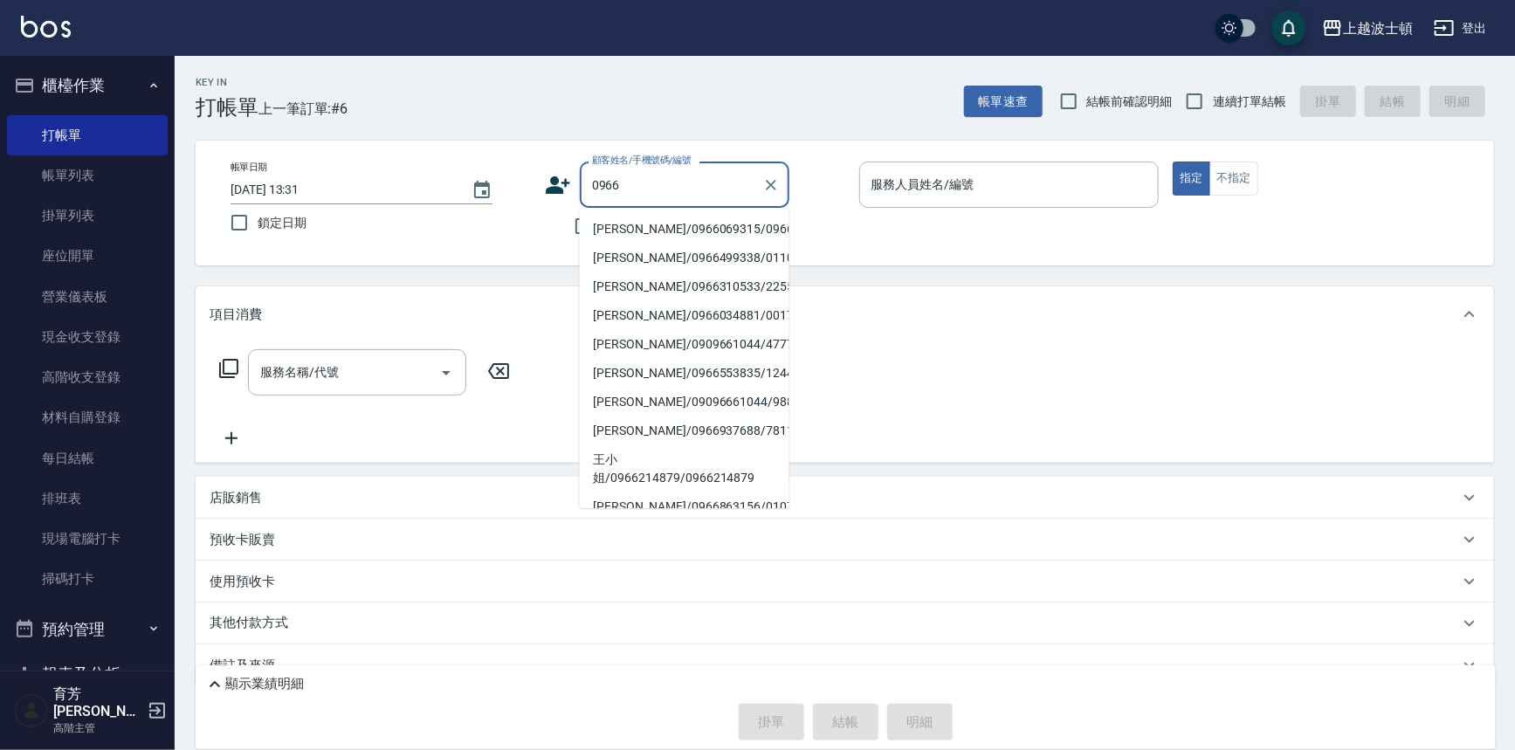
click at [663, 244] on li "[PERSON_NAME]/0966069315/0966069315" at bounding box center [685, 229] width 210 height 29
type input "[PERSON_NAME]/0966069315/0966069315"
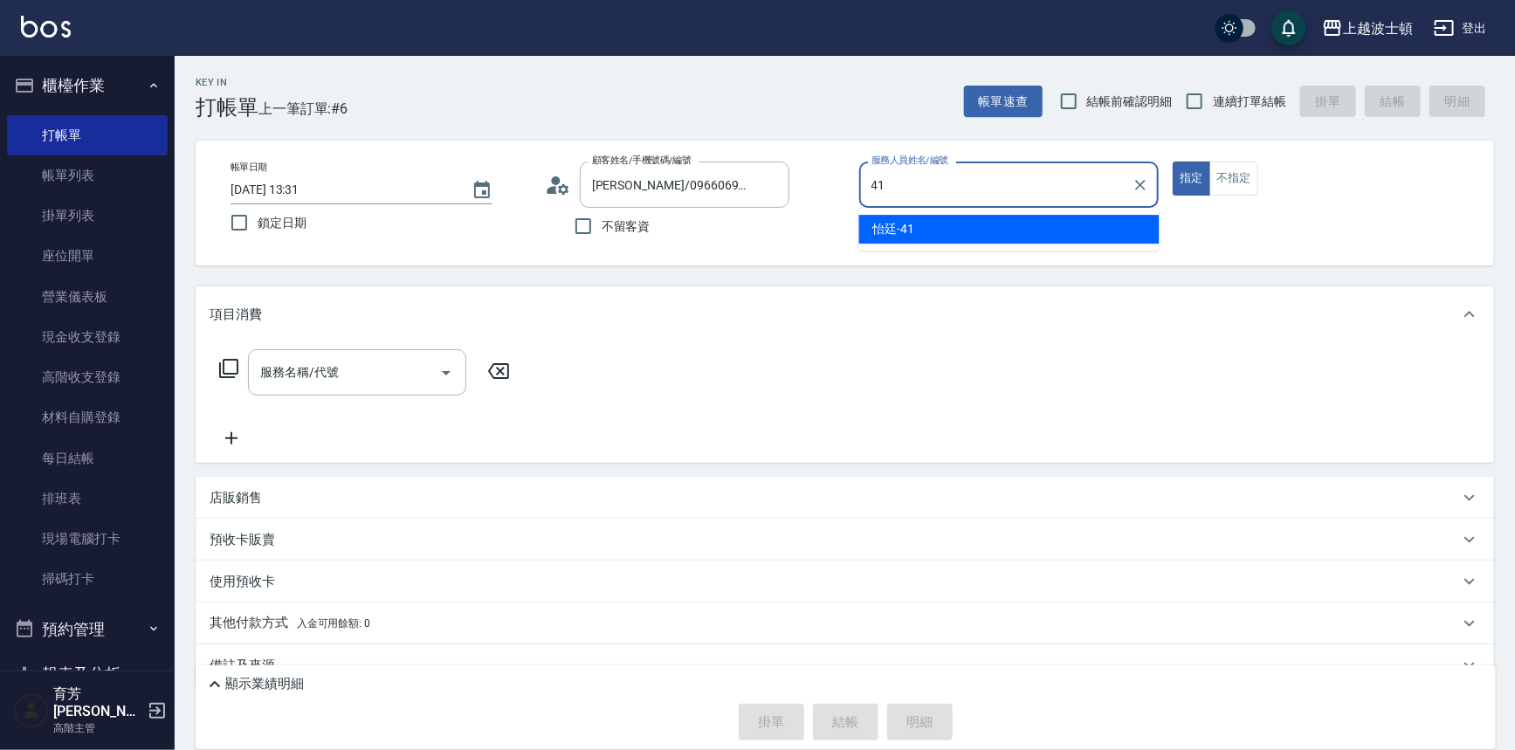
type input "怡廷-41"
type button "true"
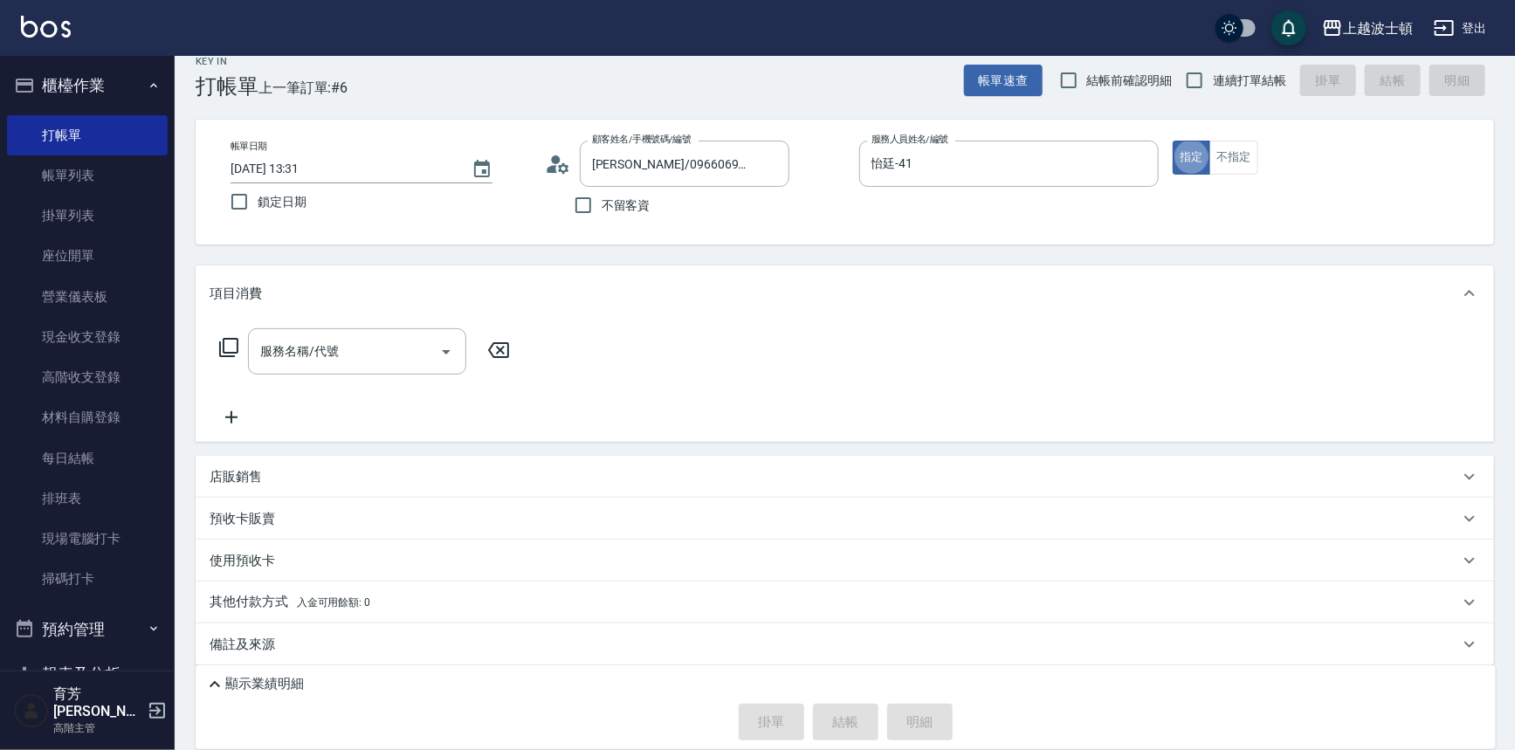
scroll to position [32, 0]
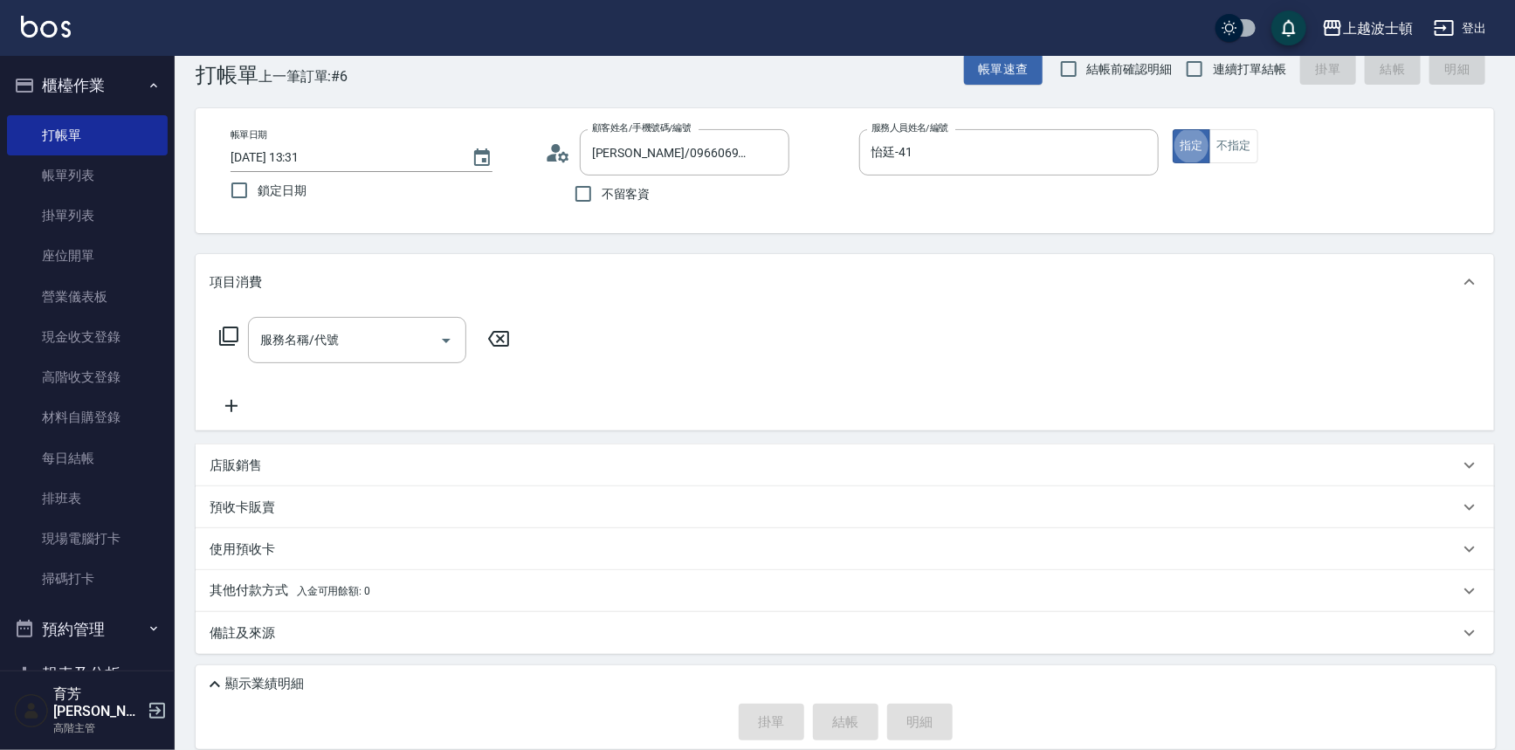
click at [288, 452] on div "店販銷售" at bounding box center [845, 465] width 1298 height 42
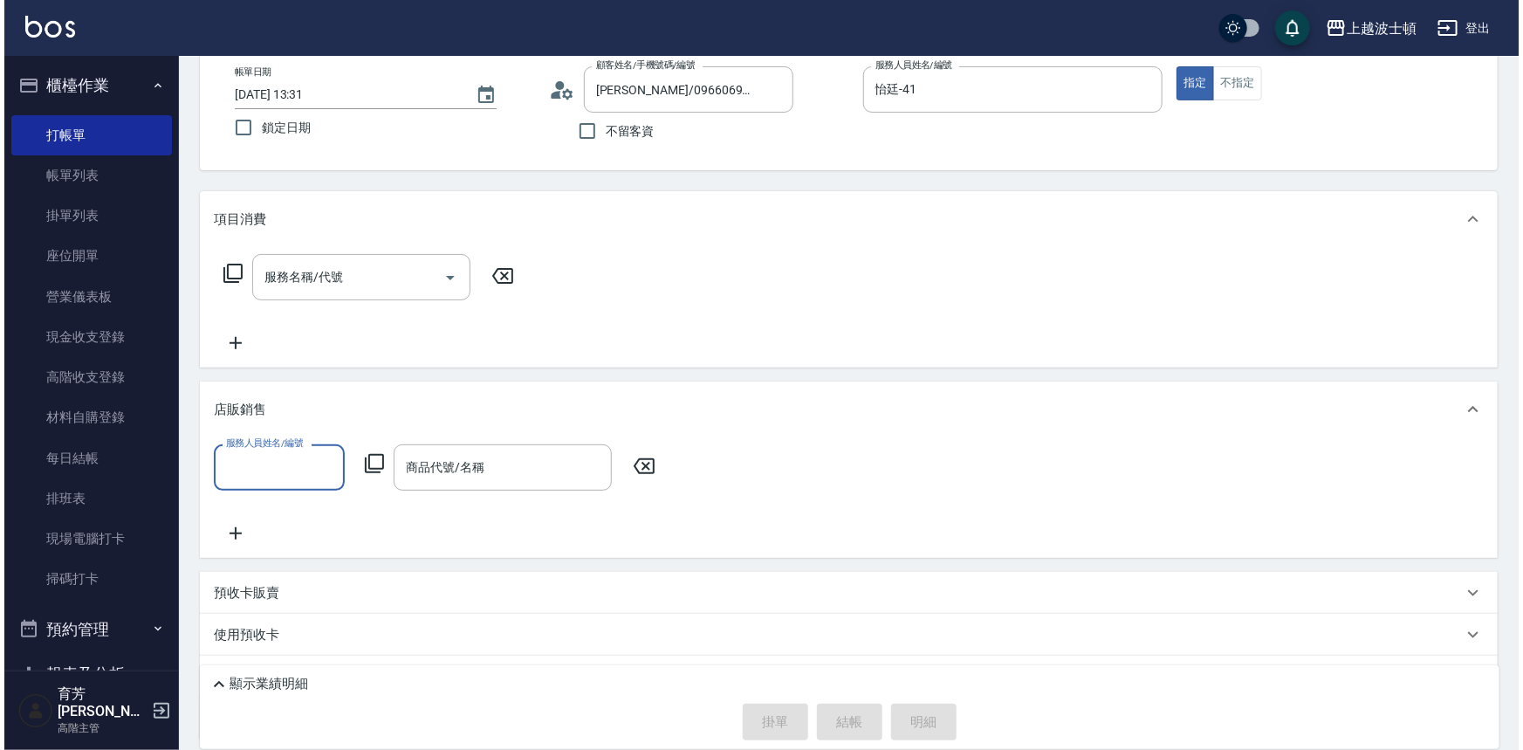
scroll to position [181, 0]
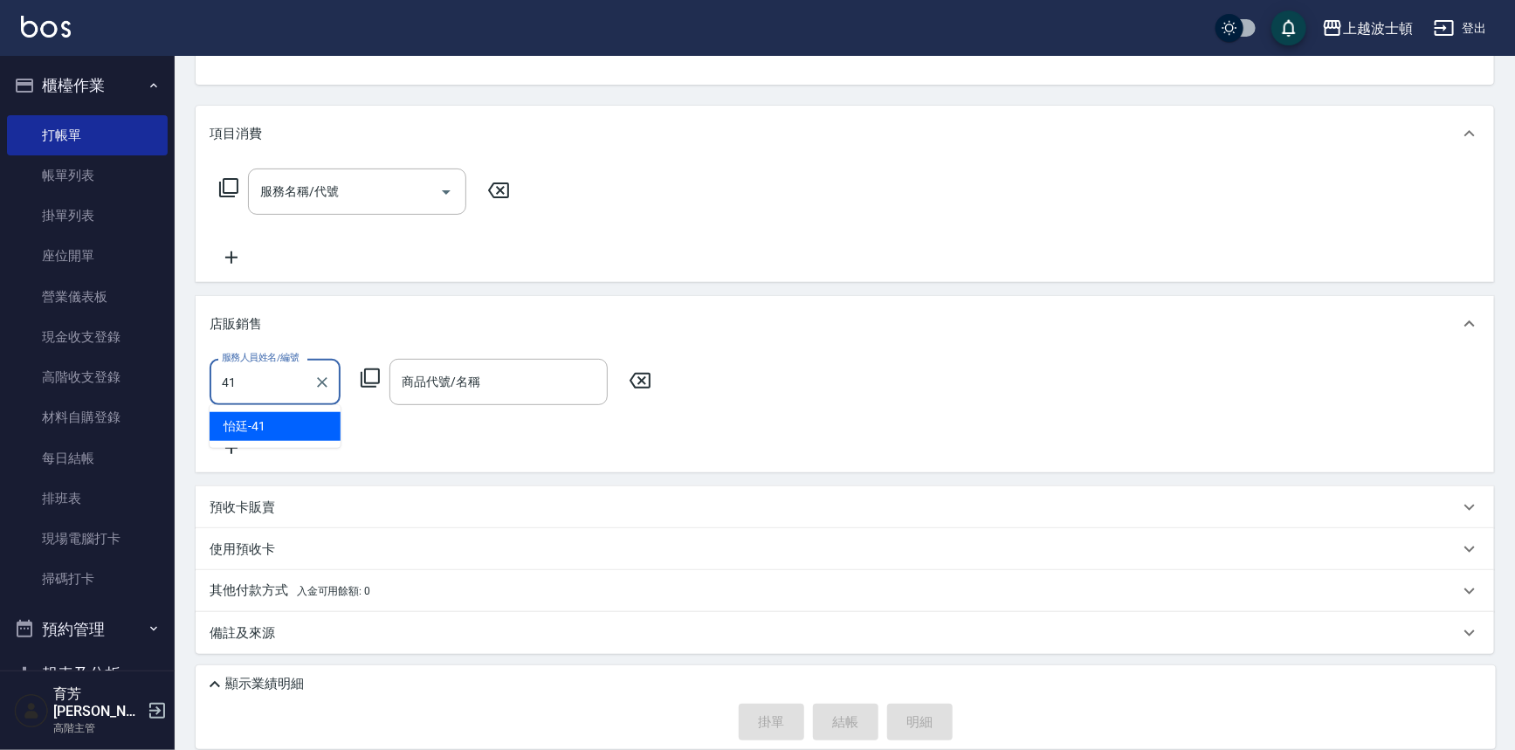
type input "怡廷-41"
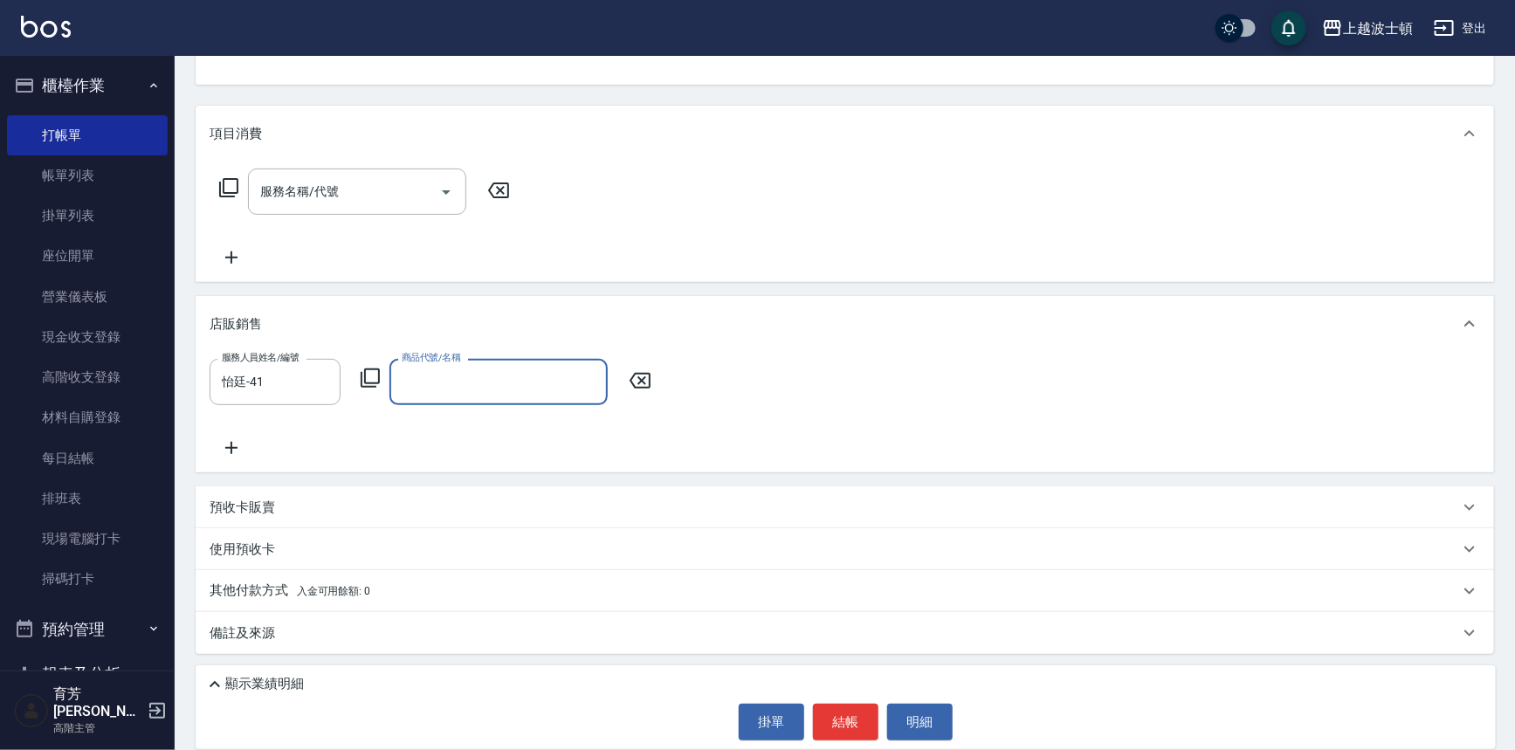
click at [411, 369] on input "商品代號/名稱" at bounding box center [498, 382] width 203 height 31
click at [372, 364] on div "服務人員姓名/編號 怡廷-41 服務人員姓名/編號 商品代號/名稱 商品代號/名稱" at bounding box center [436, 382] width 452 height 46
click at [368, 374] on icon at bounding box center [370, 378] width 21 height 21
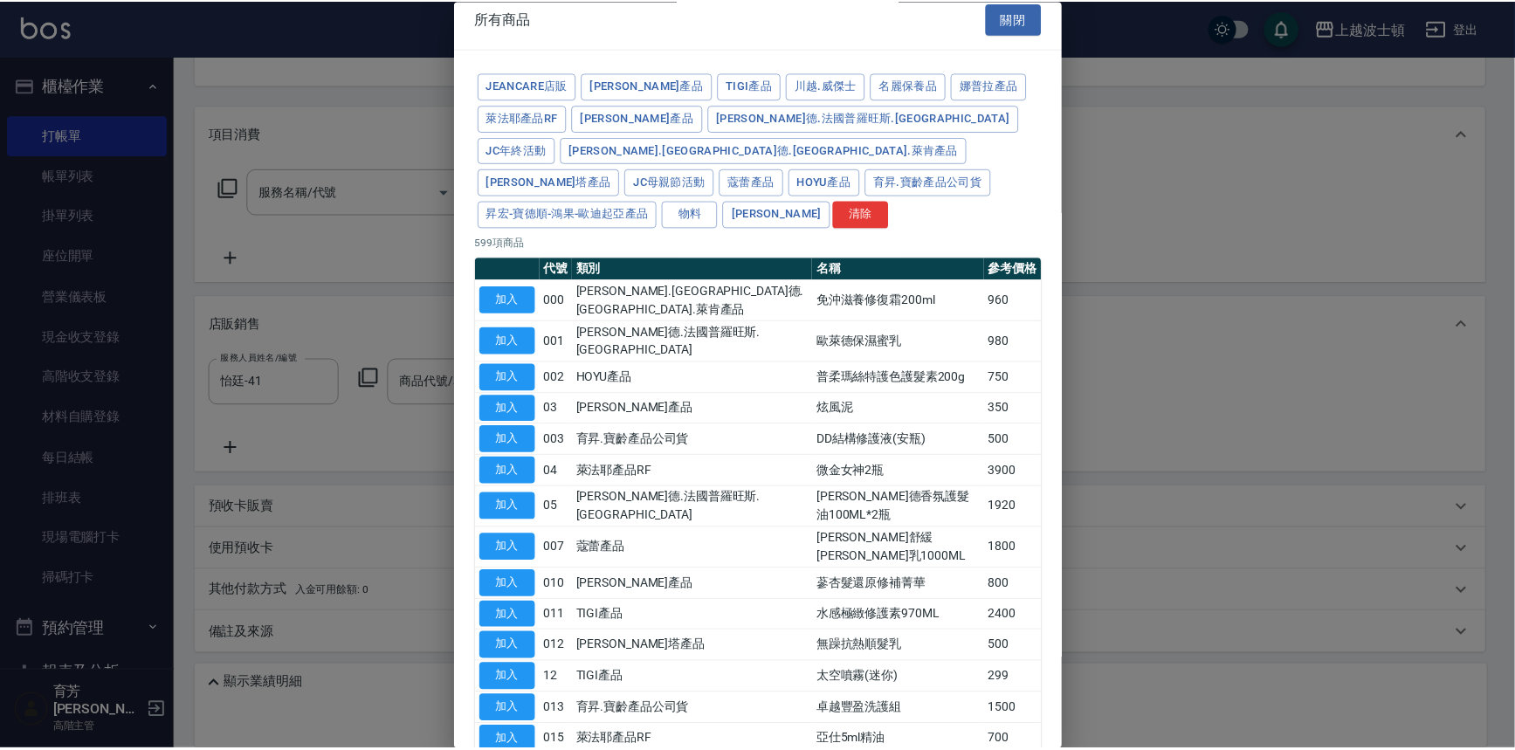
scroll to position [0, 0]
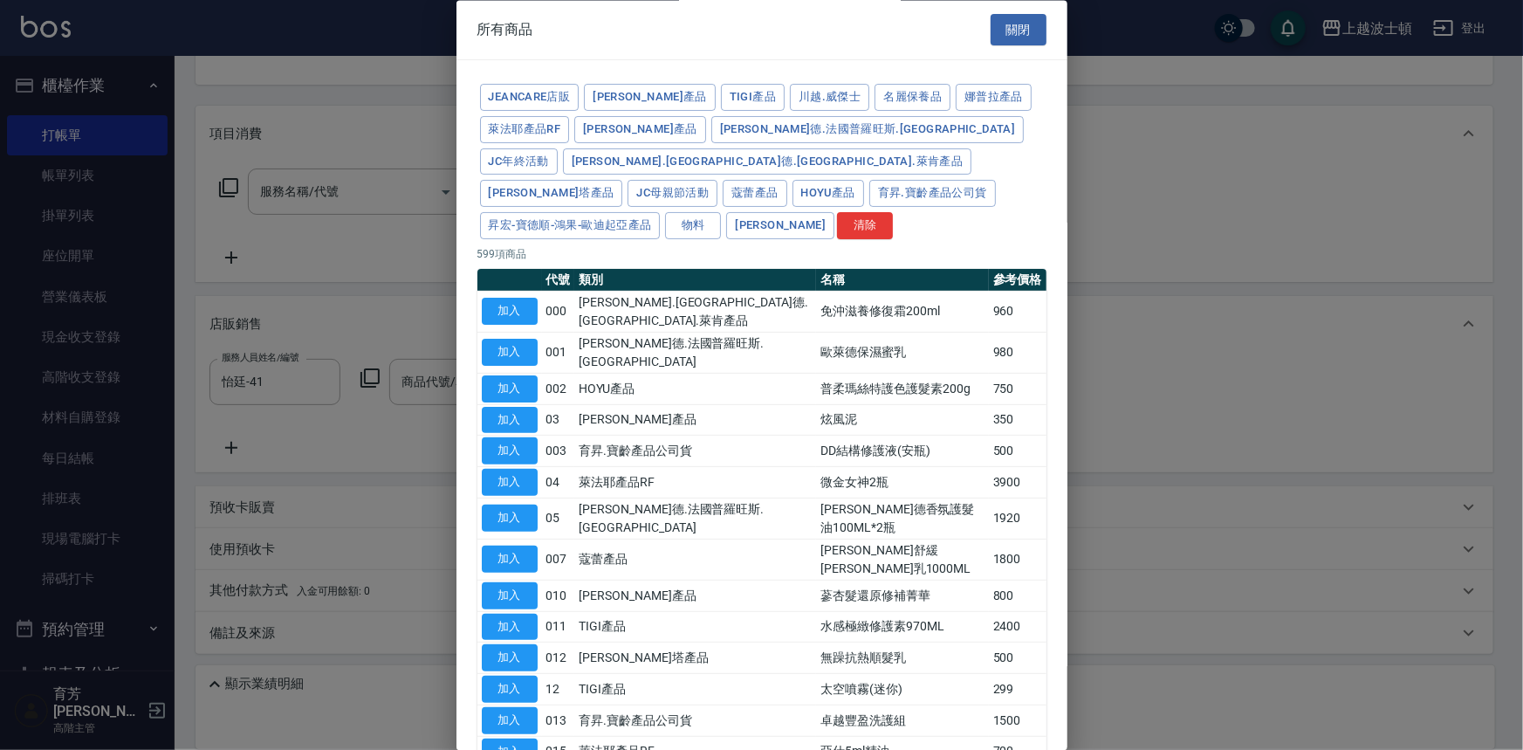
click at [1188, 230] on div at bounding box center [761, 375] width 1523 height 750
click at [1014, 38] on button "關閉" at bounding box center [1019, 30] width 56 height 32
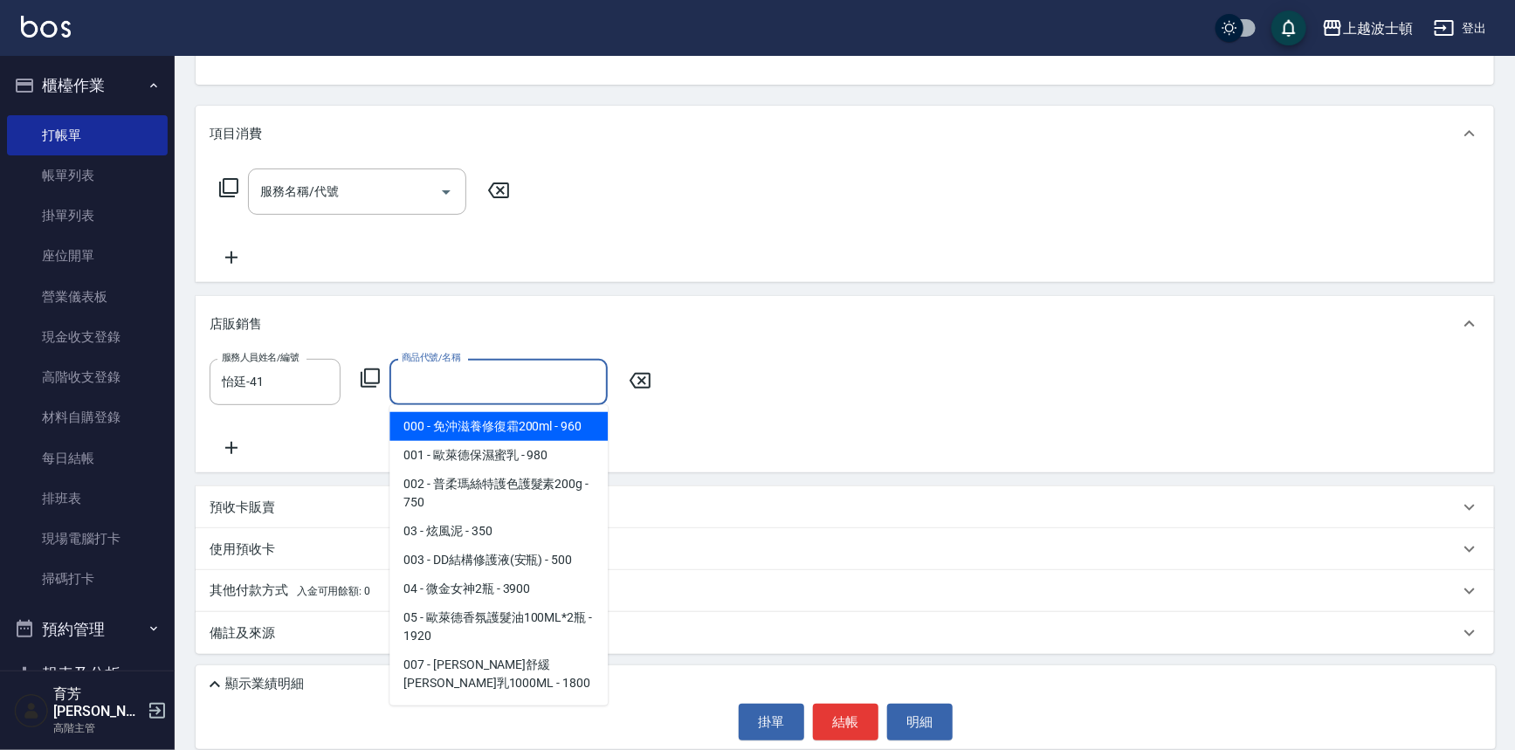
click at [463, 387] on input "商品代號/名稱" at bounding box center [498, 382] width 203 height 31
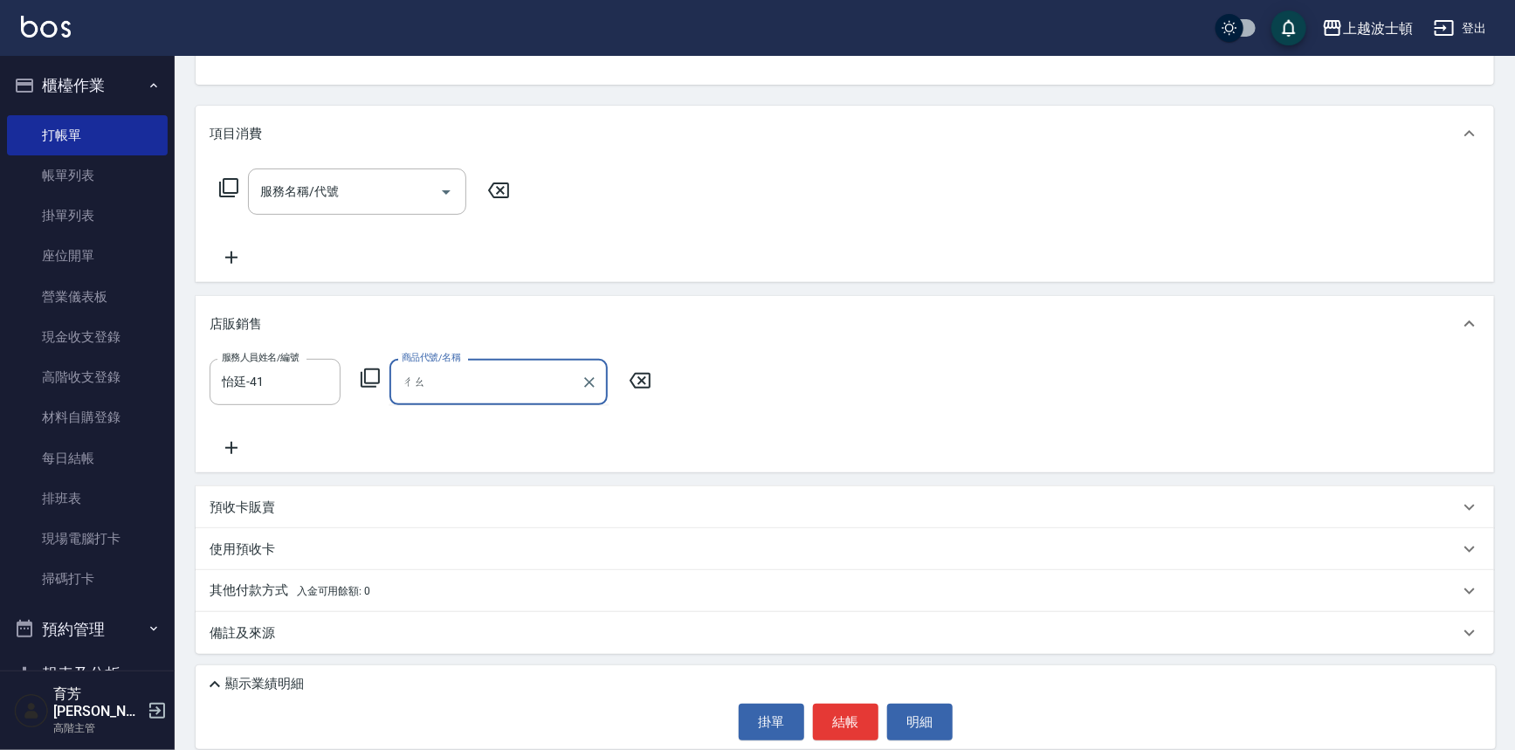
type input "朝"
type input "炒"
type input "朝"
type input "操"
type input "朝"
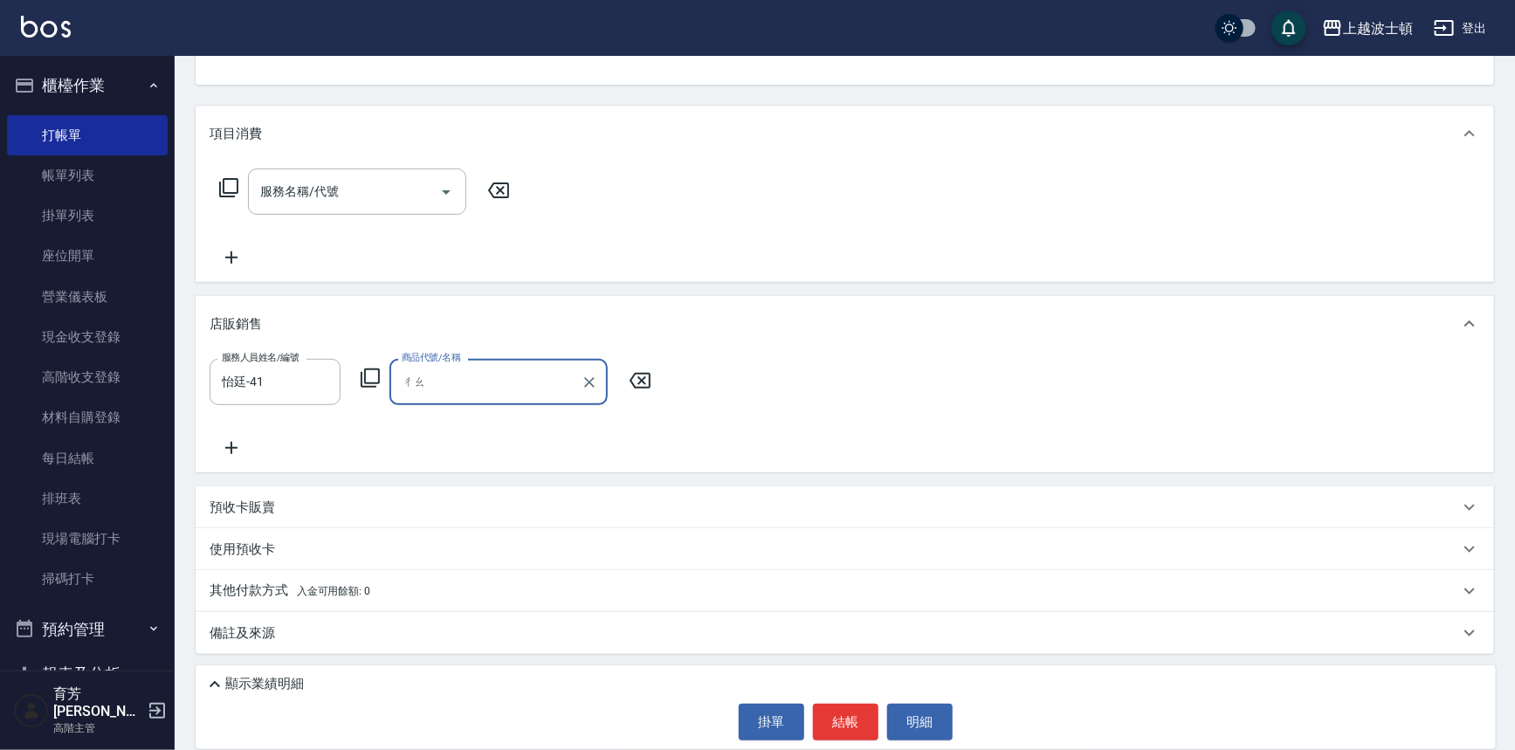
type input "超"
type input "耖"
type input "操"
type input "曹"
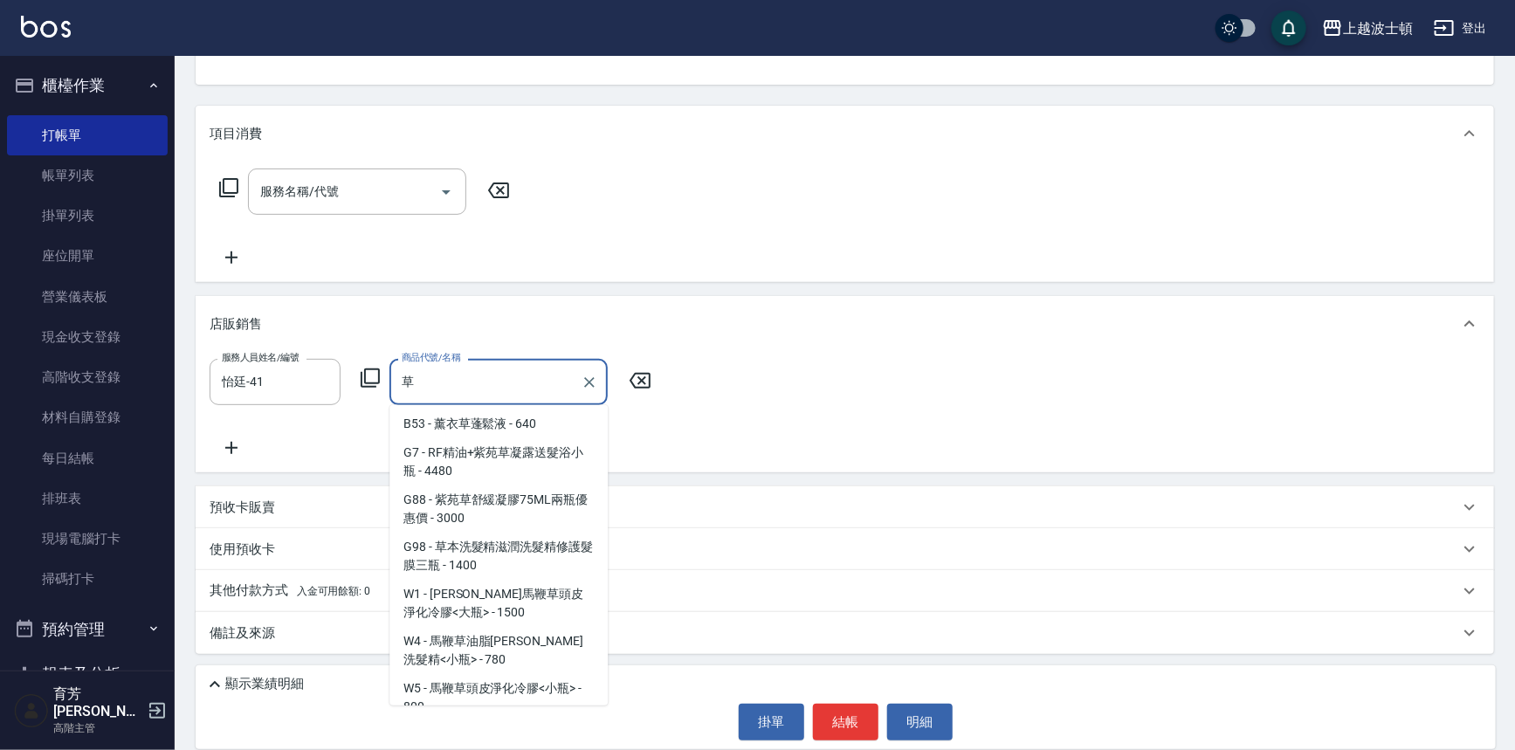
scroll to position [7, 0]
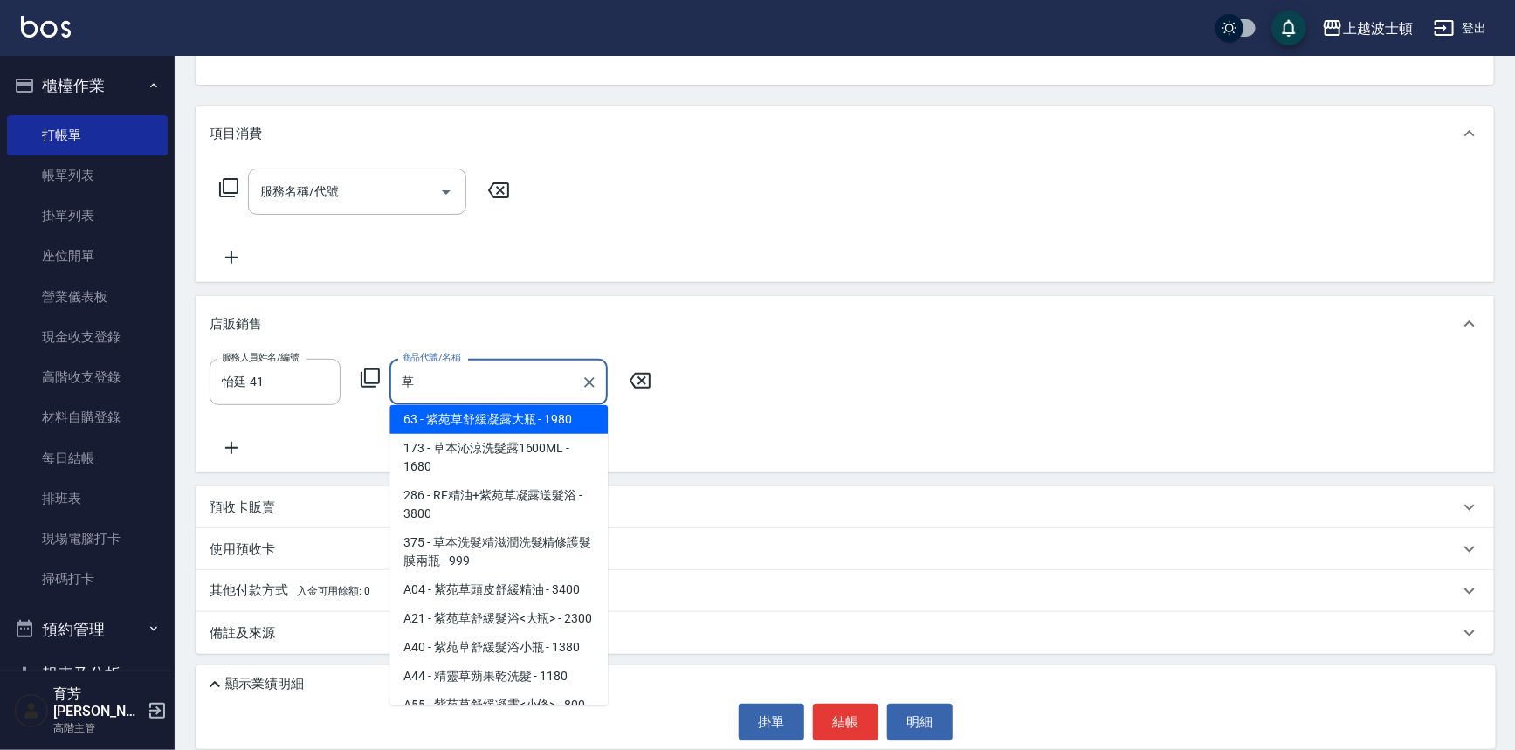
click at [498, 592] on span "A04 - 紫苑草頭皮舒緩精油 - 3400" at bounding box center [498, 589] width 218 height 29
type input "紫苑草頭皮舒緩精油"
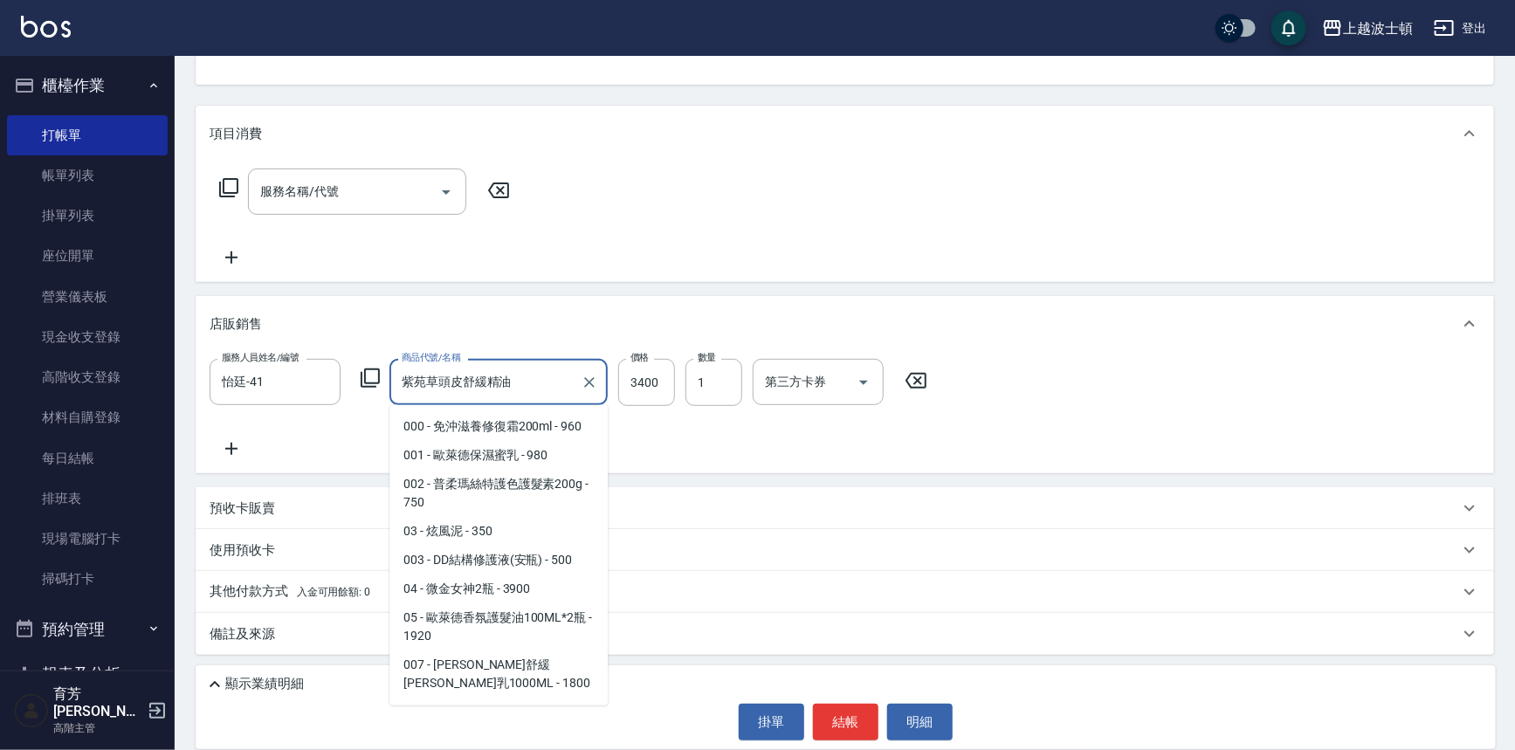
click at [515, 381] on input "紫苑草頭皮舒緩精油" at bounding box center [485, 382] width 176 height 31
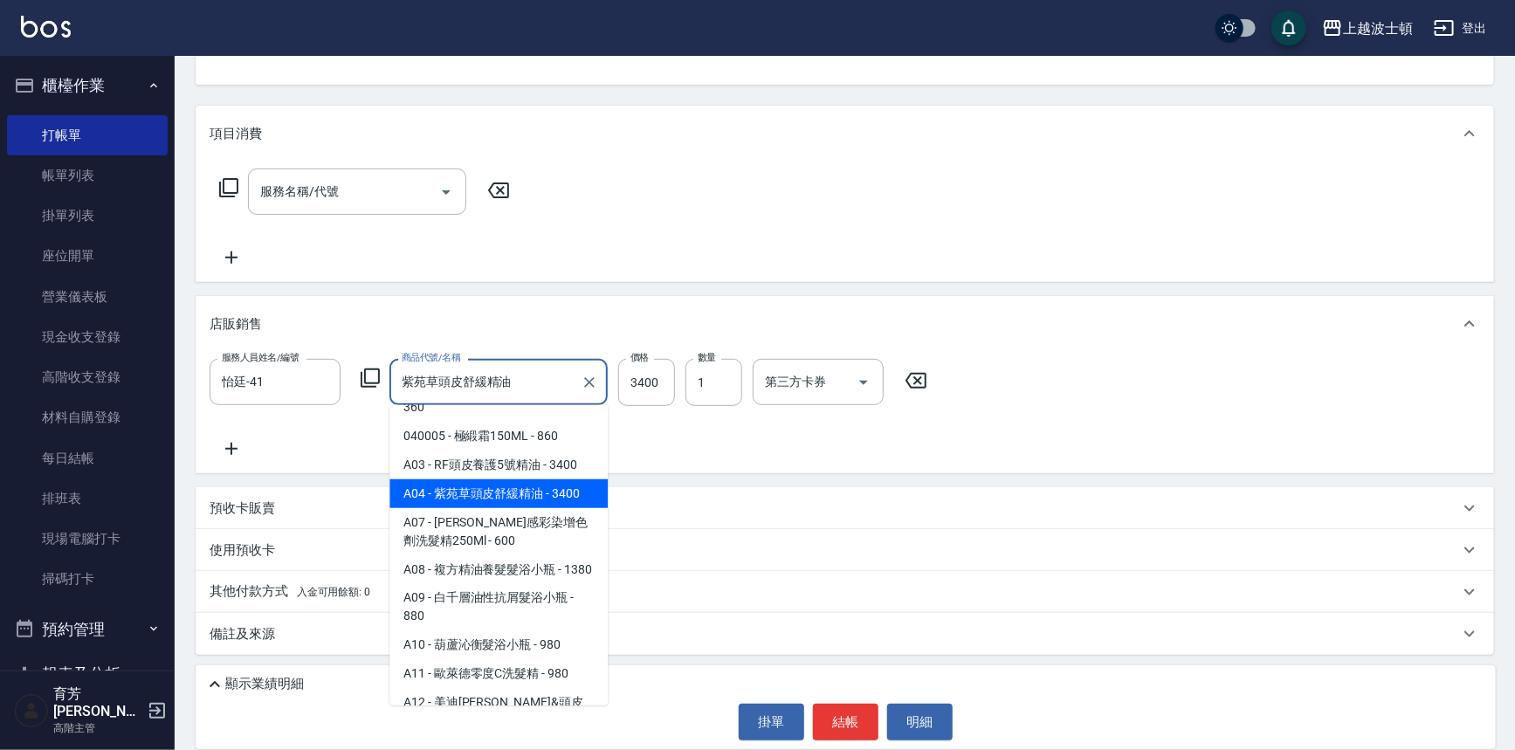
drag, startPoint x: 515, startPoint y: 377, endPoint x: 371, endPoint y: 381, distance: 144.1
click at [371, 381] on div "服務人員姓名/編號 怡廷-41 服務人員姓名/編號 商品代號/名稱 紫苑草頭皮舒緩精油 商品代號/名稱 價格 3400 價格 數量 1 數量 第三方卡券 第三…" at bounding box center [574, 382] width 728 height 47
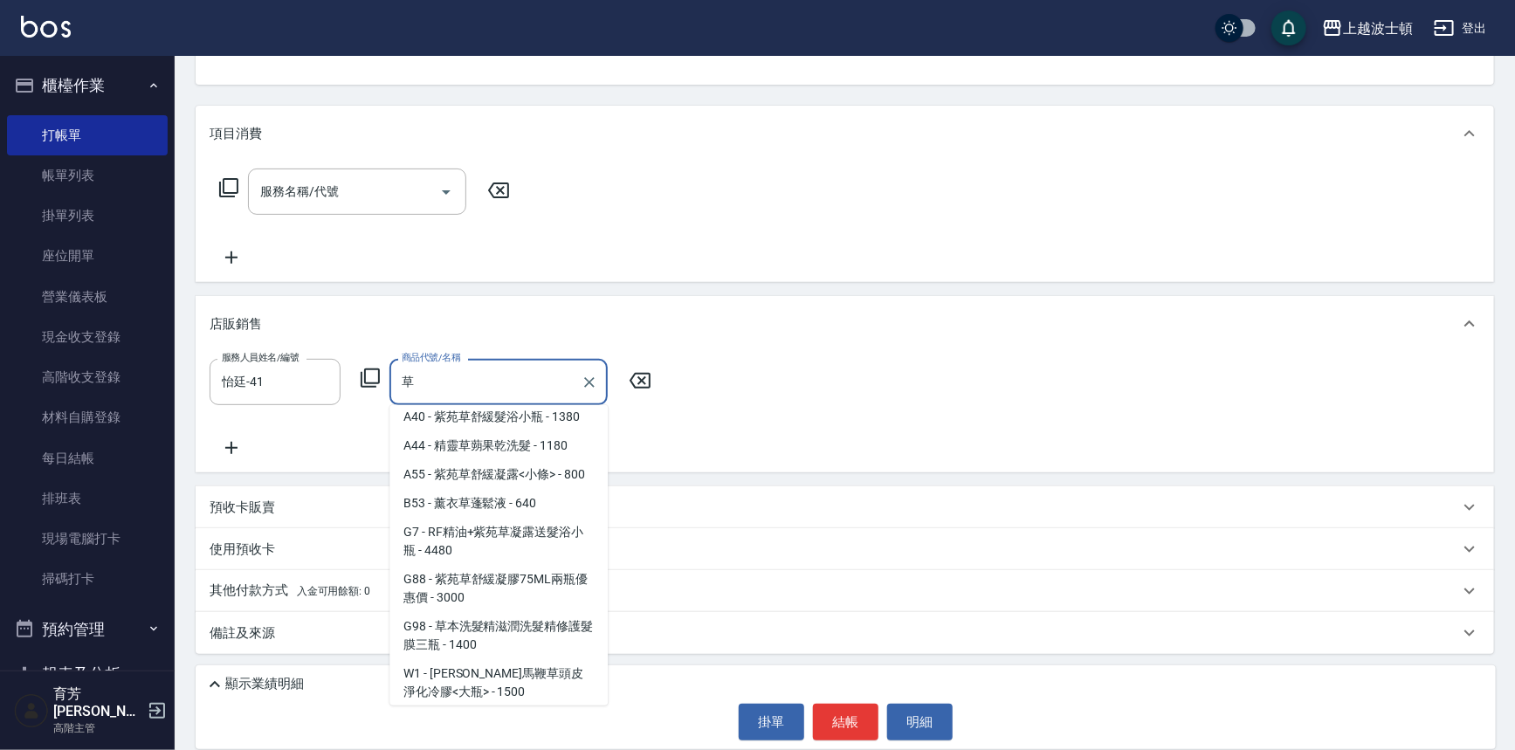
scroll to position [7, 0]
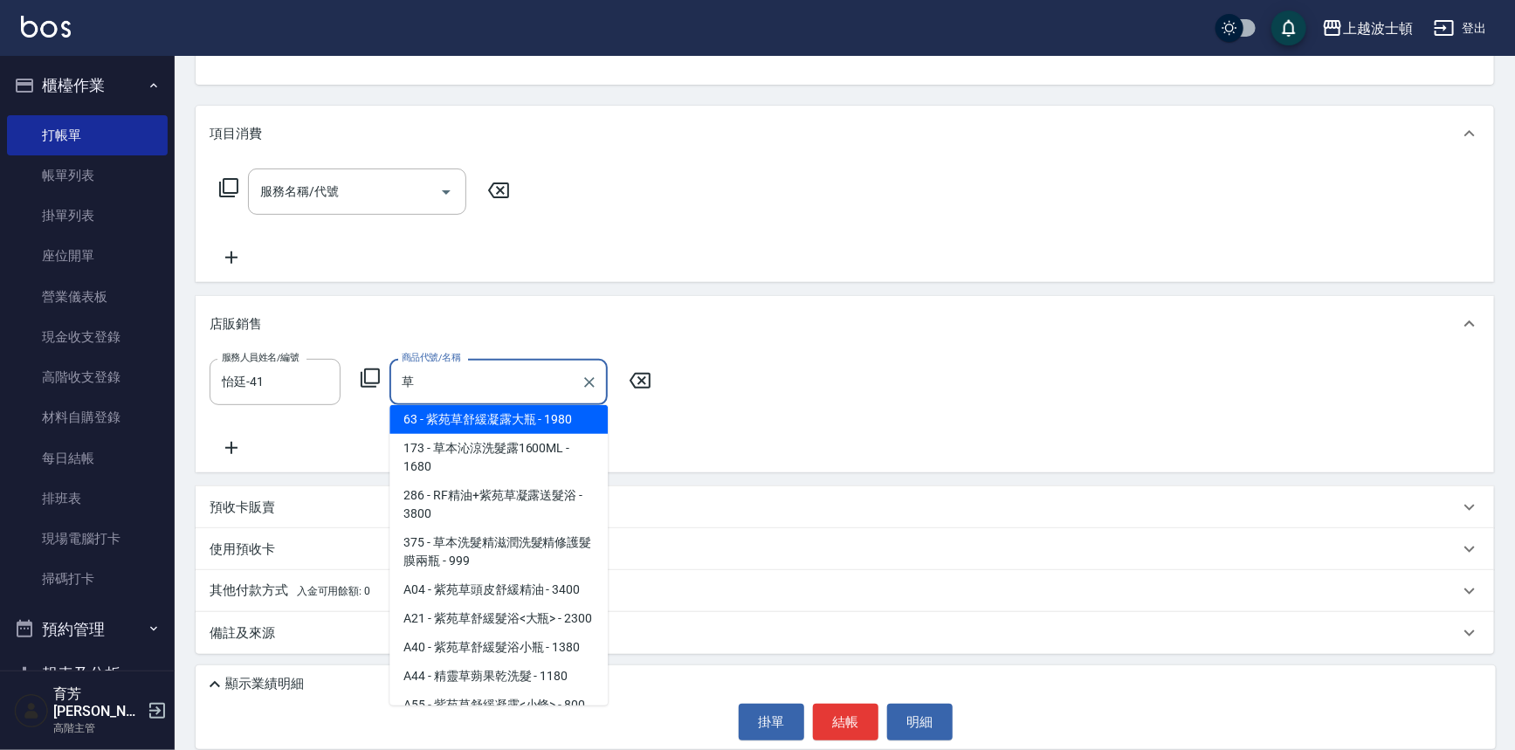
click at [531, 659] on span "A40 - 紫苑草舒緩髮浴小瓶 - 1380" at bounding box center [498, 647] width 218 height 29
type input "紫苑草舒緩髮浴小瓶"
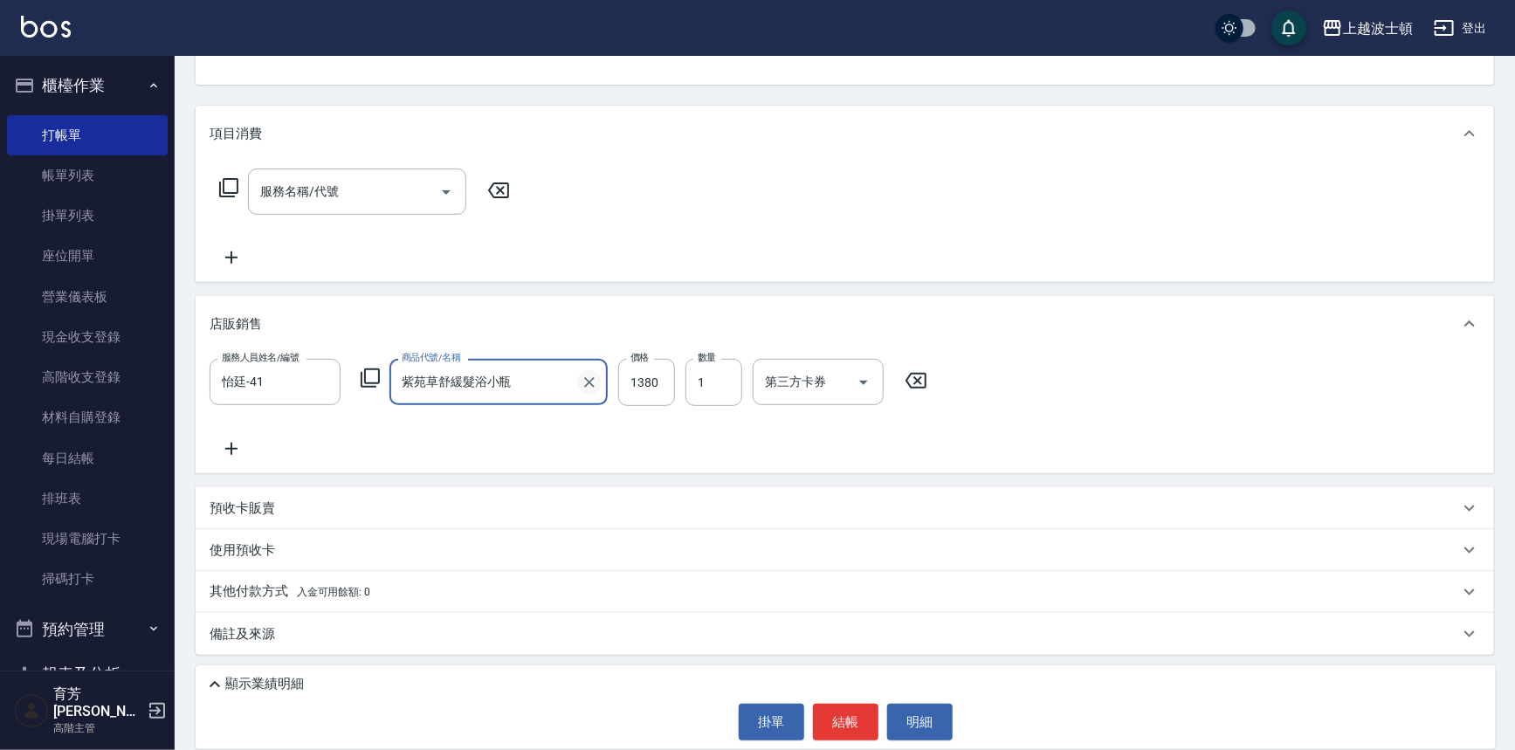
click at [587, 379] on icon "Clear" at bounding box center [588, 382] width 17 height 17
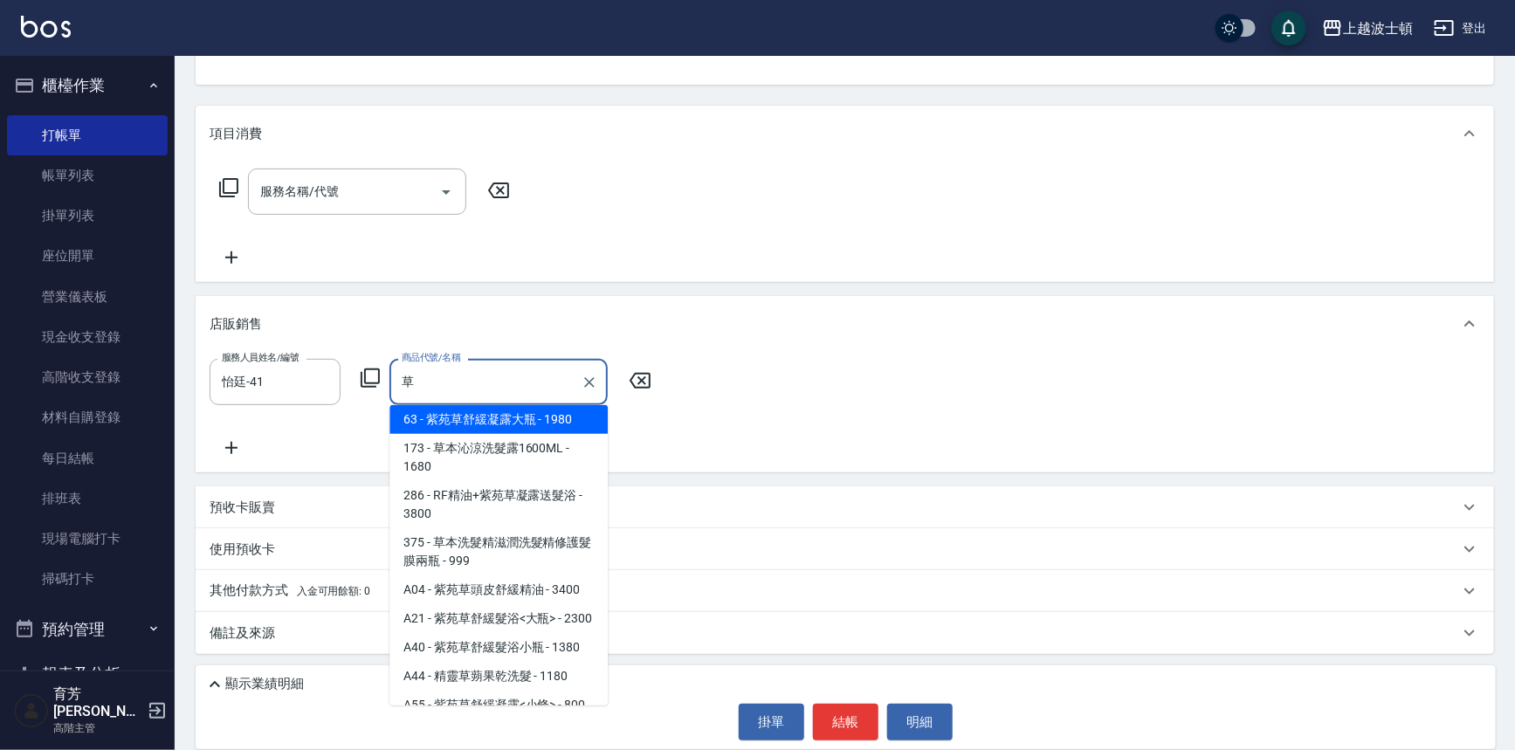
click at [489, 594] on span "A04 - 紫苑草頭皮舒緩精油 - 3400" at bounding box center [498, 589] width 218 height 29
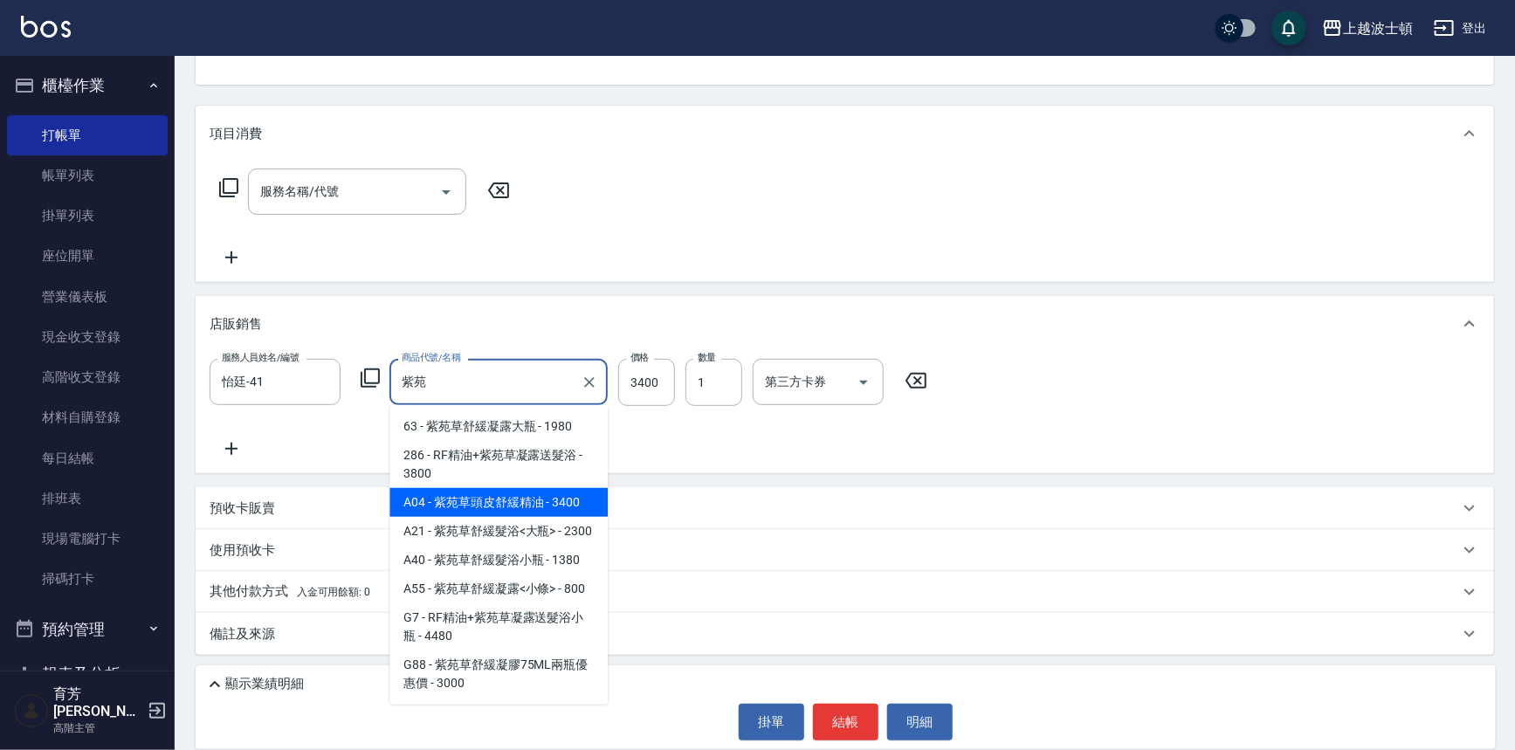
type input "紫"
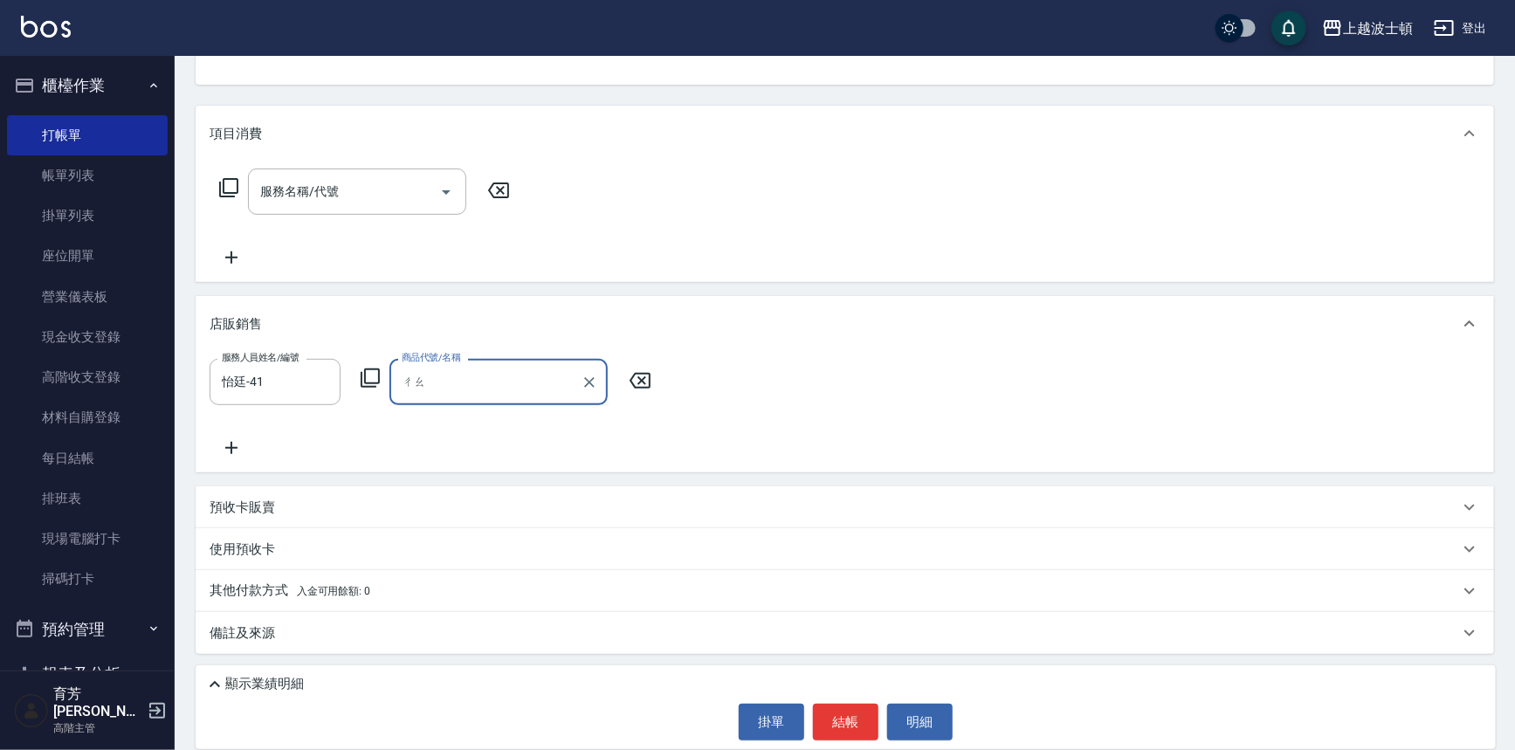
type input "炒"
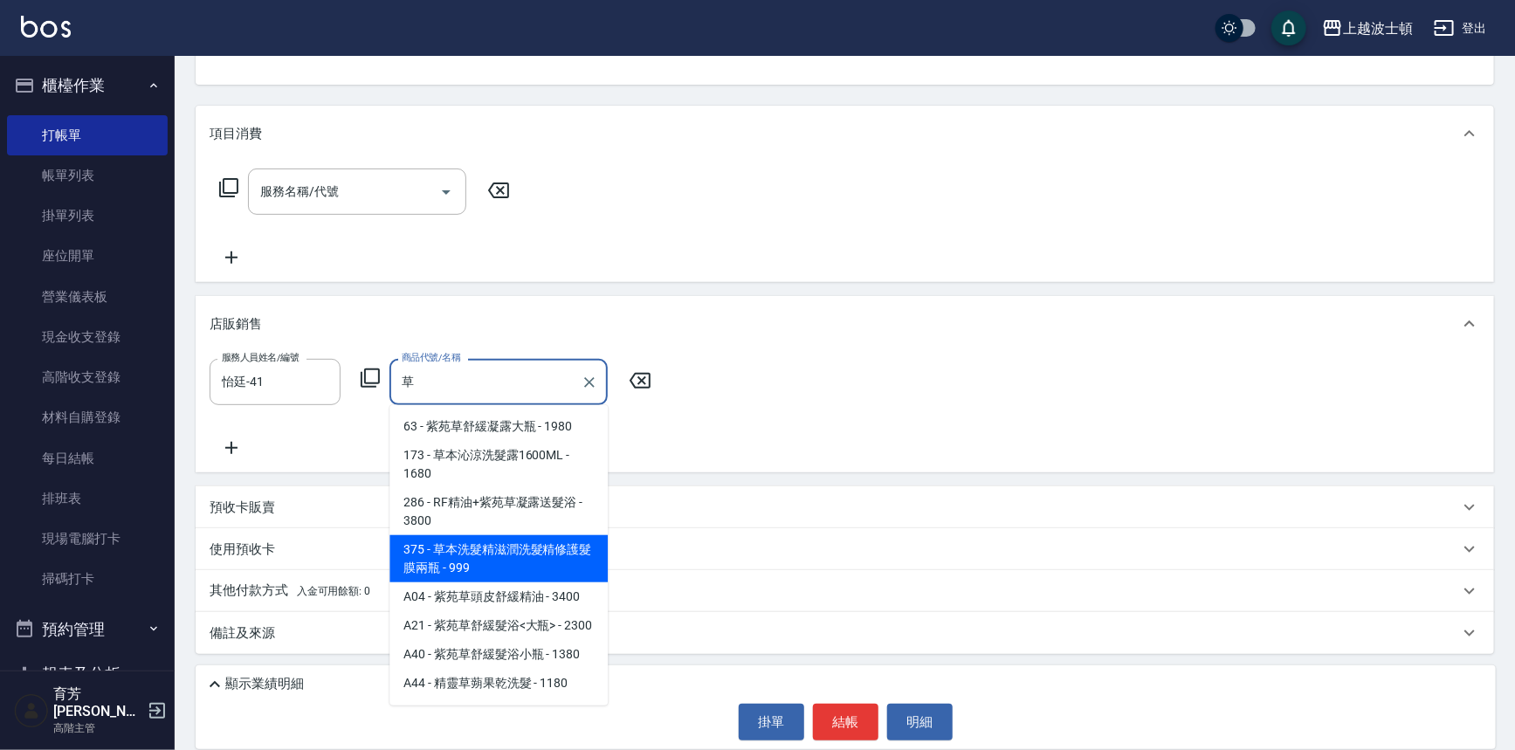
click at [513, 553] on span "375 - 草本洗髮精滋潤洗髮精修護髮膜兩瓶 - 999" at bounding box center [498, 558] width 218 height 47
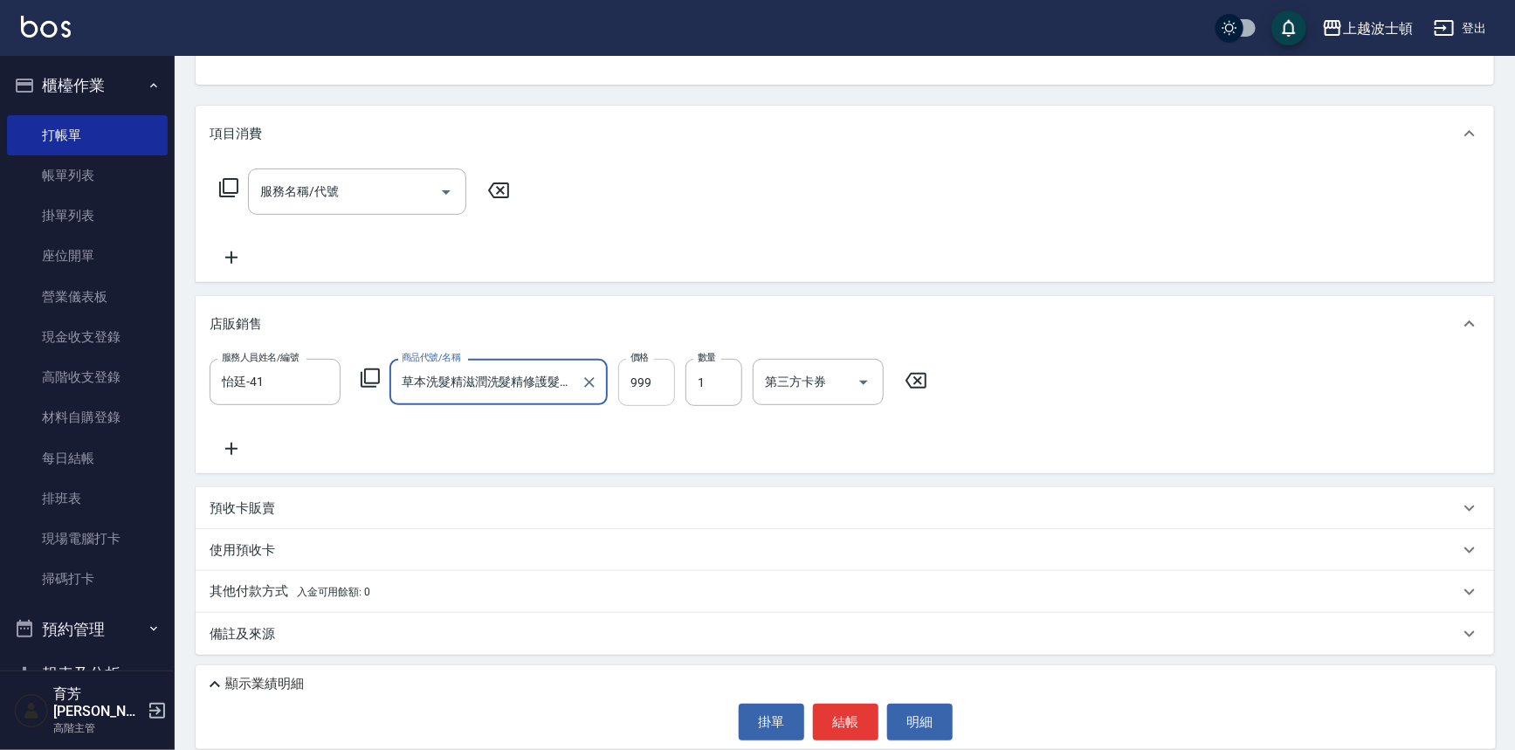
type input "草本洗髮精滋潤洗髮精修護髮膜兩瓶"
click at [648, 382] on input "999" at bounding box center [646, 382] width 57 height 47
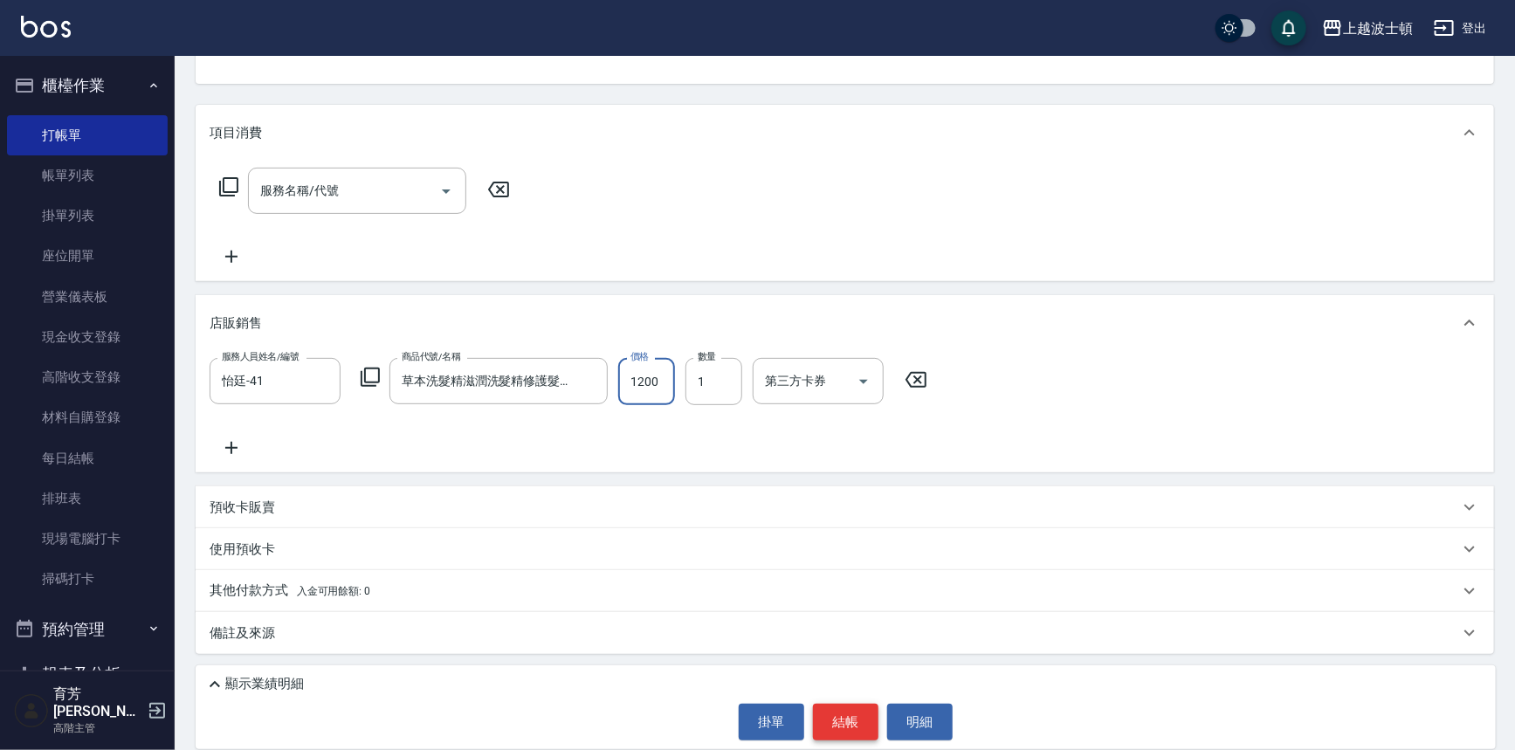
type input "1200"
click at [844, 725] on button "結帳" at bounding box center [845, 722] width 65 height 37
